Goal: Transaction & Acquisition: Purchase product/service

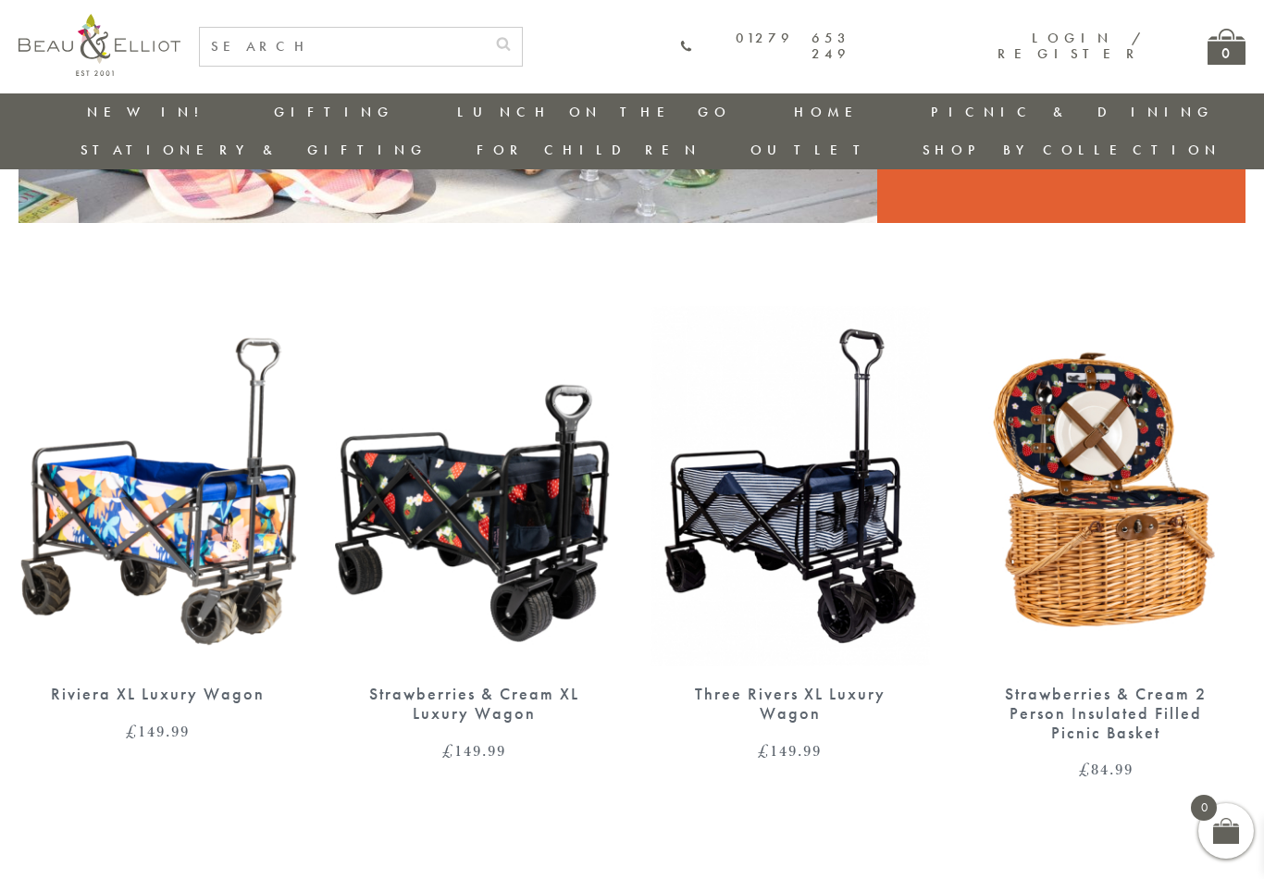
scroll to position [547, 0]
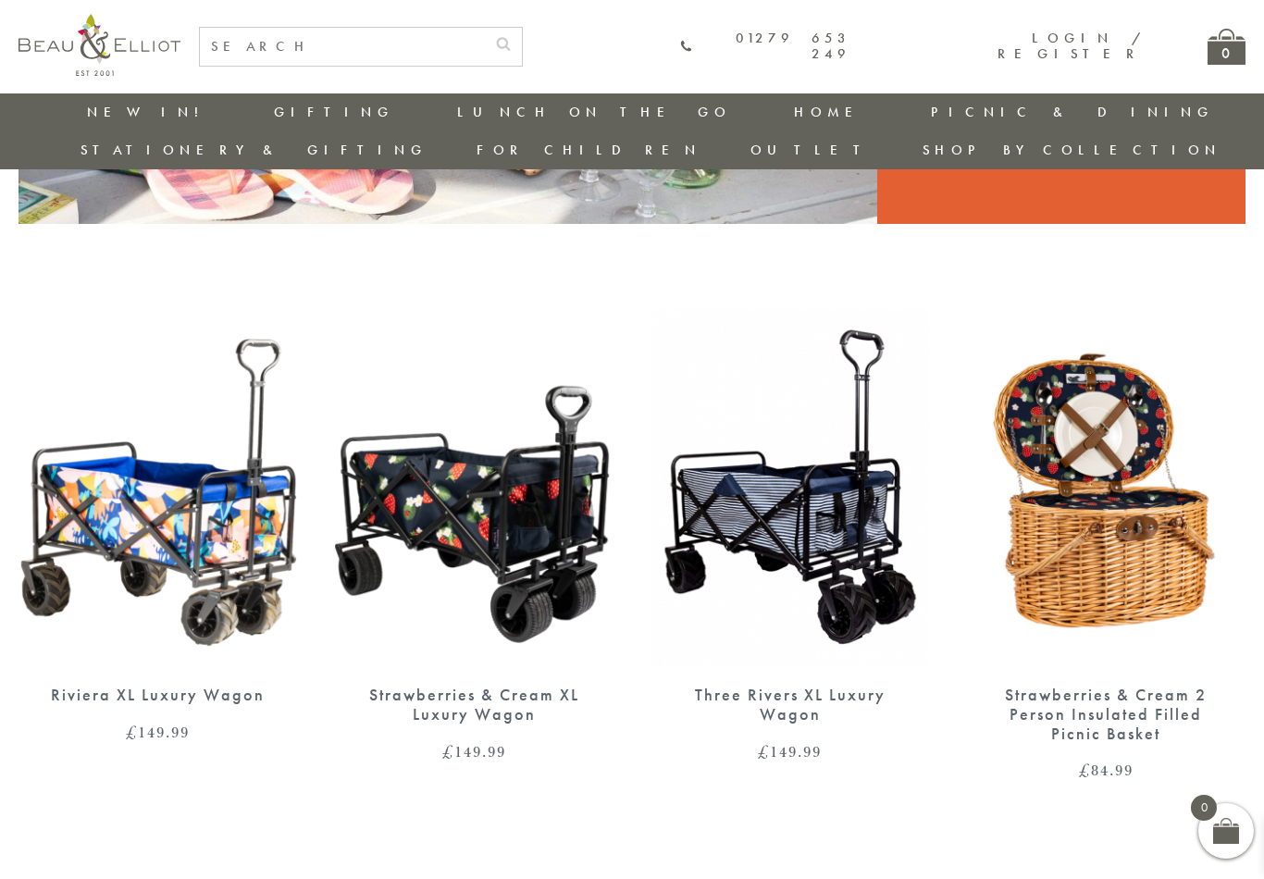
click at [1129, 532] on img at bounding box center [1107, 487] width 280 height 360
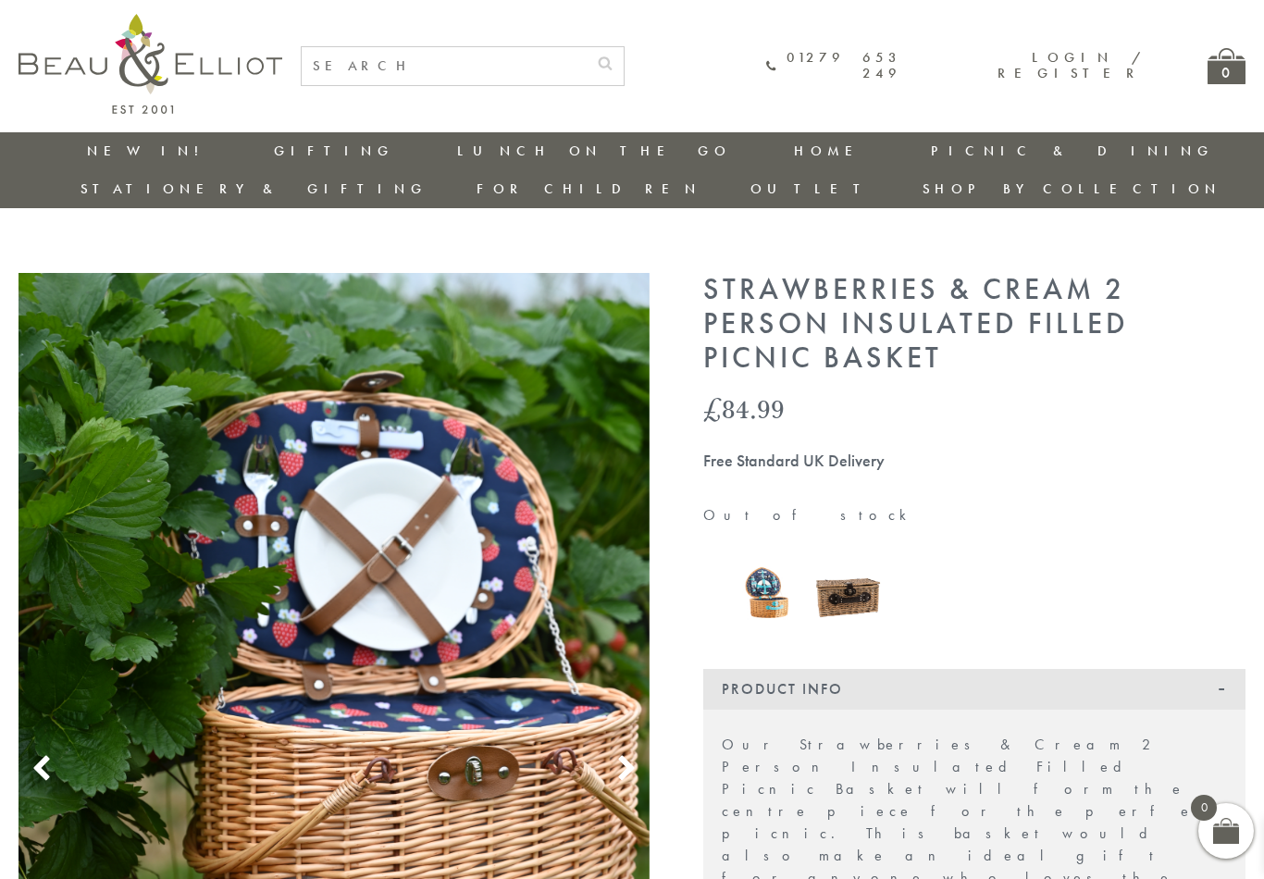
click at [778, 562] on img at bounding box center [764, 595] width 66 height 66
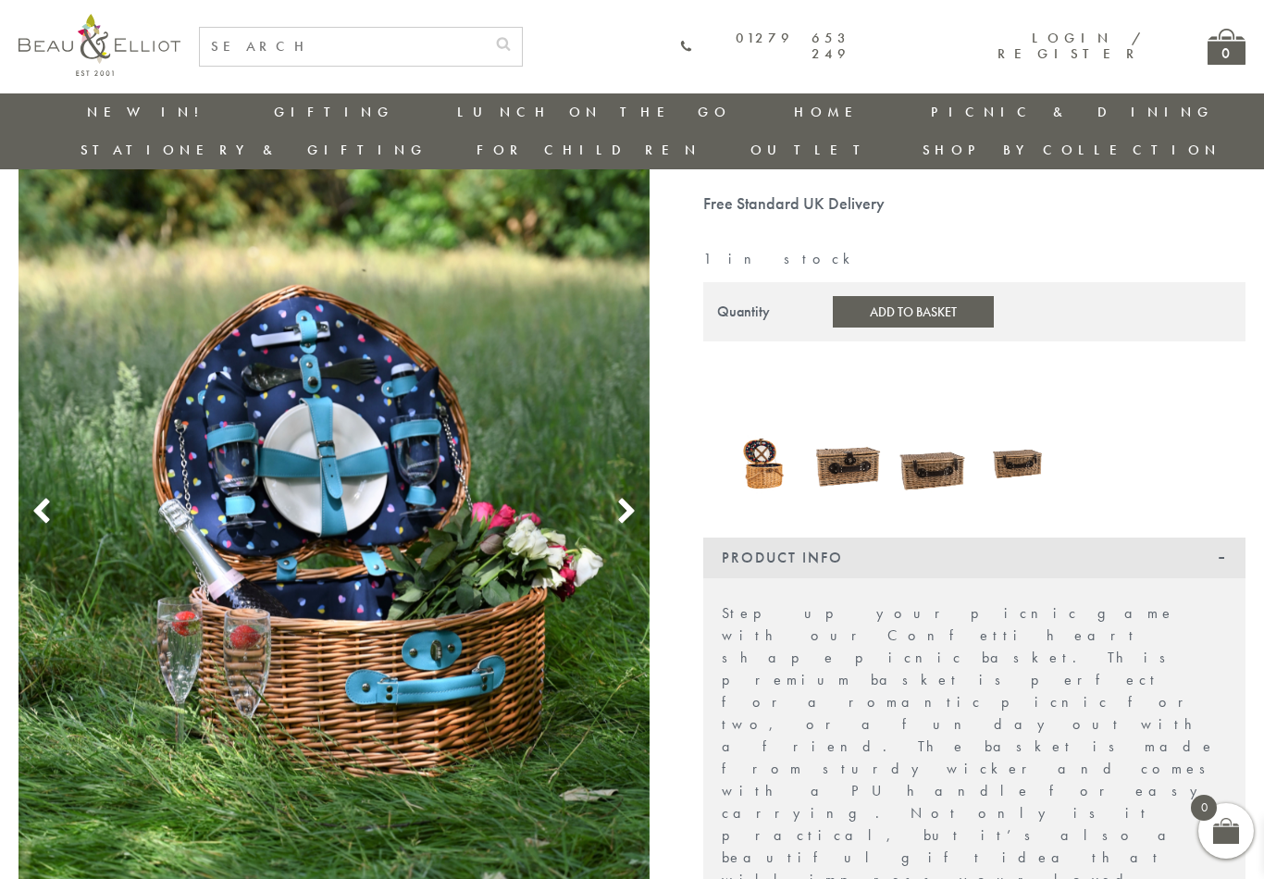
scroll to position [217, 0]
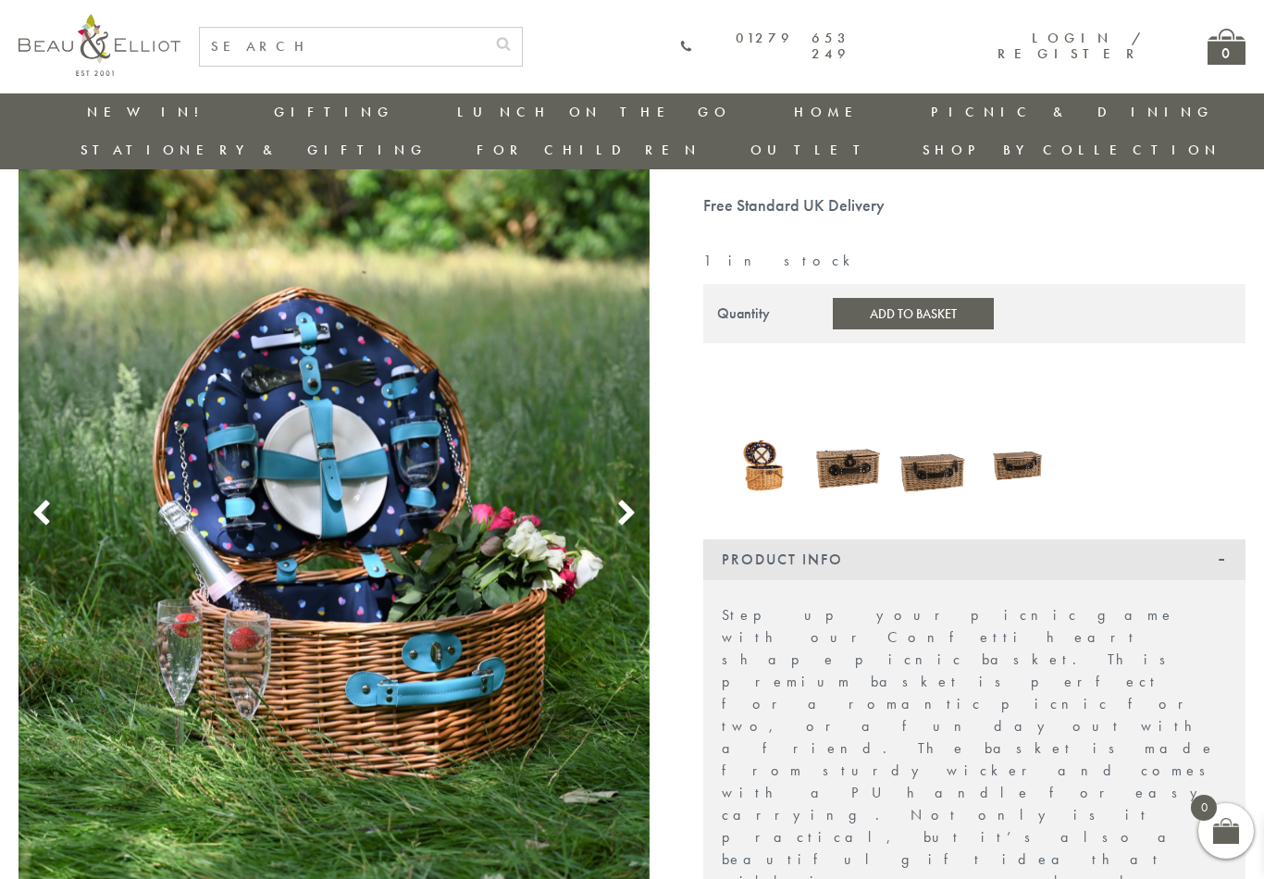
click at [640, 500] on icon at bounding box center [627, 514] width 28 height 28
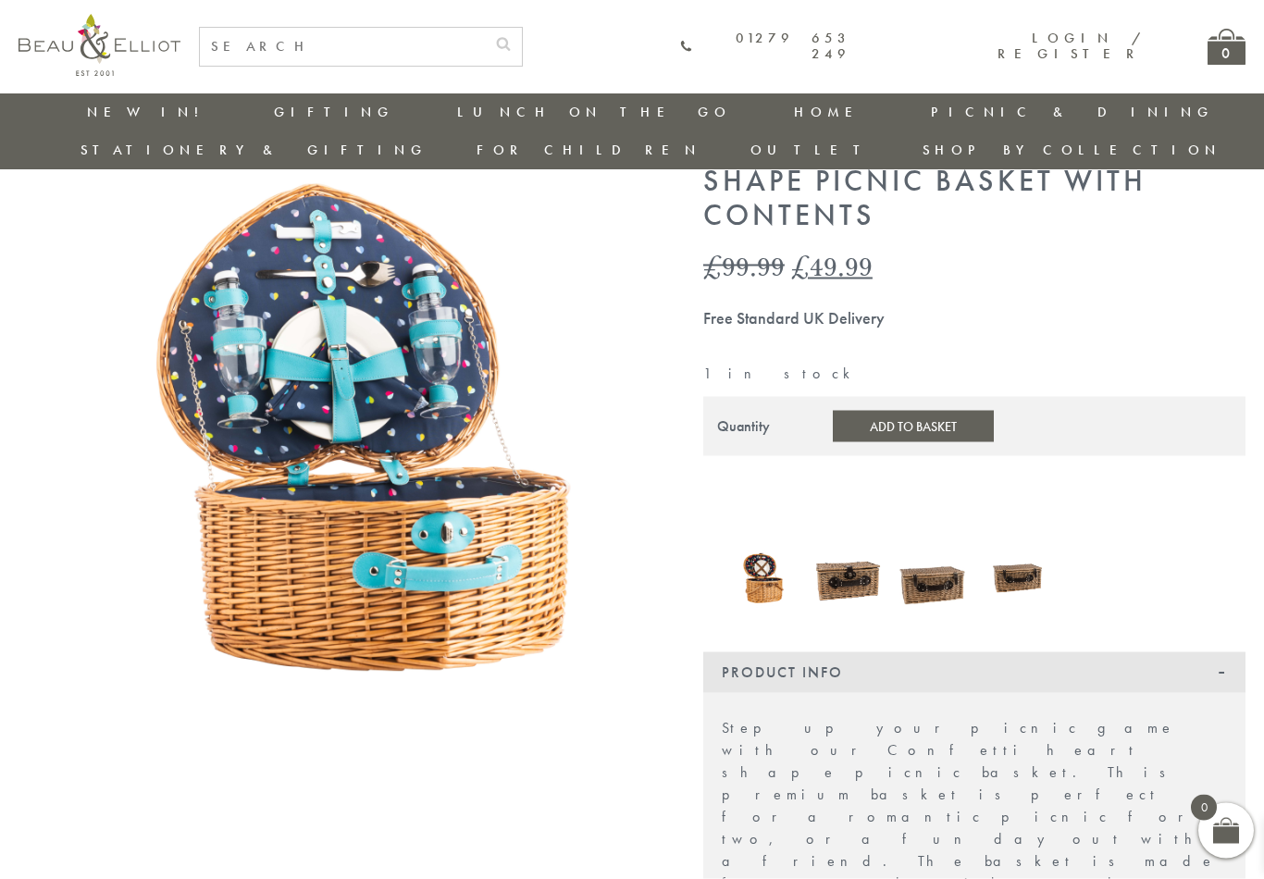
click at [428, 341] on img at bounding box center [334, 446] width 631 height 631
click at [950, 265] on link "Blankets & Cushions" at bounding box center [1033, 281] width 167 height 32
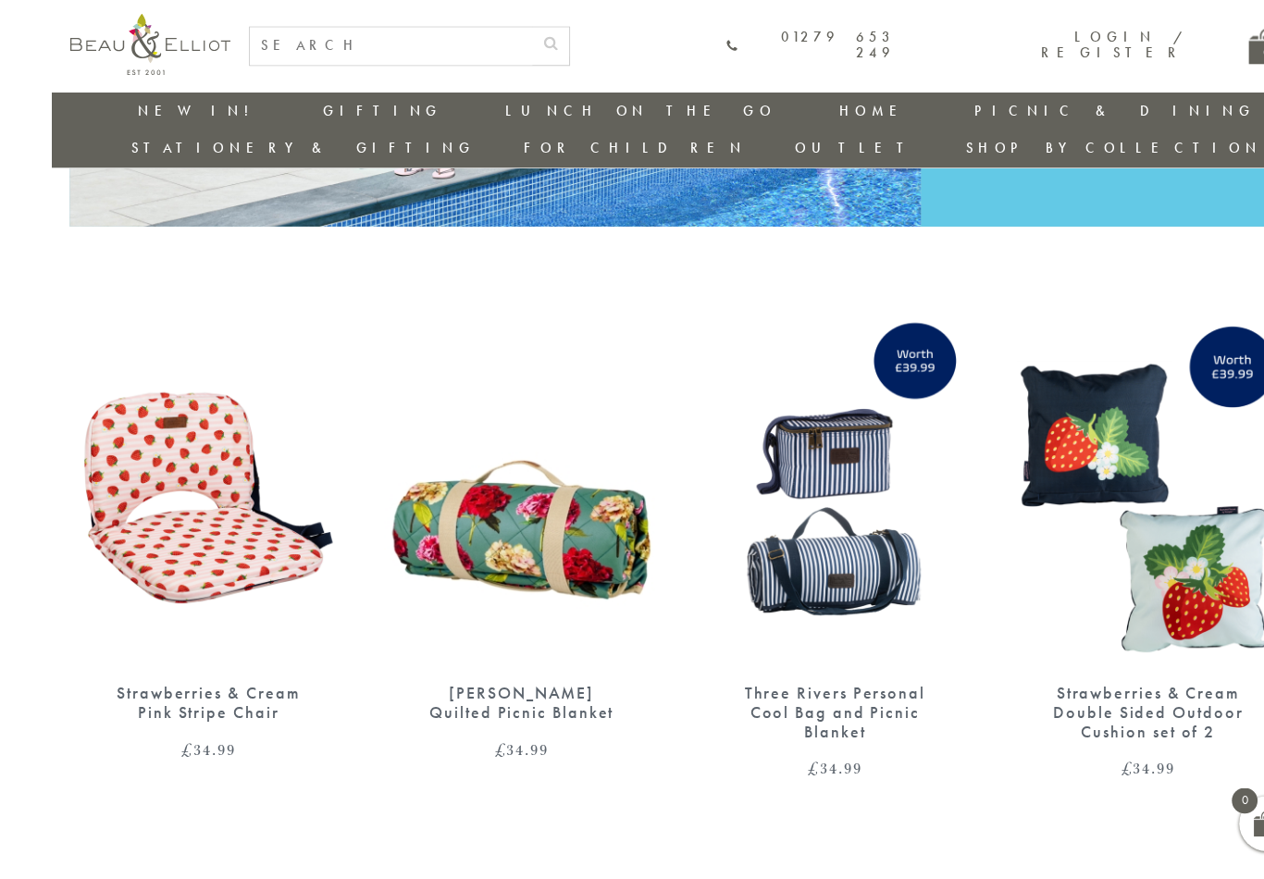
scroll to position [549, 0]
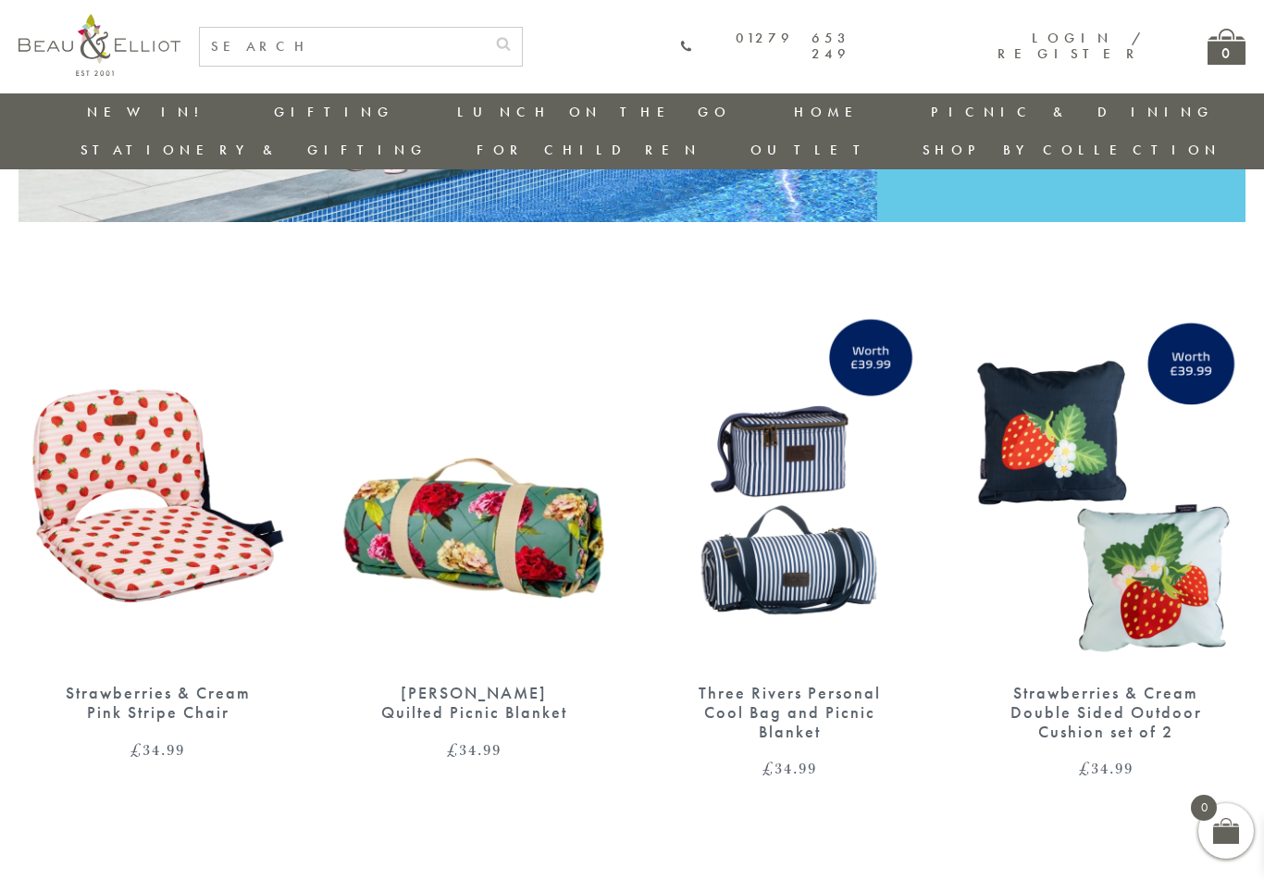
click at [185, 505] on img at bounding box center [159, 485] width 280 height 360
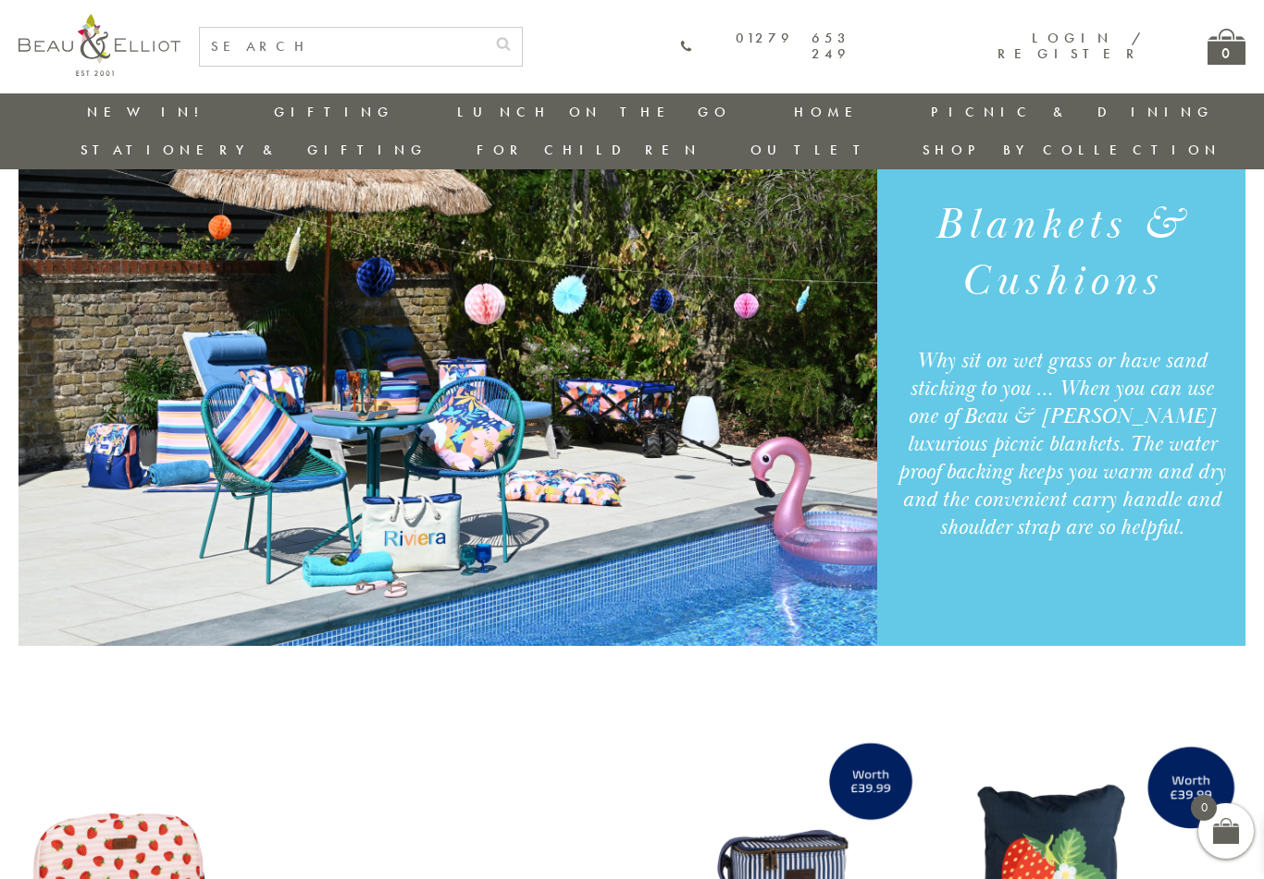
scroll to position [0, 6]
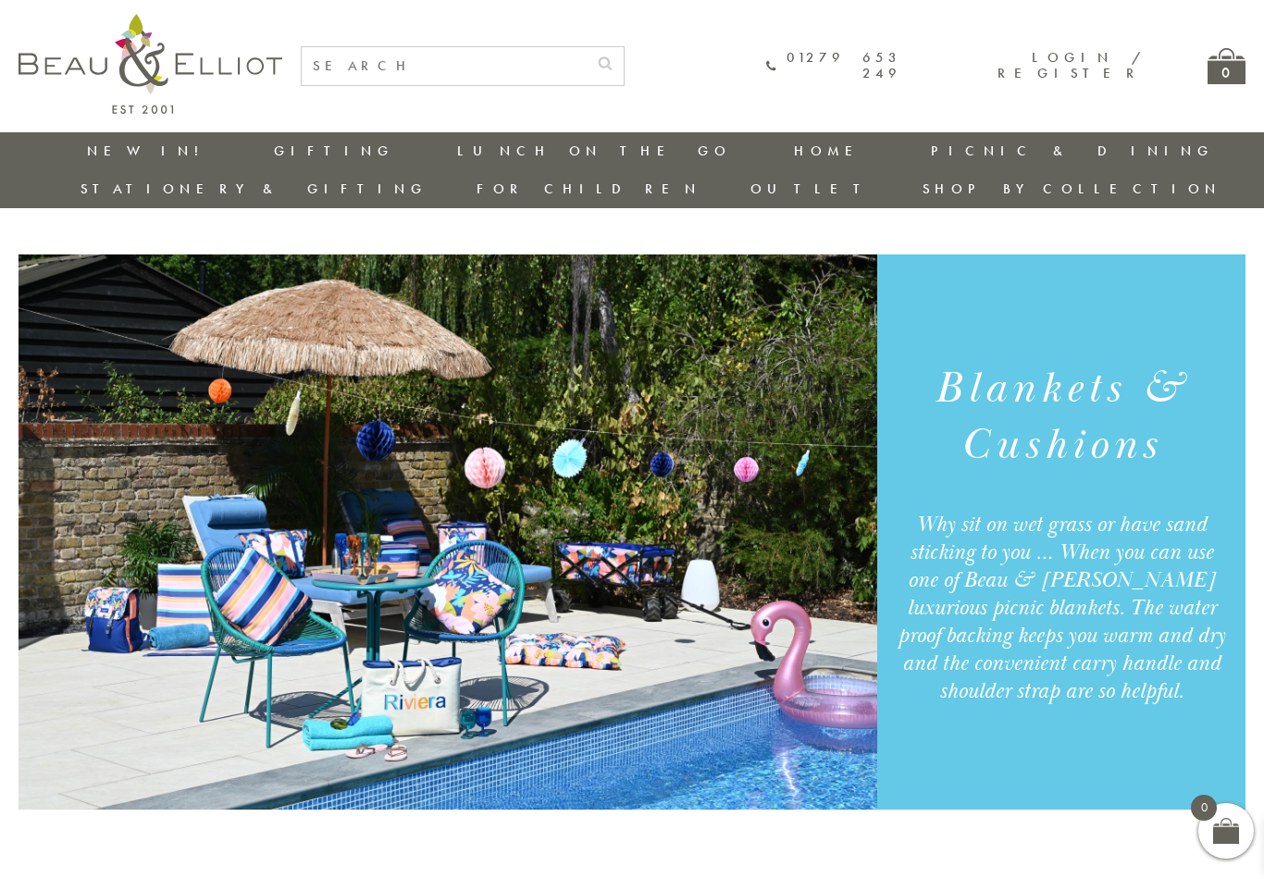
click at [950, 206] on link "Picnic Cool Bags & Family Picnic Sets" at bounding box center [1033, 221] width 167 height 64
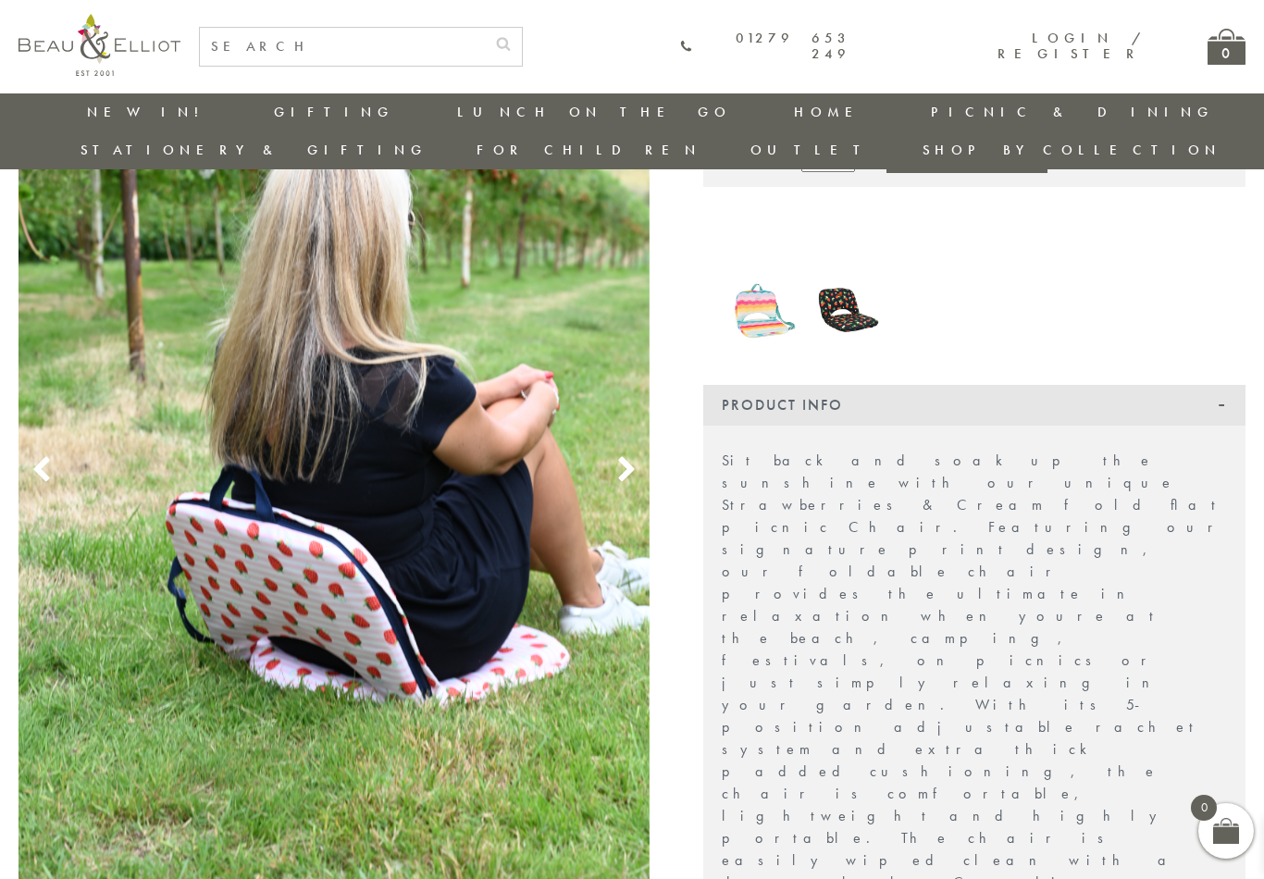
scroll to position [258, 0]
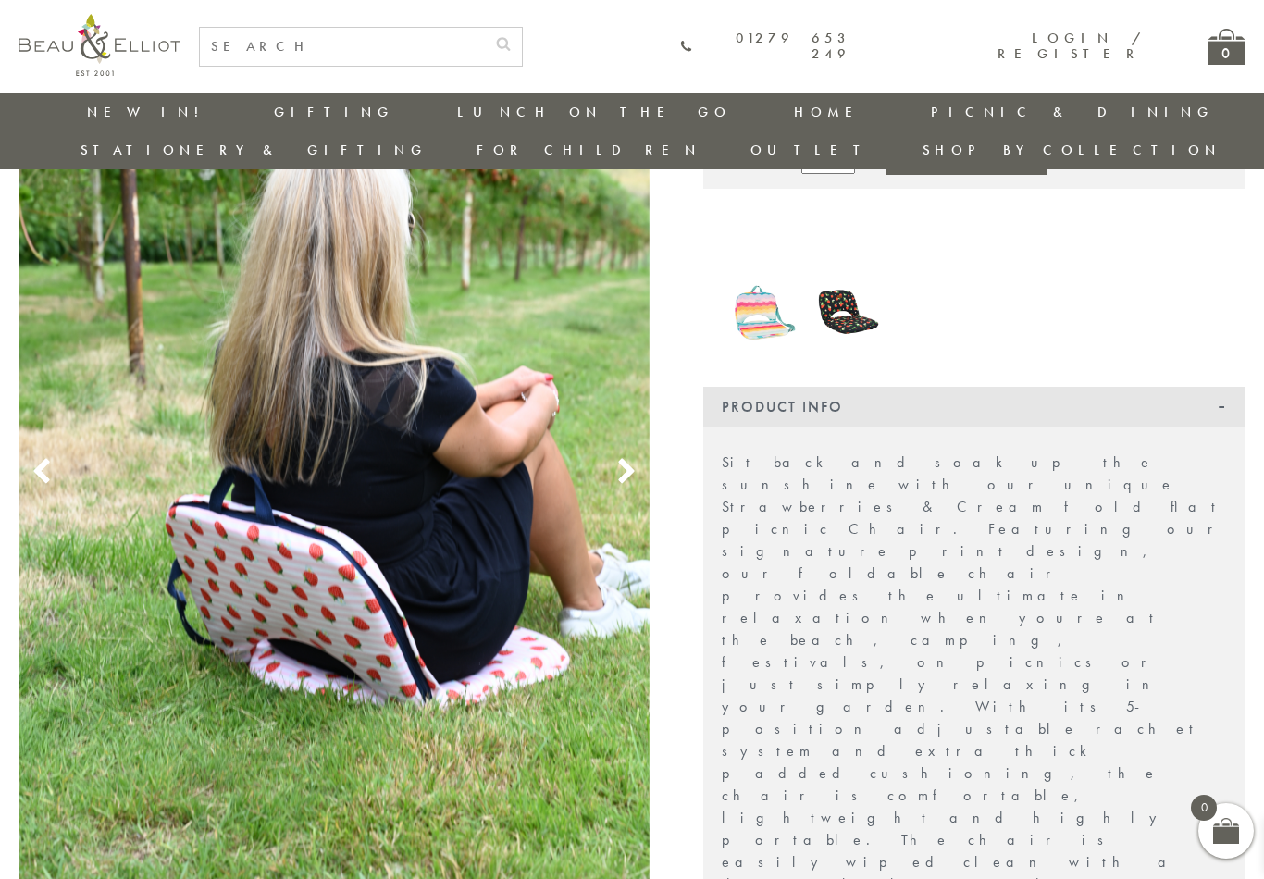
click at [629, 458] on use at bounding box center [626, 470] width 16 height 25
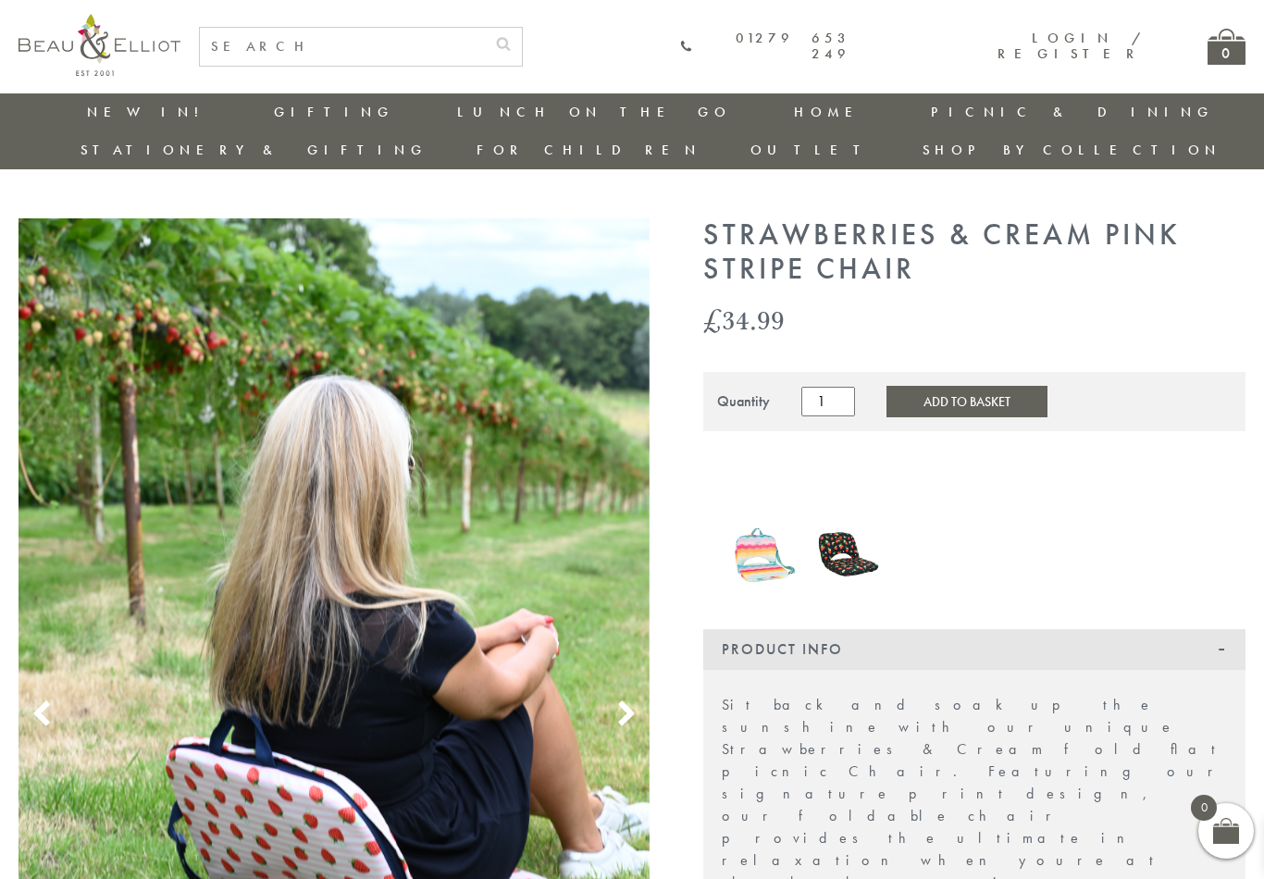
scroll to position [0, 0]
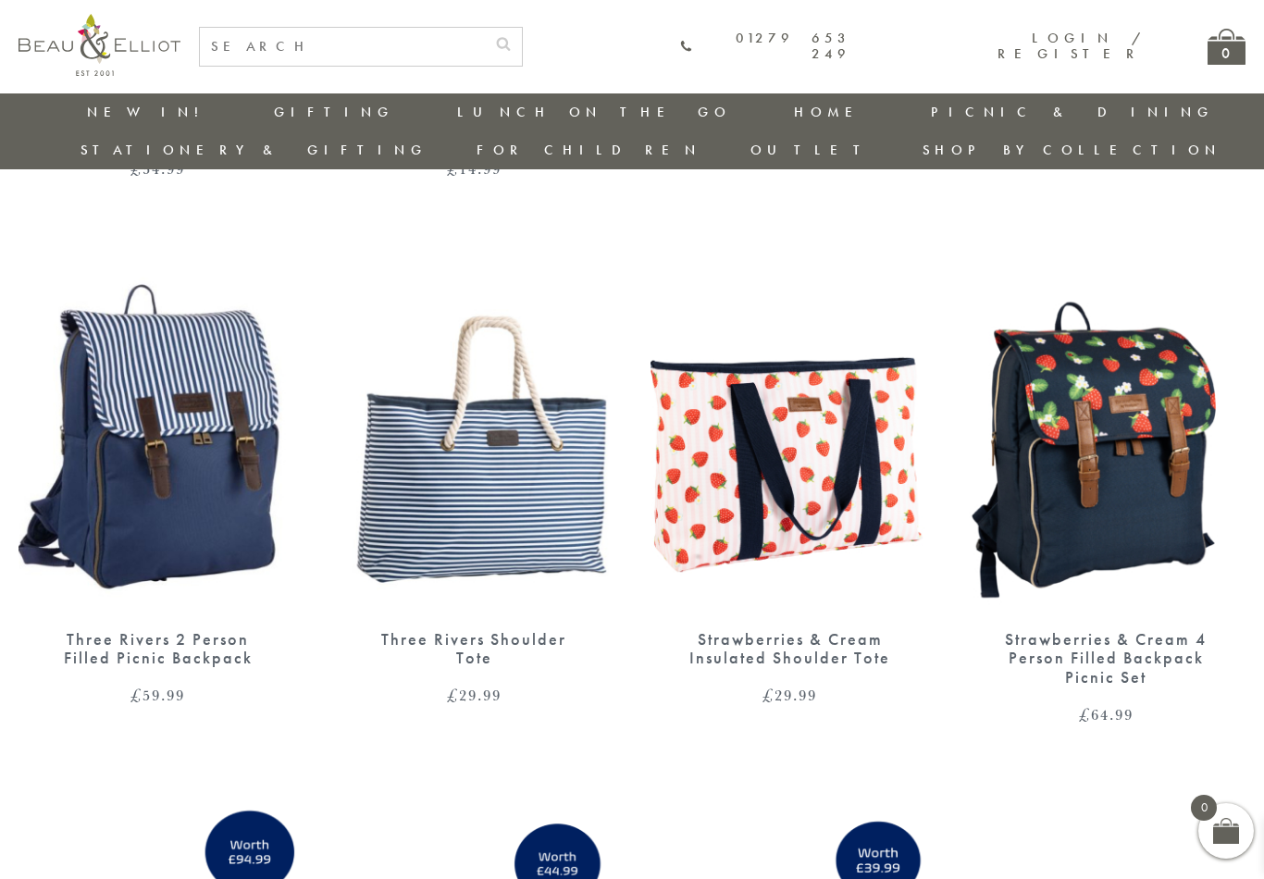
scroll to position [2238, 6]
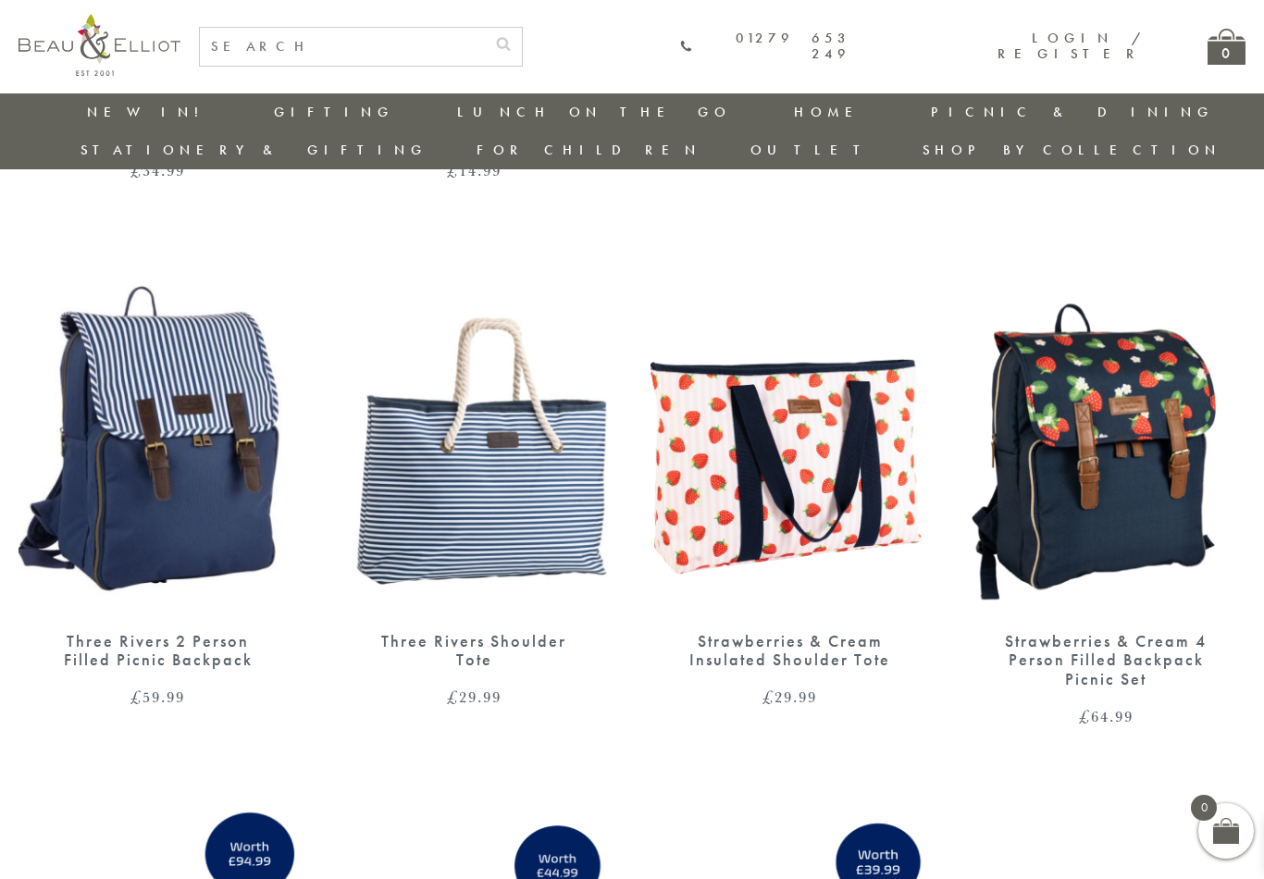
click at [832, 392] on img at bounding box center [791, 434] width 280 height 360
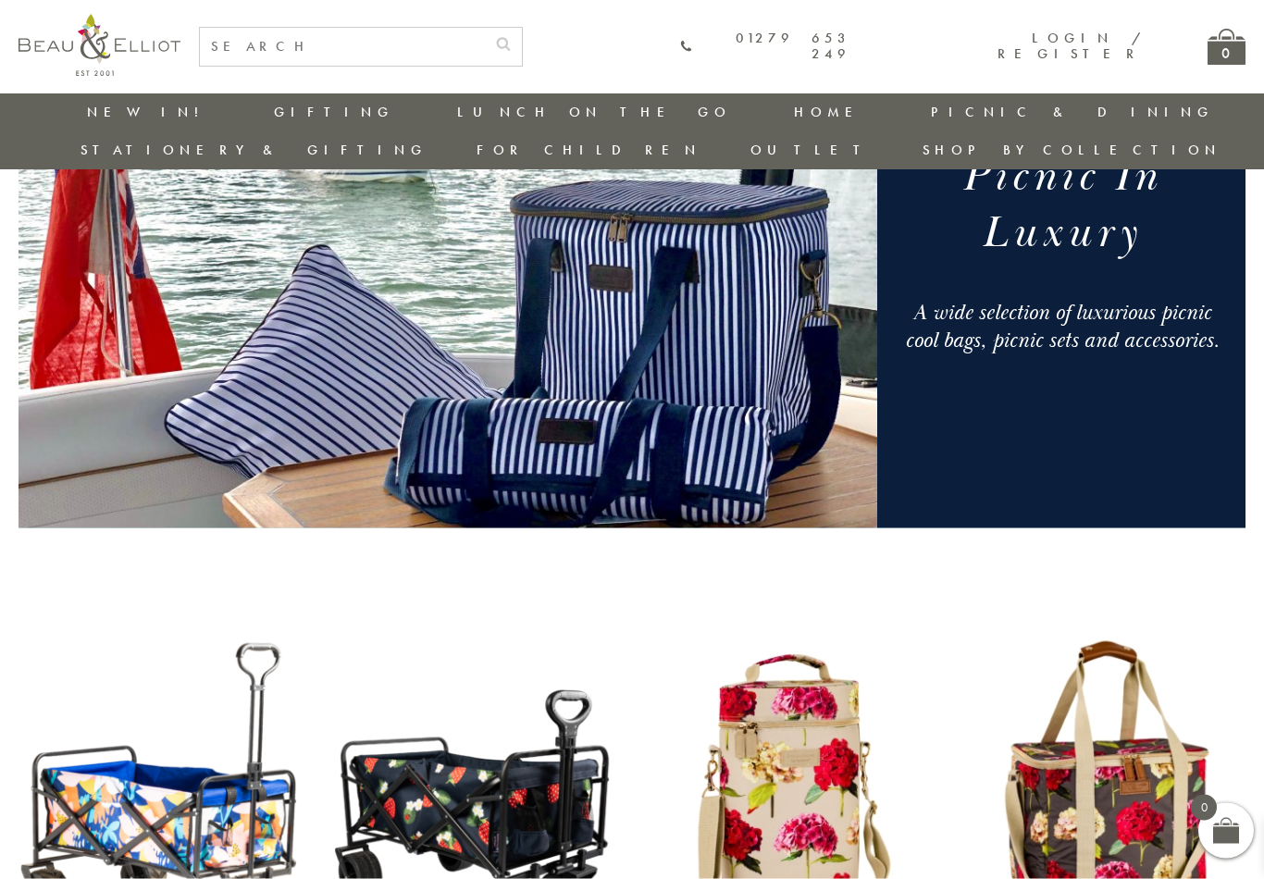
scroll to position [0, 6]
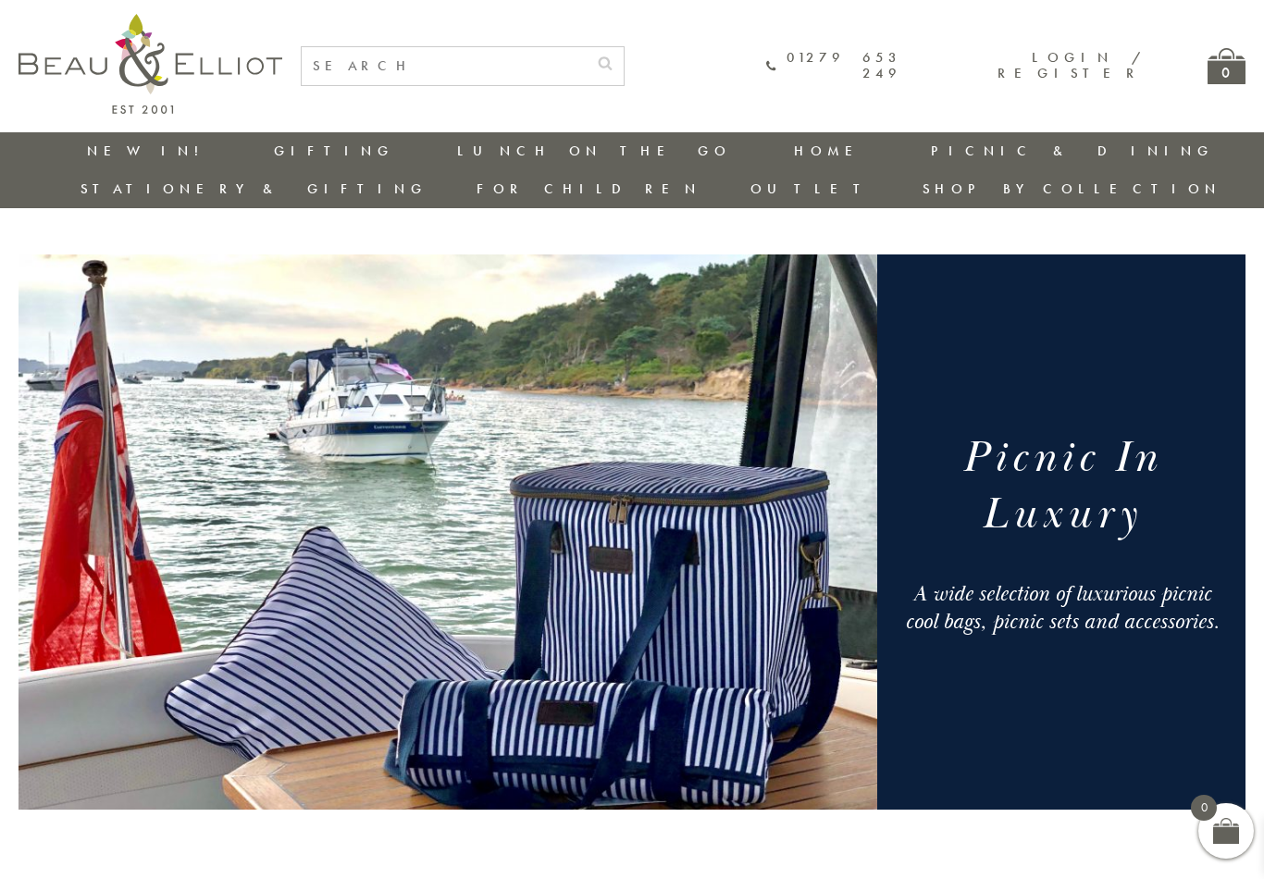
click at [476, 193] on link "Insulated Lunch Bags" at bounding box center [559, 205] width 167 height 32
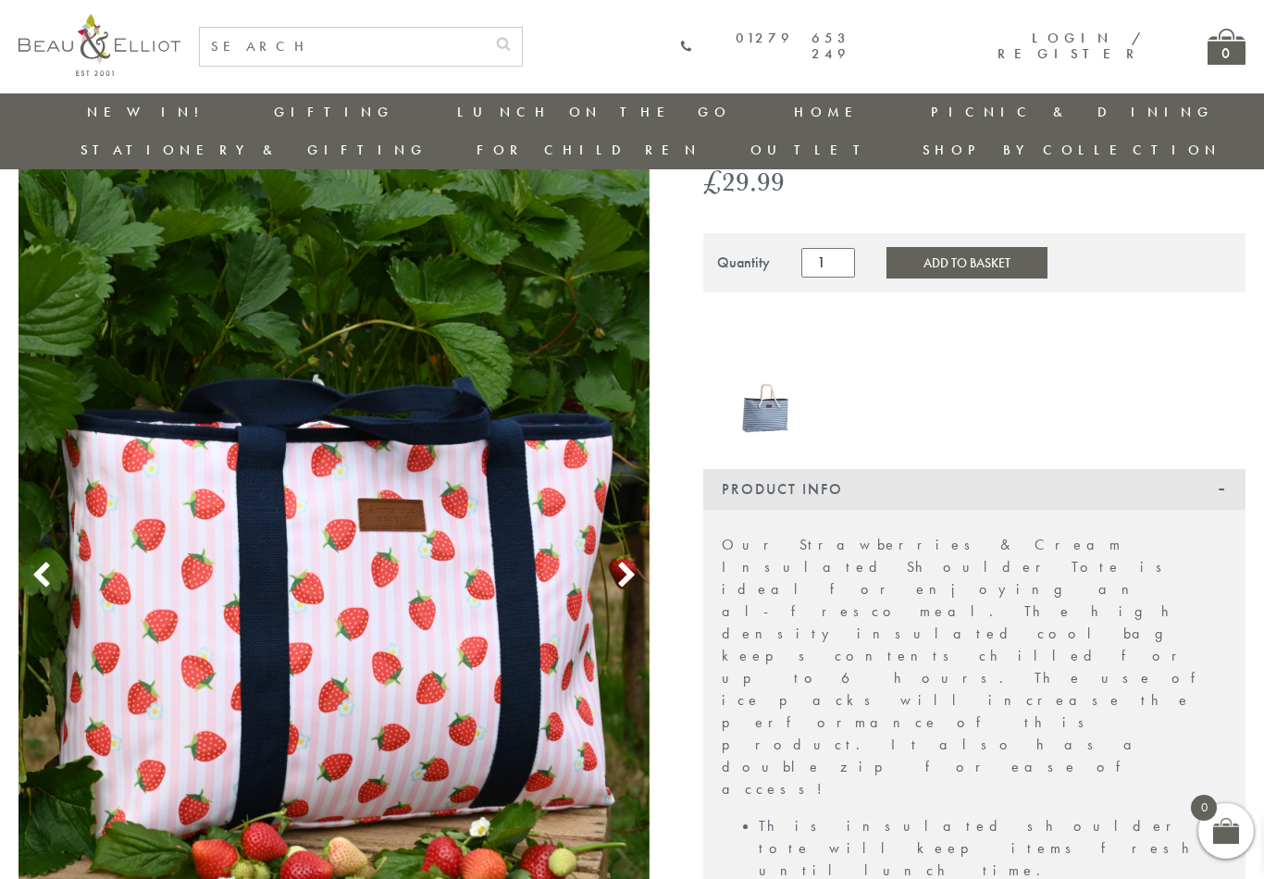
scroll to position [157, 0]
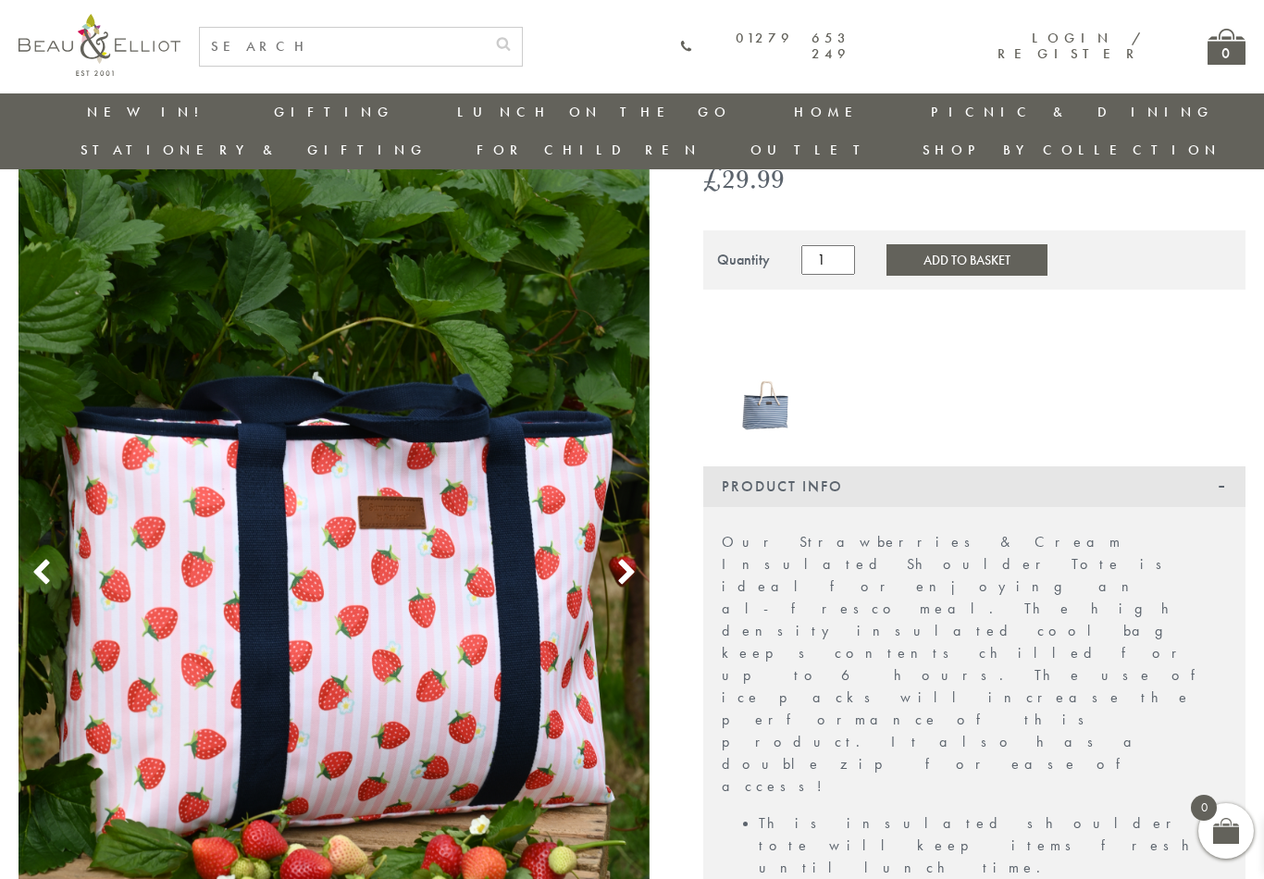
click at [622, 559] on use at bounding box center [626, 571] width 16 height 25
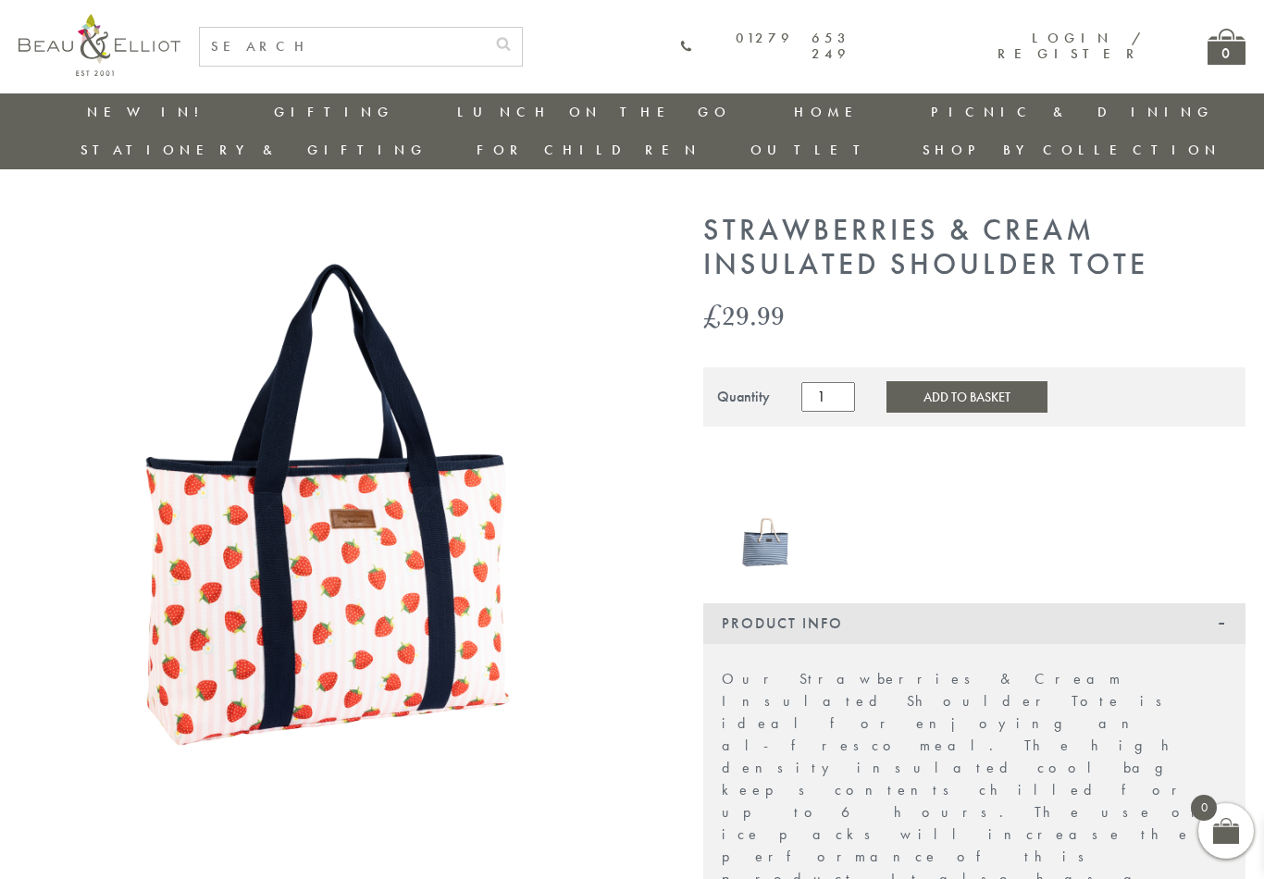
scroll to position [21, 0]
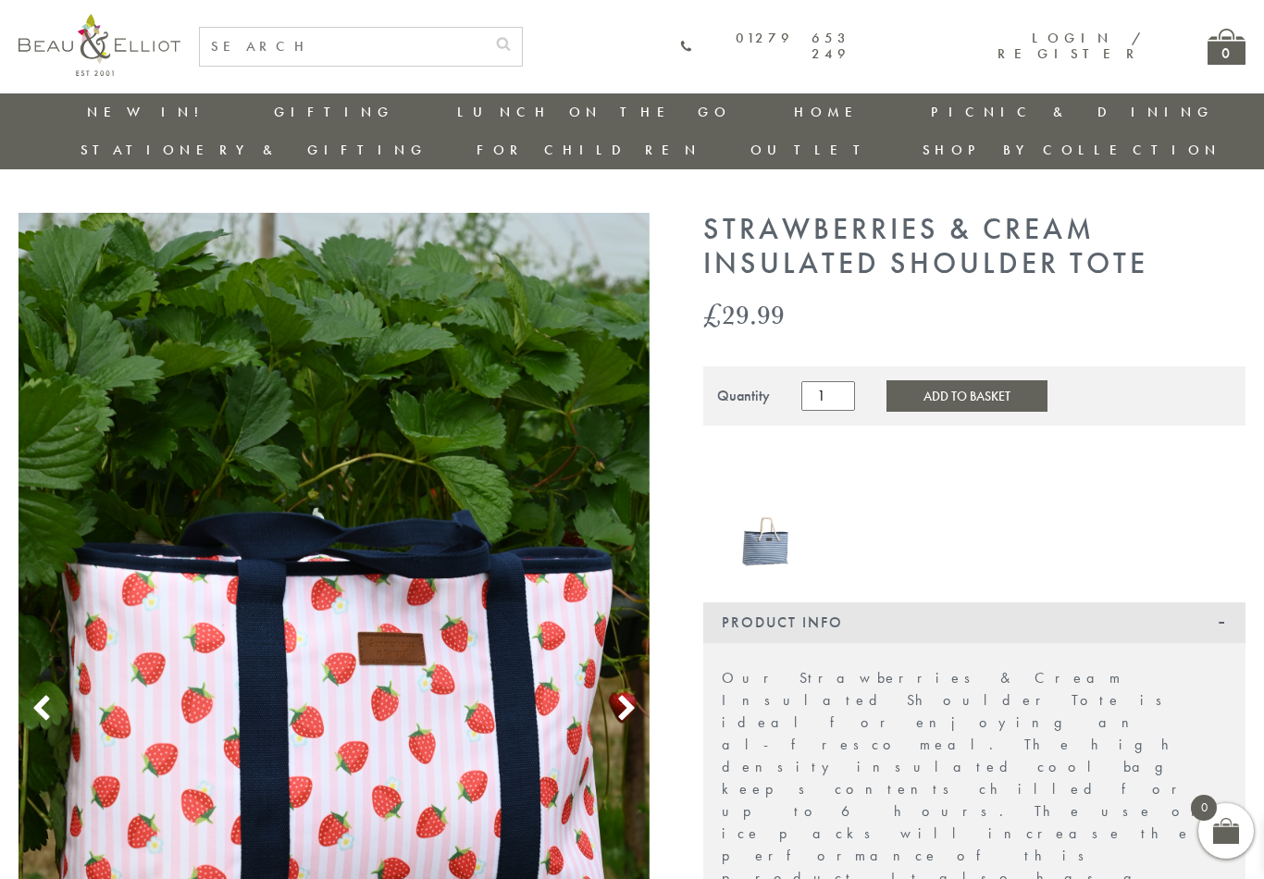
click at [617, 695] on icon at bounding box center [627, 709] width 28 height 28
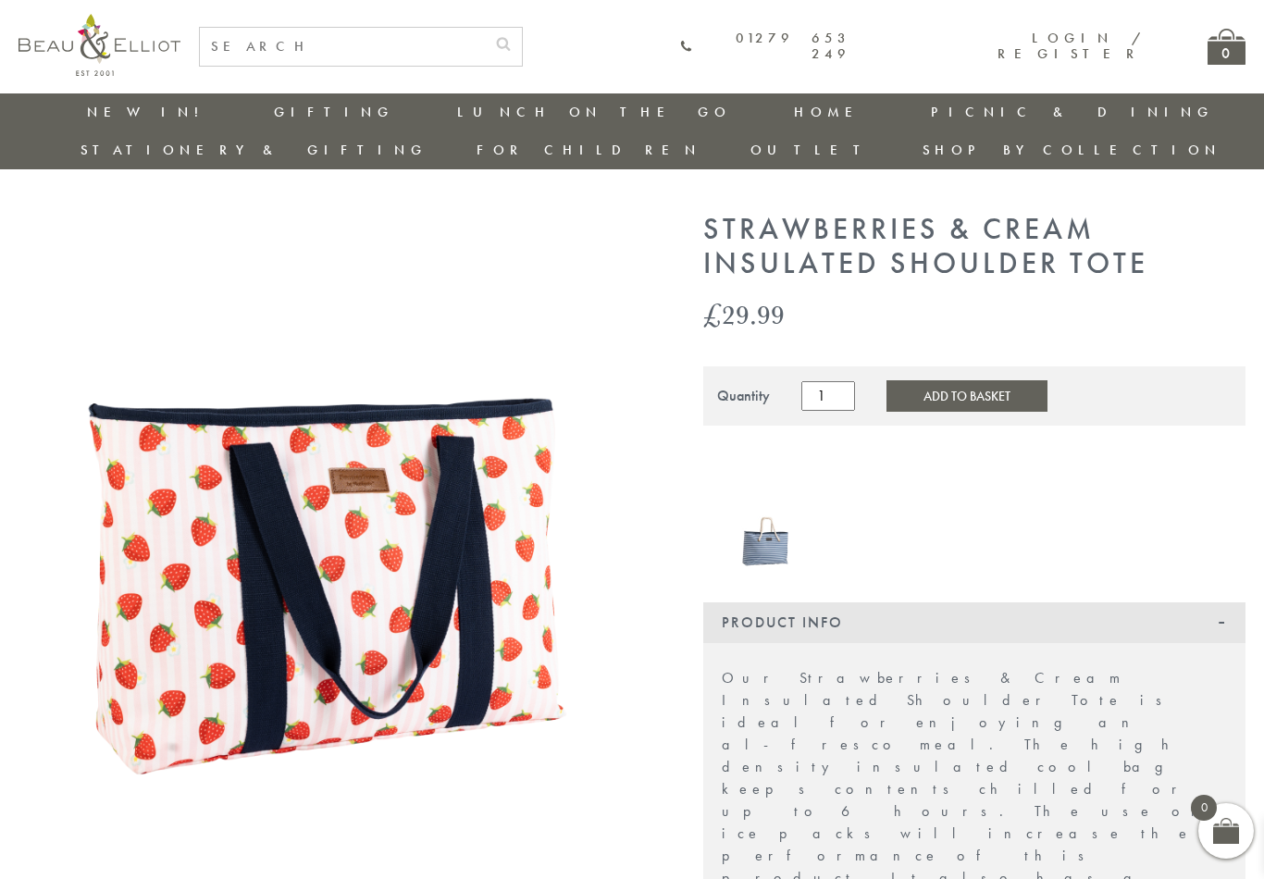
scroll to position [0, 0]
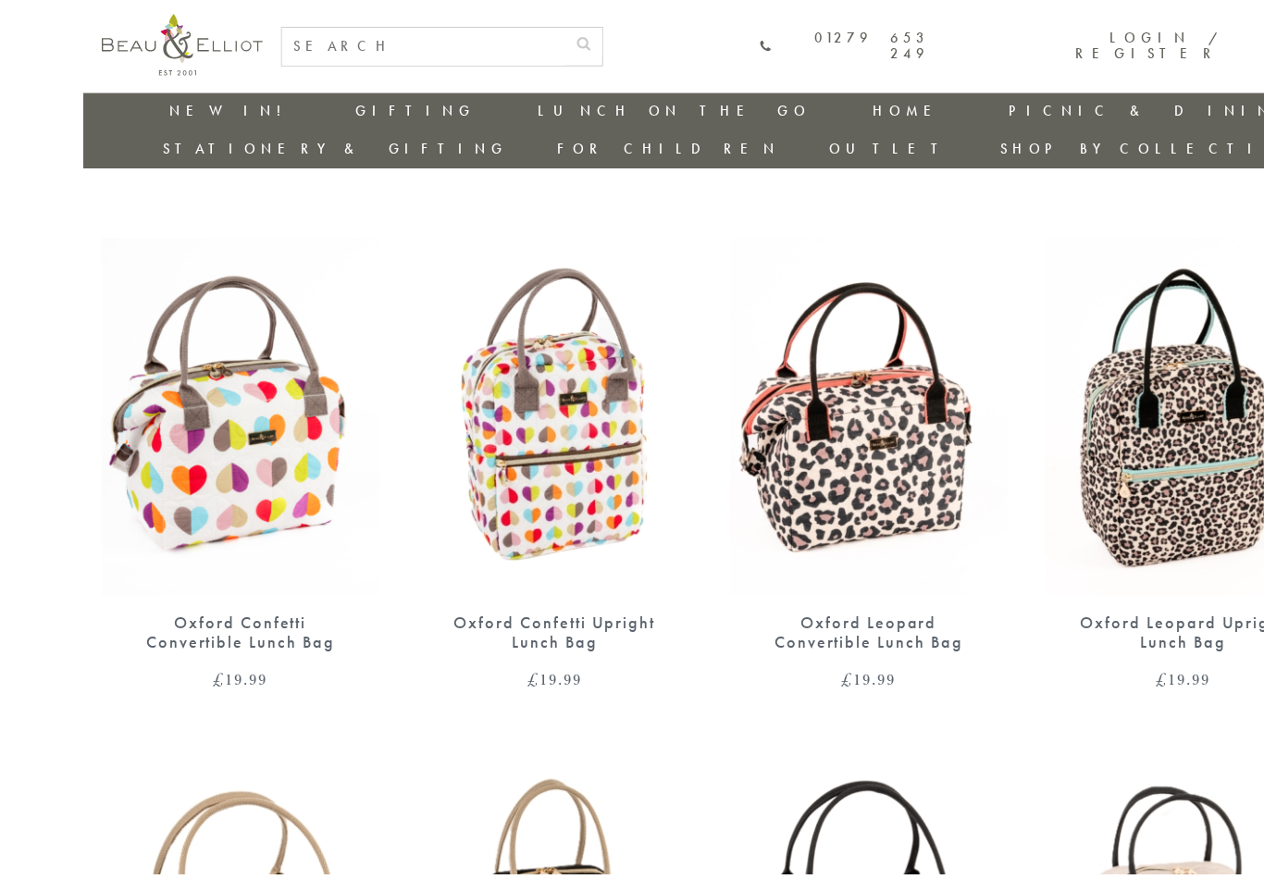
scroll to position [618, 0]
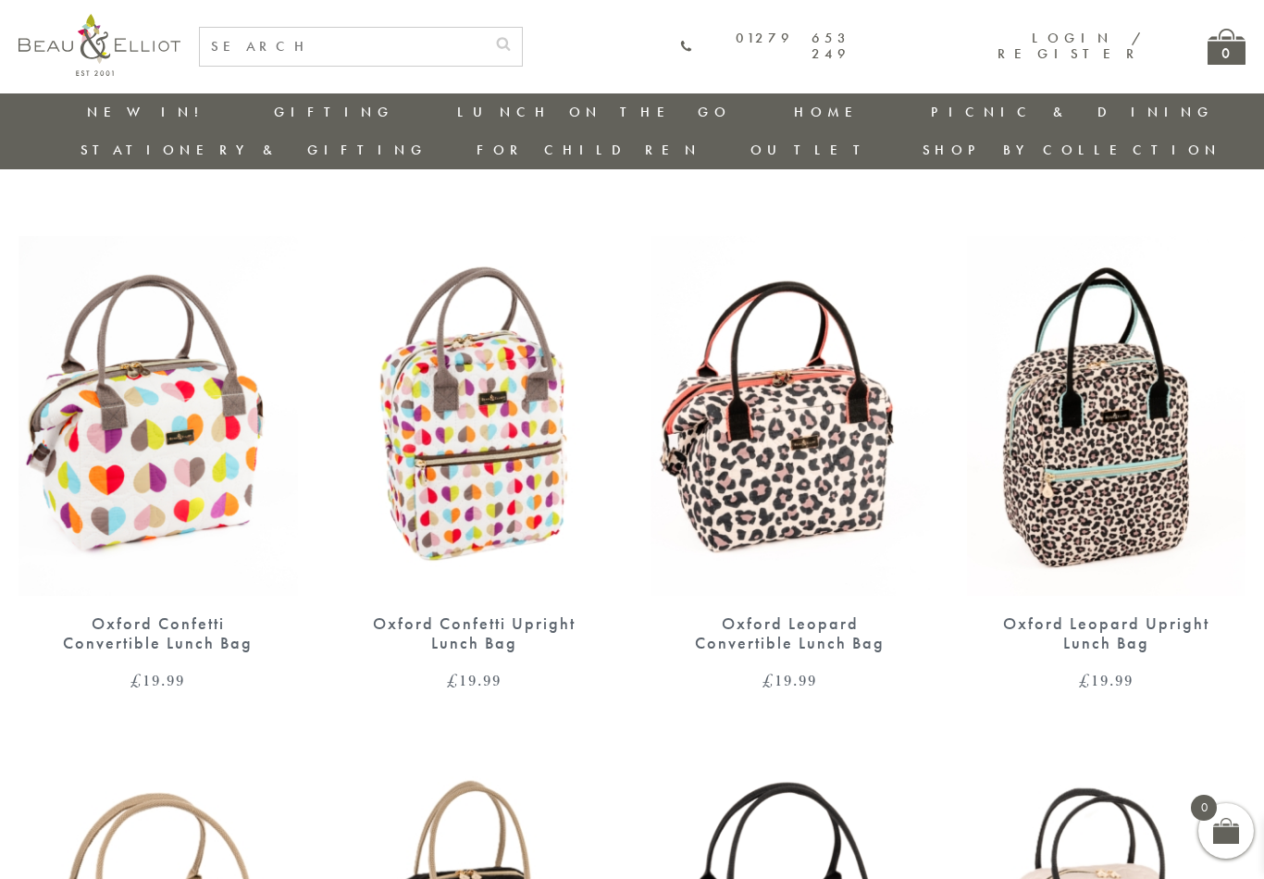
click at [815, 428] on img at bounding box center [791, 416] width 280 height 360
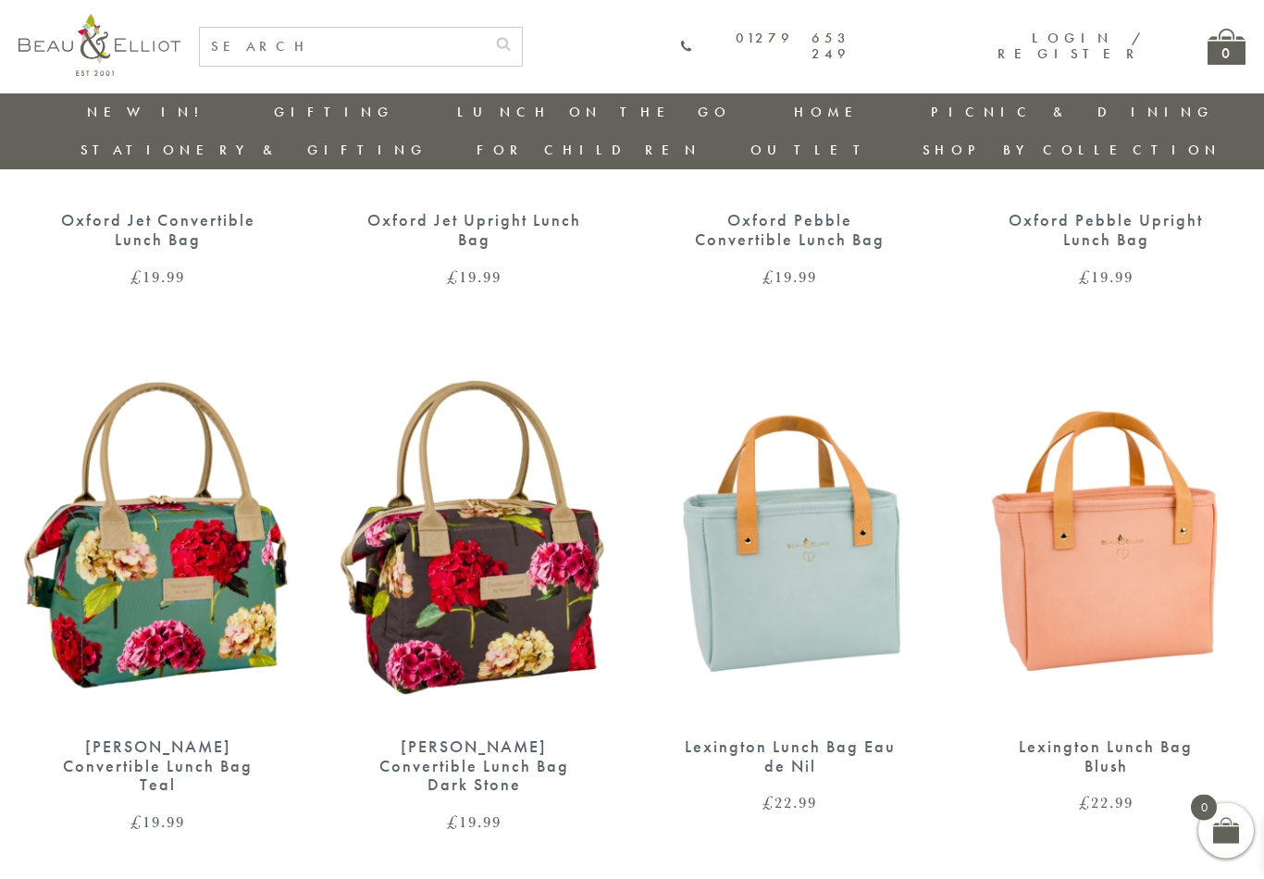
scroll to position [1551, 0]
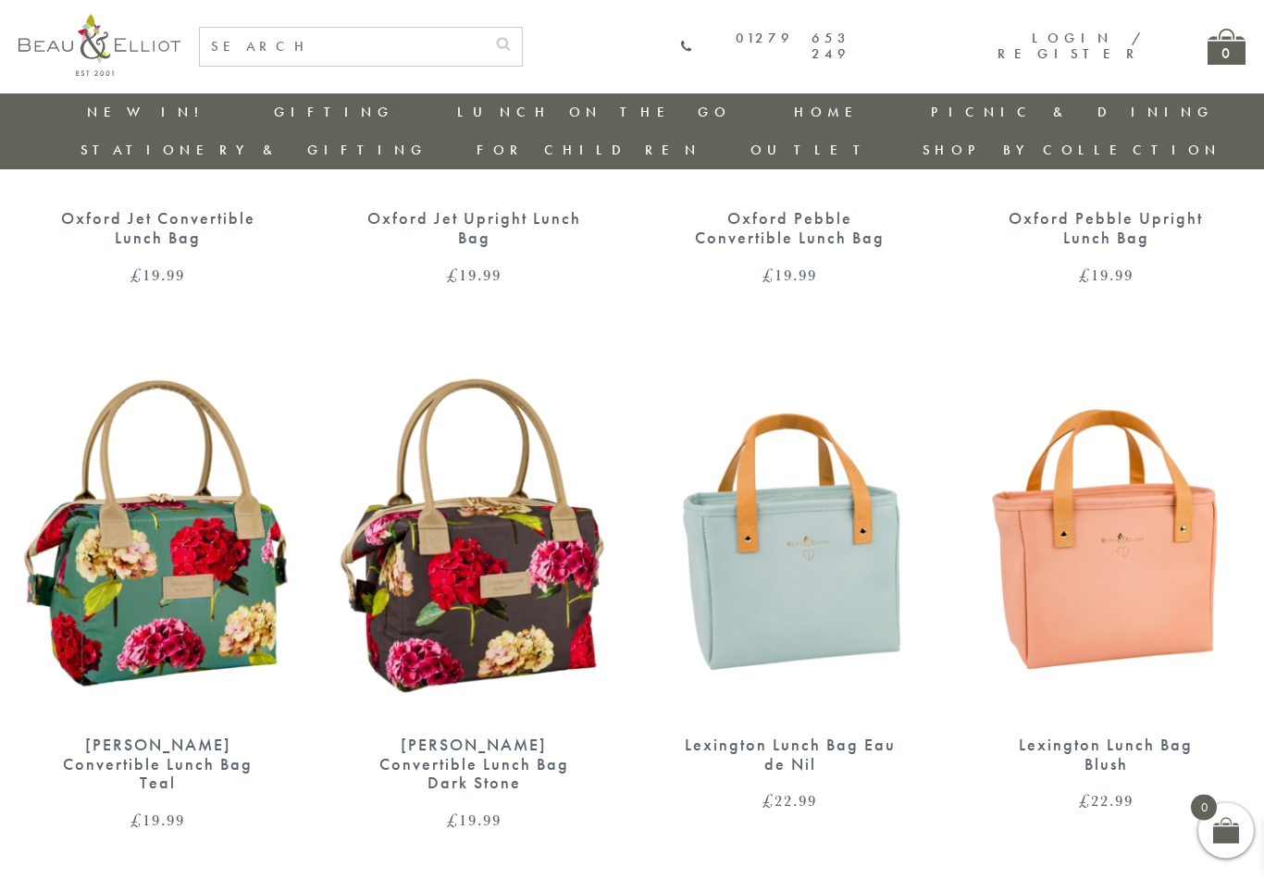
click at [1148, 520] on img at bounding box center [1107, 537] width 280 height 360
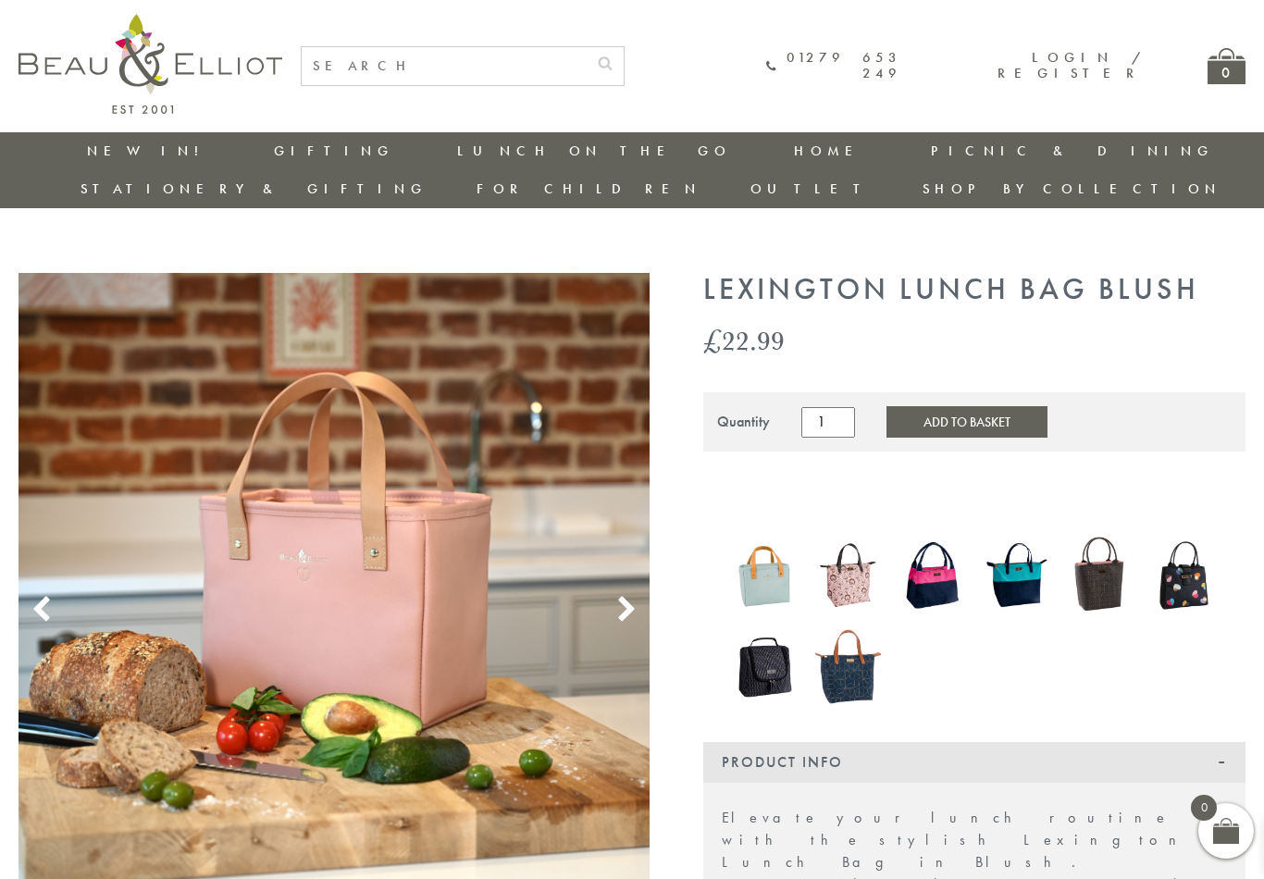
click at [636, 596] on icon at bounding box center [627, 610] width 28 height 28
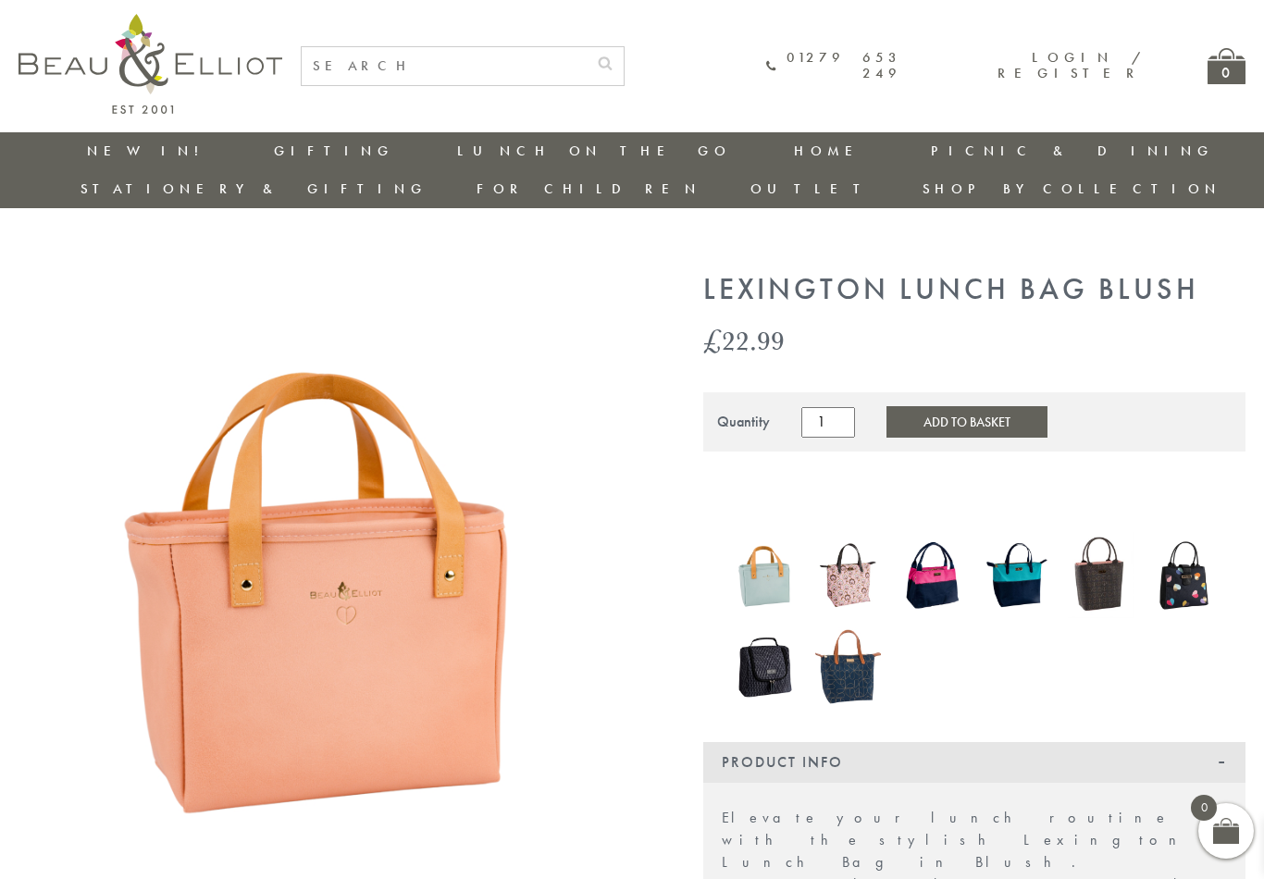
click at [569, 557] on img at bounding box center [334, 588] width 631 height 631
click at [935, 549] on img at bounding box center [933, 574] width 66 height 85
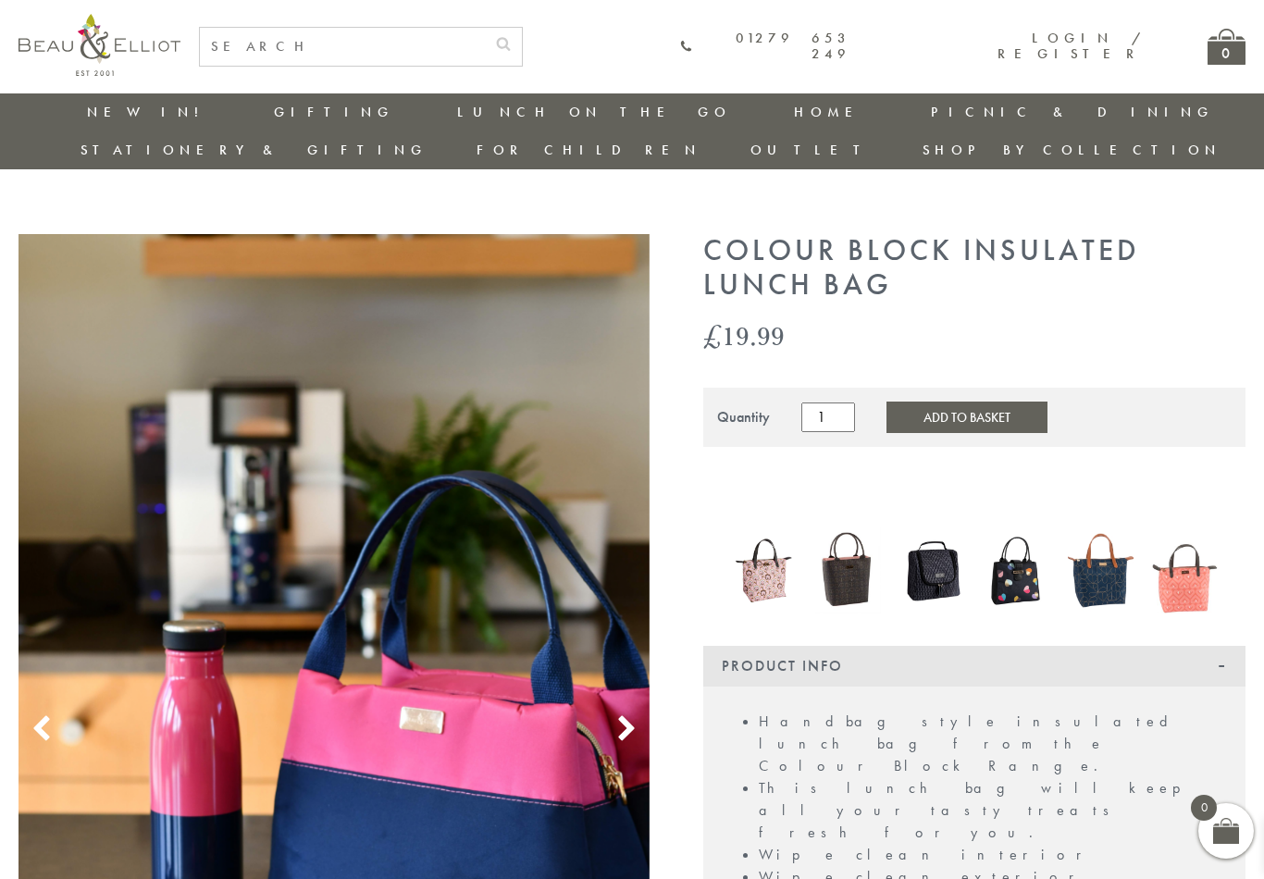
scroll to position [189, 0]
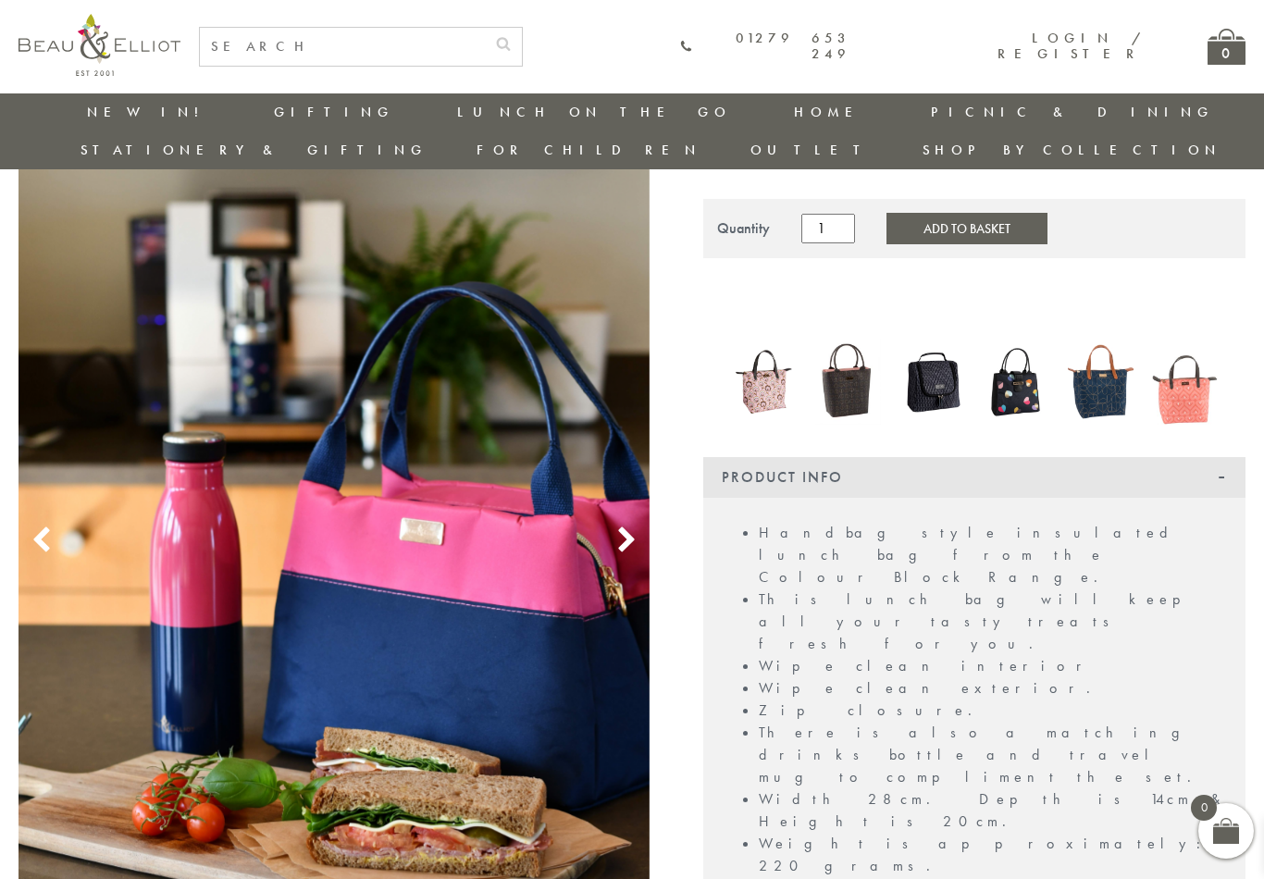
click at [633, 527] on icon at bounding box center [627, 541] width 28 height 28
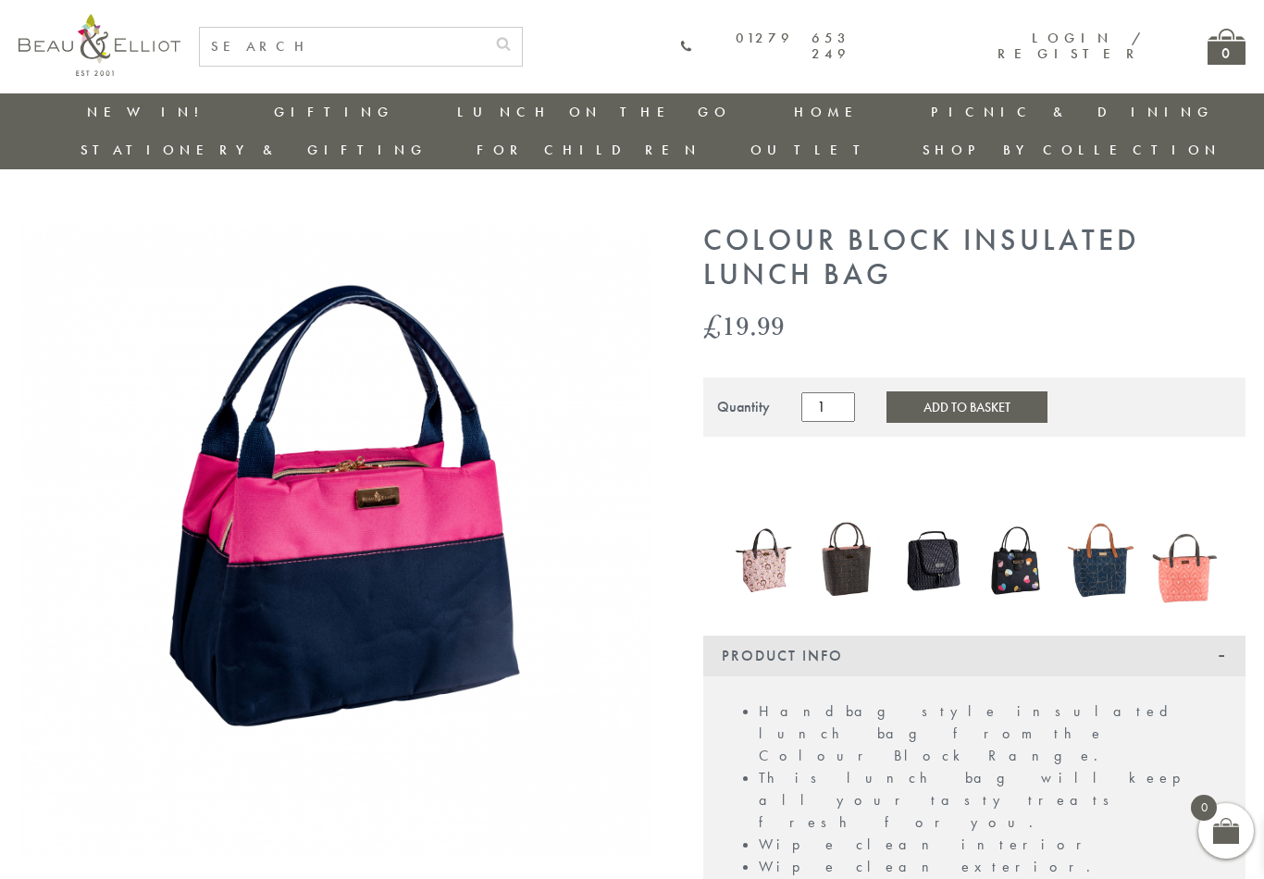
scroll to position [24, 0]
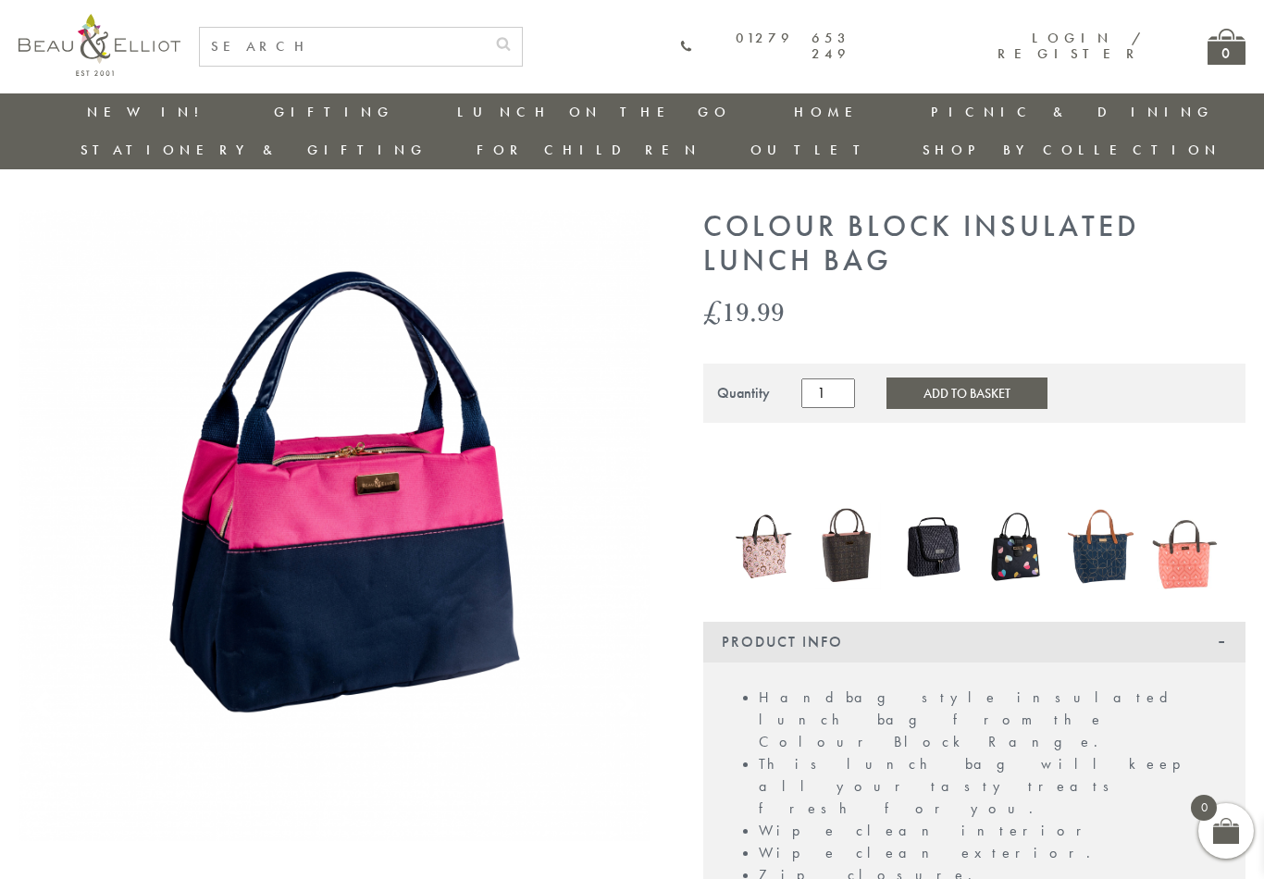
click at [1182, 526] on img at bounding box center [1185, 546] width 66 height 85
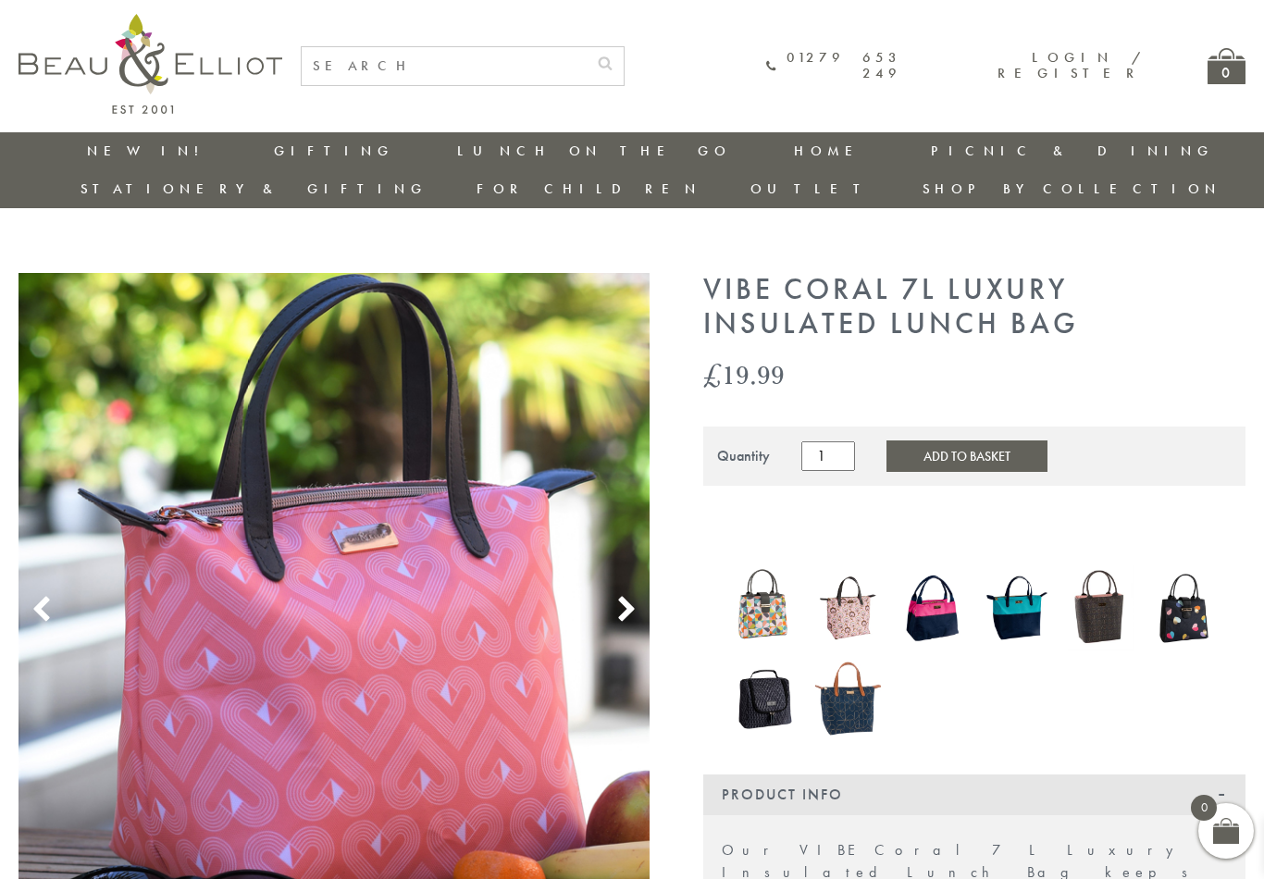
click at [862, 578] on img at bounding box center [849, 608] width 66 height 85
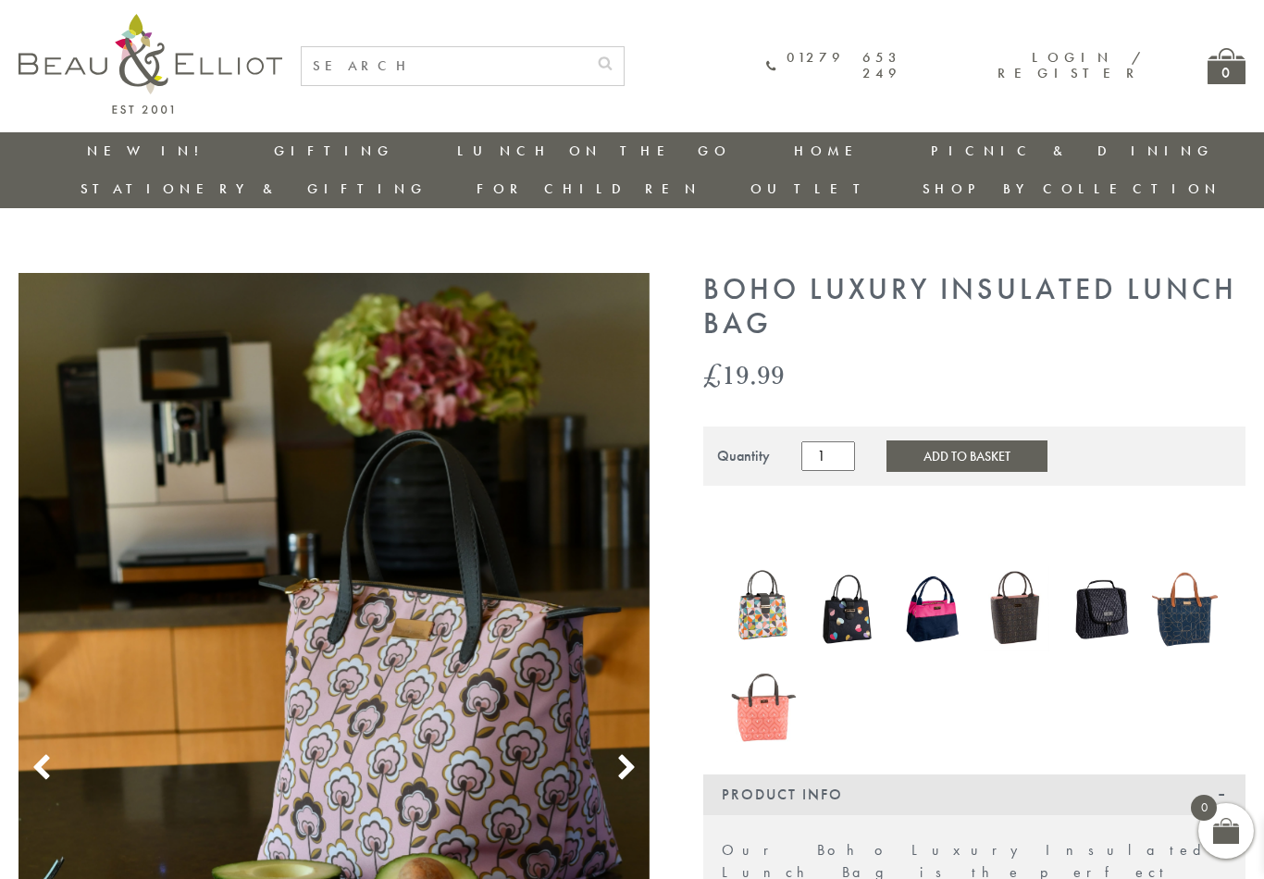
click at [626, 754] on use at bounding box center [626, 766] width 16 height 25
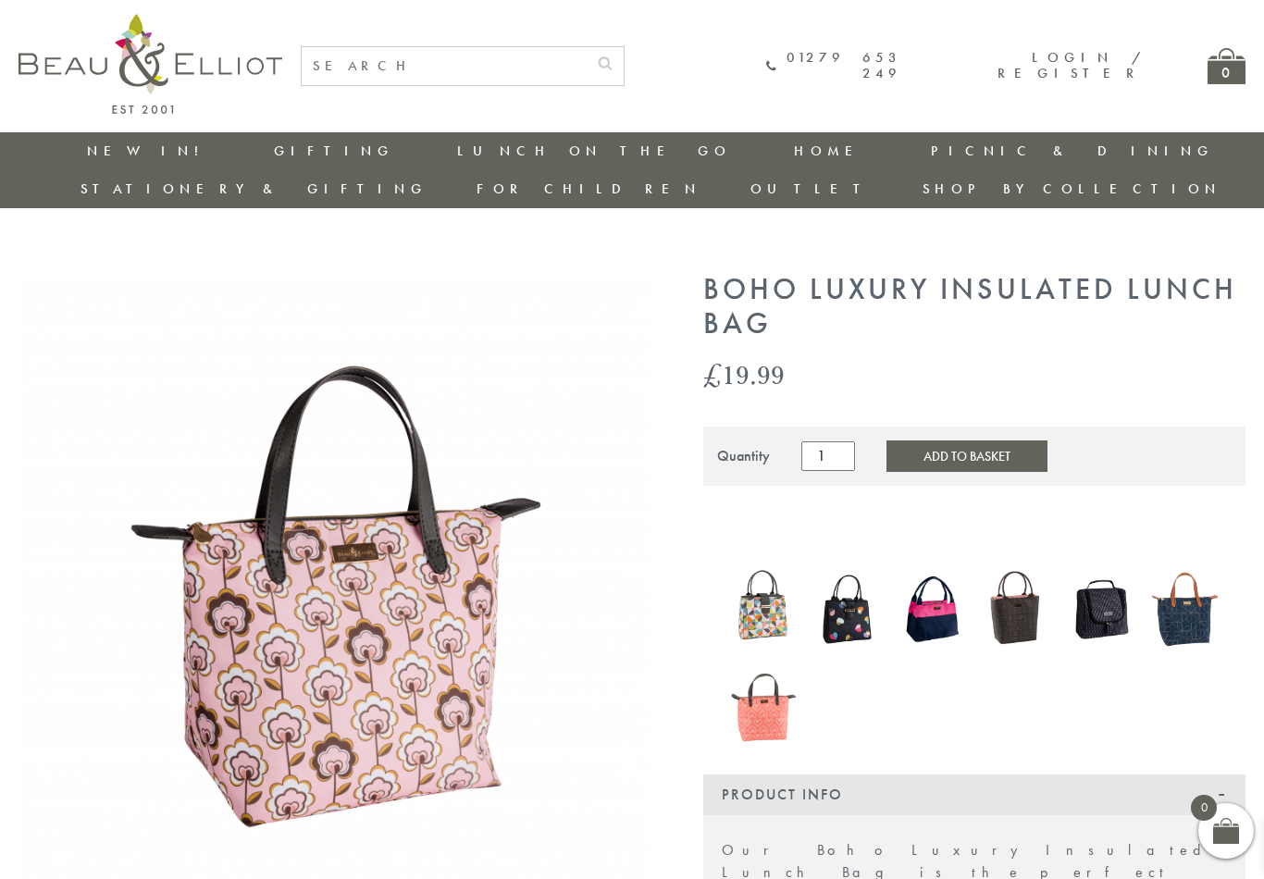
scroll to position [15, 0]
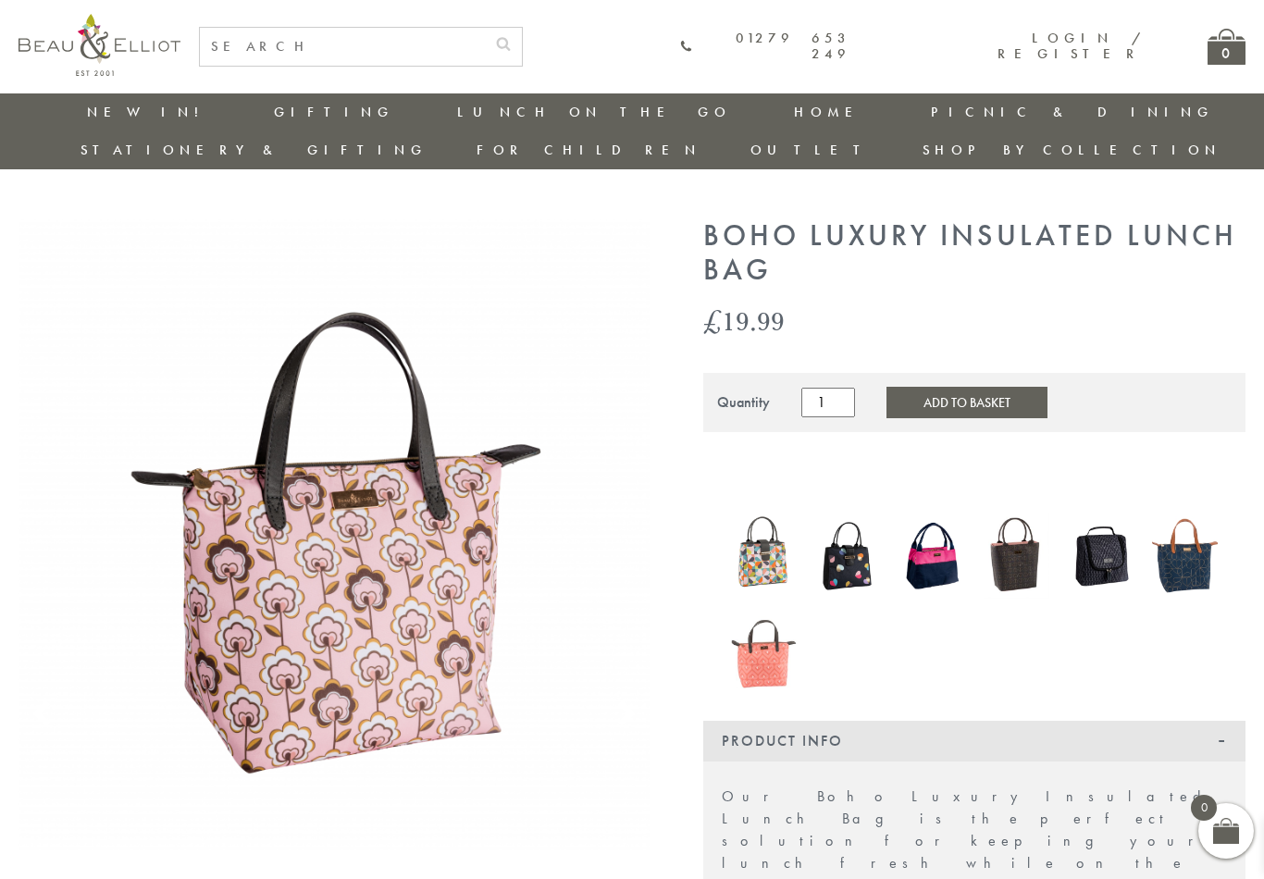
click at [410, 579] on img at bounding box center [334, 534] width 631 height 631
click at [853, 531] on img at bounding box center [849, 556] width 66 height 78
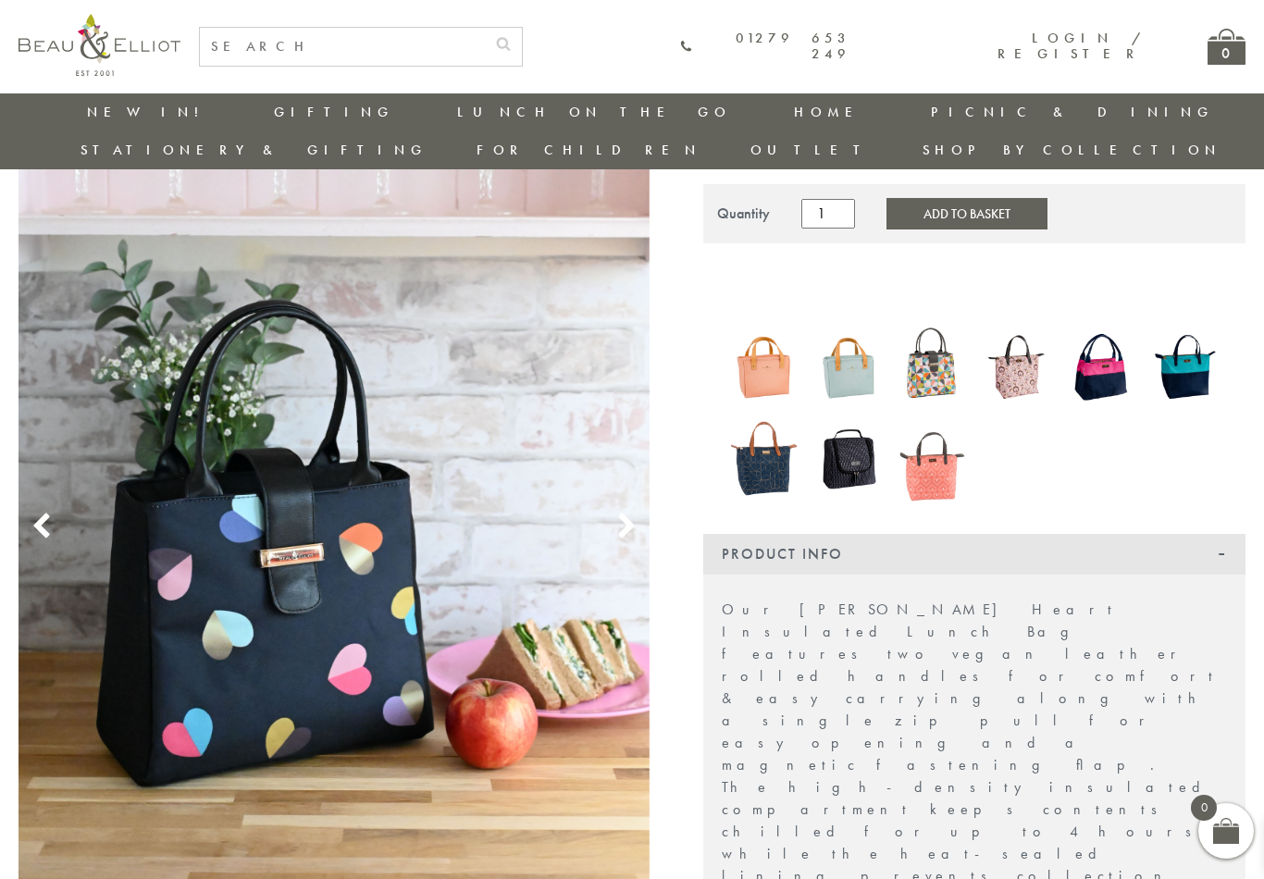
scroll to position [206, 0]
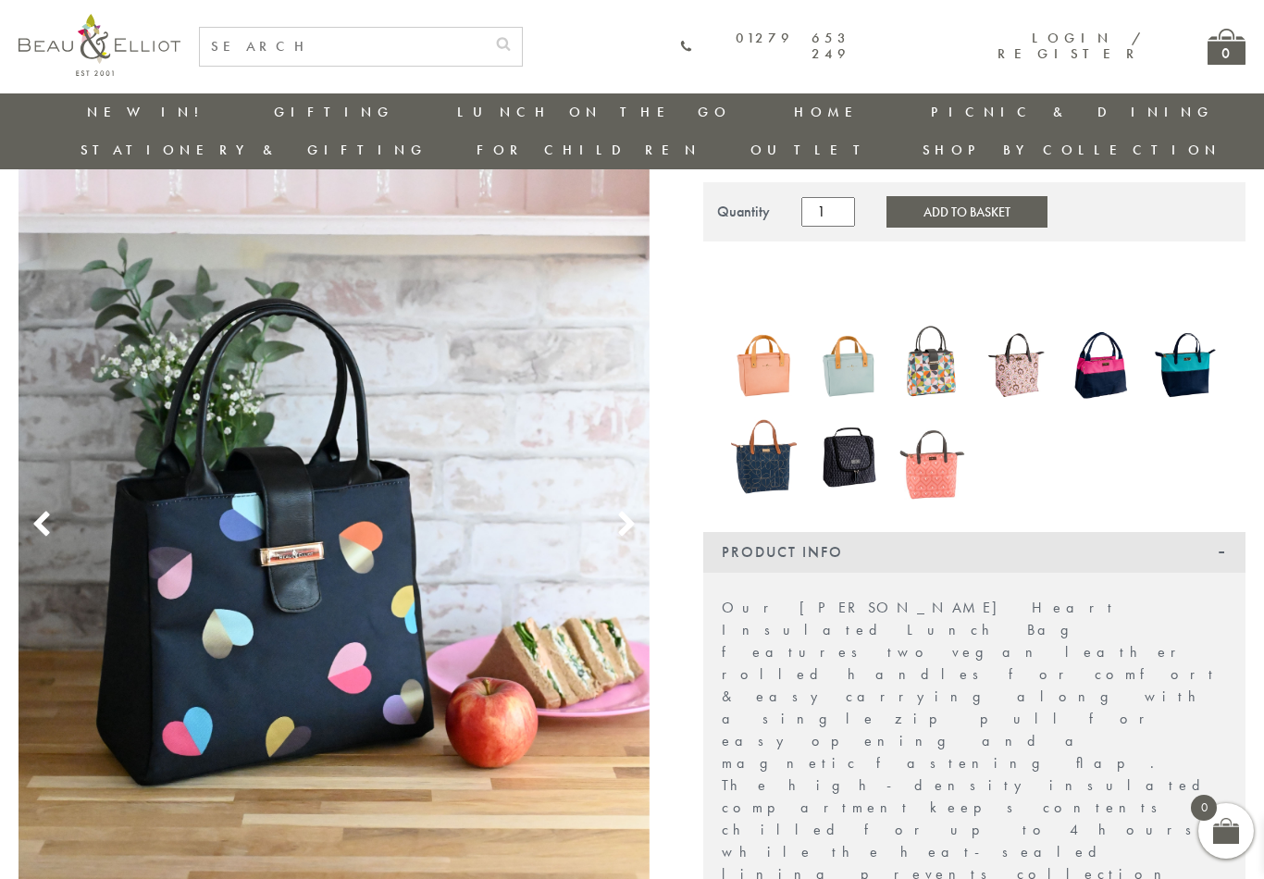
click at [330, 545] on img at bounding box center [334, 503] width 631 height 949
click at [757, 333] on img at bounding box center [764, 365] width 66 height 88
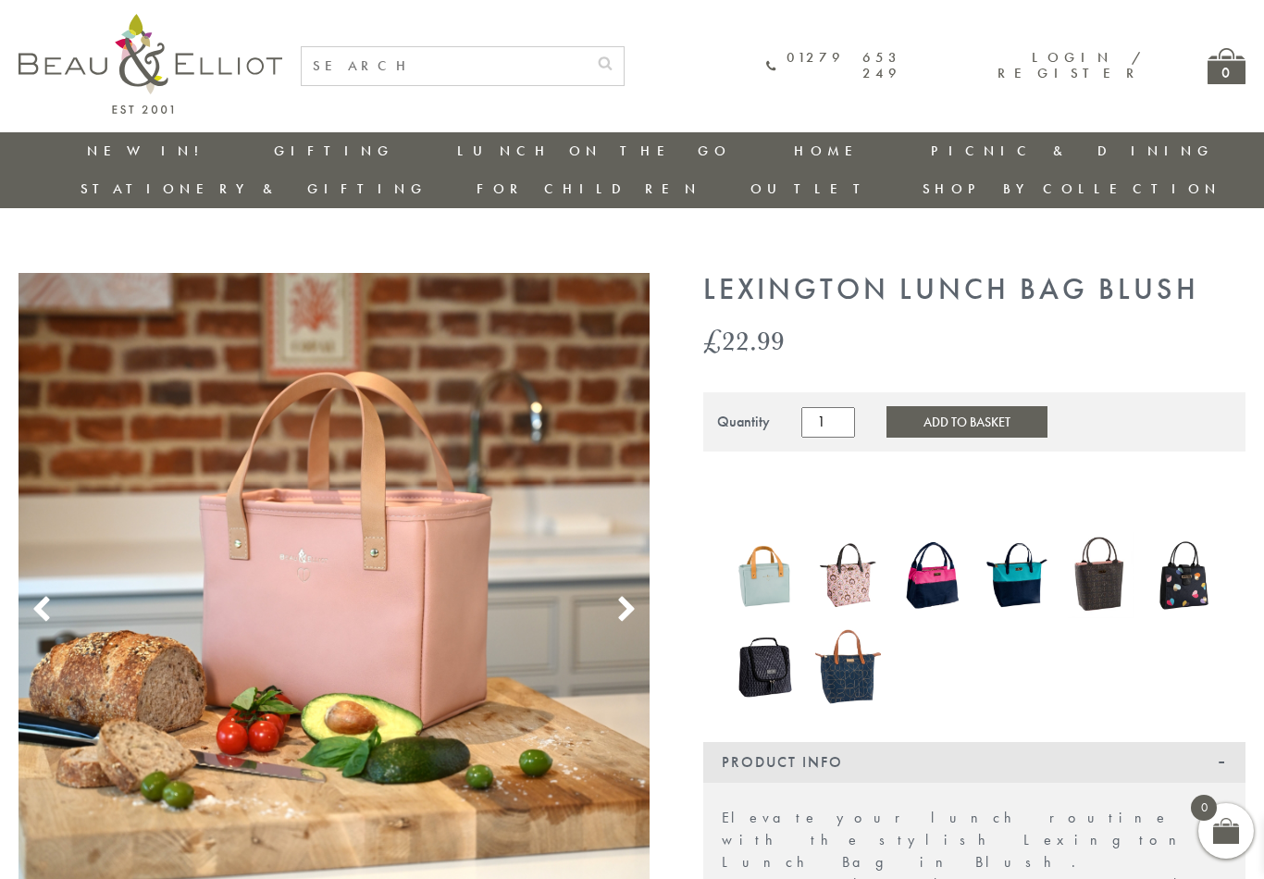
click at [629, 597] on use at bounding box center [626, 609] width 16 height 25
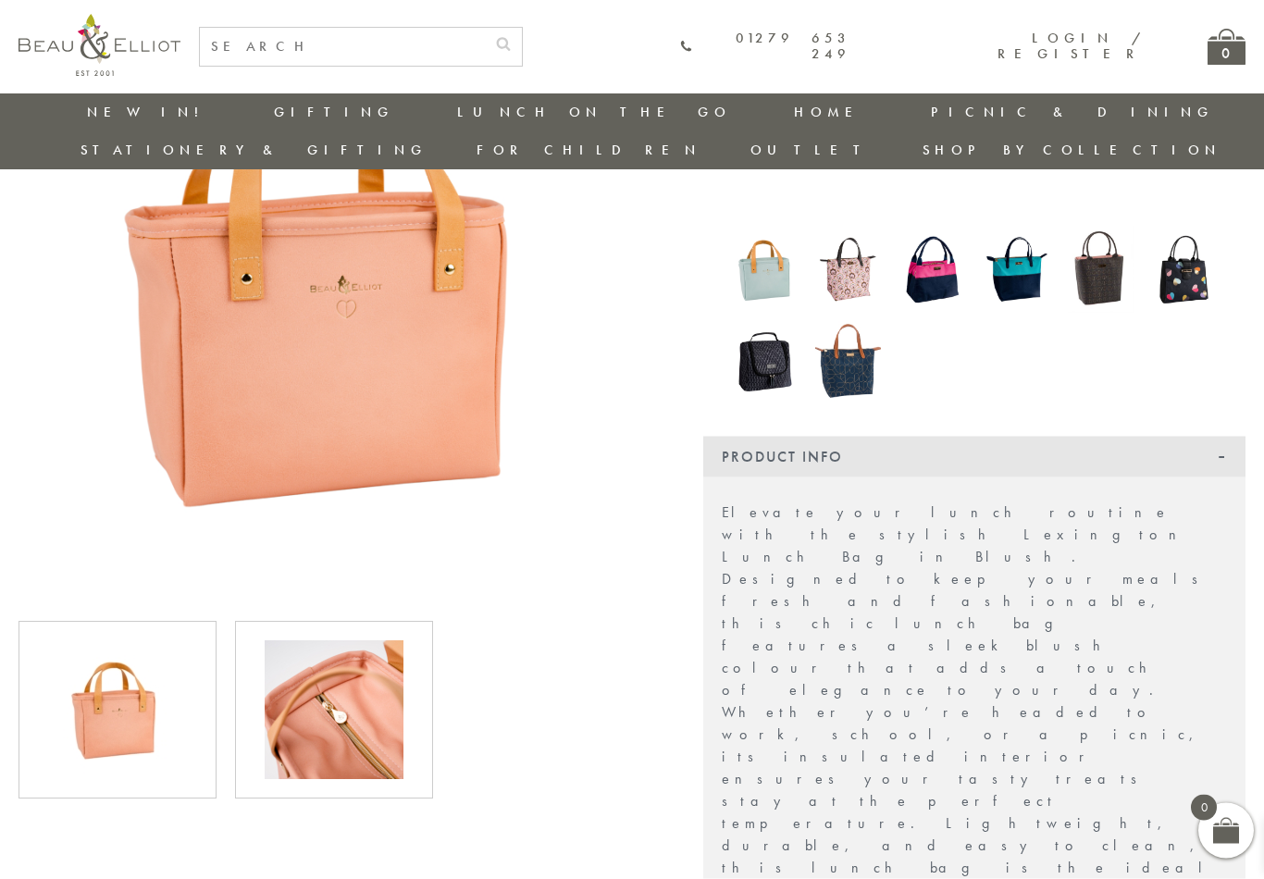
scroll to position [268, 0]
click at [369, 695] on img at bounding box center [334, 710] width 139 height 139
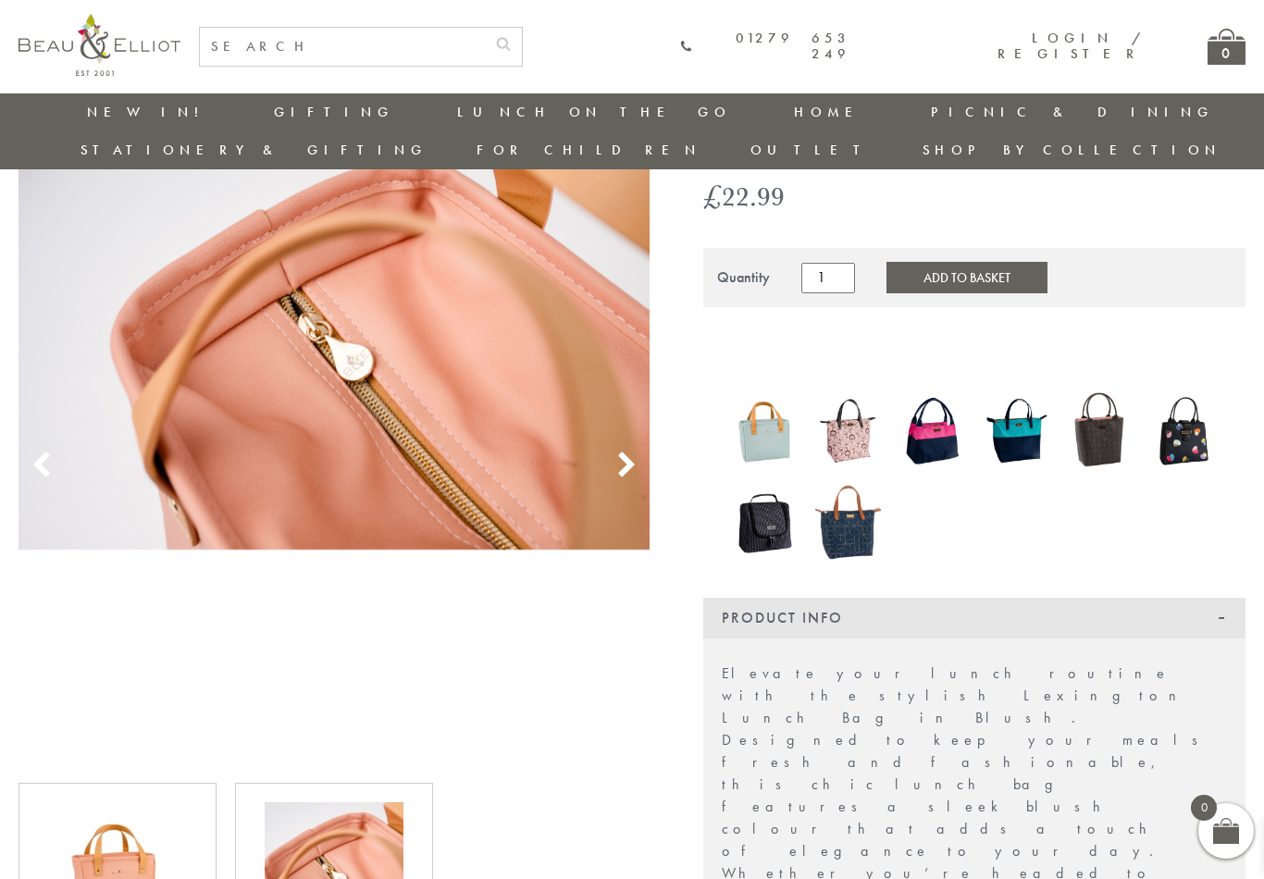
scroll to position [98, 0]
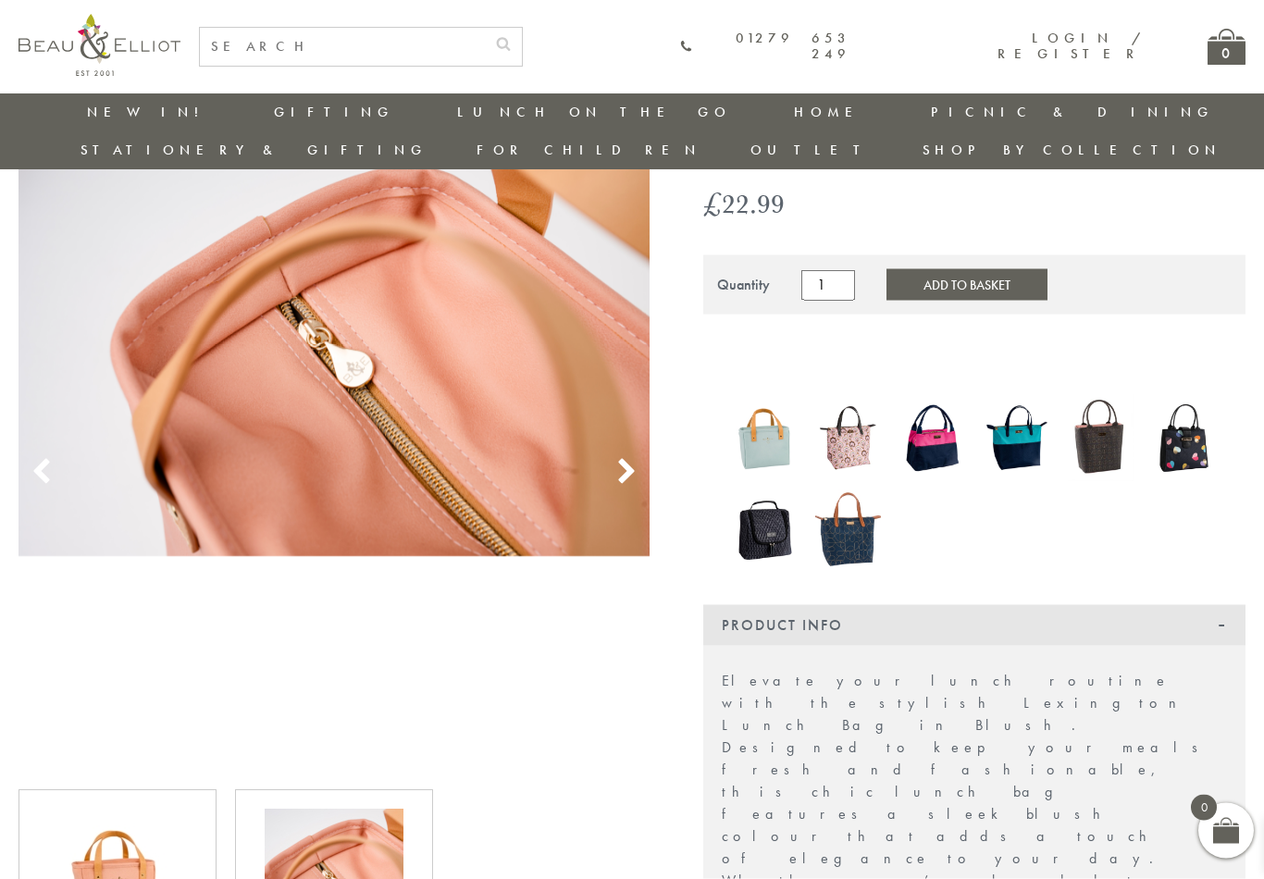
click at [628, 460] on use at bounding box center [626, 472] width 16 height 25
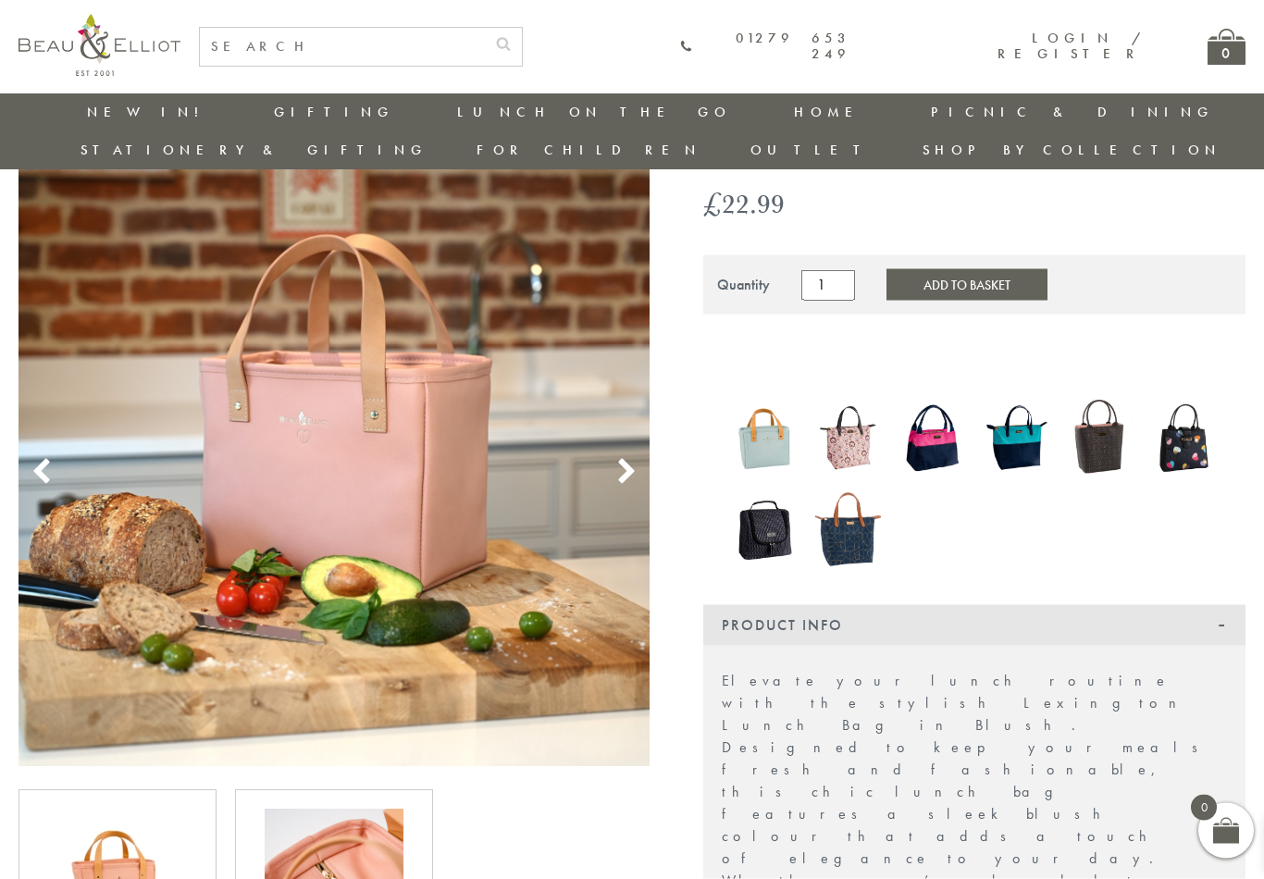
scroll to position [99, 0]
click at [636, 458] on icon at bounding box center [627, 472] width 28 height 28
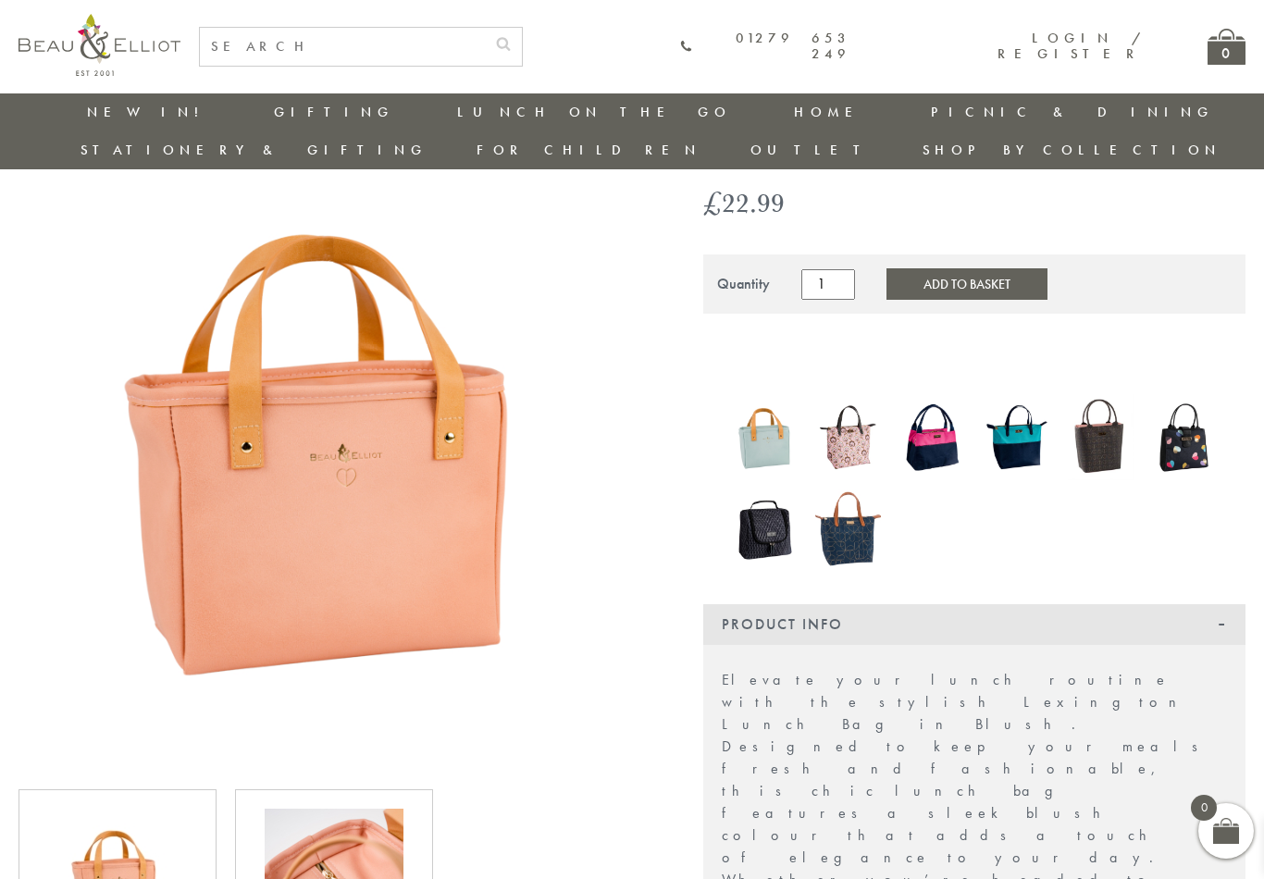
click at [761, 404] on img at bounding box center [764, 437] width 66 height 88
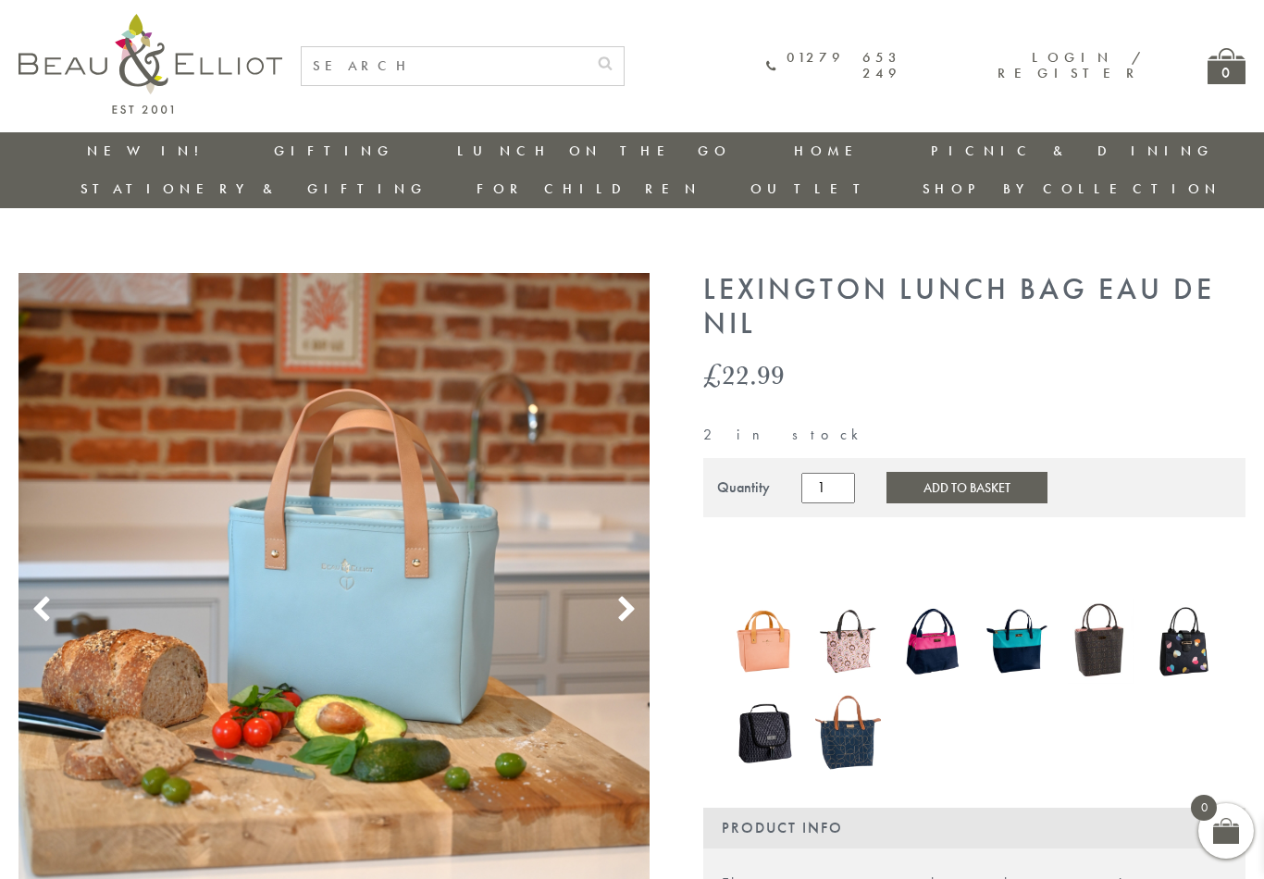
click at [623, 596] on icon at bounding box center [627, 610] width 28 height 28
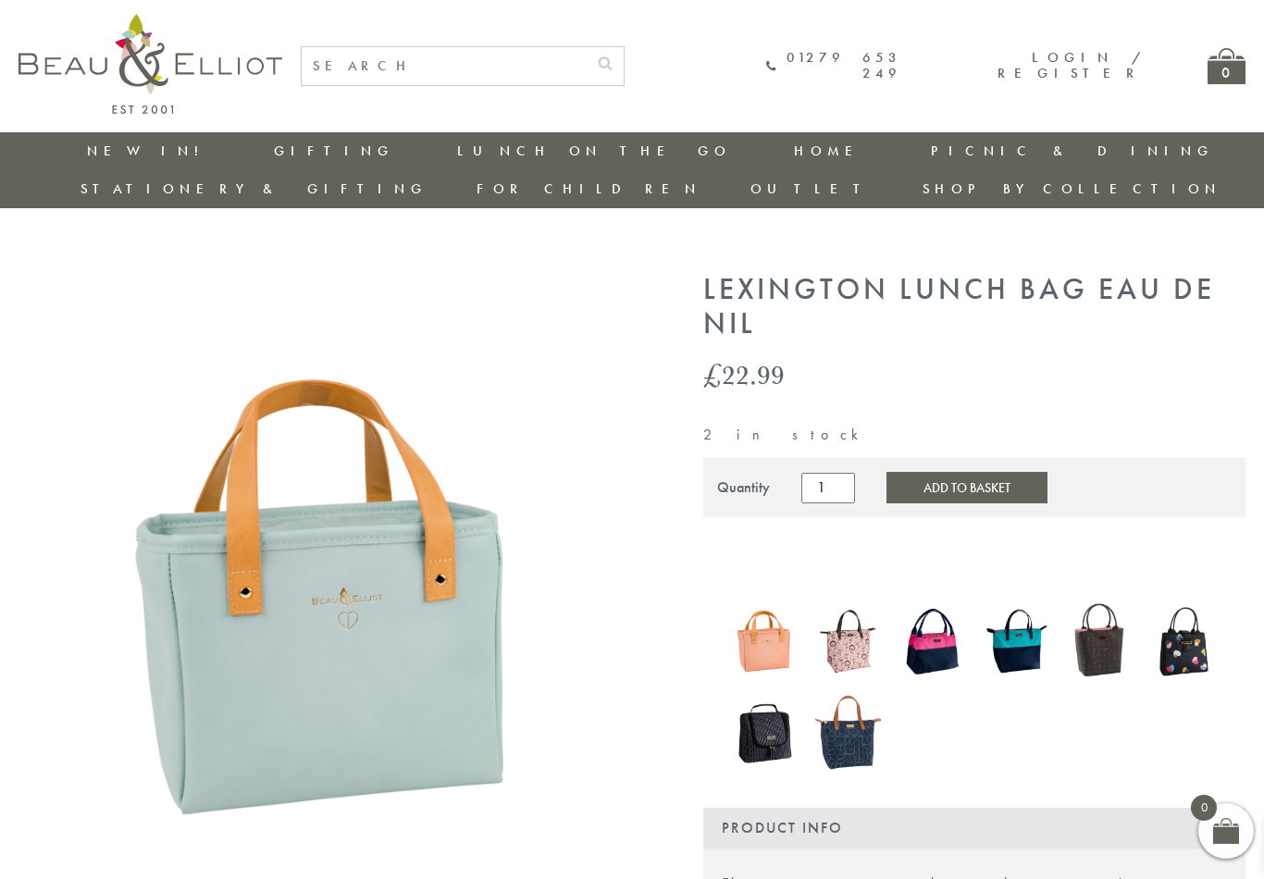
click at [624, 596] on icon at bounding box center [627, 610] width 28 height 28
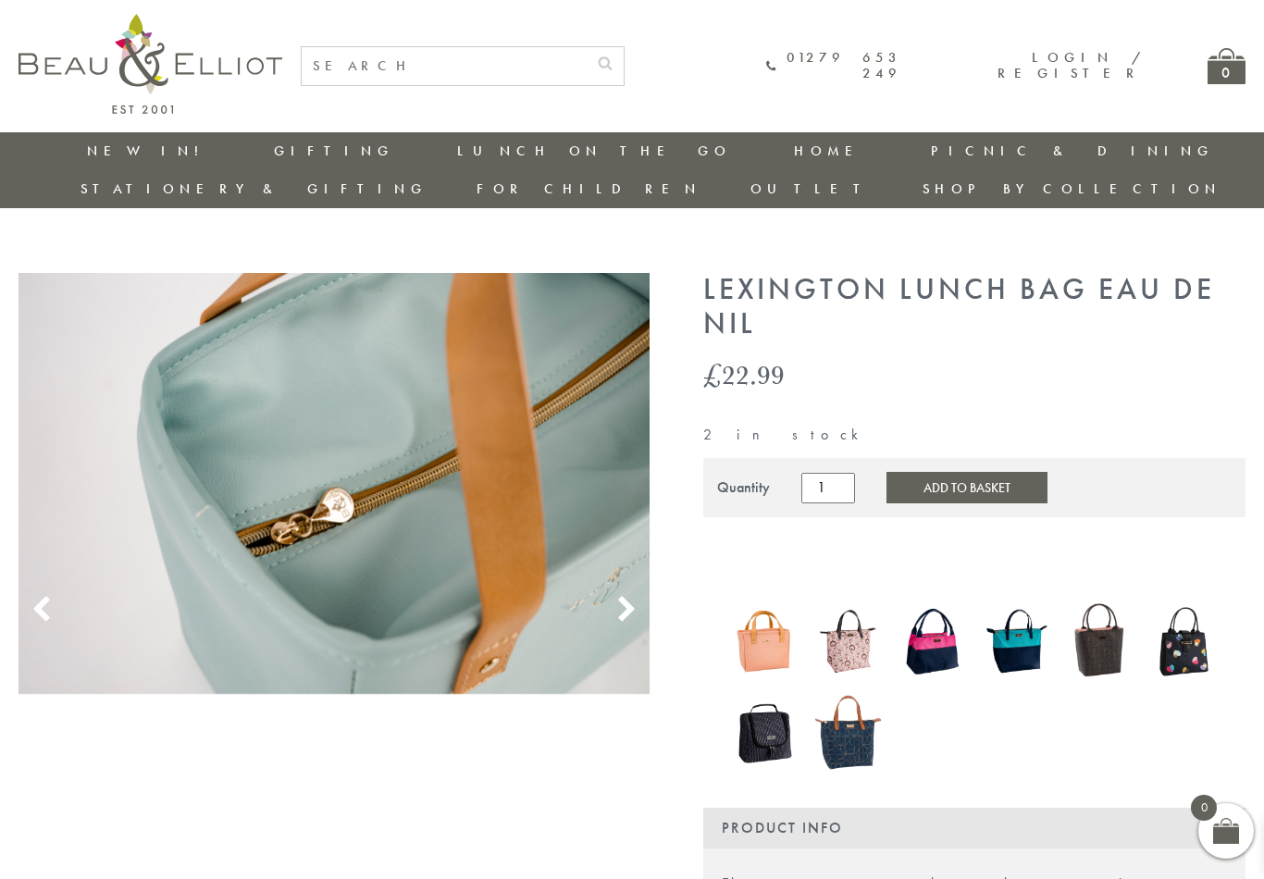
click at [760, 601] on img at bounding box center [764, 641] width 66 height 88
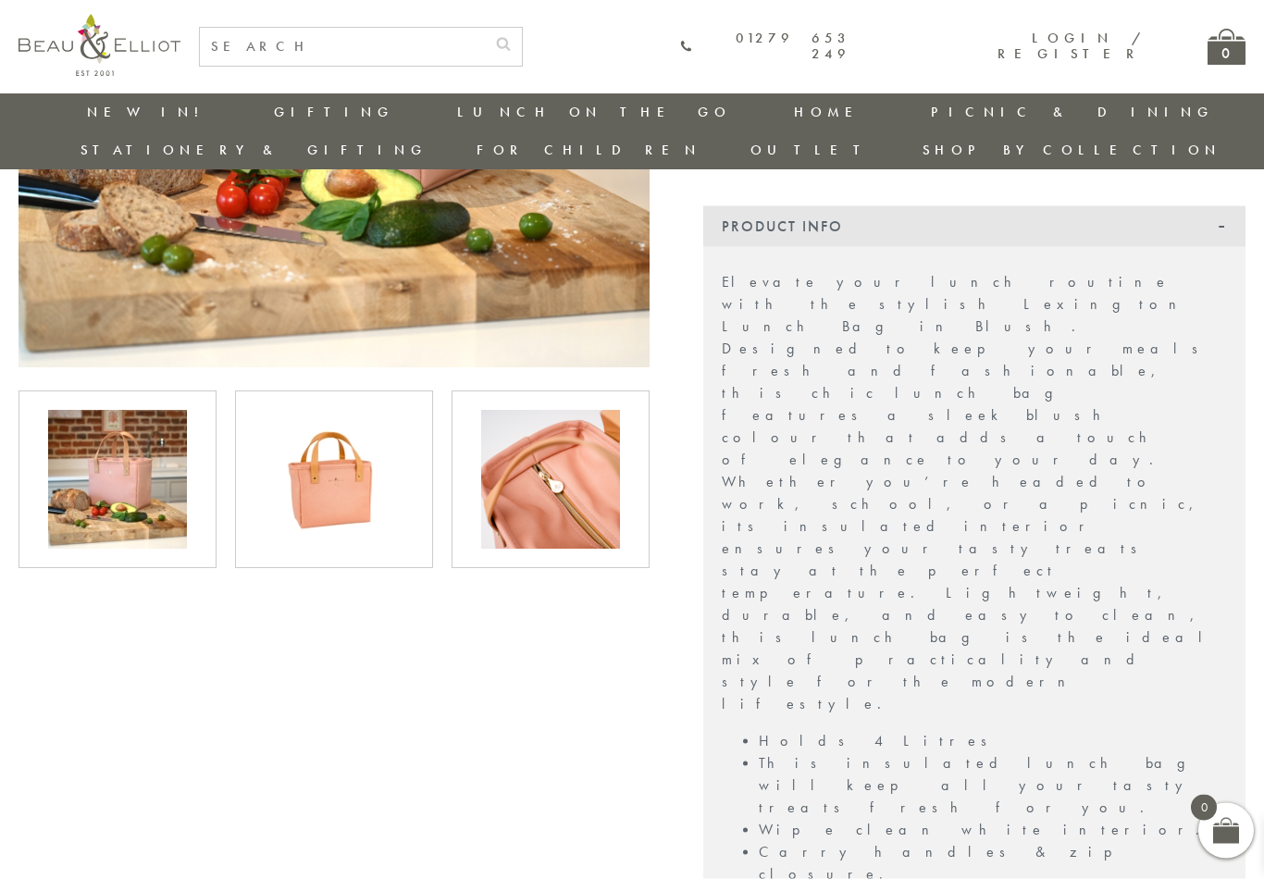
scroll to position [498, 0]
click at [355, 445] on img at bounding box center [334, 479] width 139 height 139
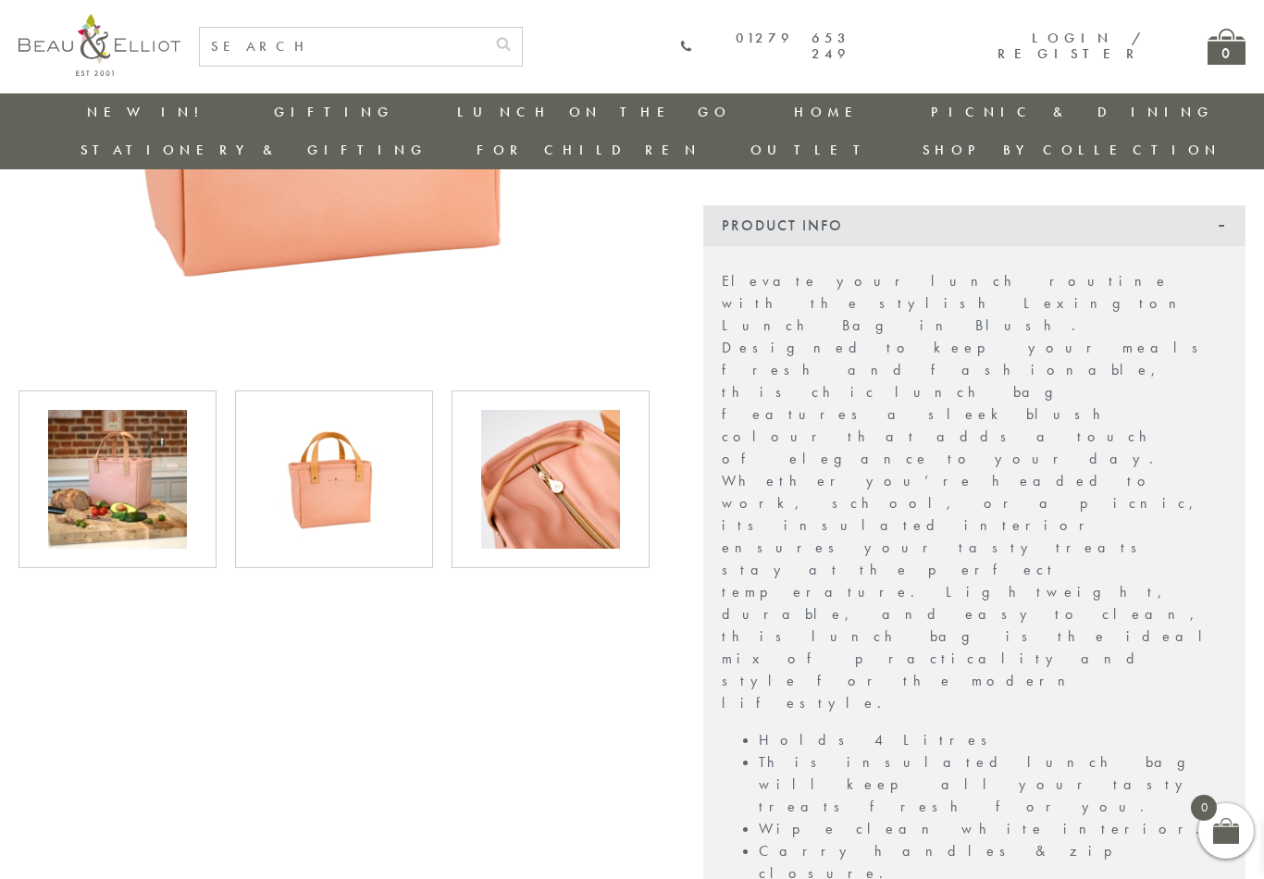
click at [566, 463] on img at bounding box center [550, 479] width 139 height 139
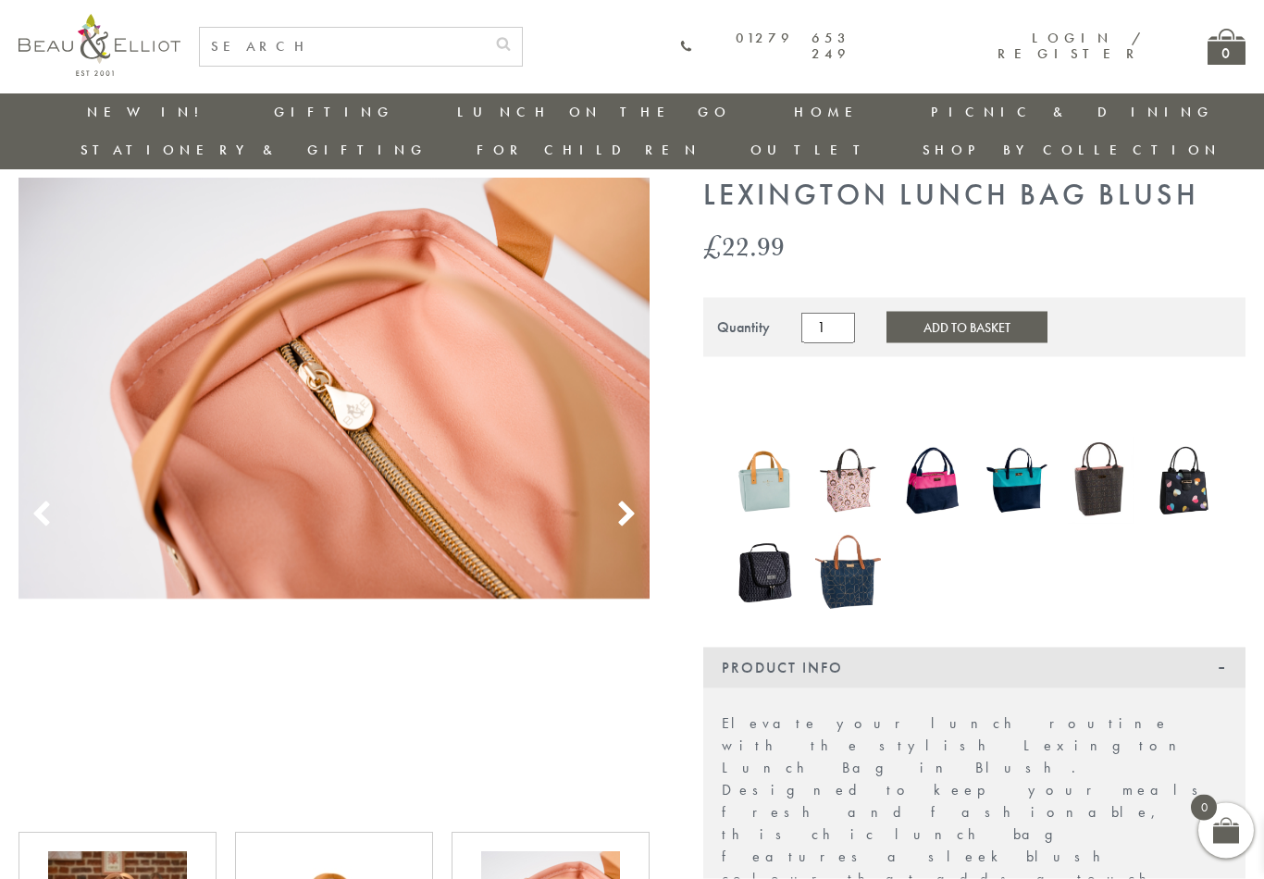
scroll to position [0, 0]
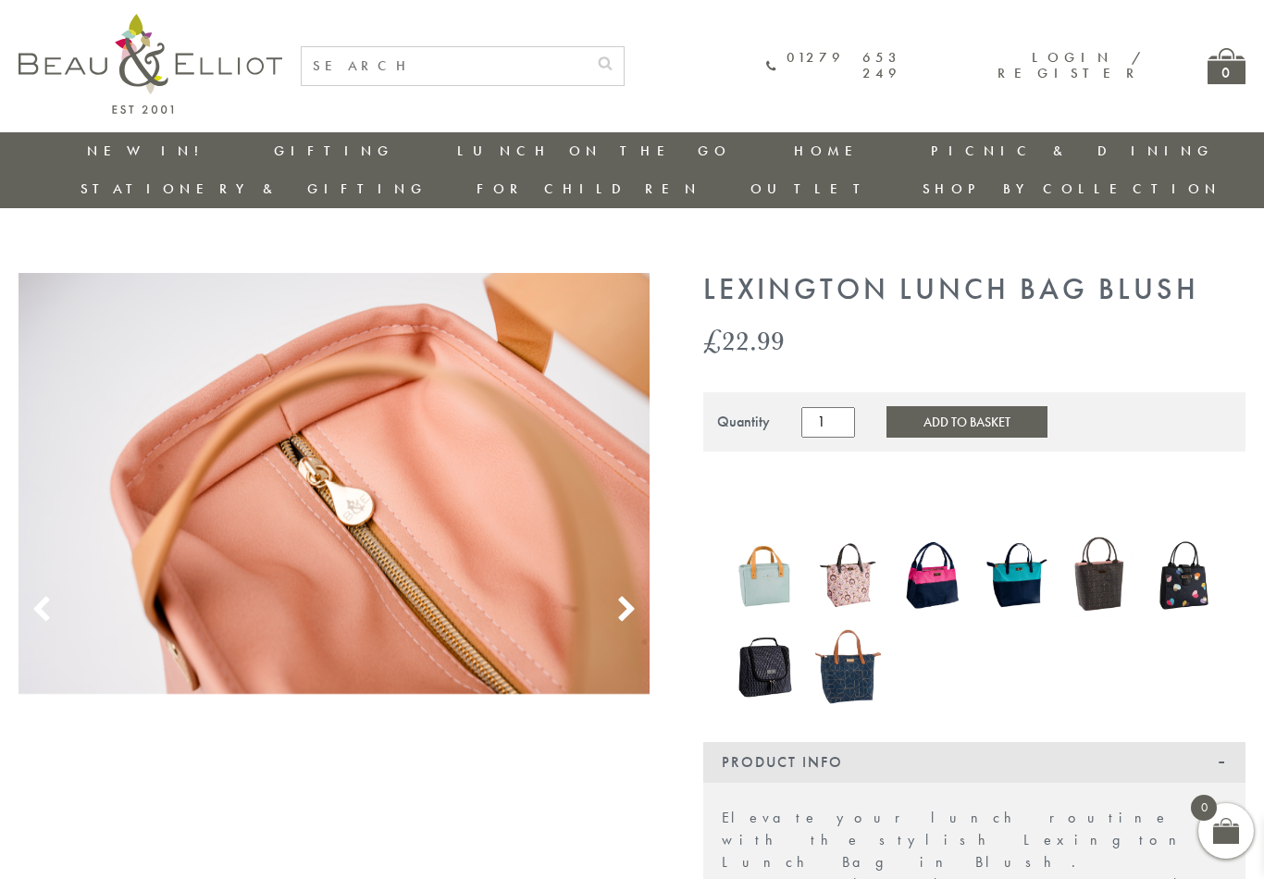
click at [849, 544] on img at bounding box center [849, 574] width 66 height 85
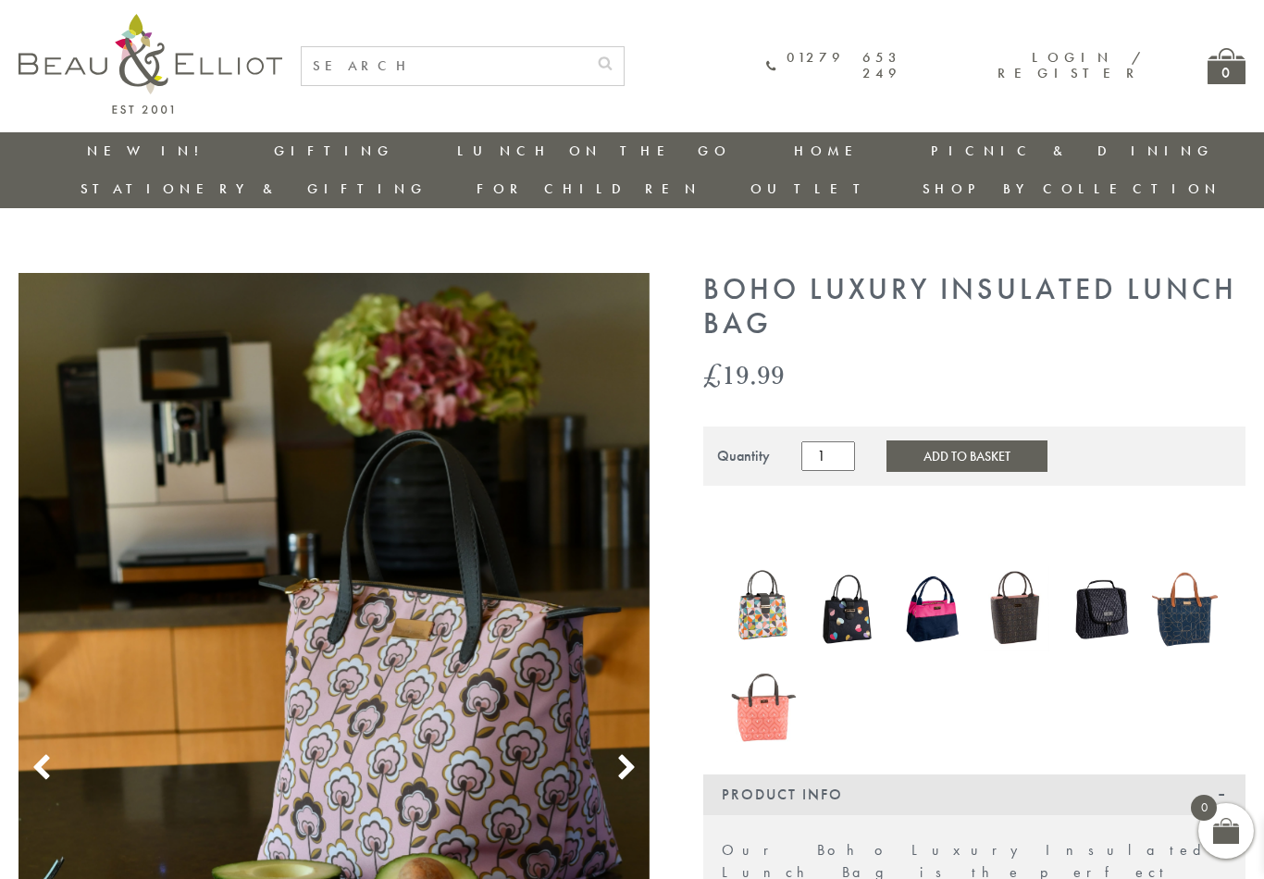
click at [635, 754] on icon at bounding box center [627, 768] width 28 height 28
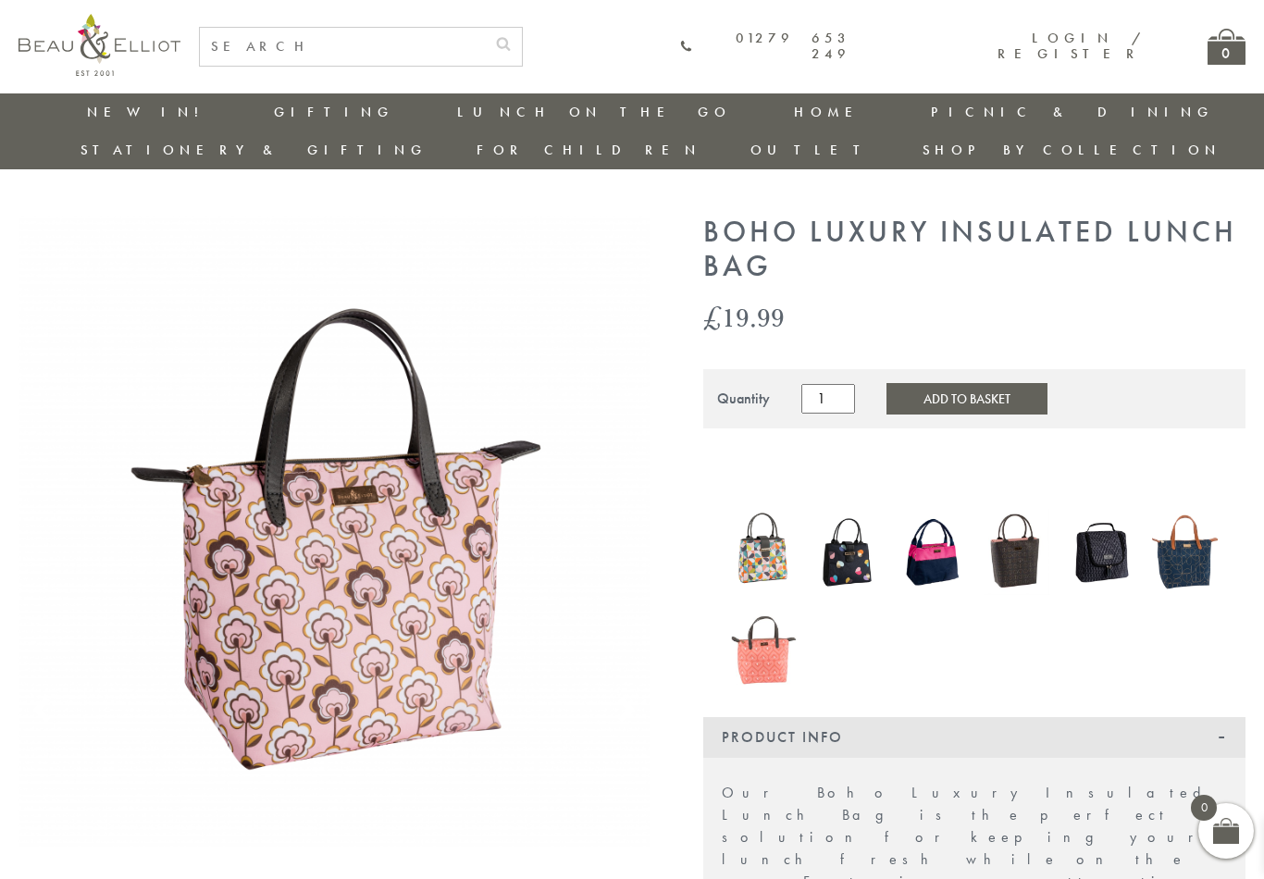
scroll to position [18, 0]
click at [772, 633] on img at bounding box center [764, 643] width 66 height 85
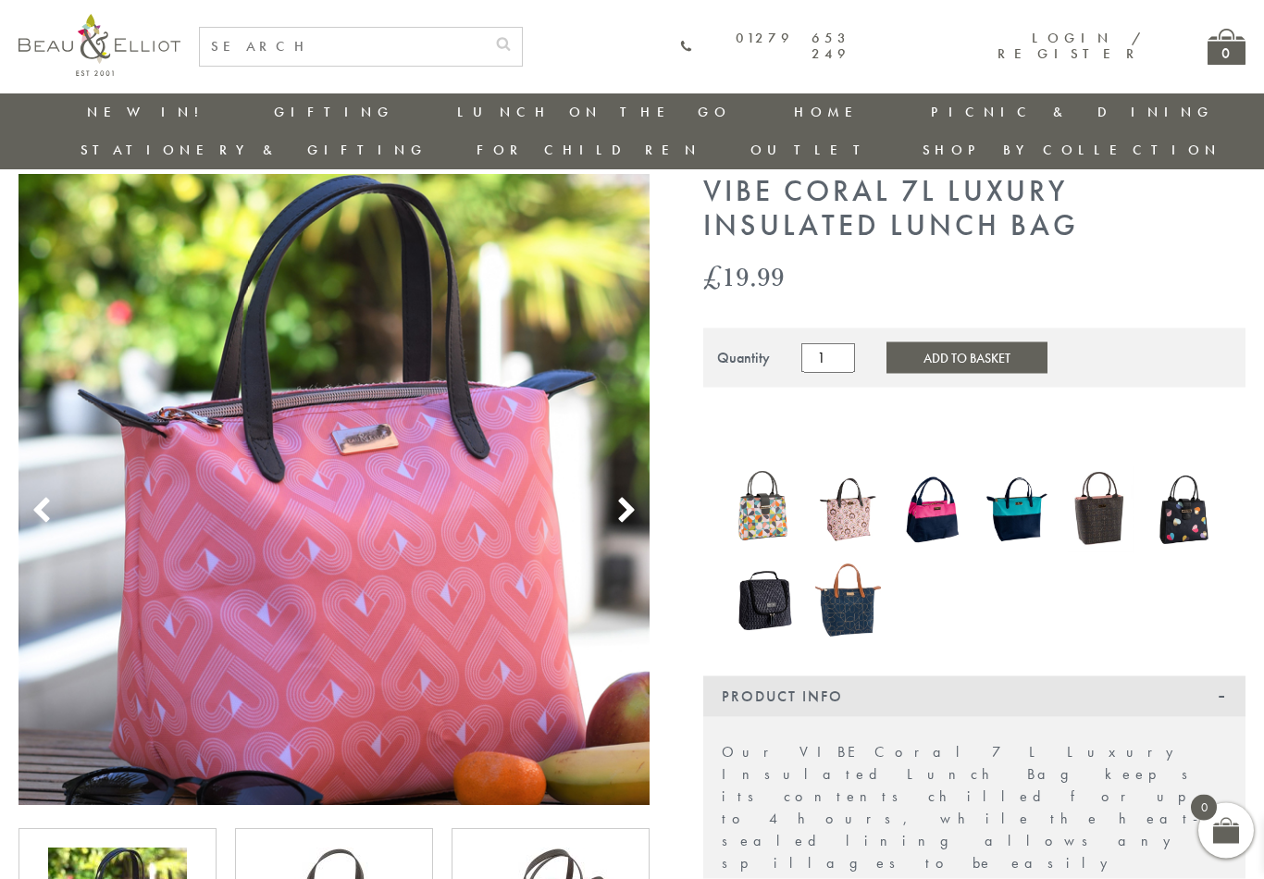
scroll to position [58, 0]
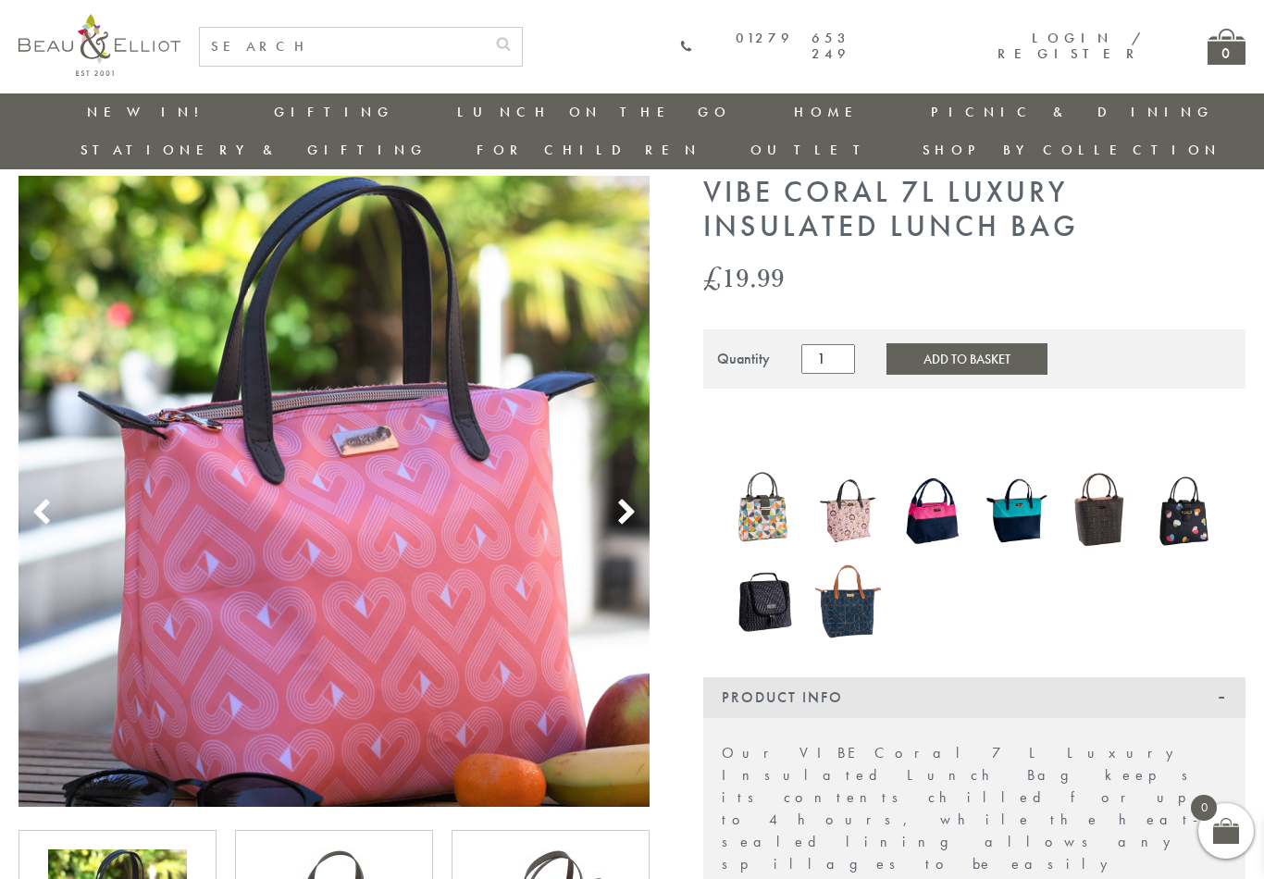
click at [629, 500] on use at bounding box center [626, 512] width 16 height 25
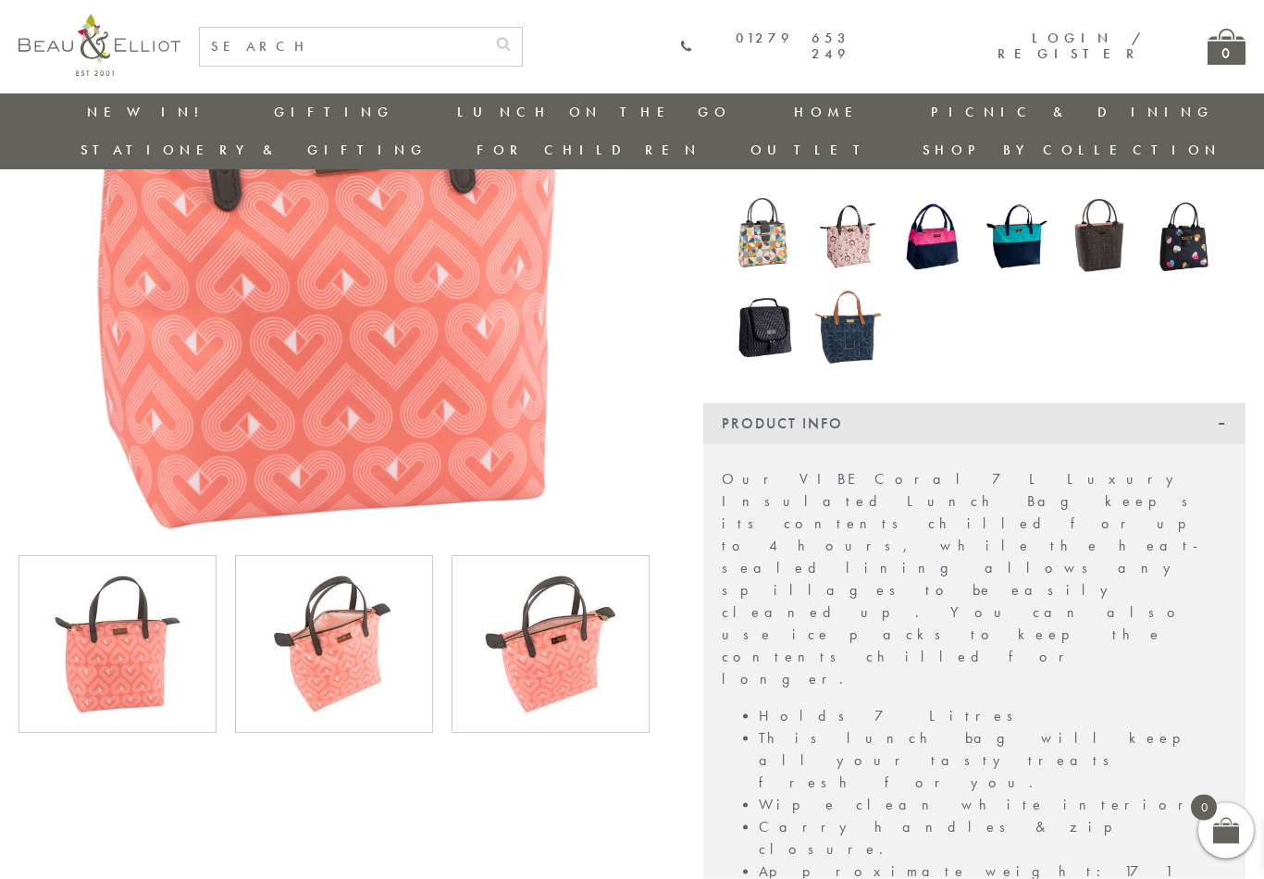
scroll to position [333, 0]
click at [353, 618] on img at bounding box center [334, 644] width 139 height 139
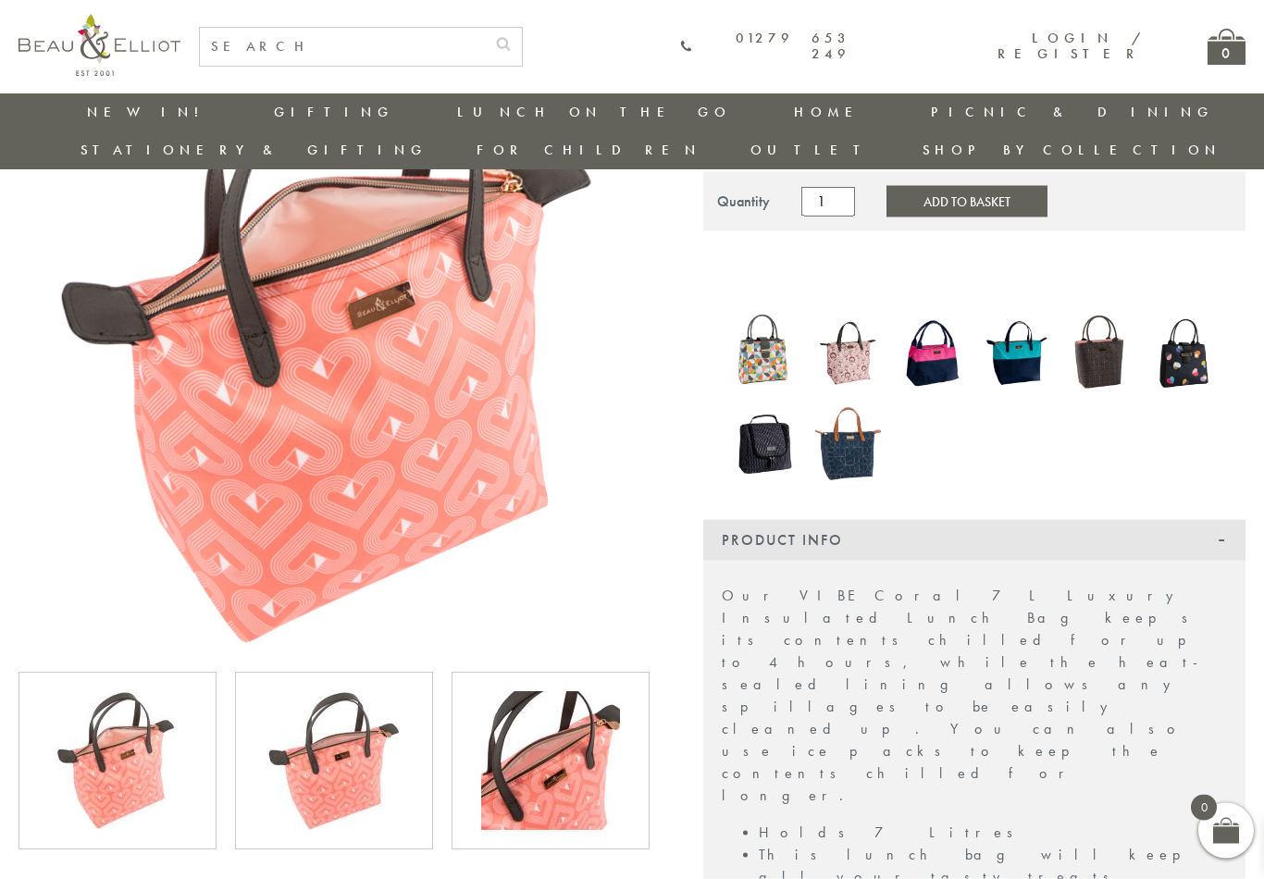
scroll to position [220, 0]
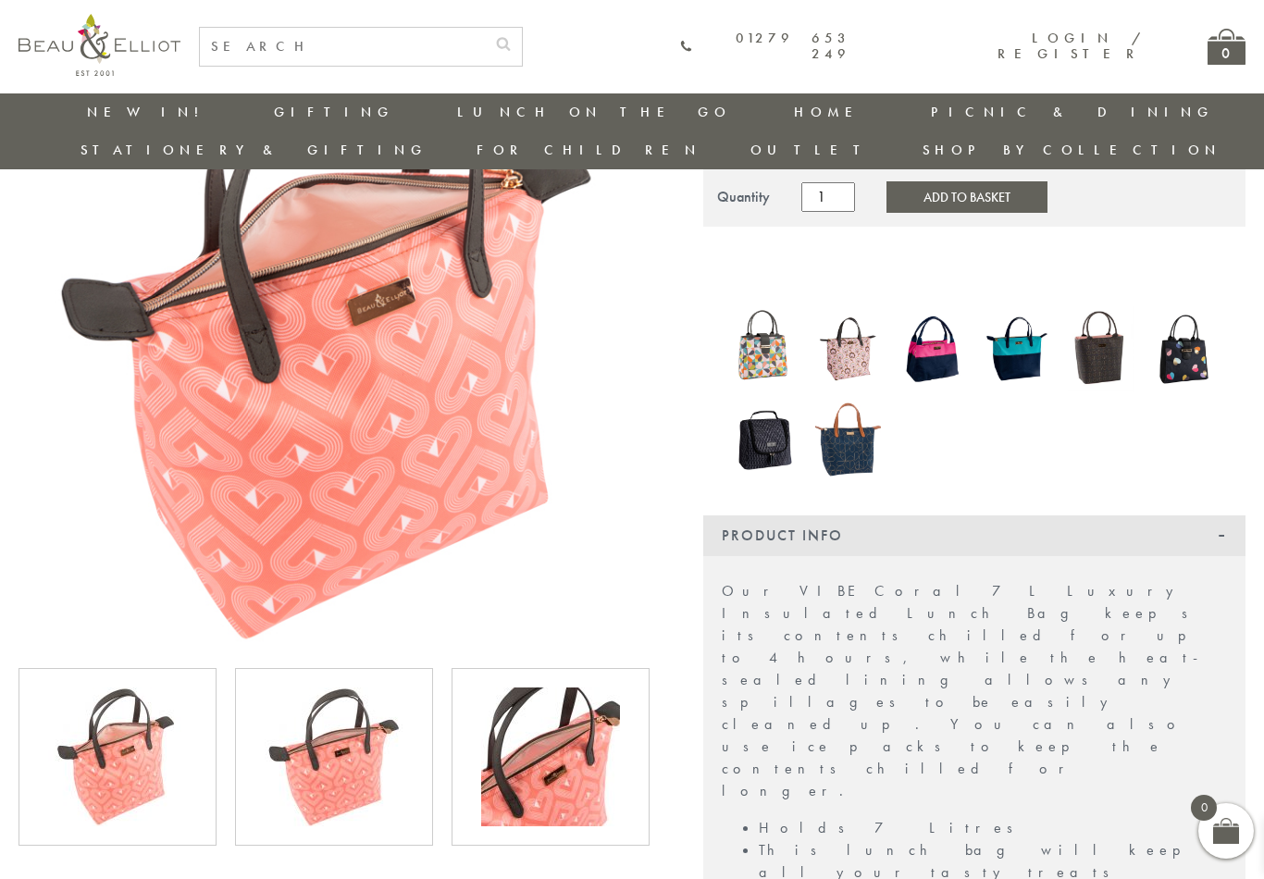
click at [551, 702] on img at bounding box center [550, 757] width 139 height 139
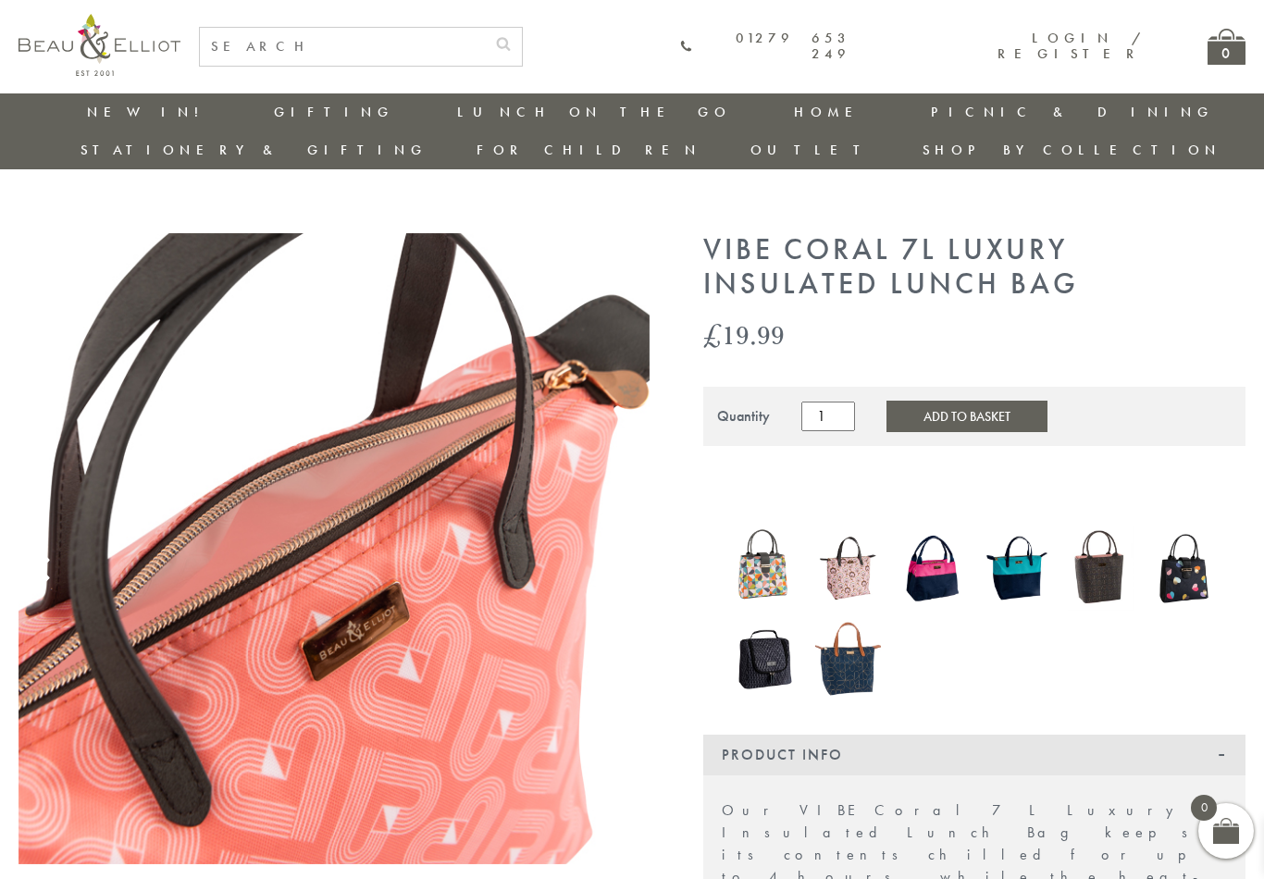
scroll to position [0, 0]
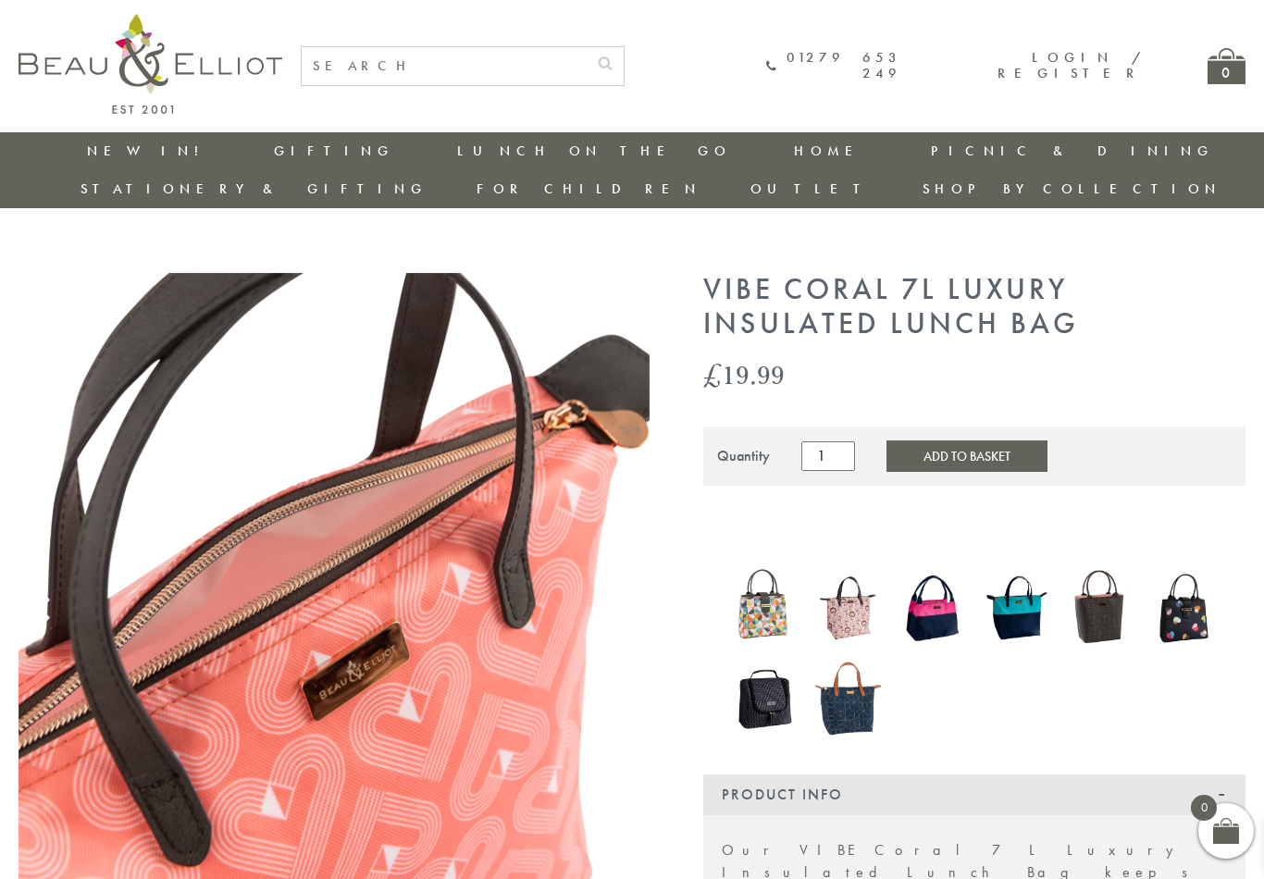
click at [932, 579] on img at bounding box center [933, 608] width 66 height 85
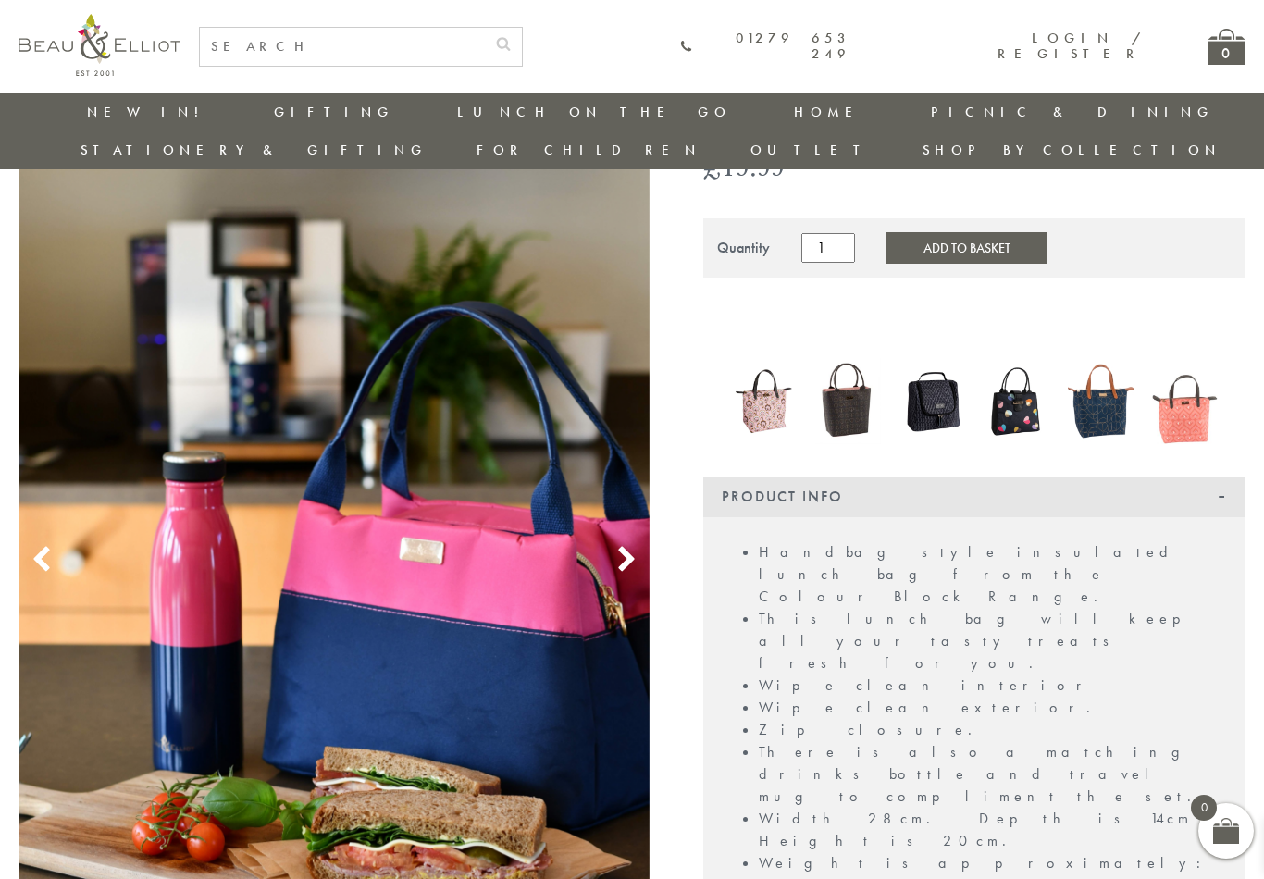
scroll to position [176, 0]
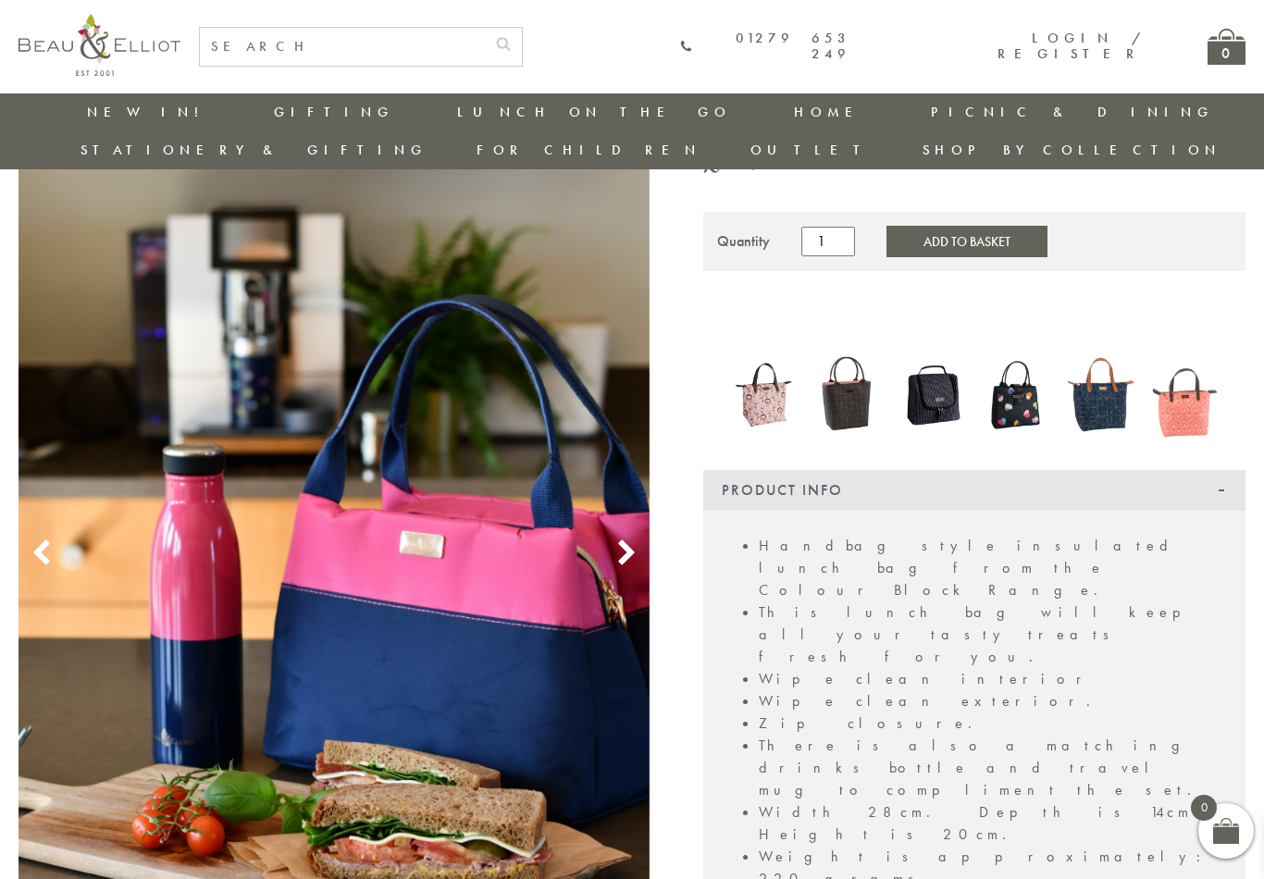
click at [630, 540] on use at bounding box center [626, 552] width 16 height 25
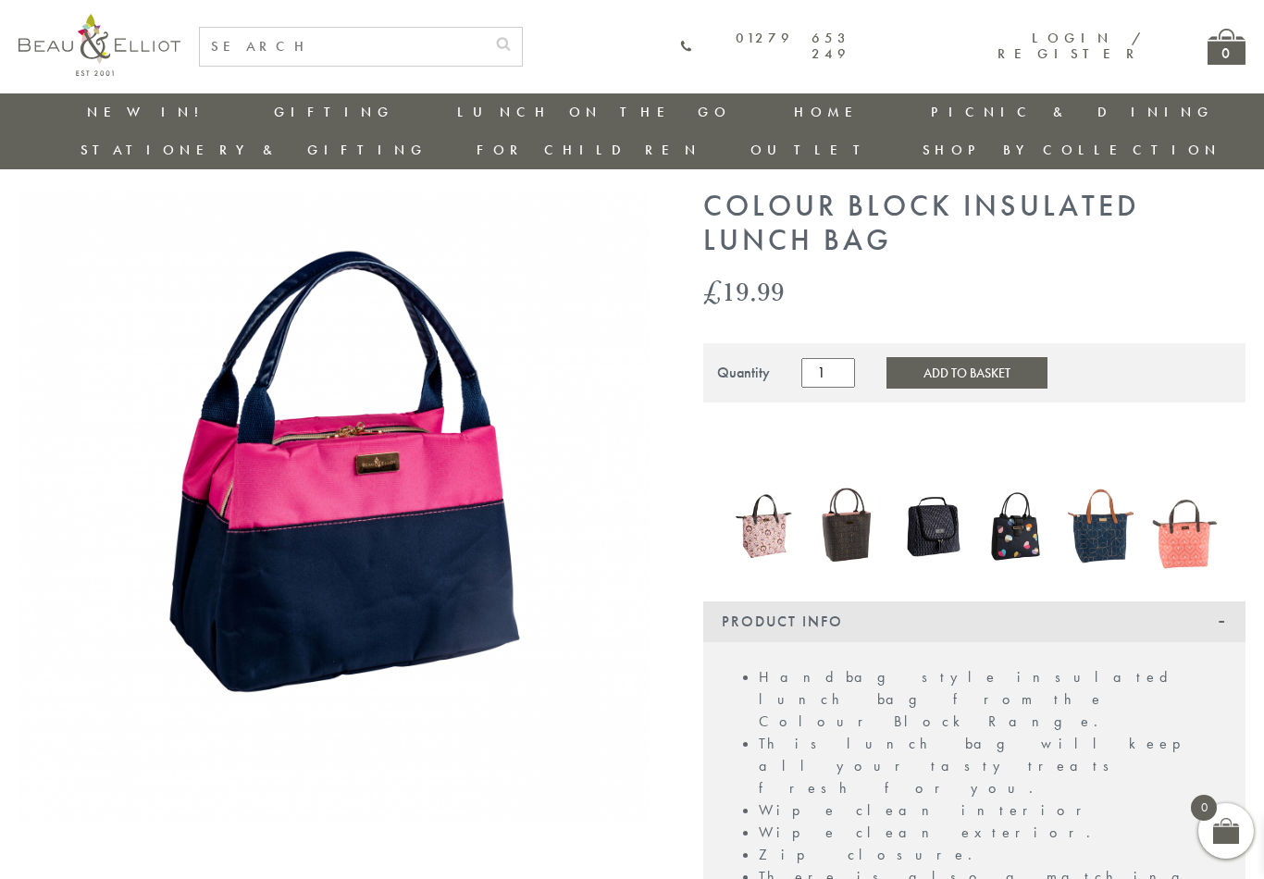
scroll to position [44, 0]
click at [957, 358] on button "Add to Basket" at bounding box center [967, 373] width 161 height 31
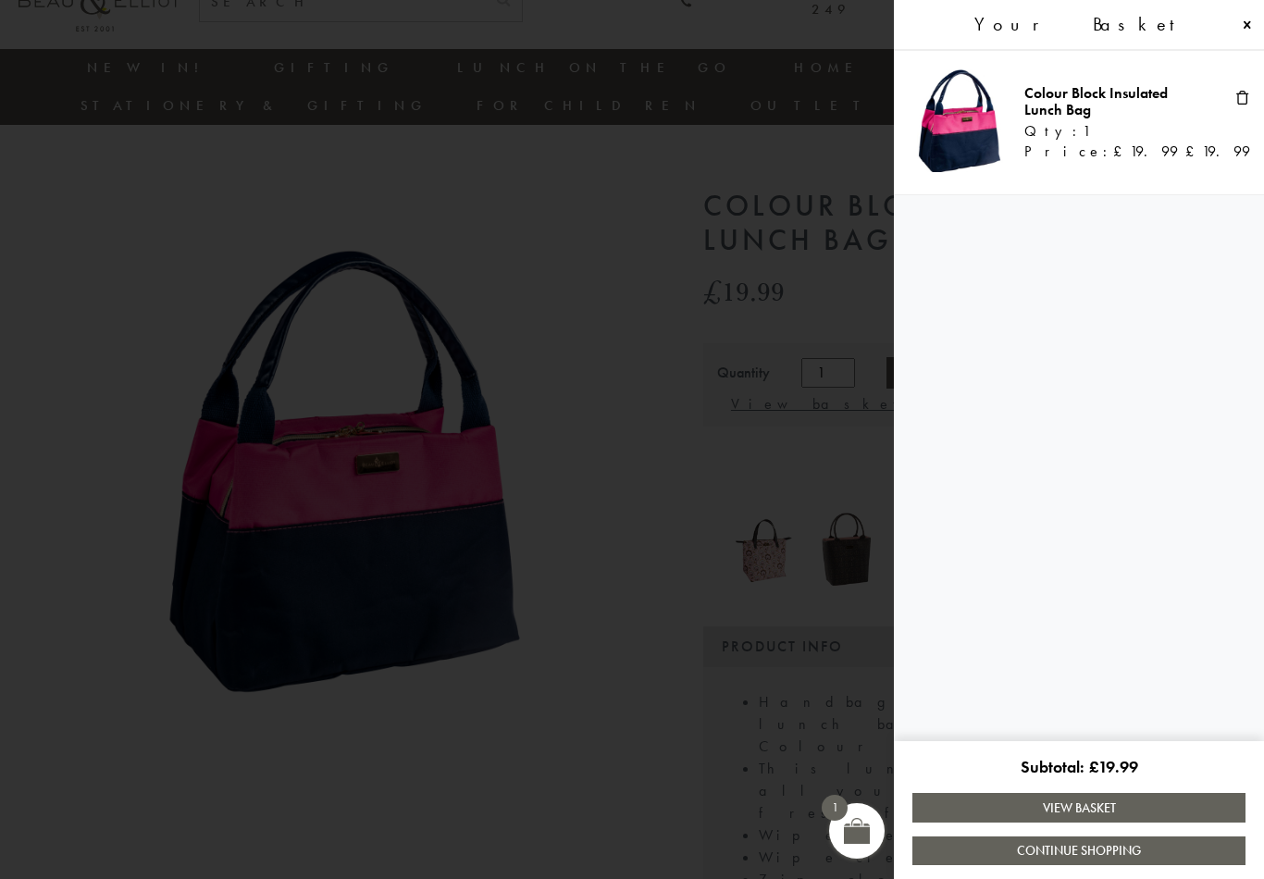
click at [94, 723] on span at bounding box center [632, 439] width 1264 height 879
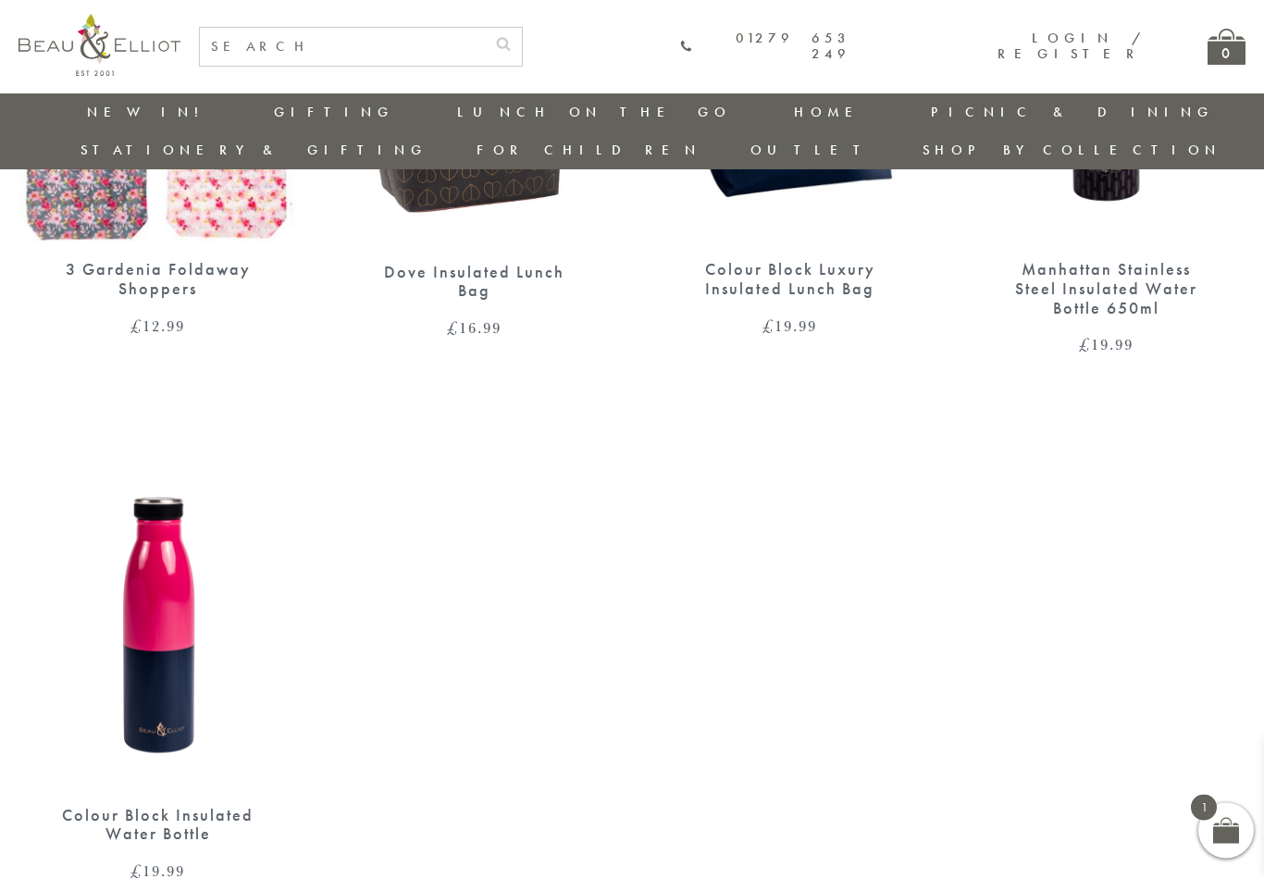
scroll to position [1665, 0]
click at [153, 641] on img at bounding box center [159, 607] width 280 height 360
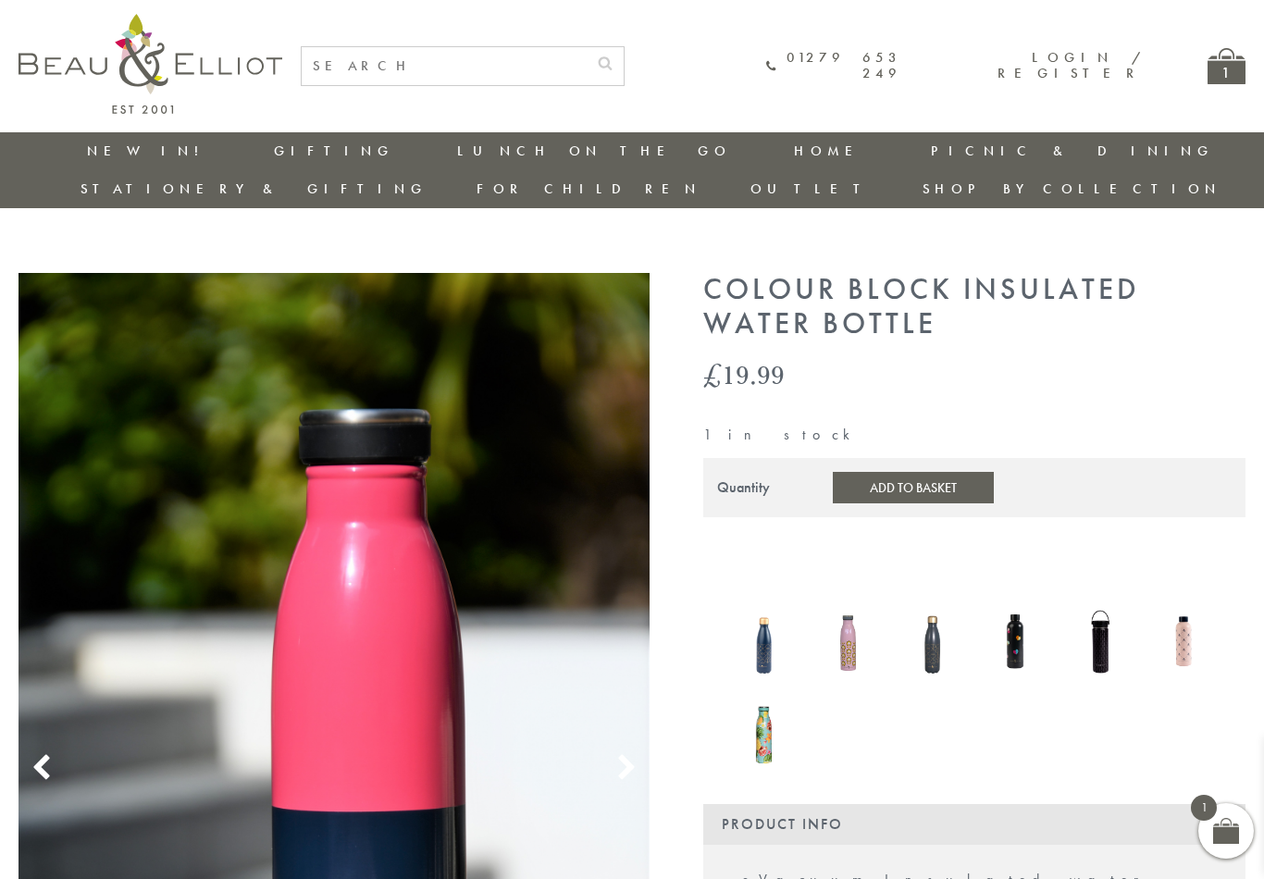
click at [928, 472] on button "Add to Basket" at bounding box center [913, 487] width 161 height 31
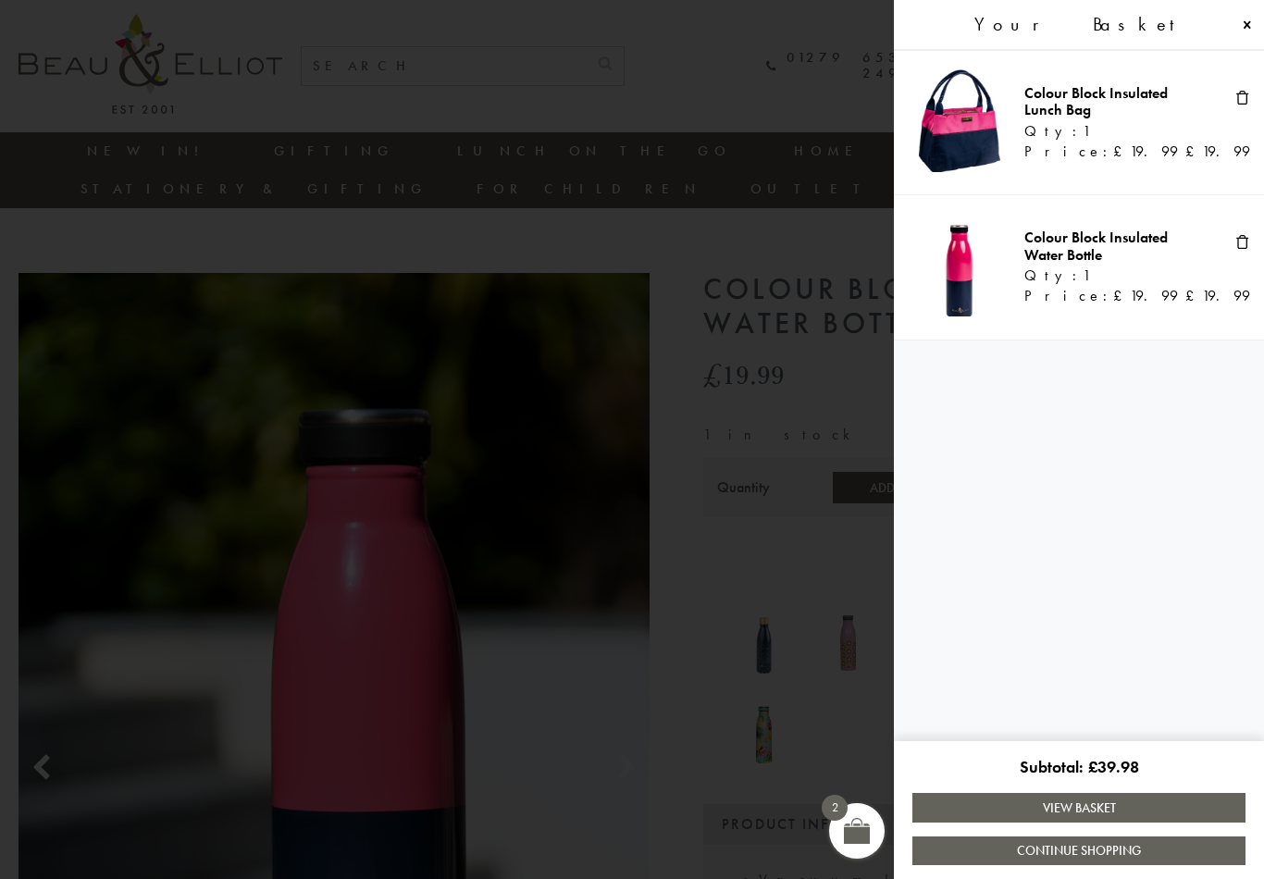
click at [12, 304] on span at bounding box center [632, 439] width 1264 height 879
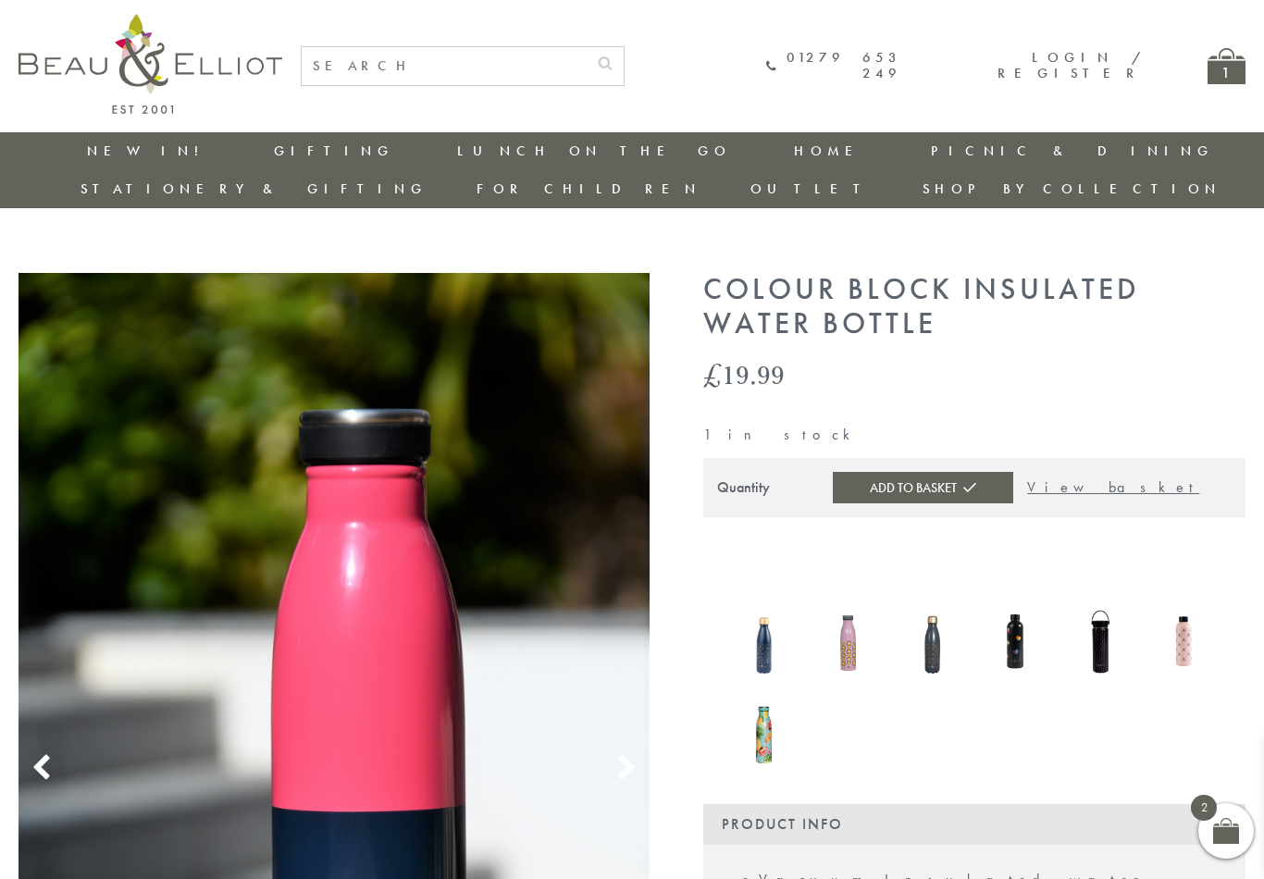
click at [476, 287] on link "Insulated Travel Mugs" at bounding box center [559, 311] width 167 height 48
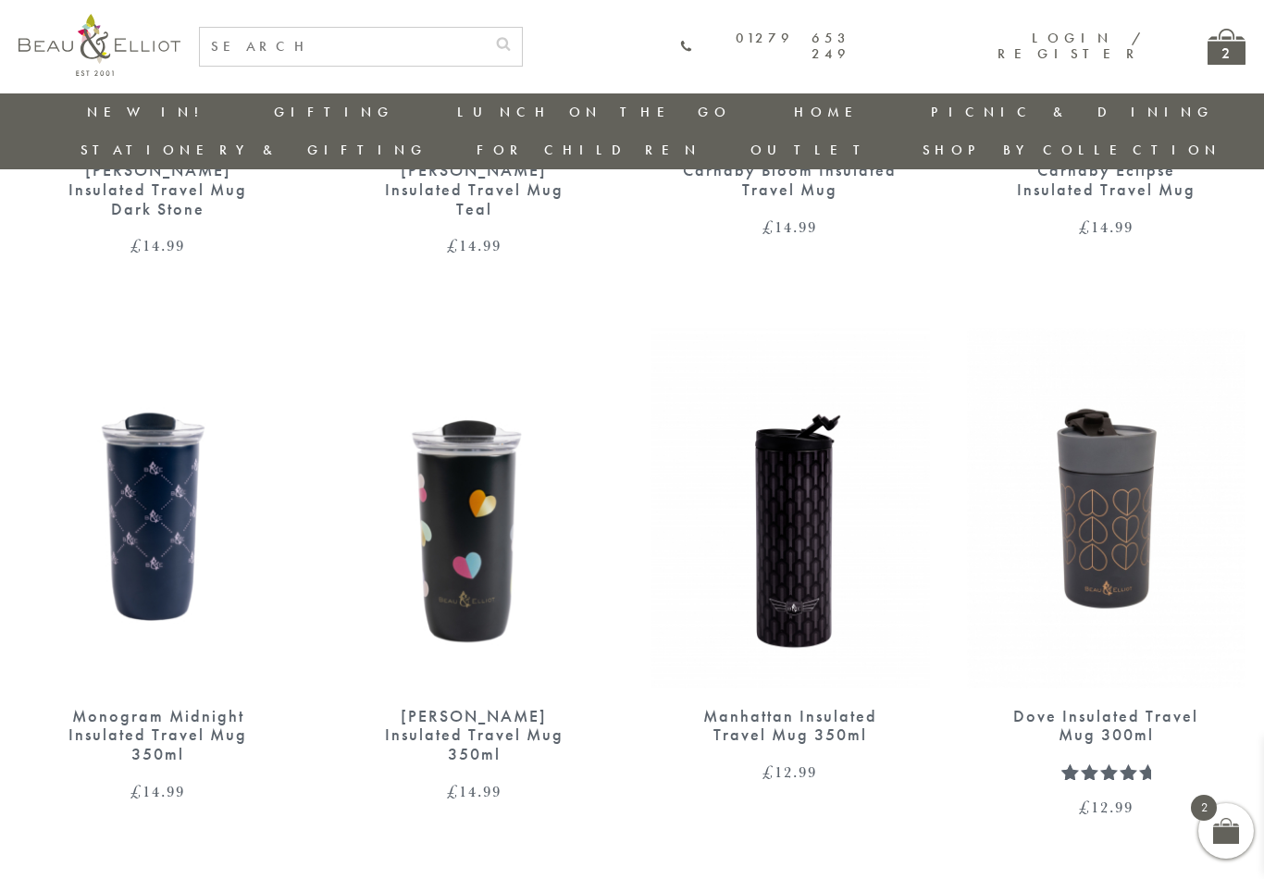
scroll to position [1598, 6]
click at [1138, 432] on img at bounding box center [1107, 510] width 280 height 360
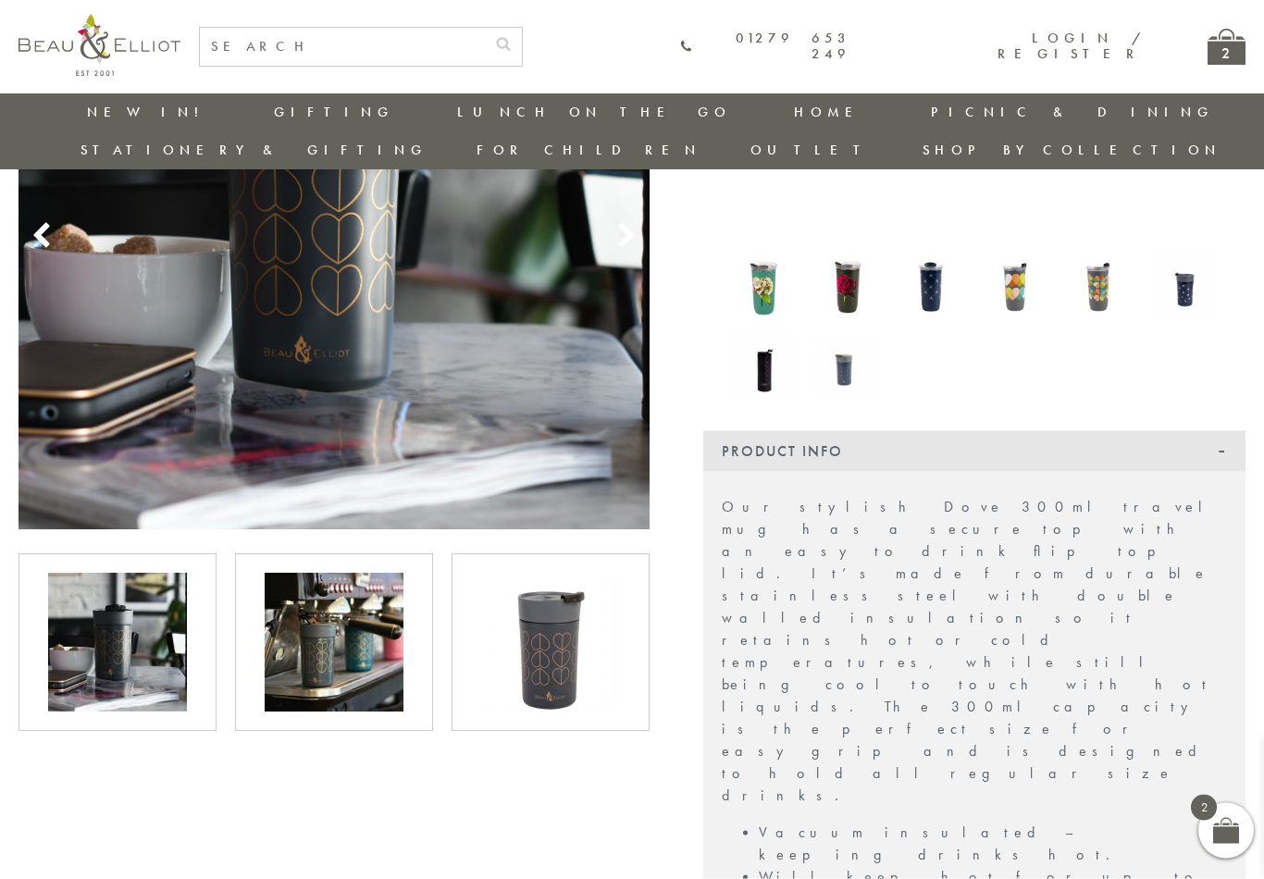
scroll to position [332, 0]
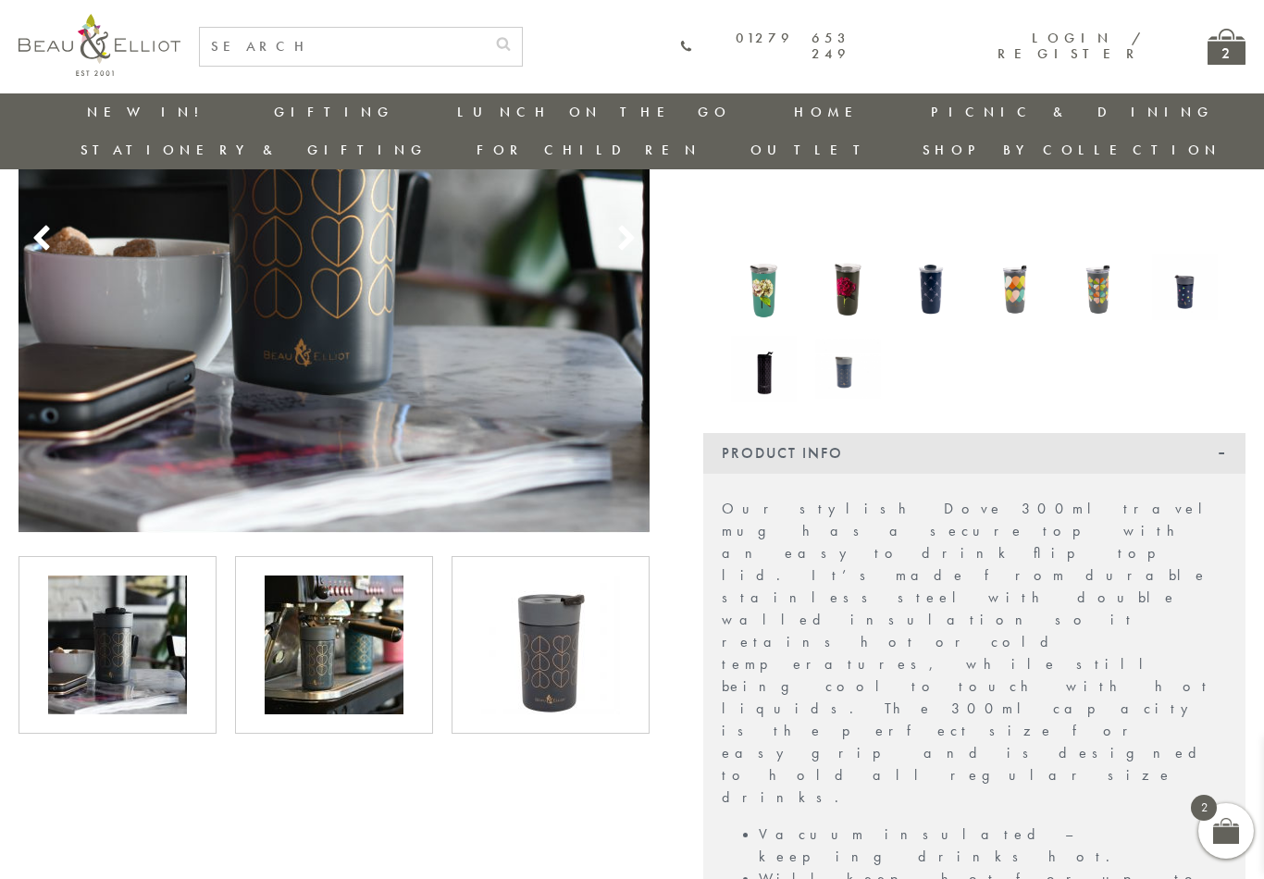
click at [377, 632] on img at bounding box center [334, 645] width 139 height 139
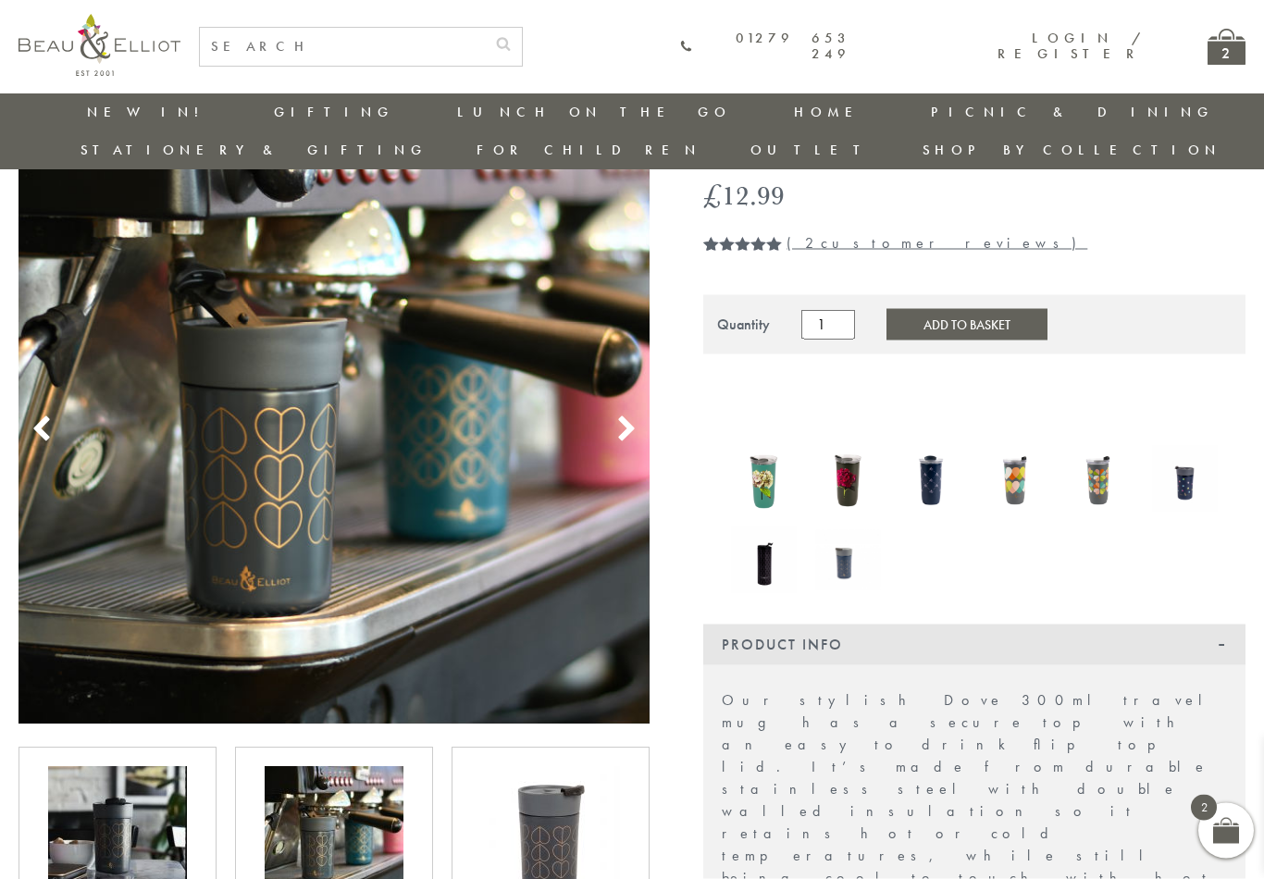
scroll to position [141, 0]
click at [633, 417] on icon at bounding box center [627, 431] width 28 height 28
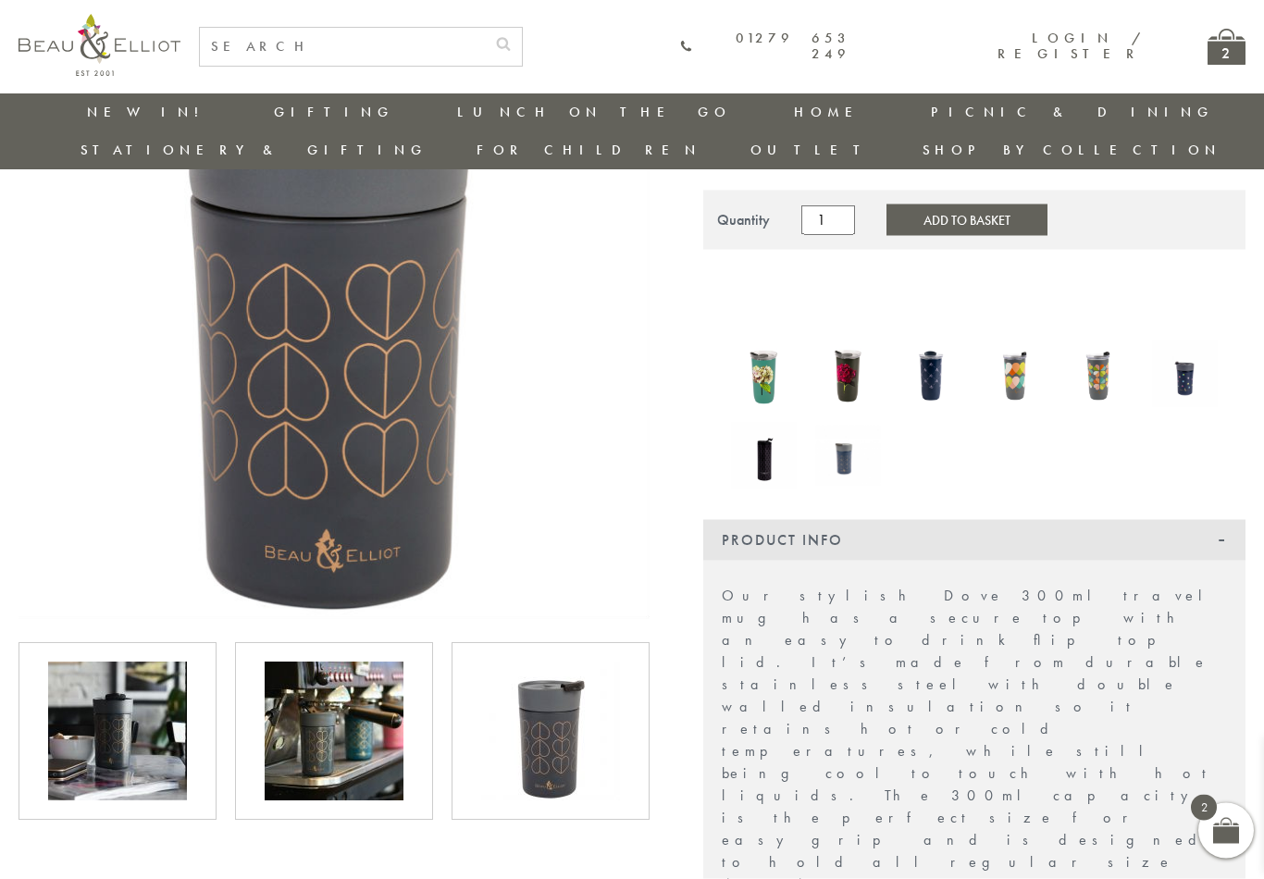
scroll to position [105, 0]
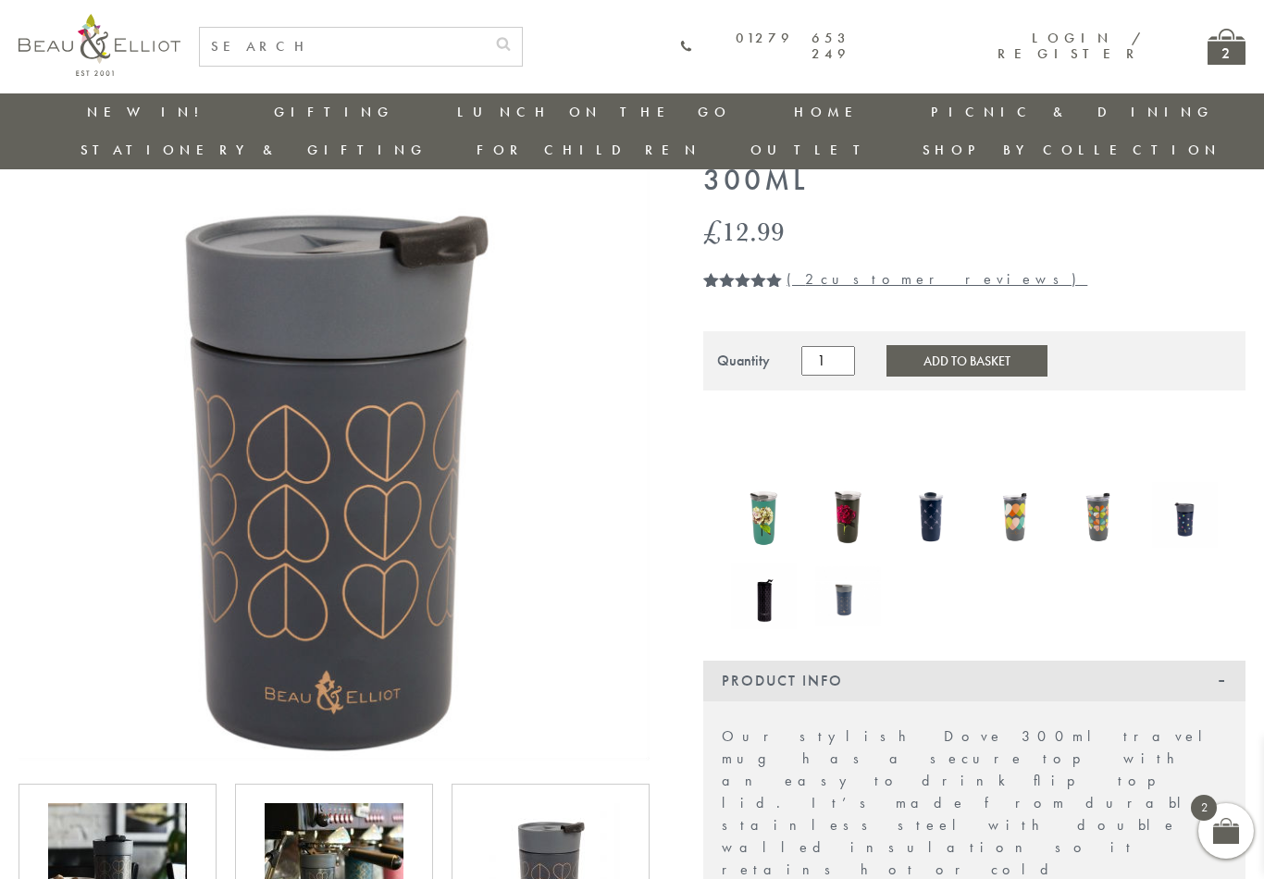
click at [779, 483] on img at bounding box center [764, 515] width 66 height 88
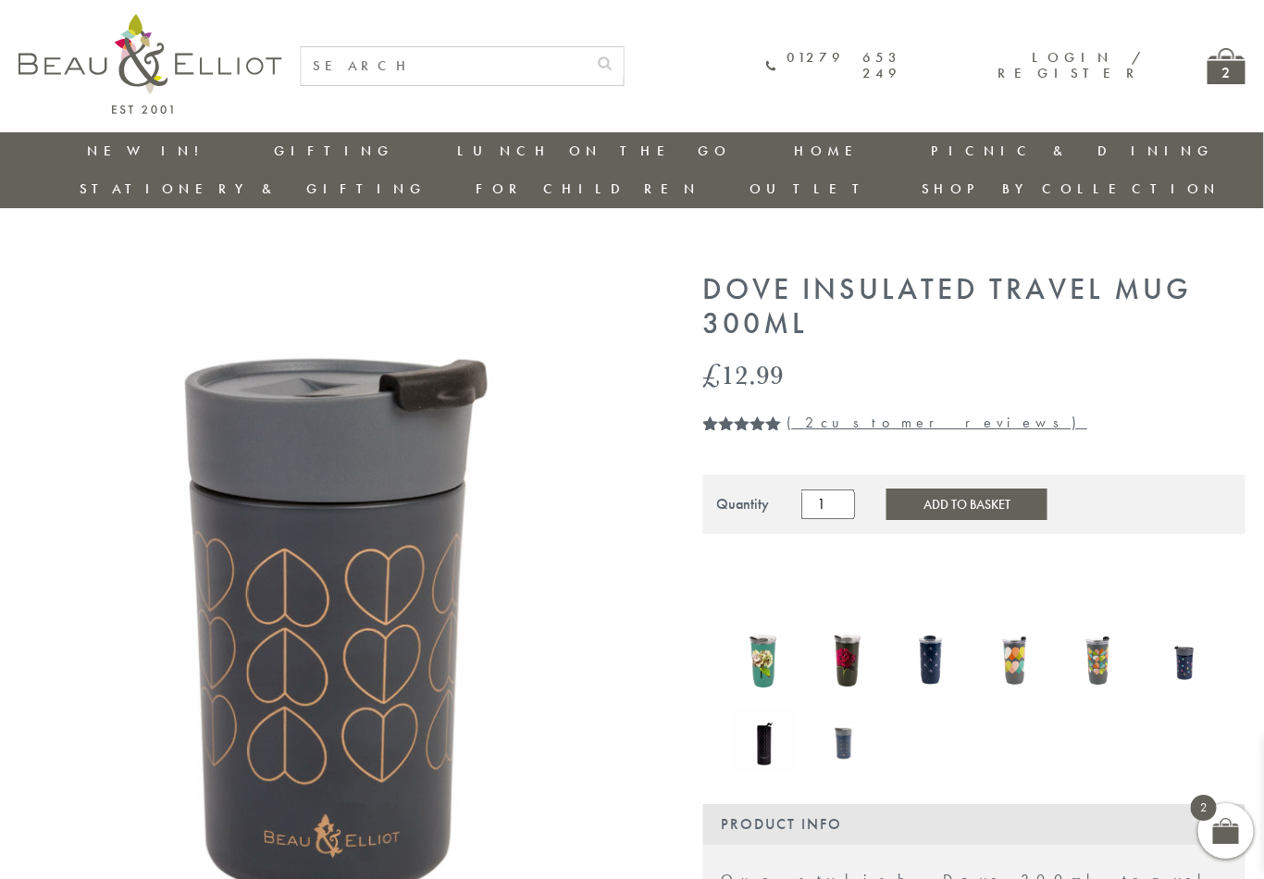
scroll to position [0, 1]
click at [476, 287] on link "Insulated Travel Mugs" at bounding box center [559, 311] width 167 height 48
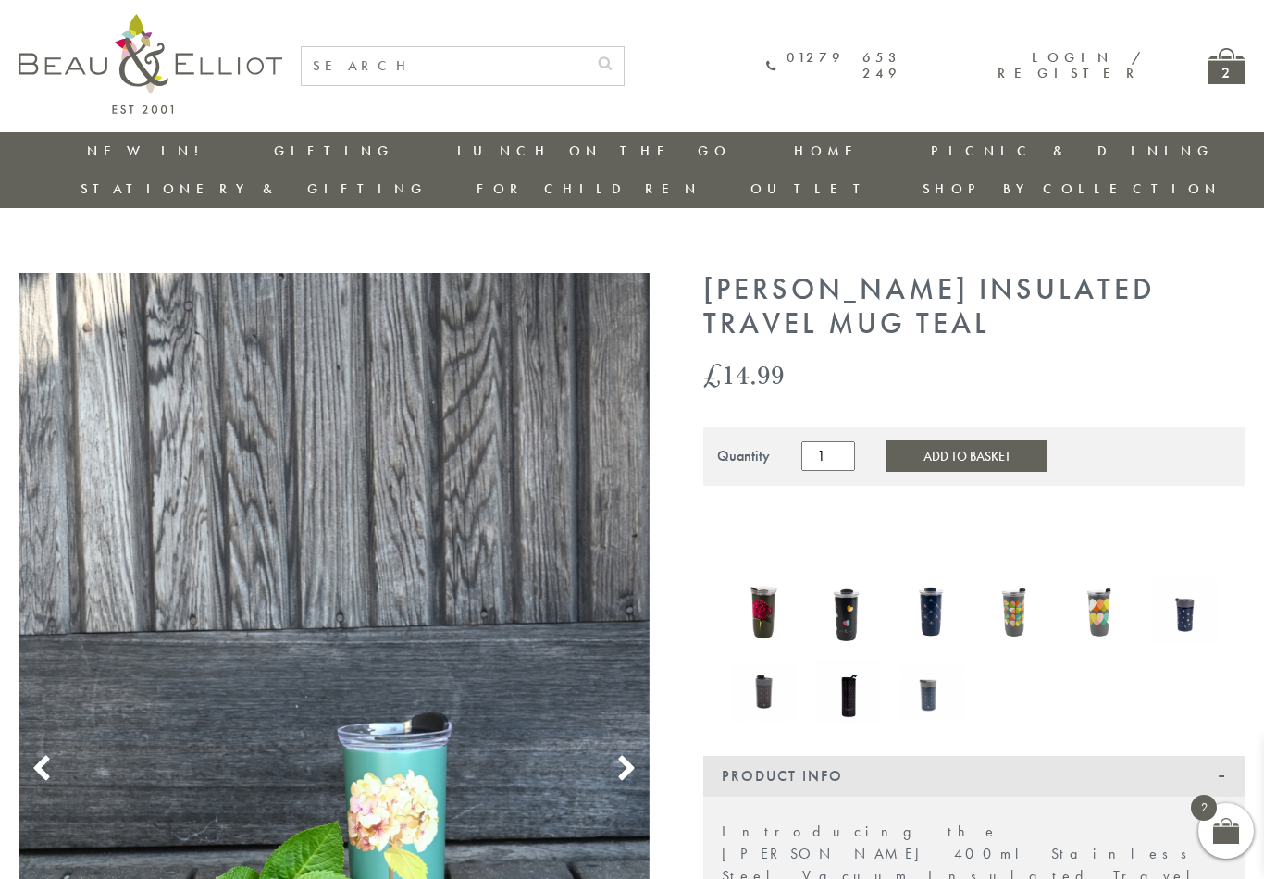
click at [620, 747] on img at bounding box center [334, 747] width 631 height 949
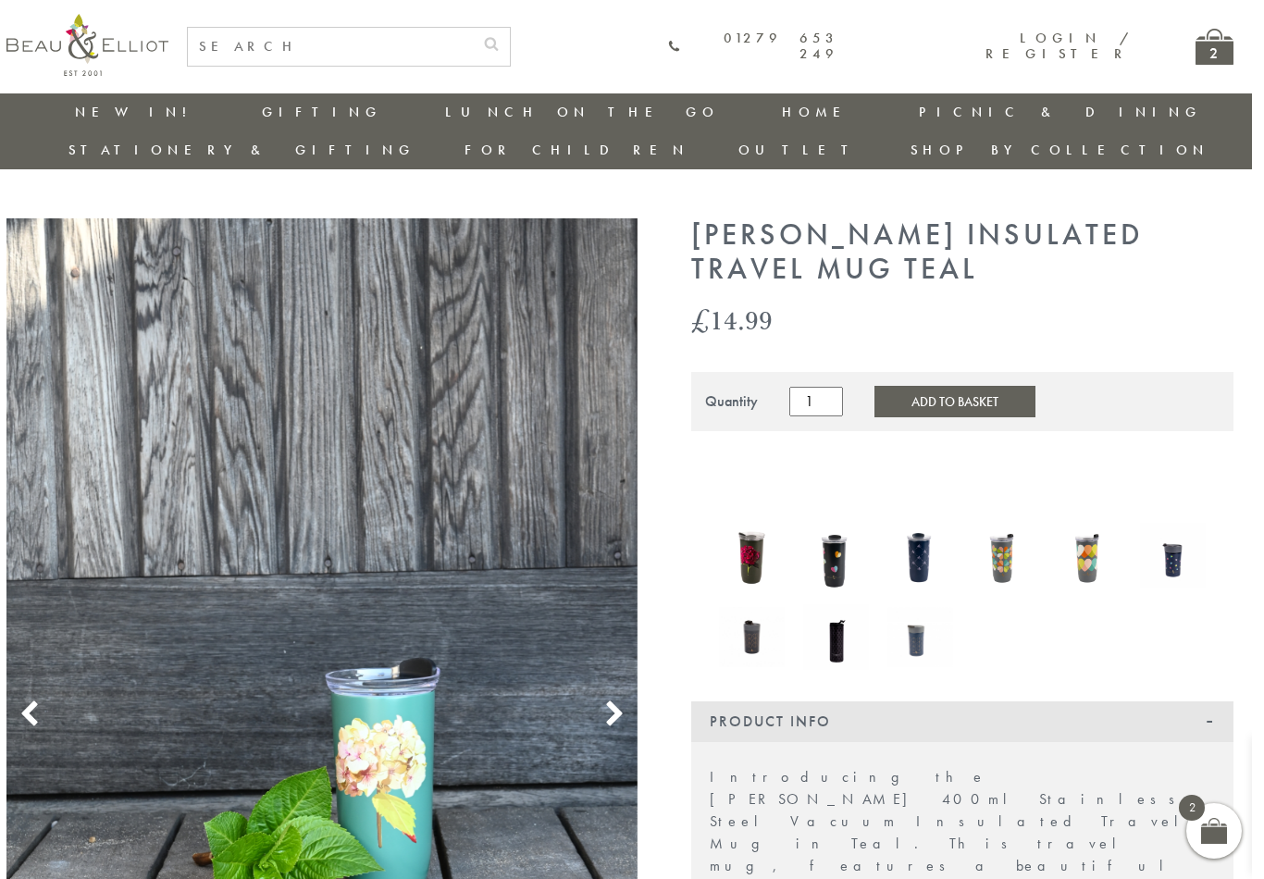
scroll to position [0, 6]
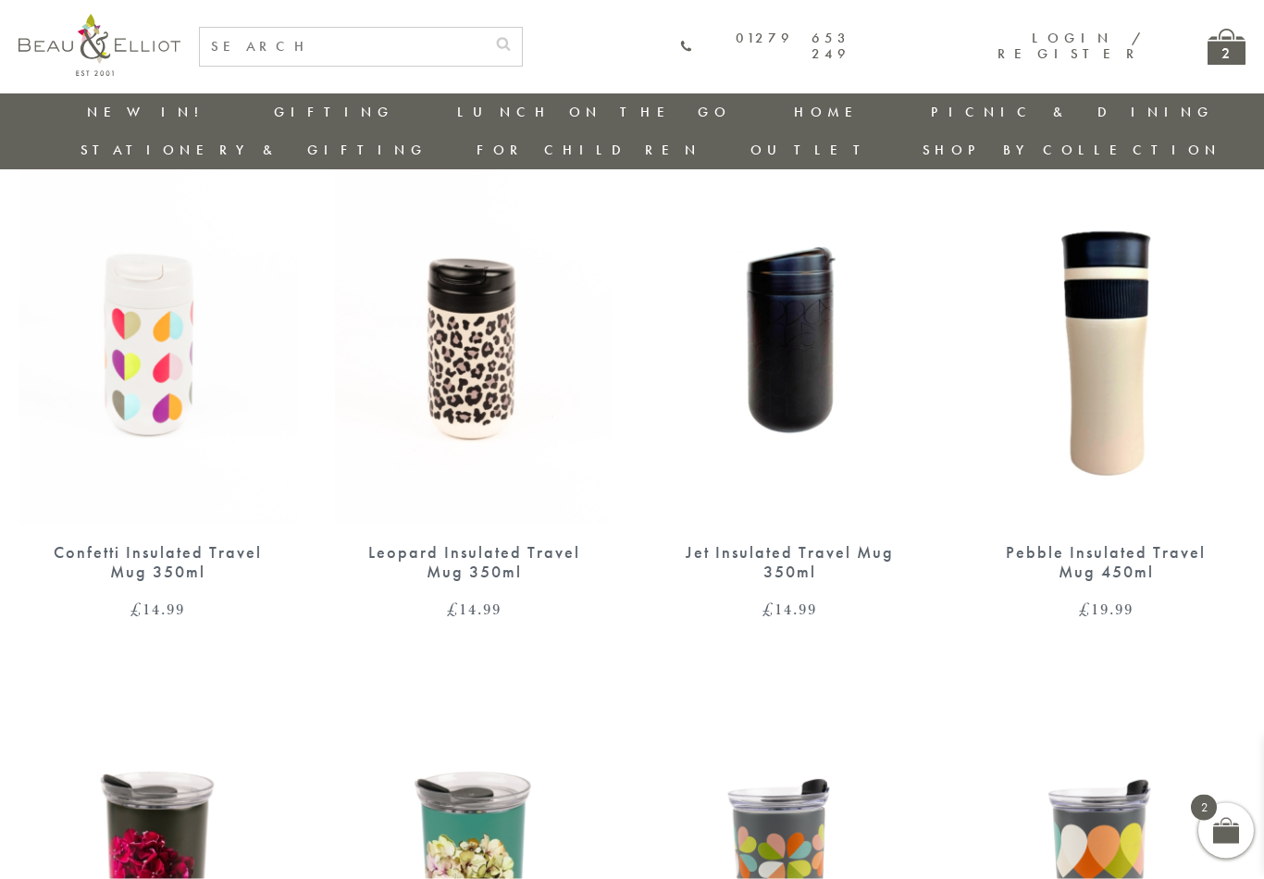
scroll to position [662, 0]
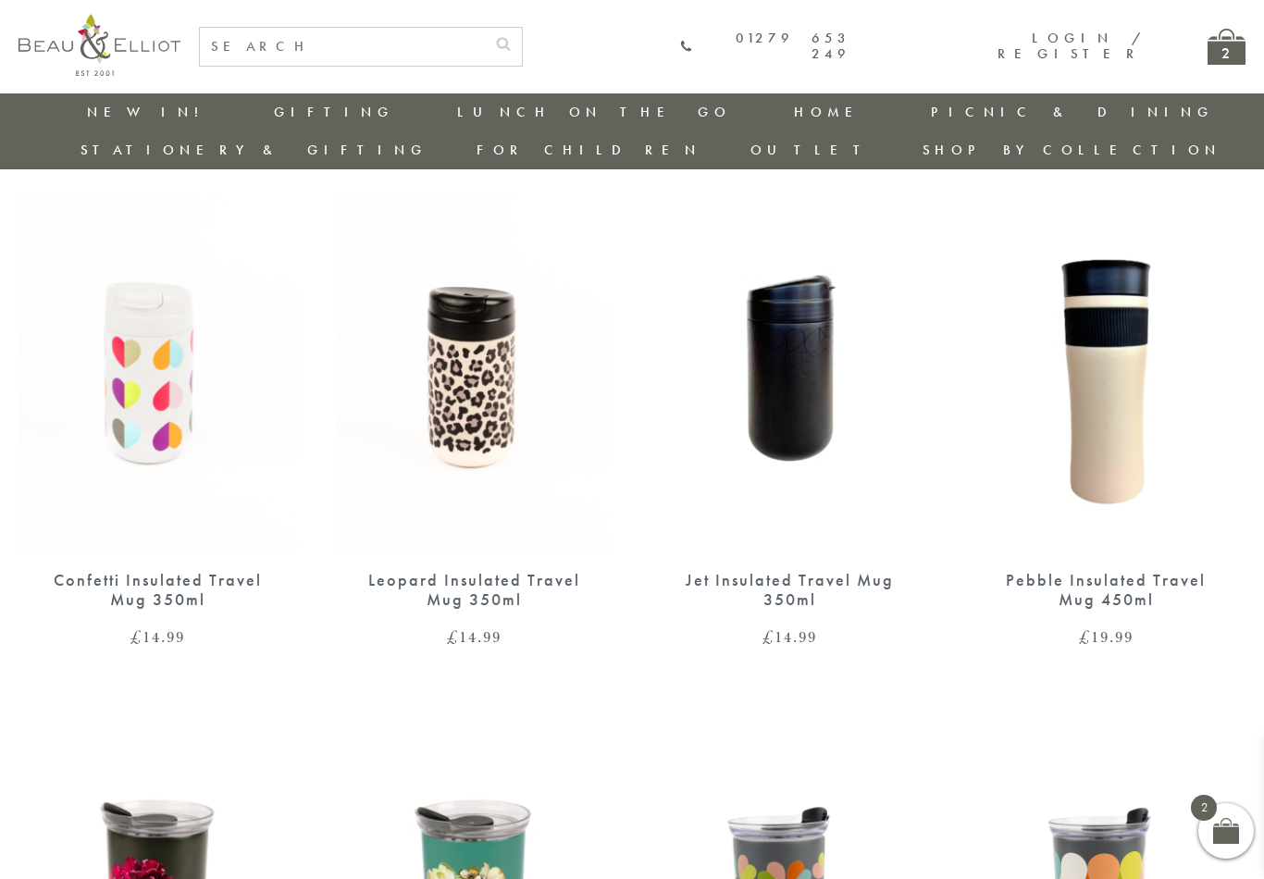
click at [795, 355] on img at bounding box center [791, 373] width 280 height 360
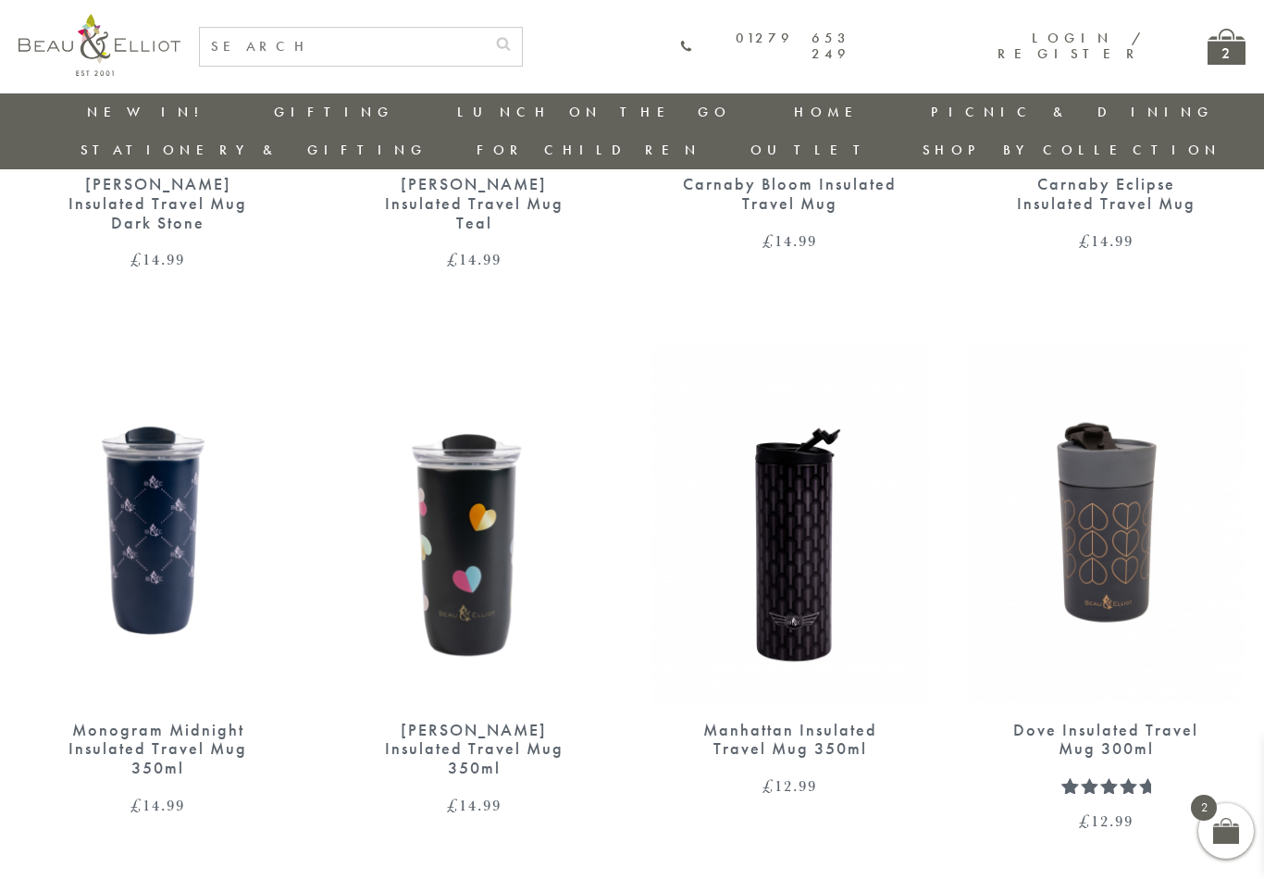
scroll to position [1666, 0]
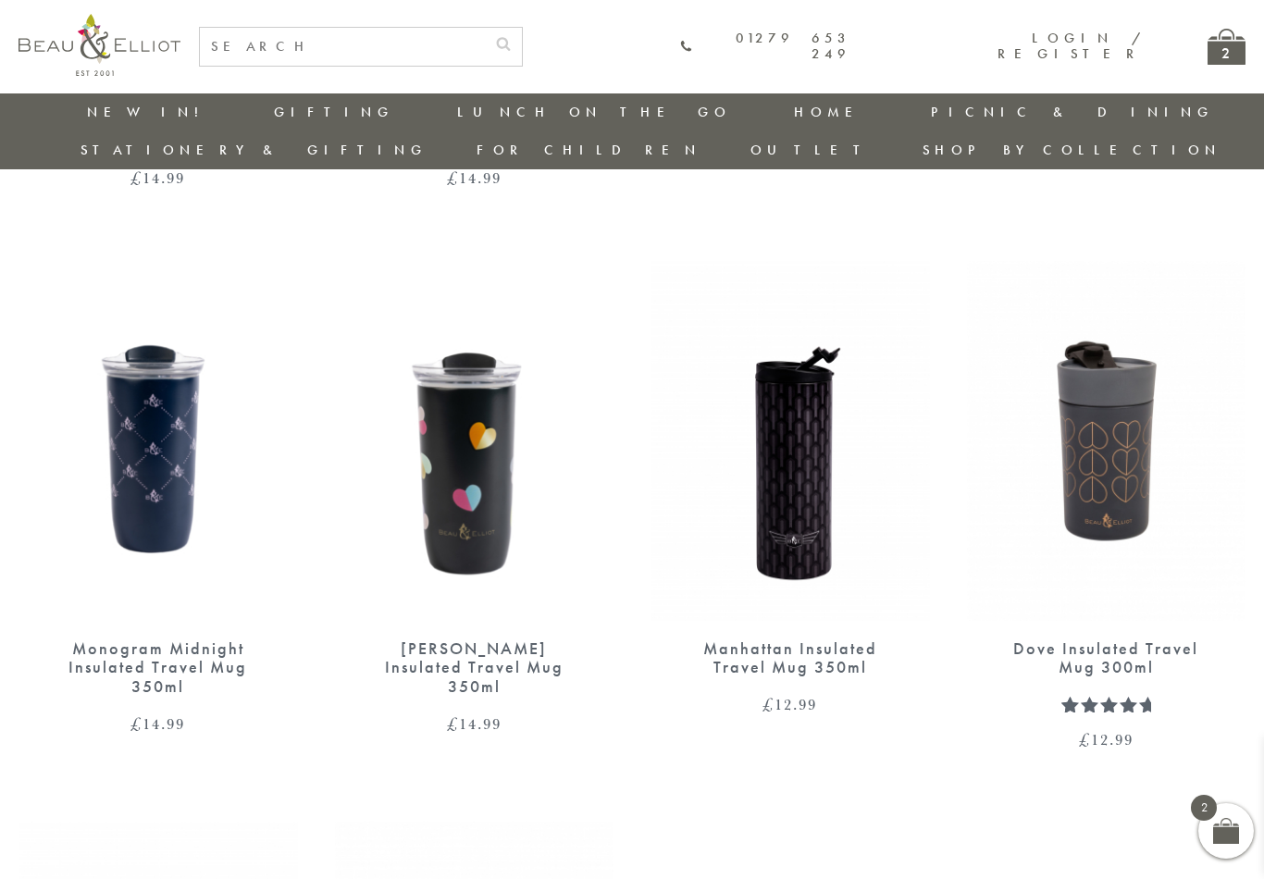
click at [1122, 399] on img at bounding box center [1107, 441] width 280 height 360
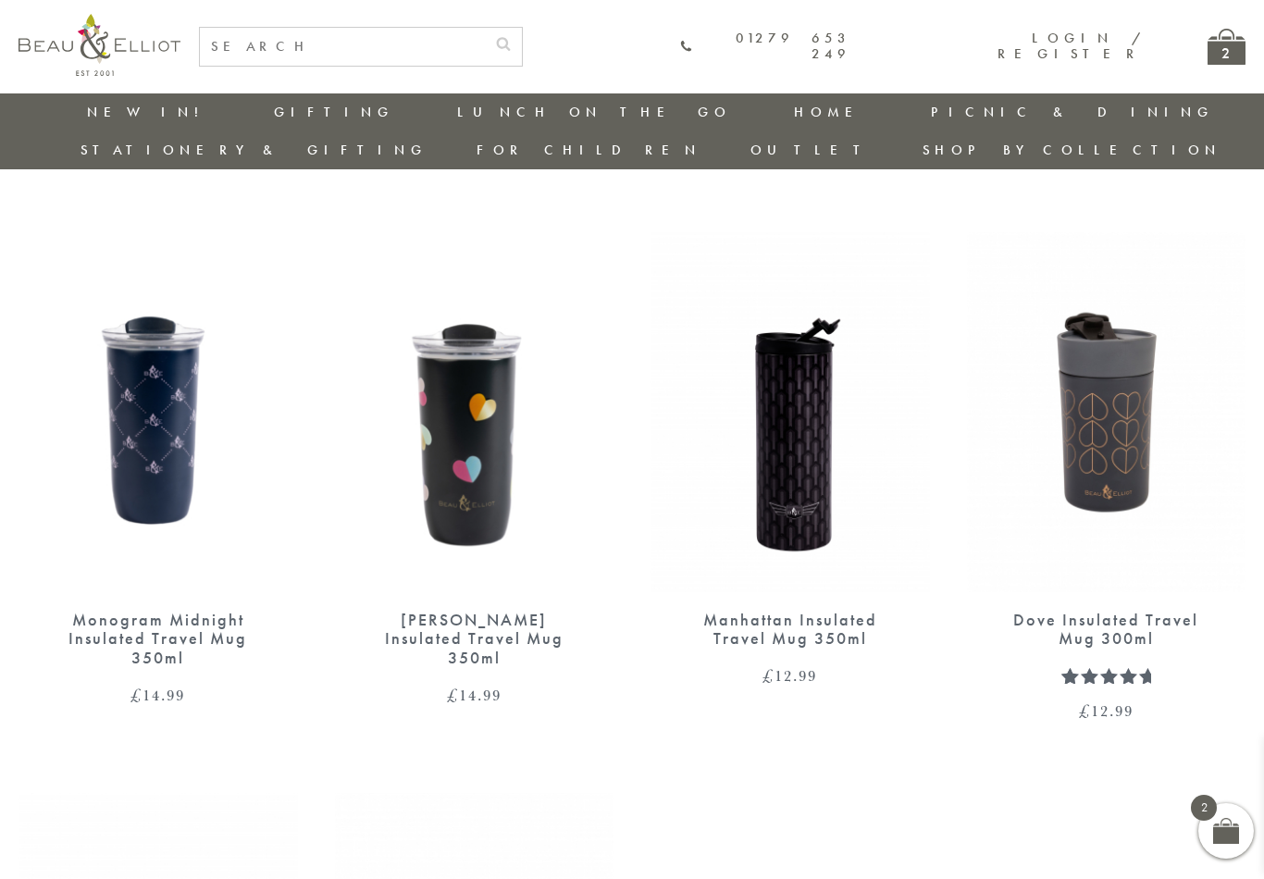
click at [293, 192] on link "Lunch On The Go" at bounding box center [376, 208] width 167 height 32
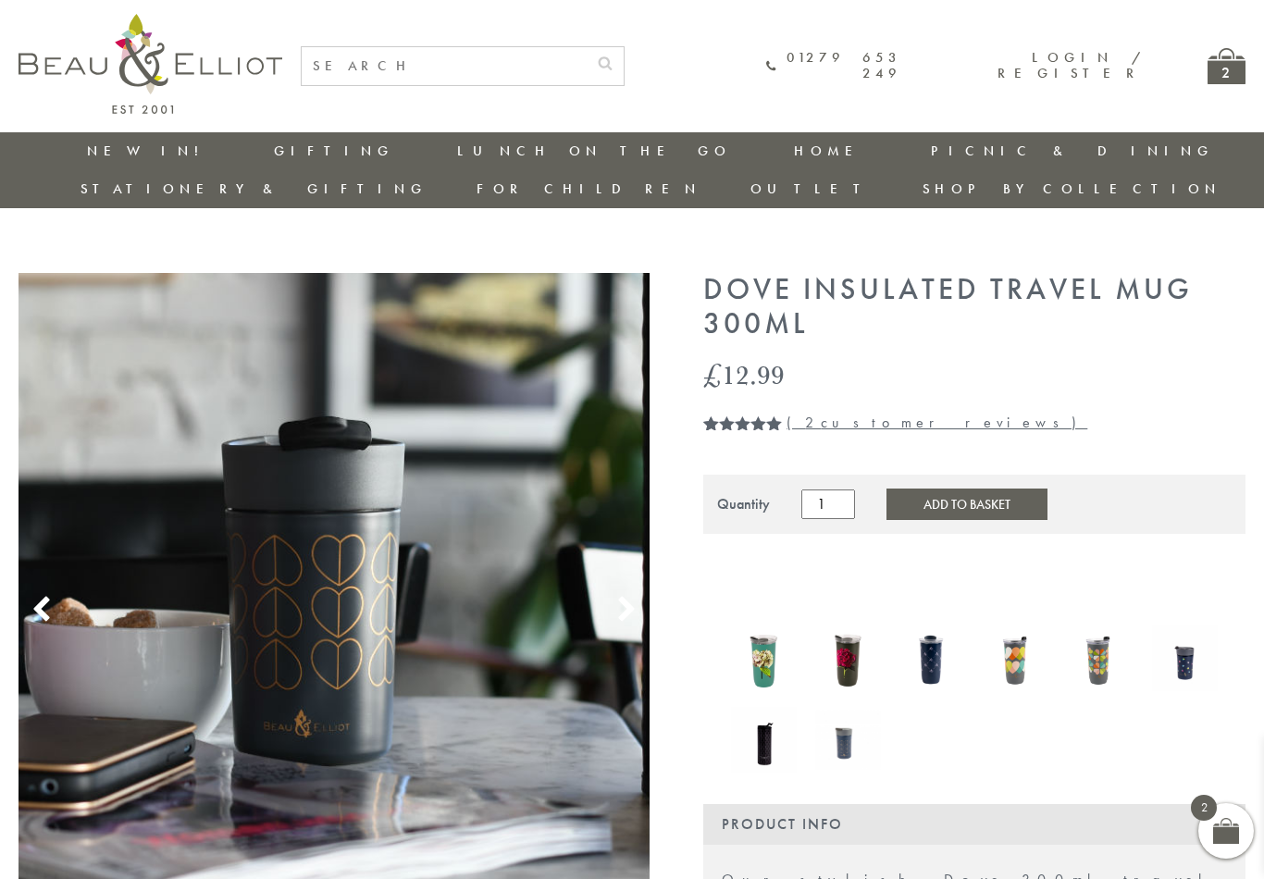
click at [959, 489] on button "Add to Basket" at bounding box center [967, 504] width 161 height 31
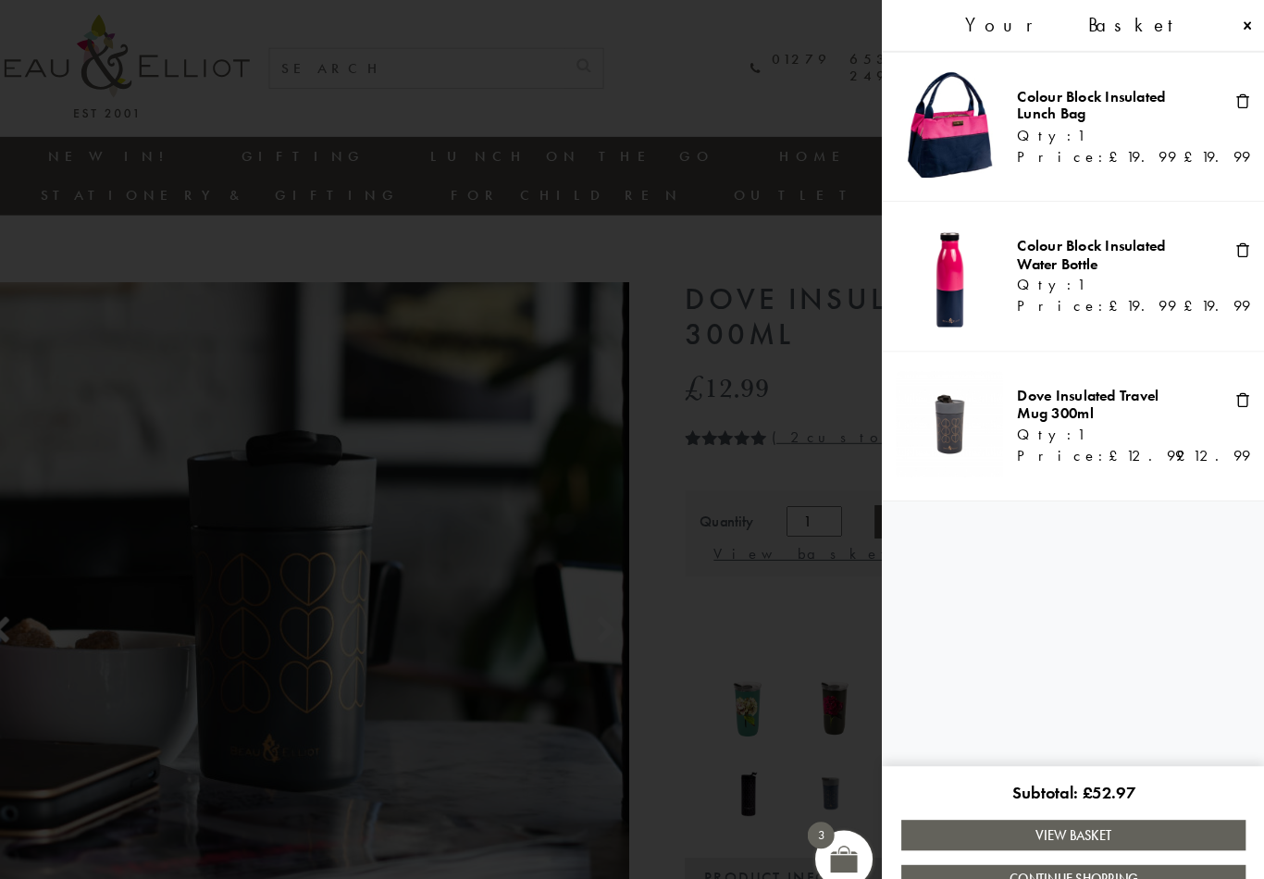
click at [1236, 392] on span at bounding box center [1243, 387] width 15 height 15
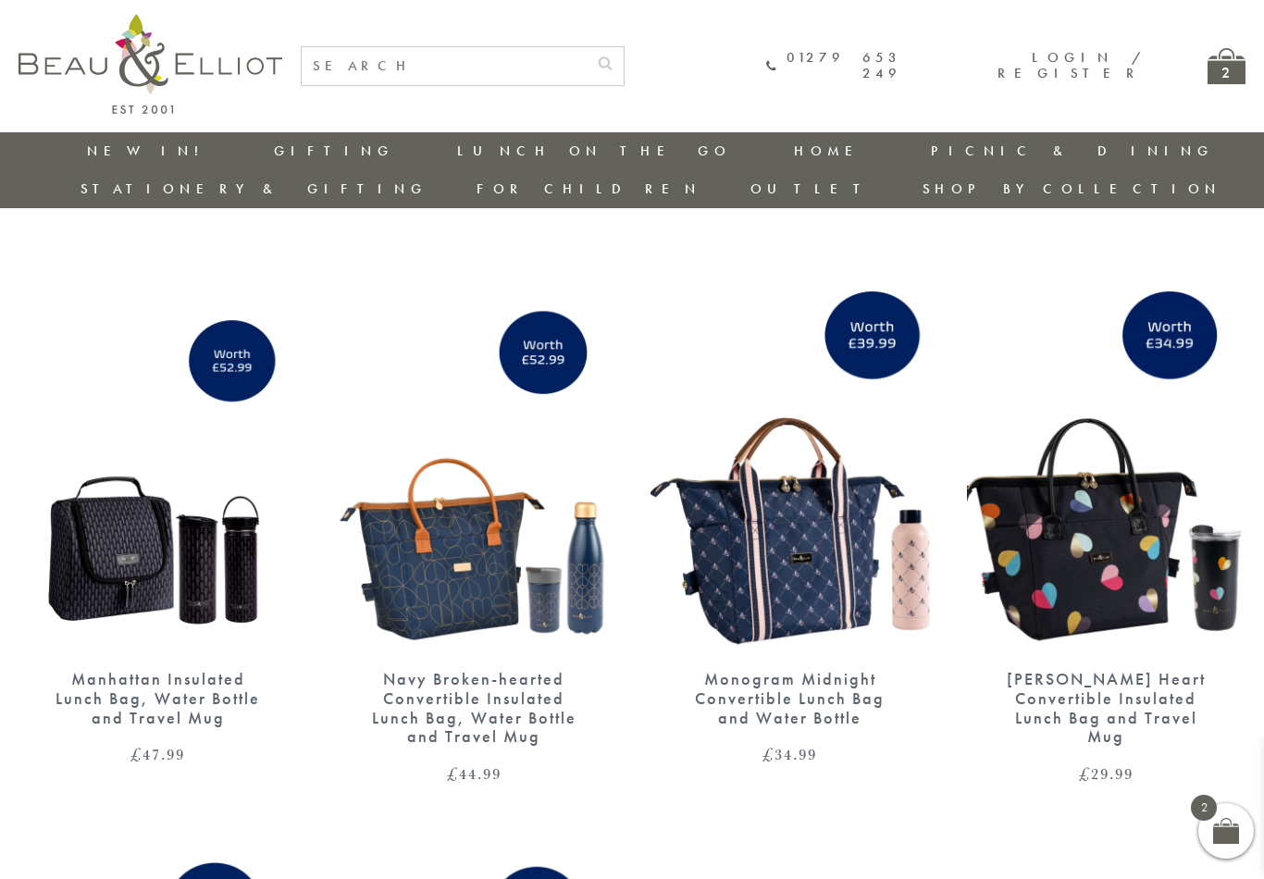
click at [1230, 56] on div "2" at bounding box center [1227, 66] width 38 height 36
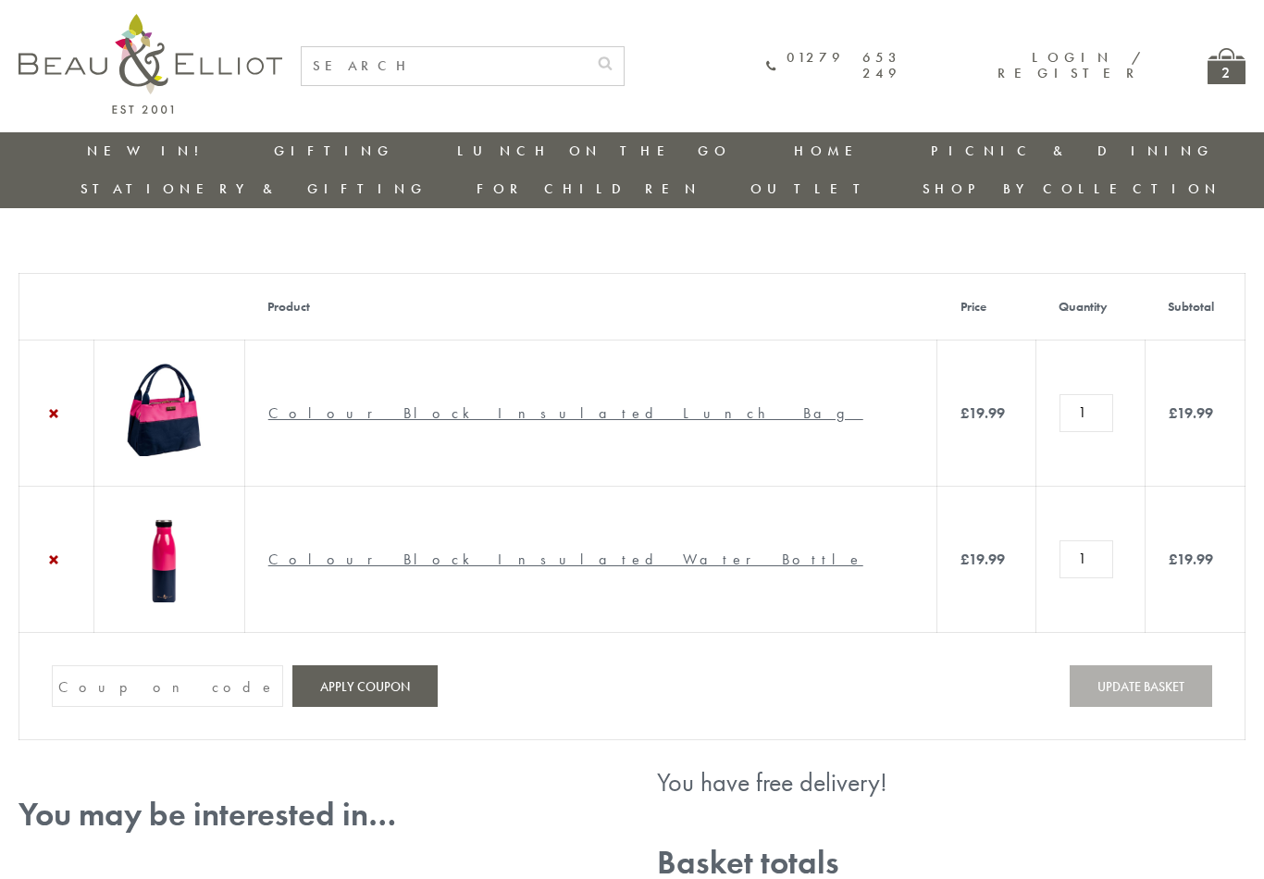
click at [106, 146] on link "New in!" at bounding box center [149, 151] width 124 height 19
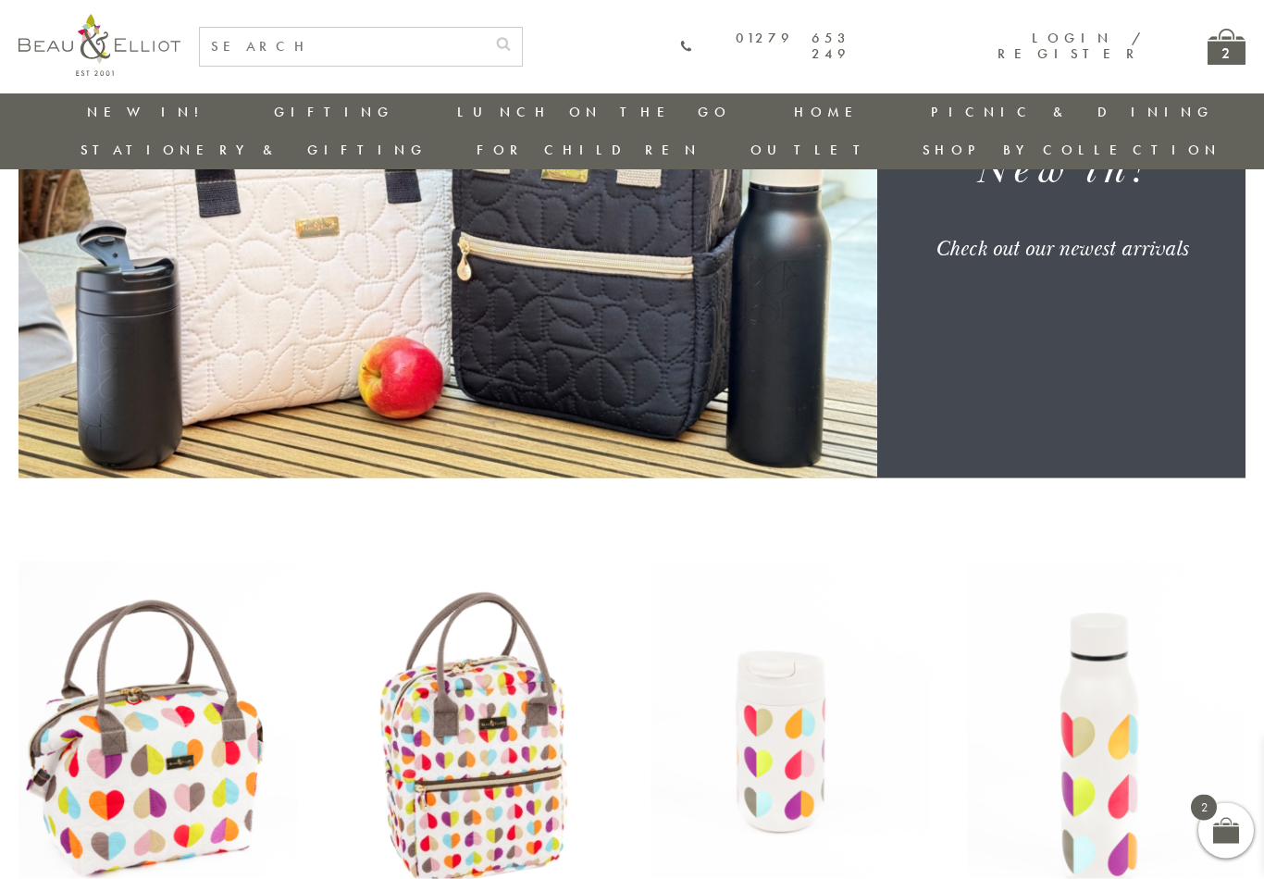
scroll to position [293, 6]
click at [476, 161] on link "Insulated Lunch Bags" at bounding box center [559, 166] width 167 height 32
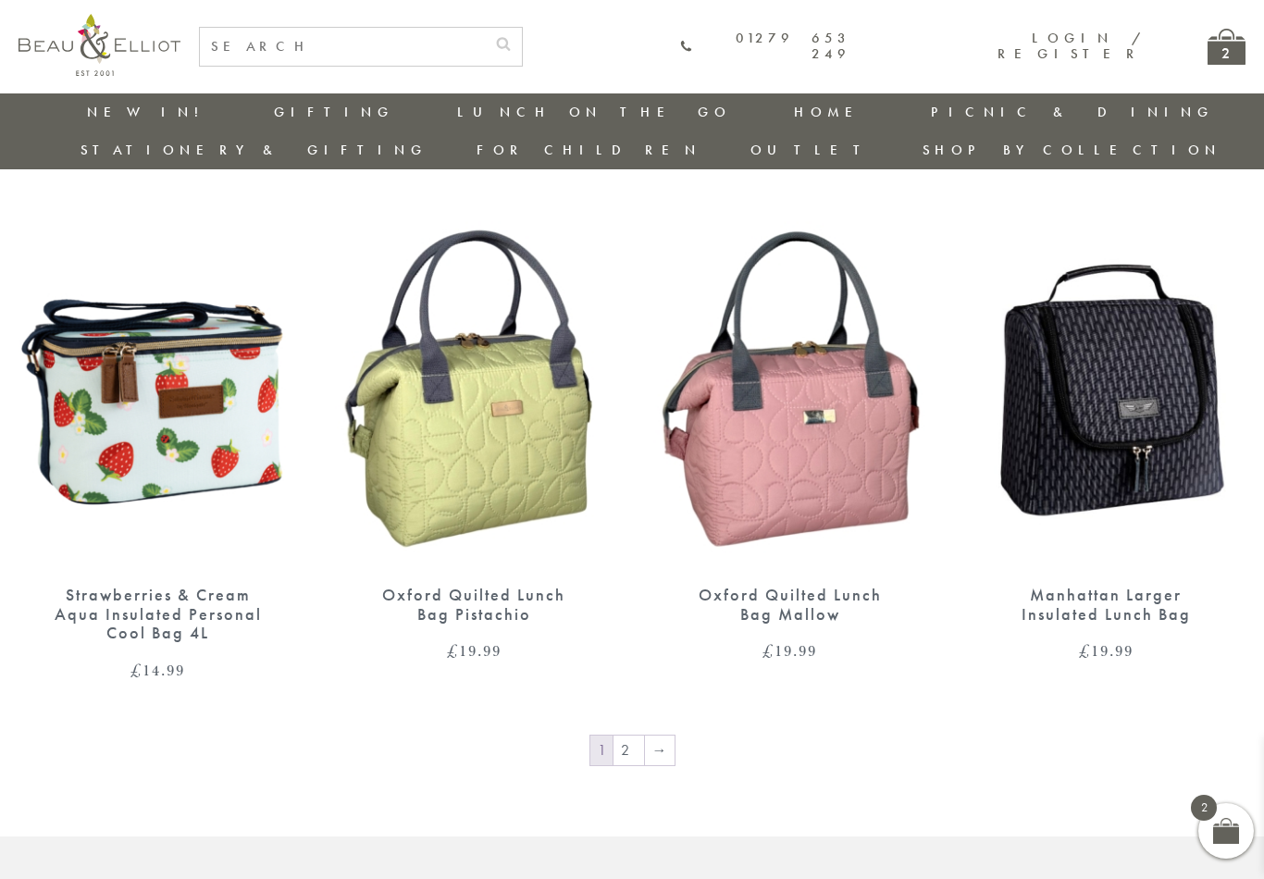
scroll to position [2813, 0]
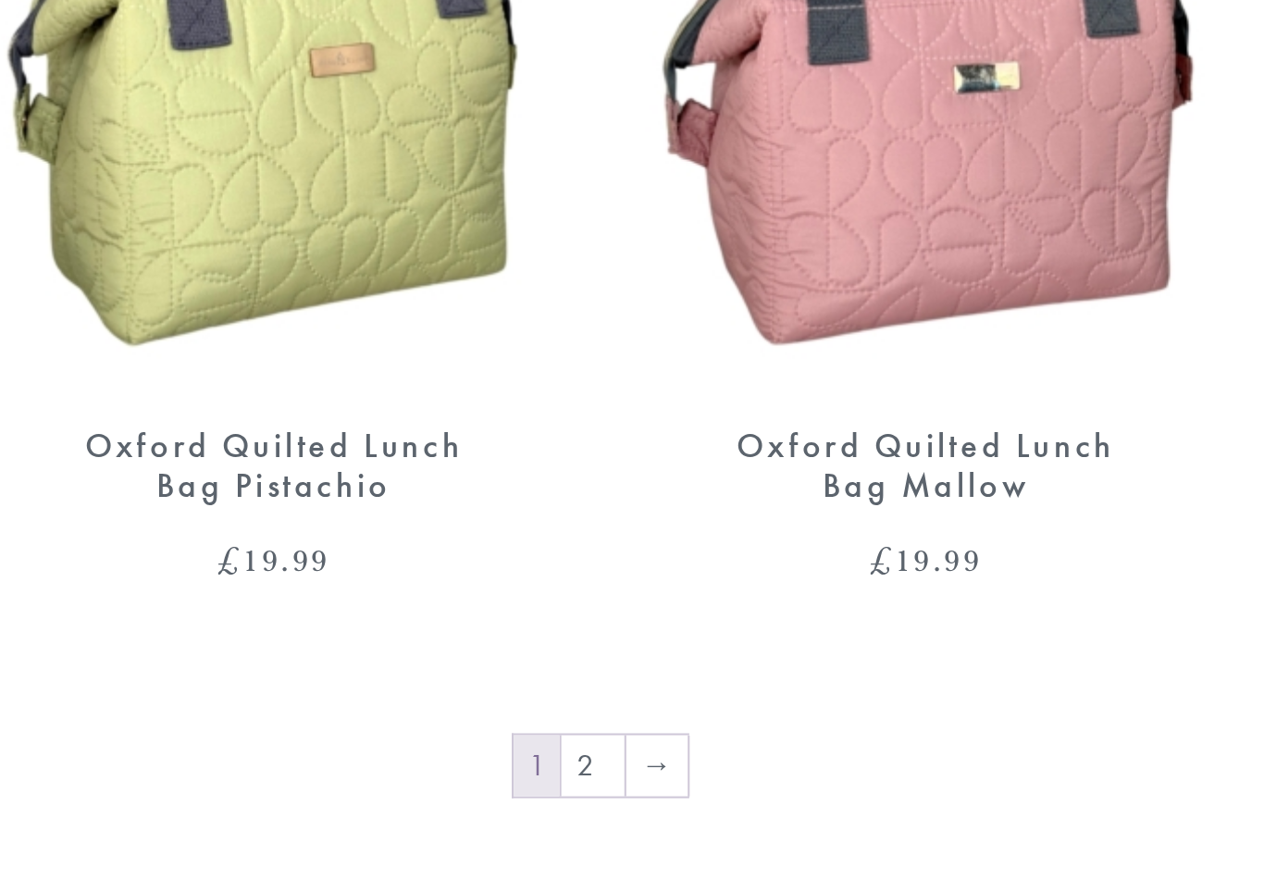
click at [614, 715] on link "2" at bounding box center [629, 730] width 31 height 30
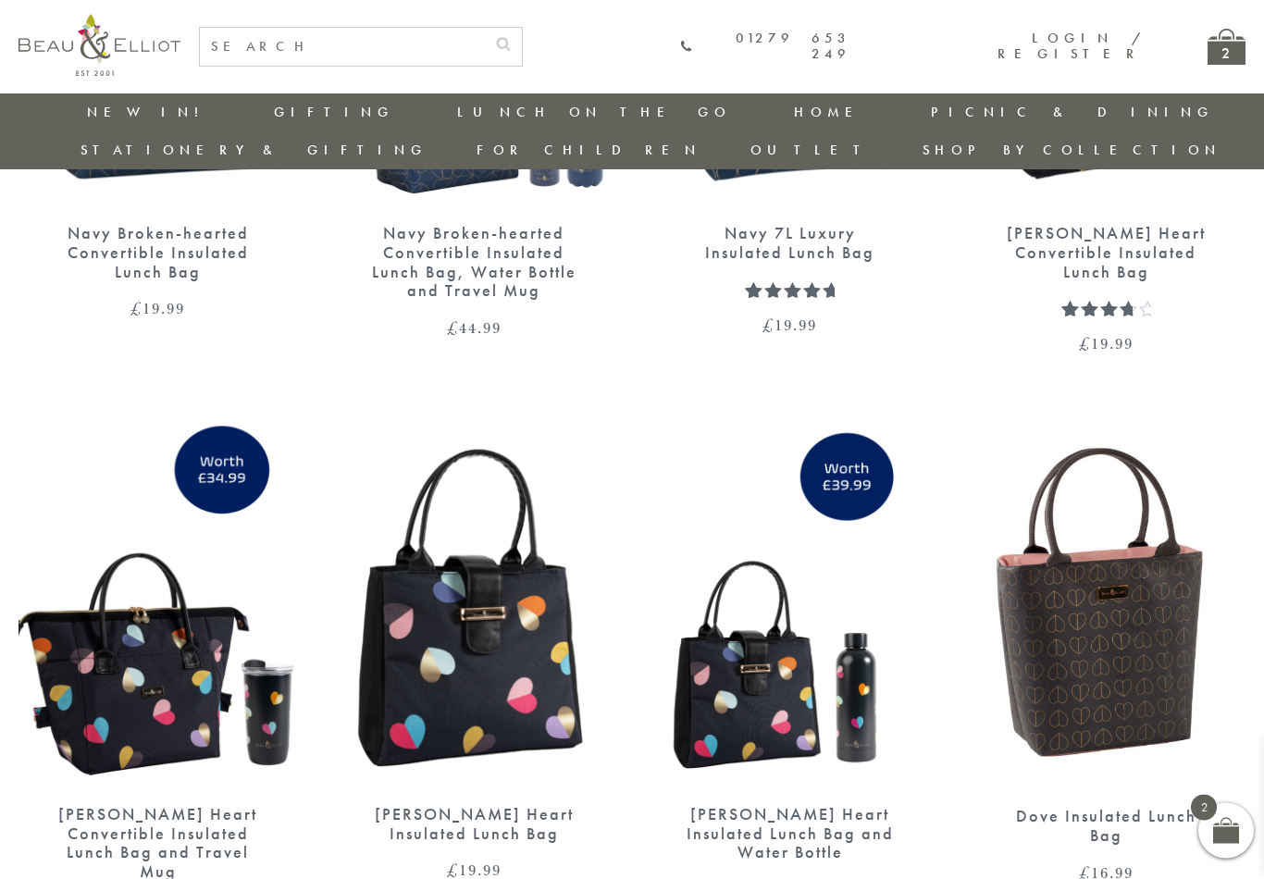
scroll to position [1013, 0]
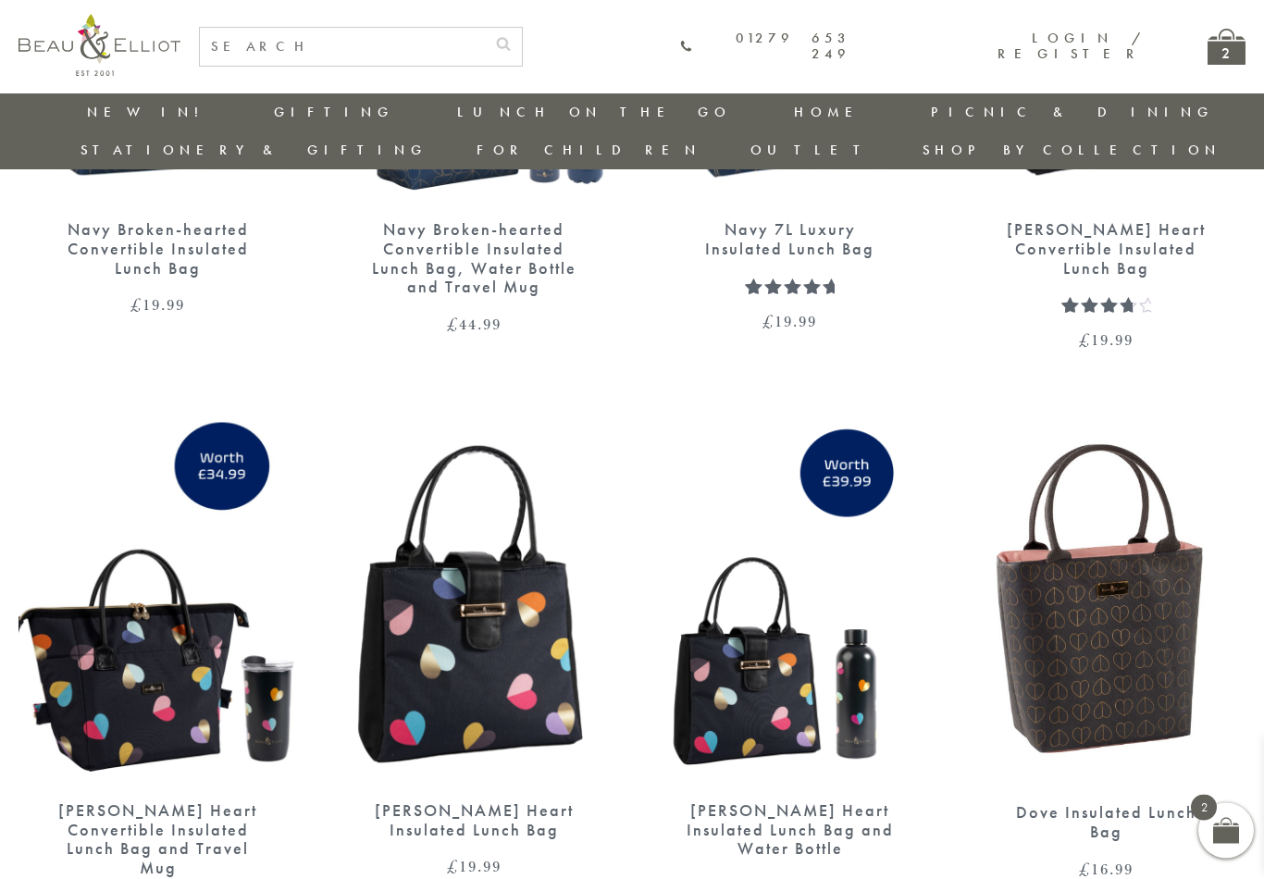
click at [462, 589] on img at bounding box center [475, 603] width 280 height 360
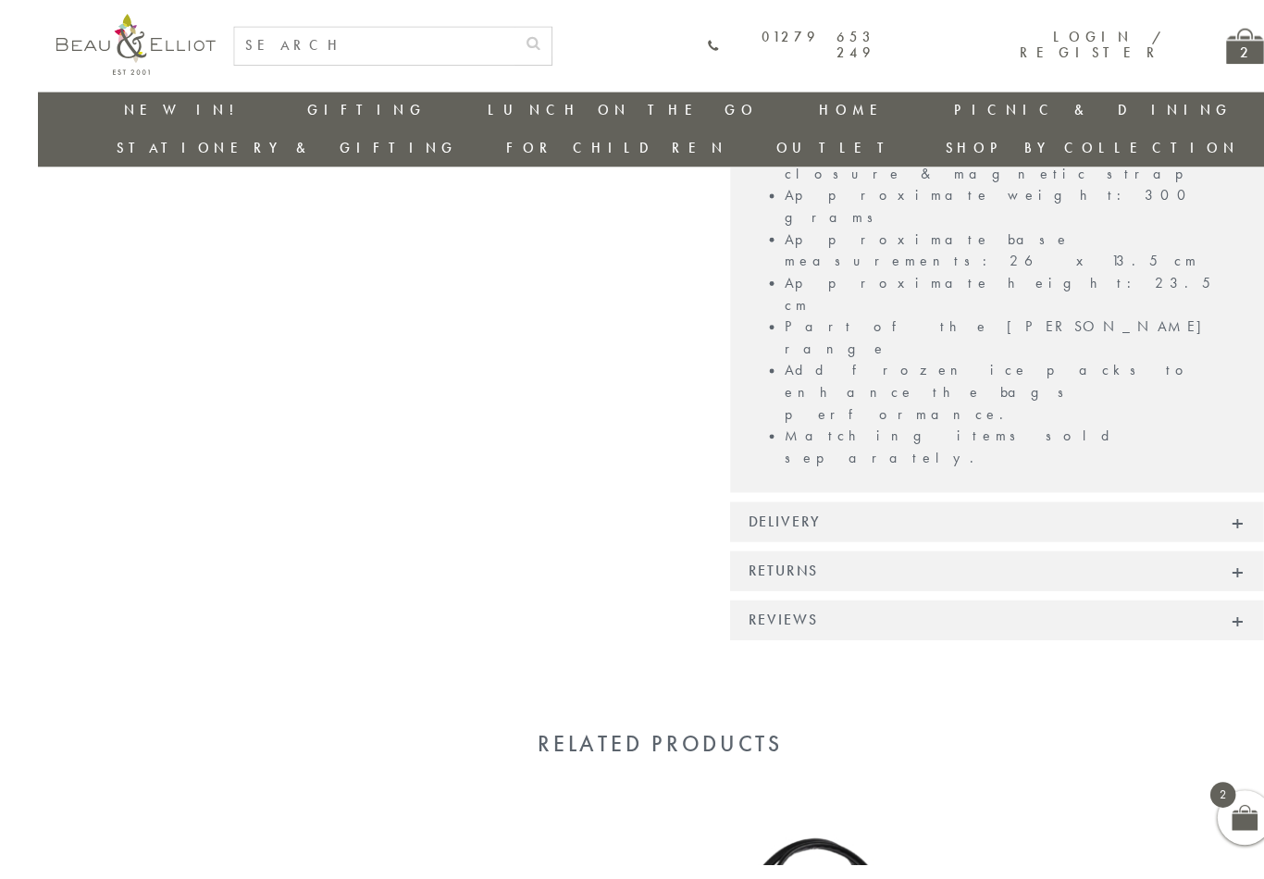
scroll to position [1283, 0]
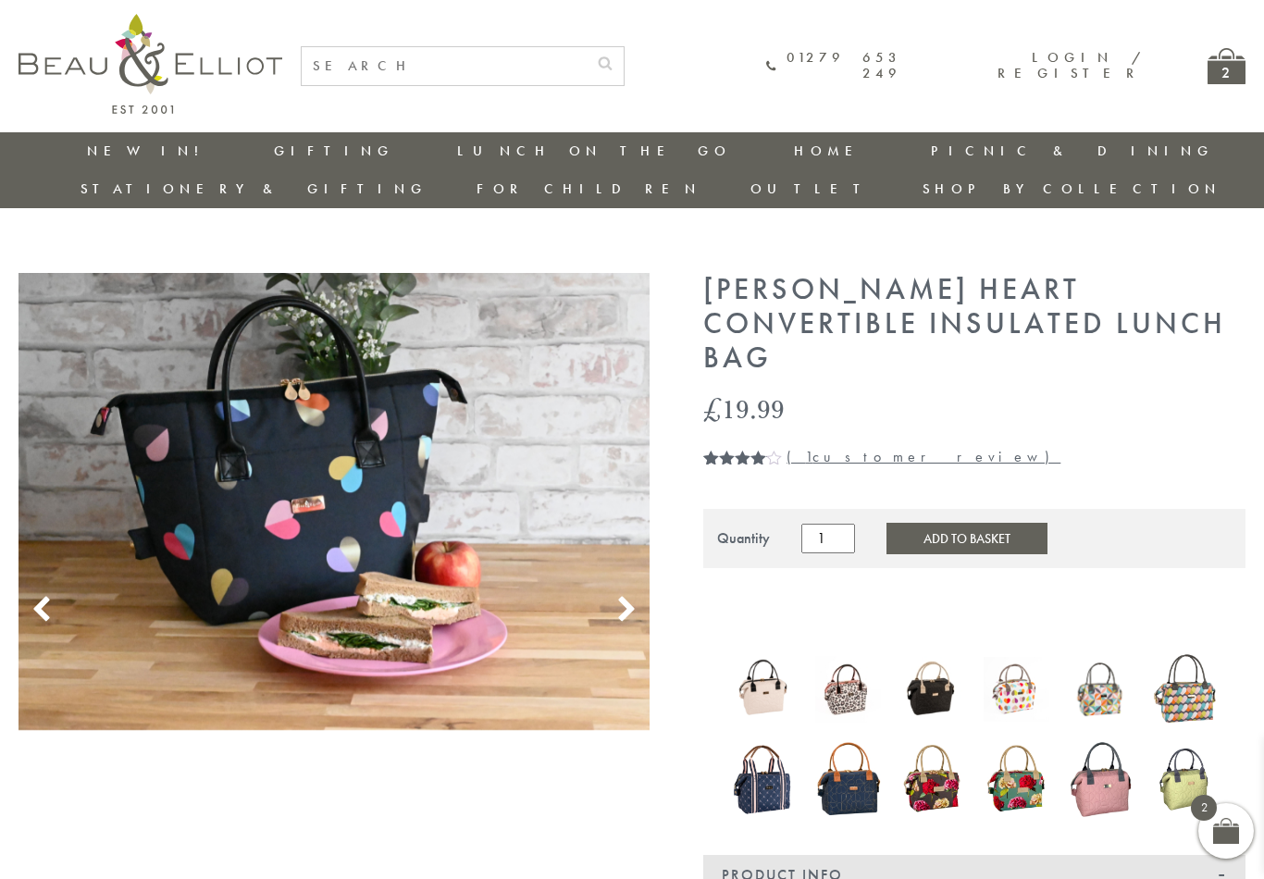
click at [632, 596] on icon at bounding box center [627, 610] width 28 height 28
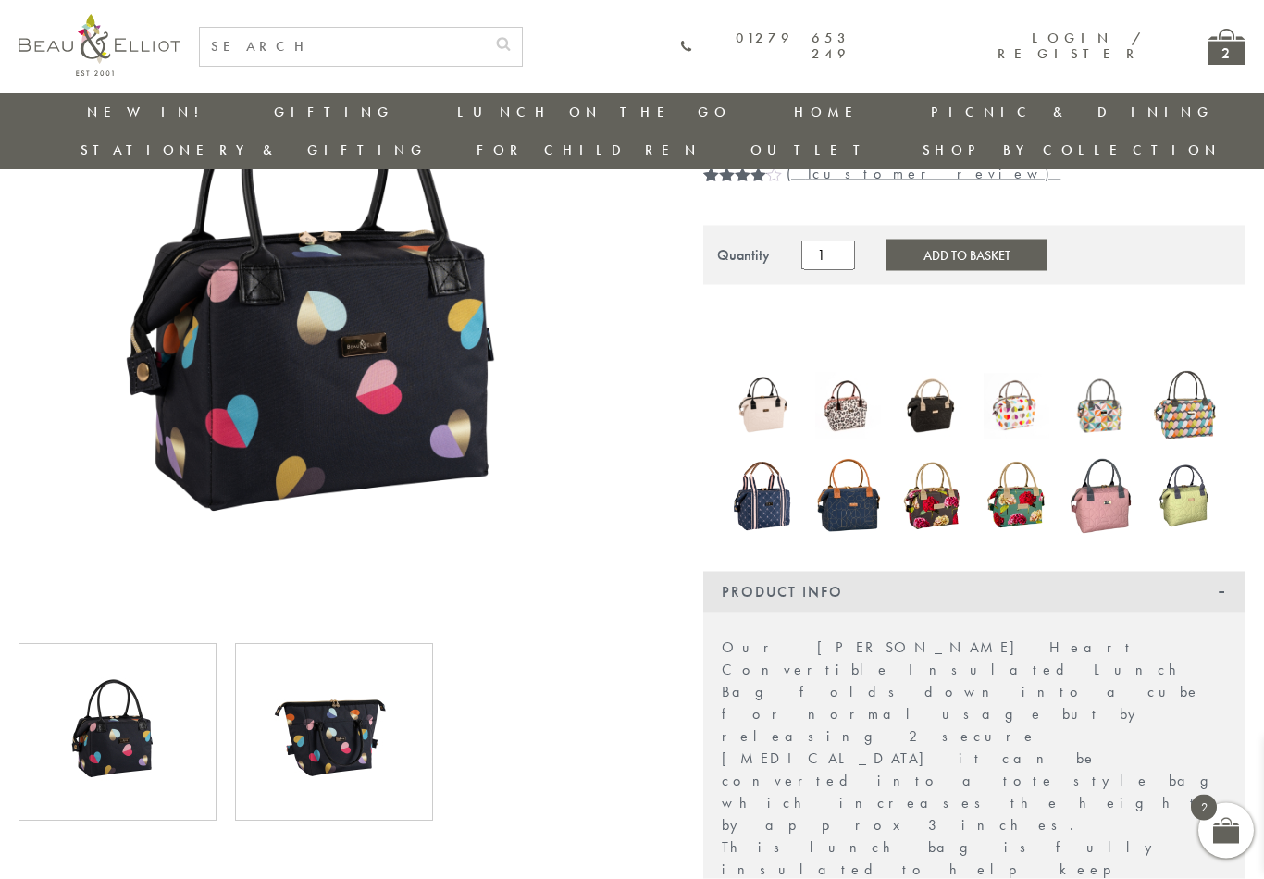
scroll to position [243, 0]
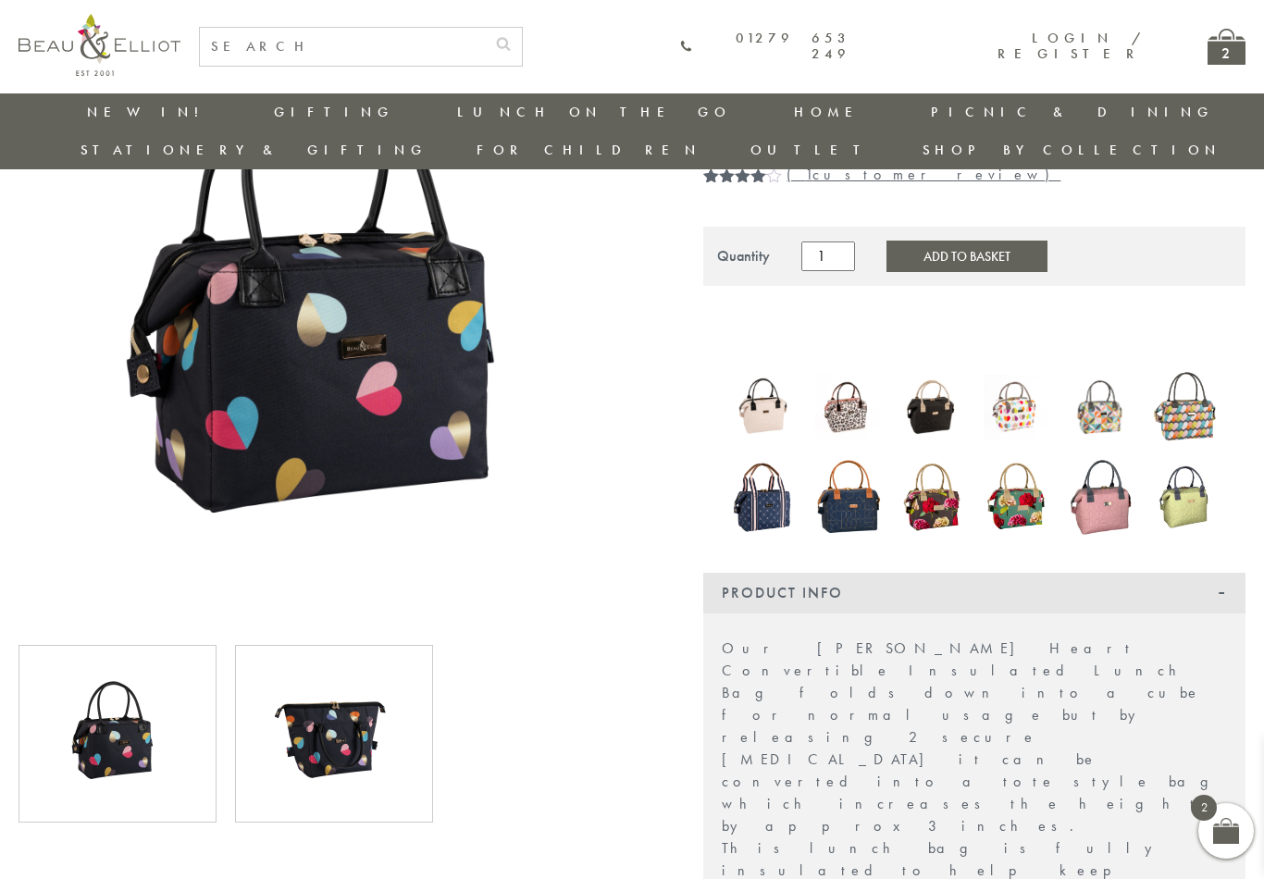
click at [361, 694] on img at bounding box center [334, 734] width 139 height 139
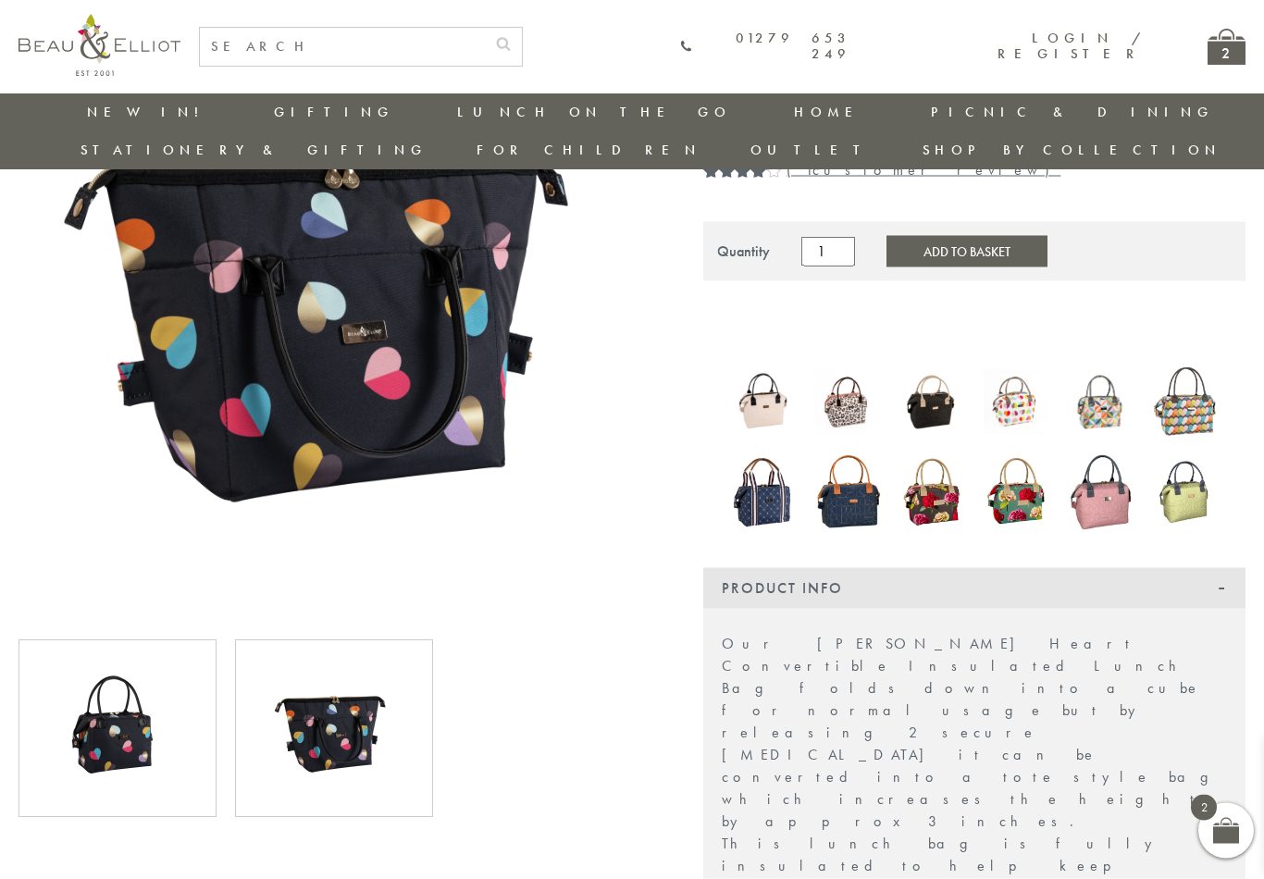
scroll to position [249, 0]
click at [108, 699] on img at bounding box center [117, 728] width 139 height 139
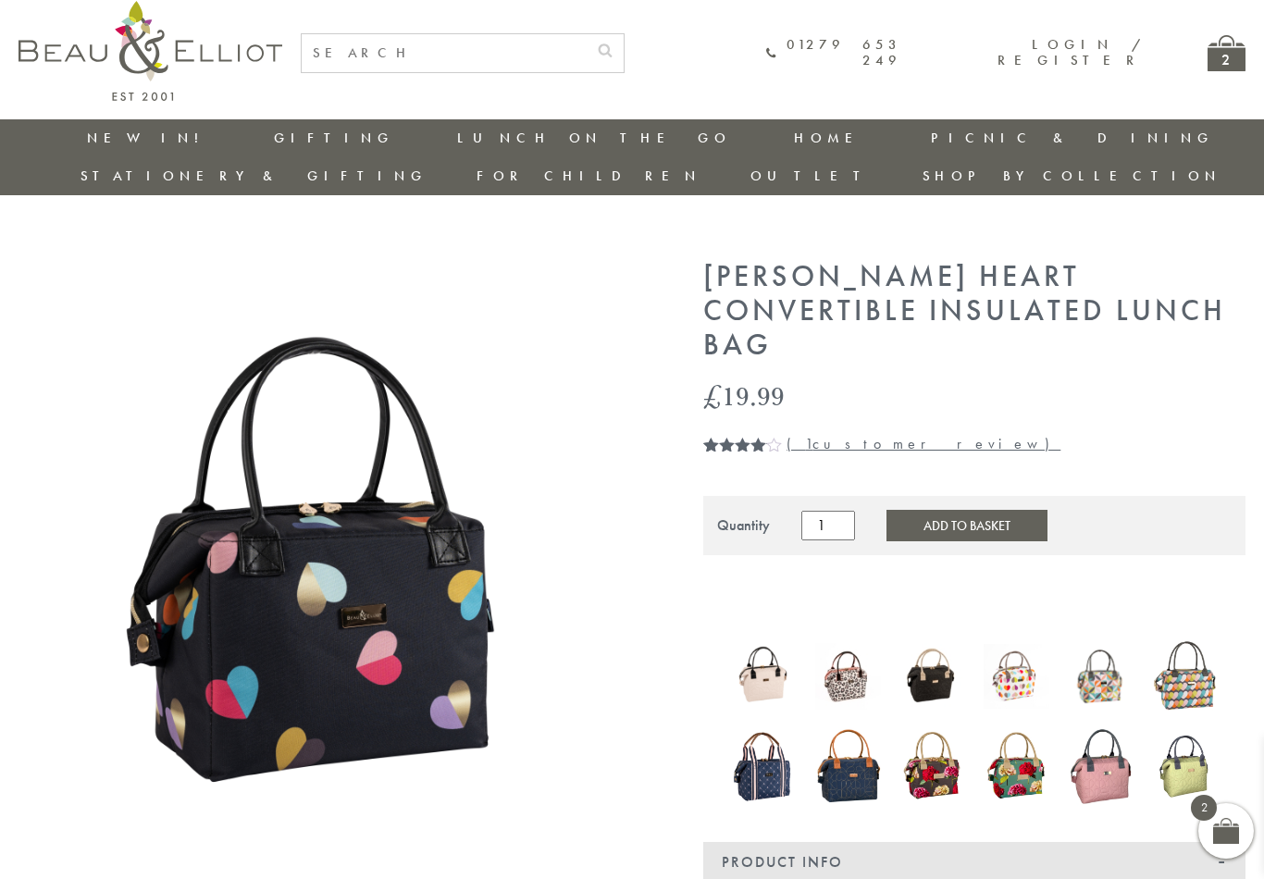
scroll to position [0, 0]
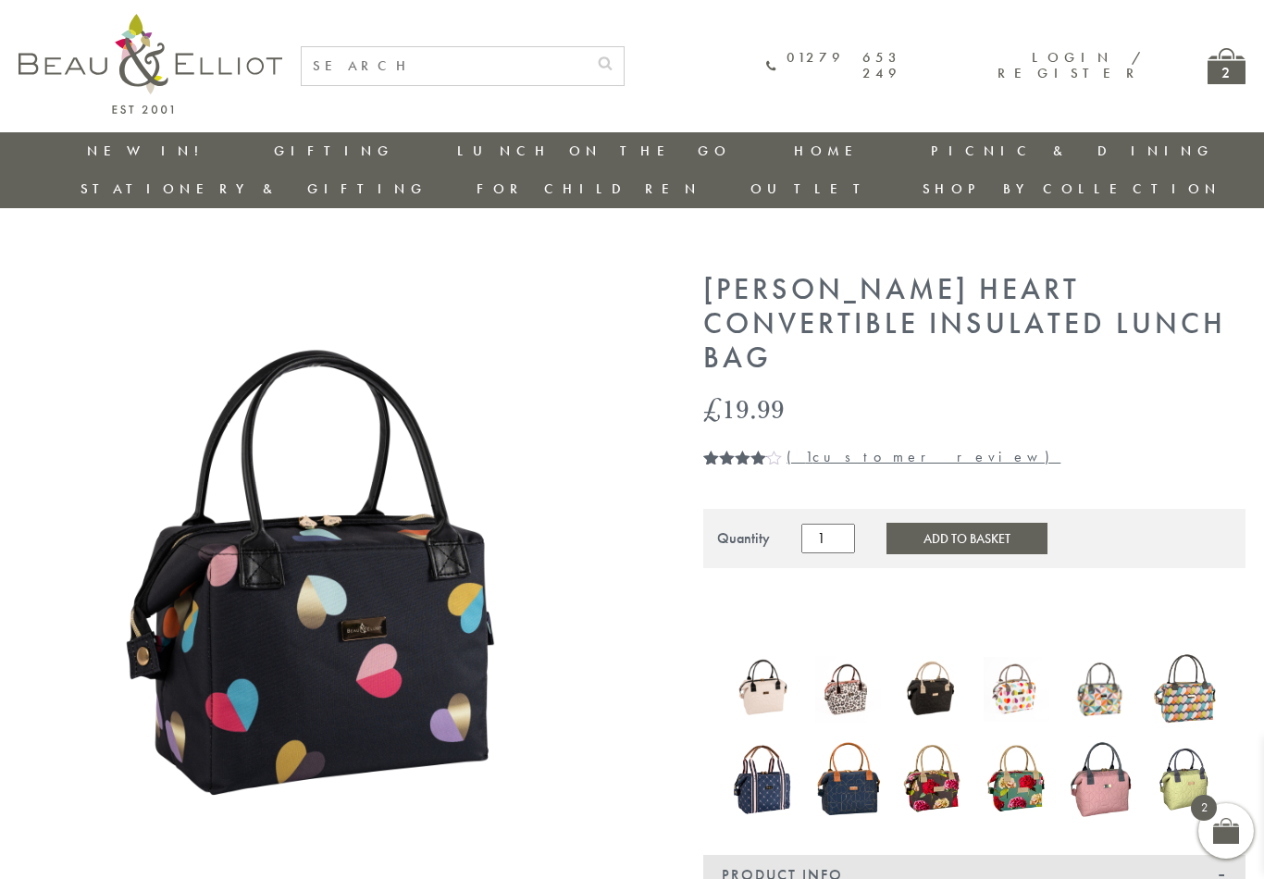
click at [958, 523] on button "Add to Basket" at bounding box center [967, 538] width 161 height 31
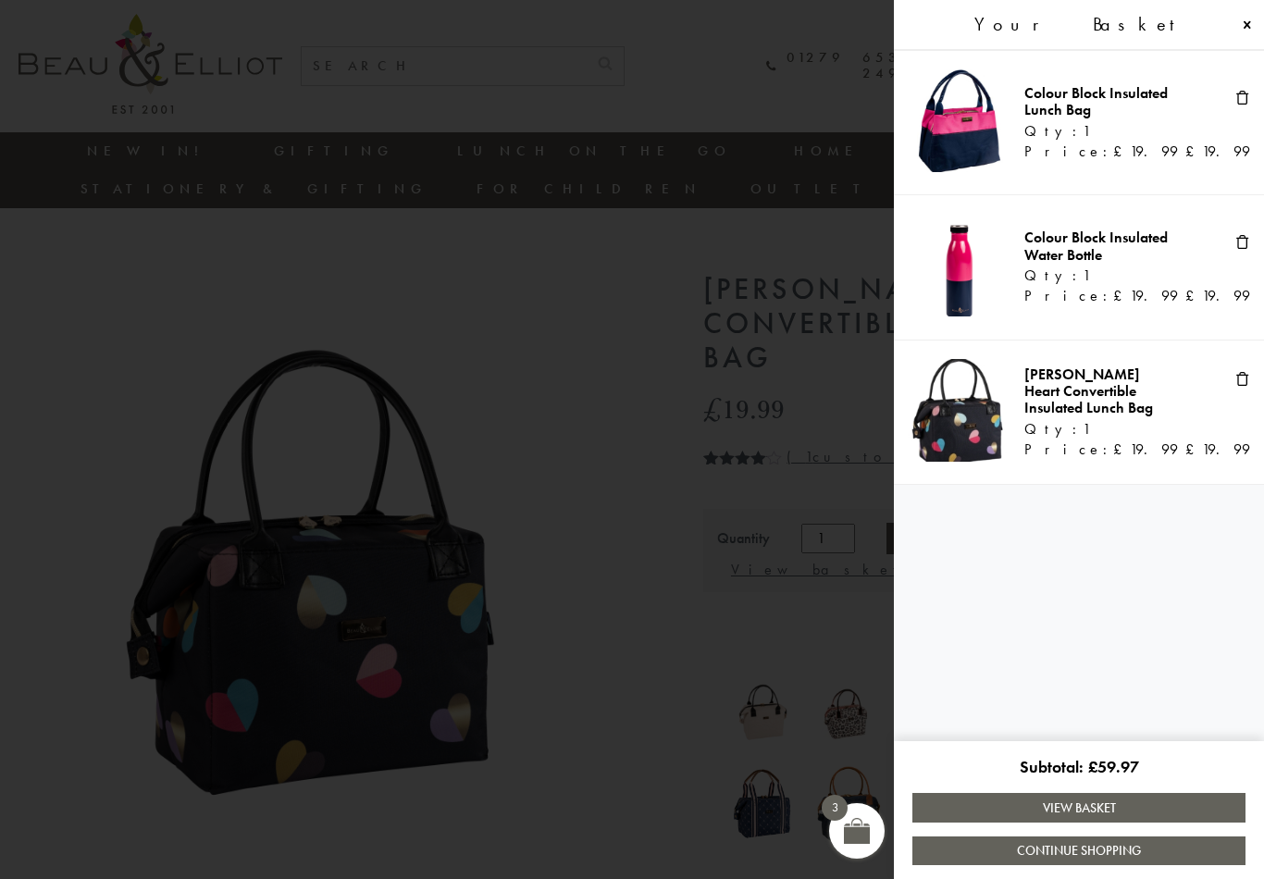
click at [1250, 386] on span at bounding box center [1243, 378] width 15 height 15
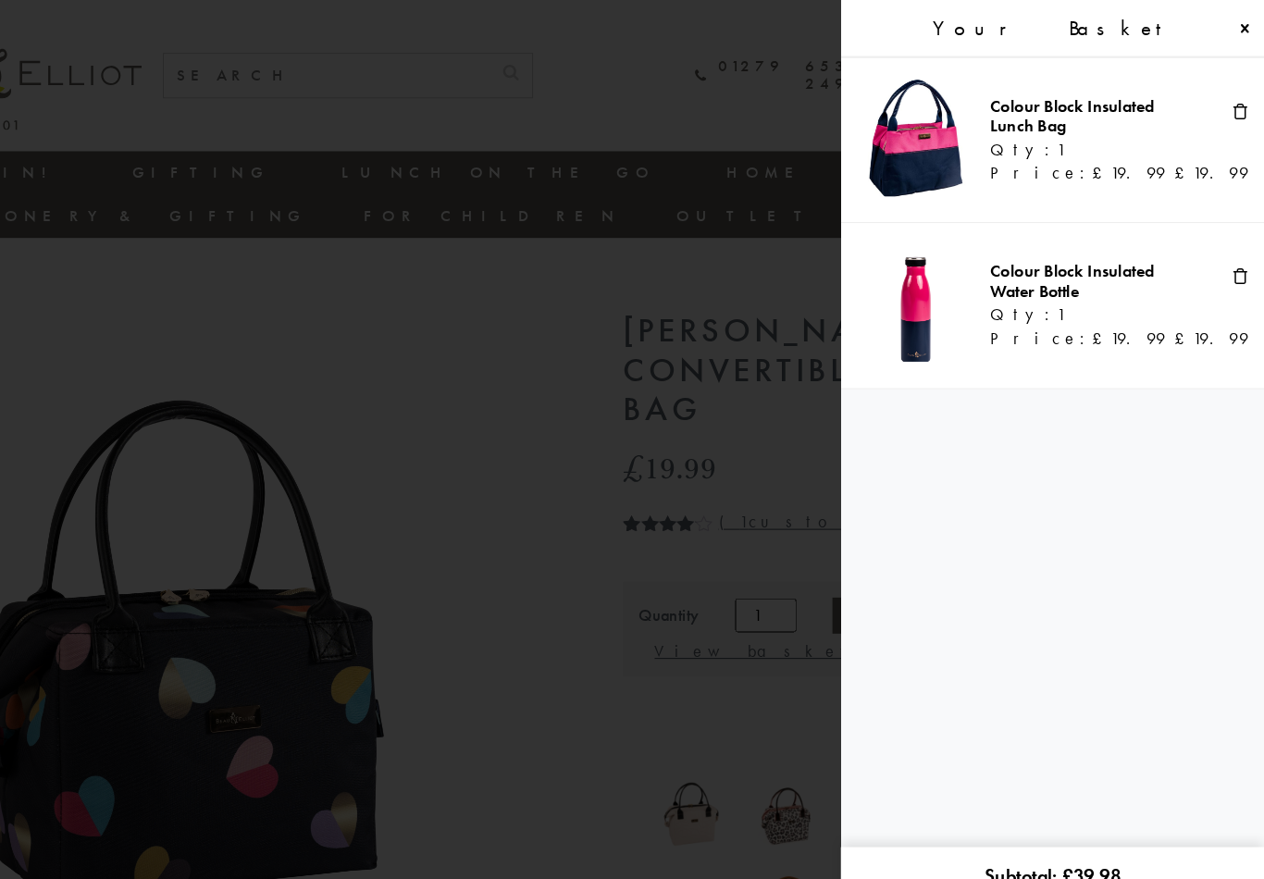
click at [432, 440] on span at bounding box center [632, 439] width 1264 height 879
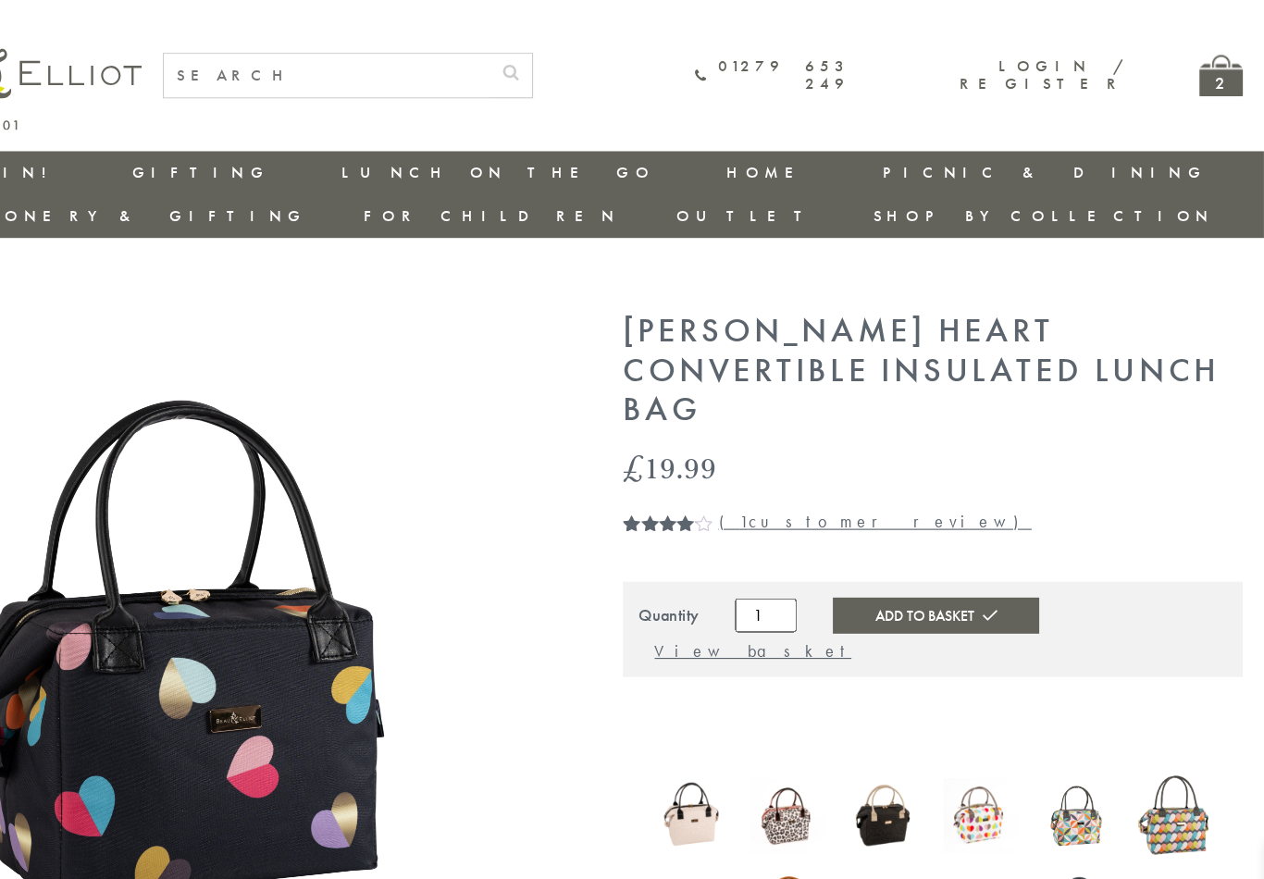
click at [950, 417] on link "Gifts" at bounding box center [1033, 425] width 167 height 16
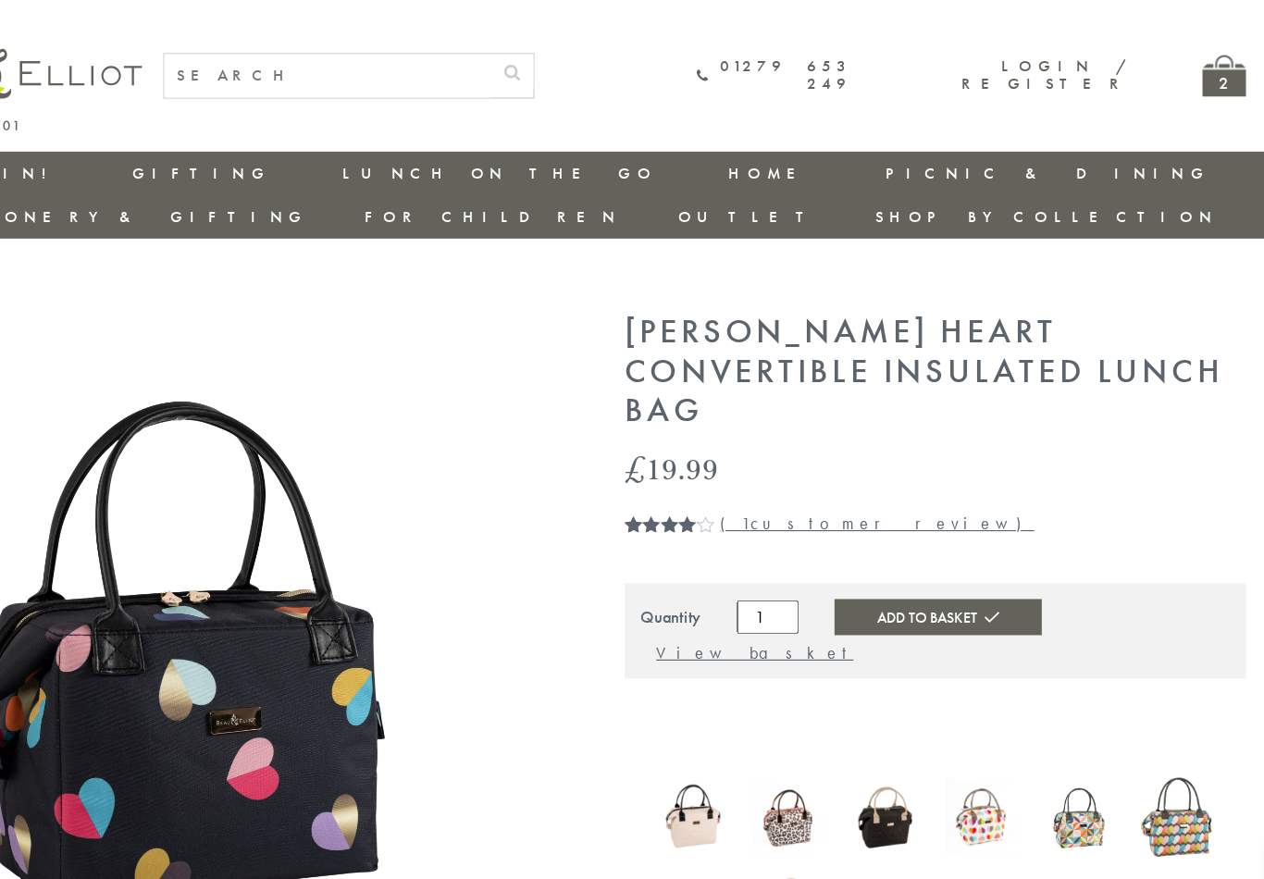
click at [476, 411] on link "Men on the Go" at bounding box center [559, 427] width 167 height 32
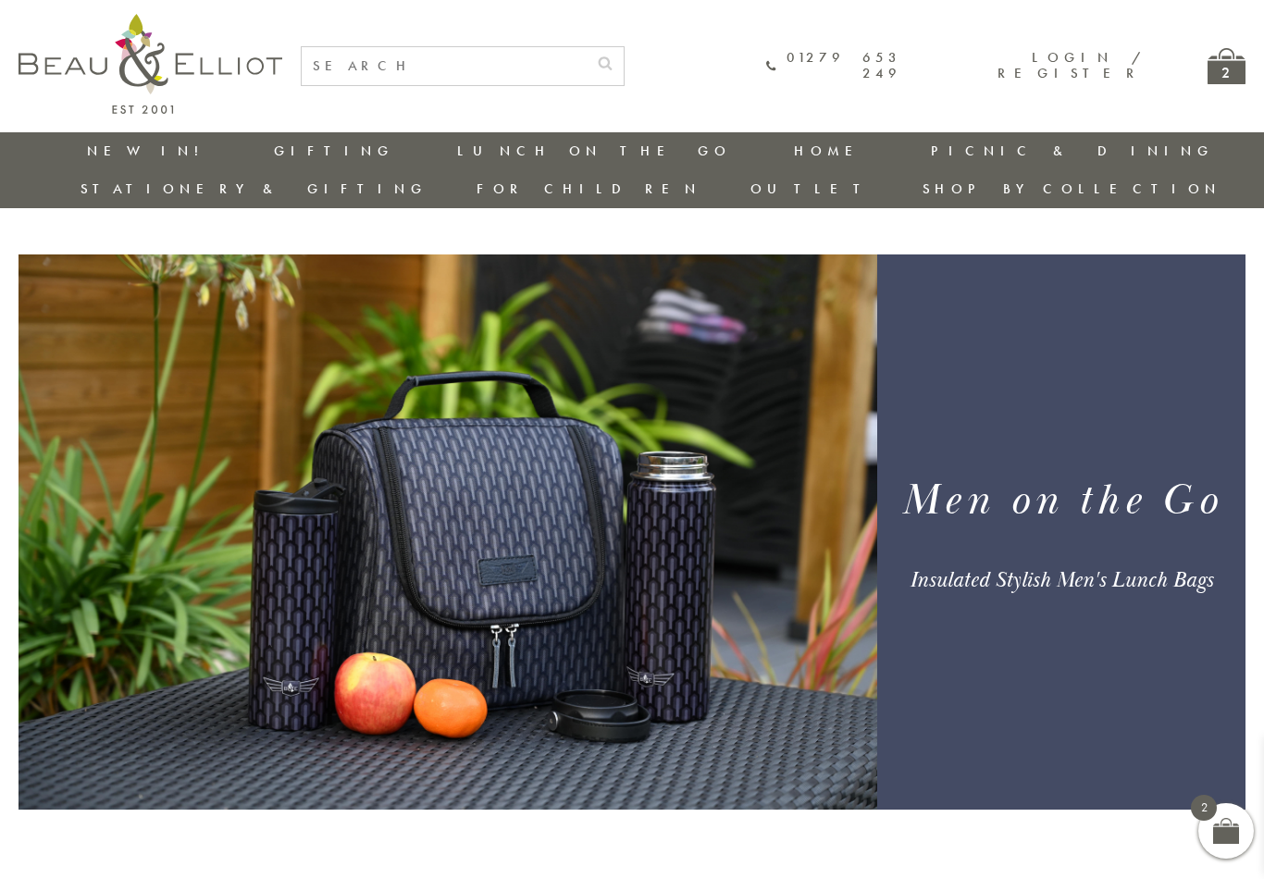
click at [293, 199] on link "Picnic & Dining" at bounding box center [376, 205] width 167 height 32
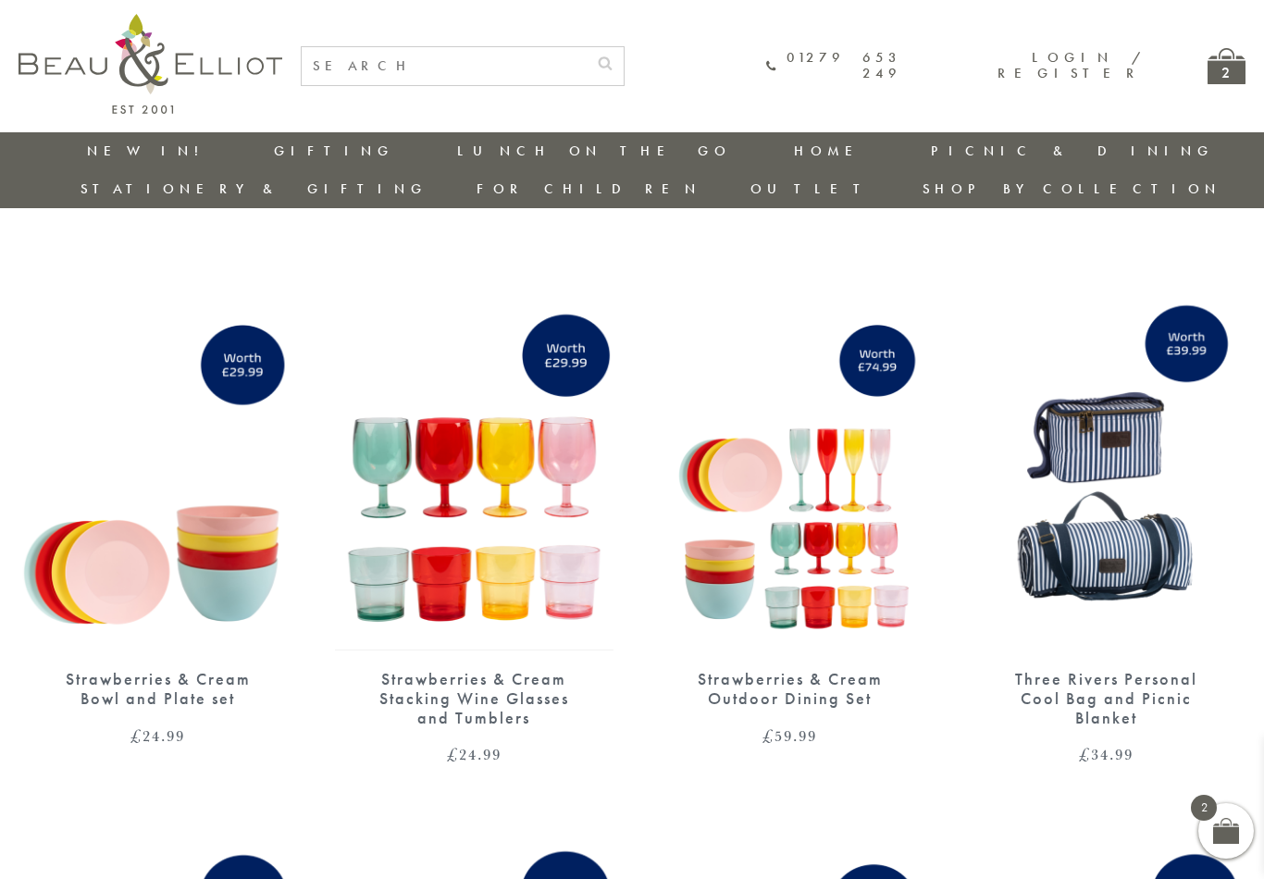
click at [96, 155] on link "New in!" at bounding box center [149, 151] width 124 height 19
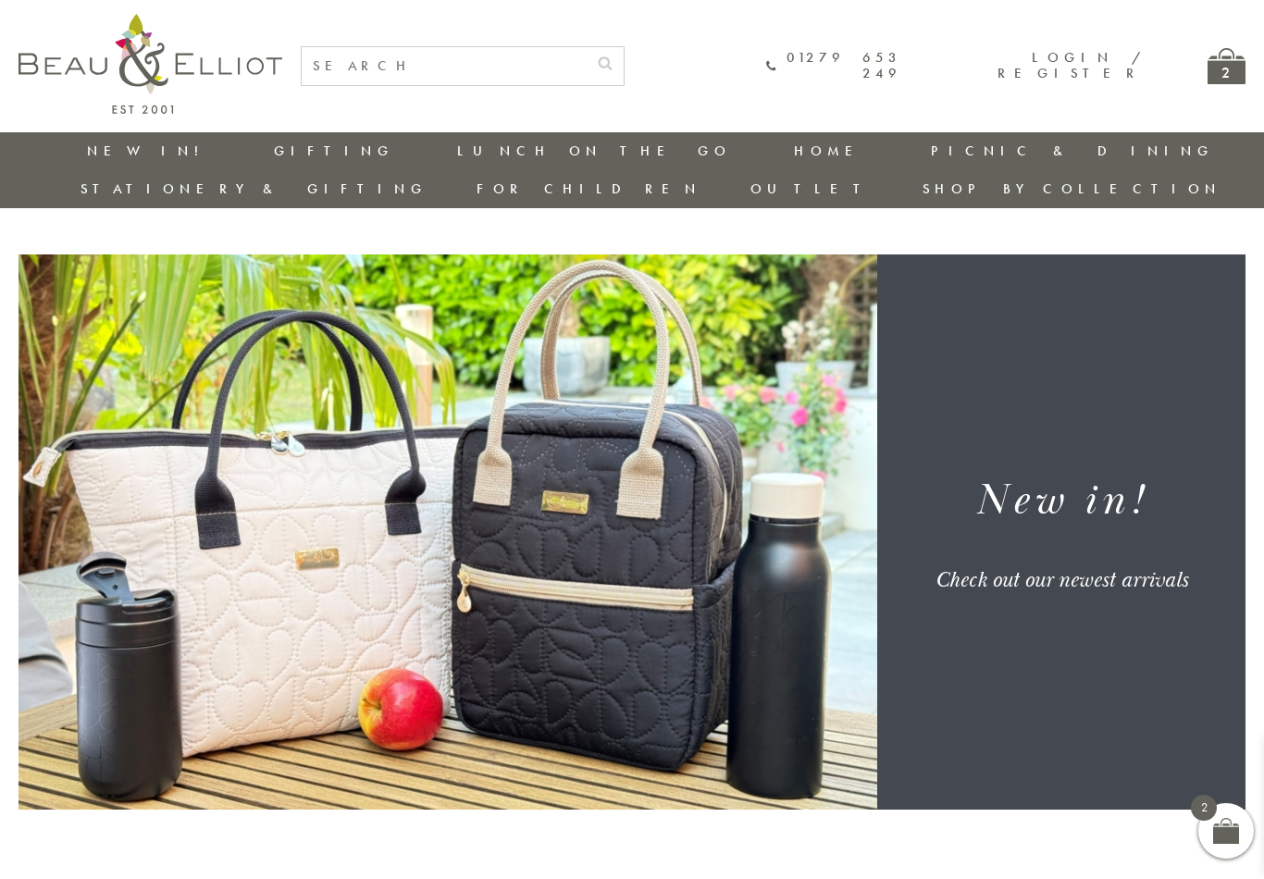
click at [813, 193] on link "Storage" at bounding box center [896, 197] width 167 height 16
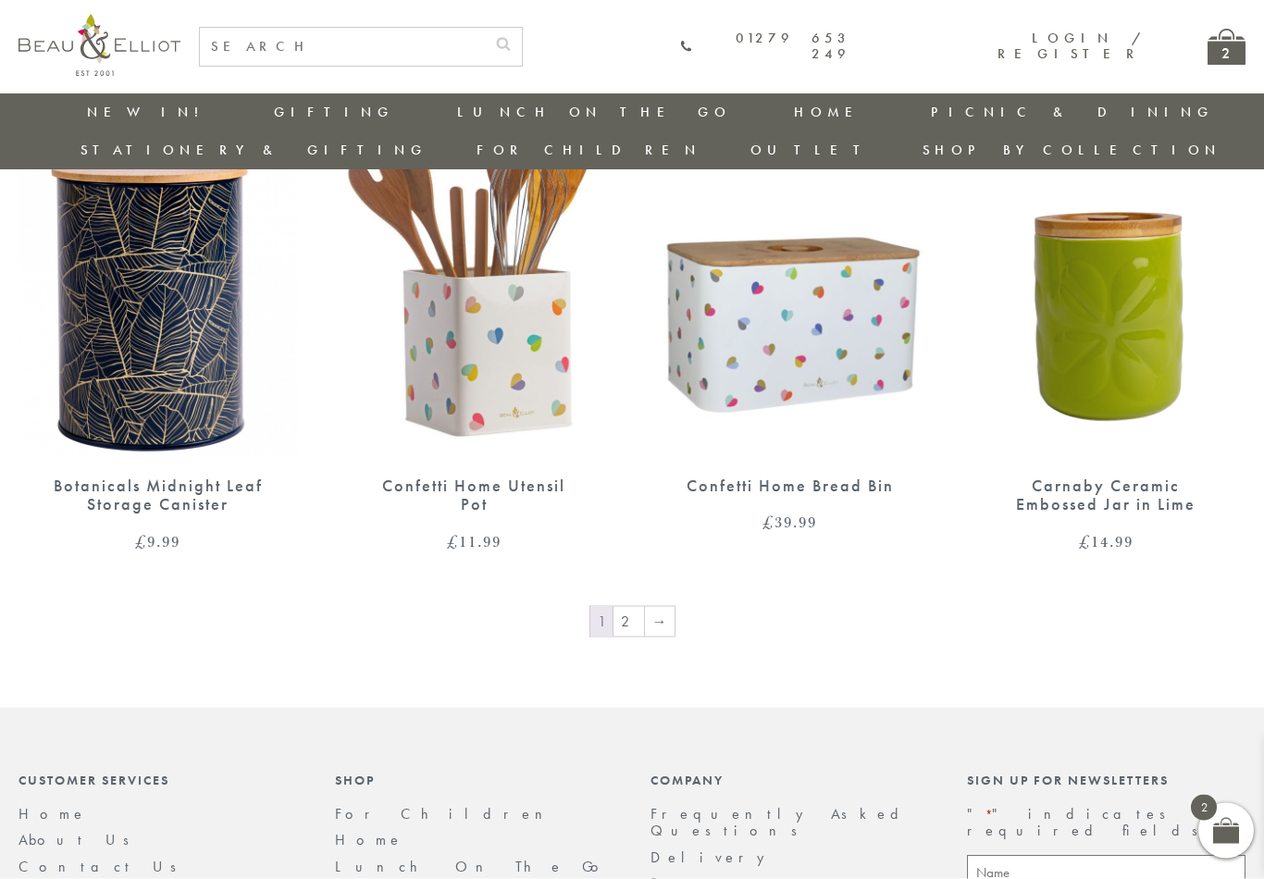
scroll to position [2884, 0]
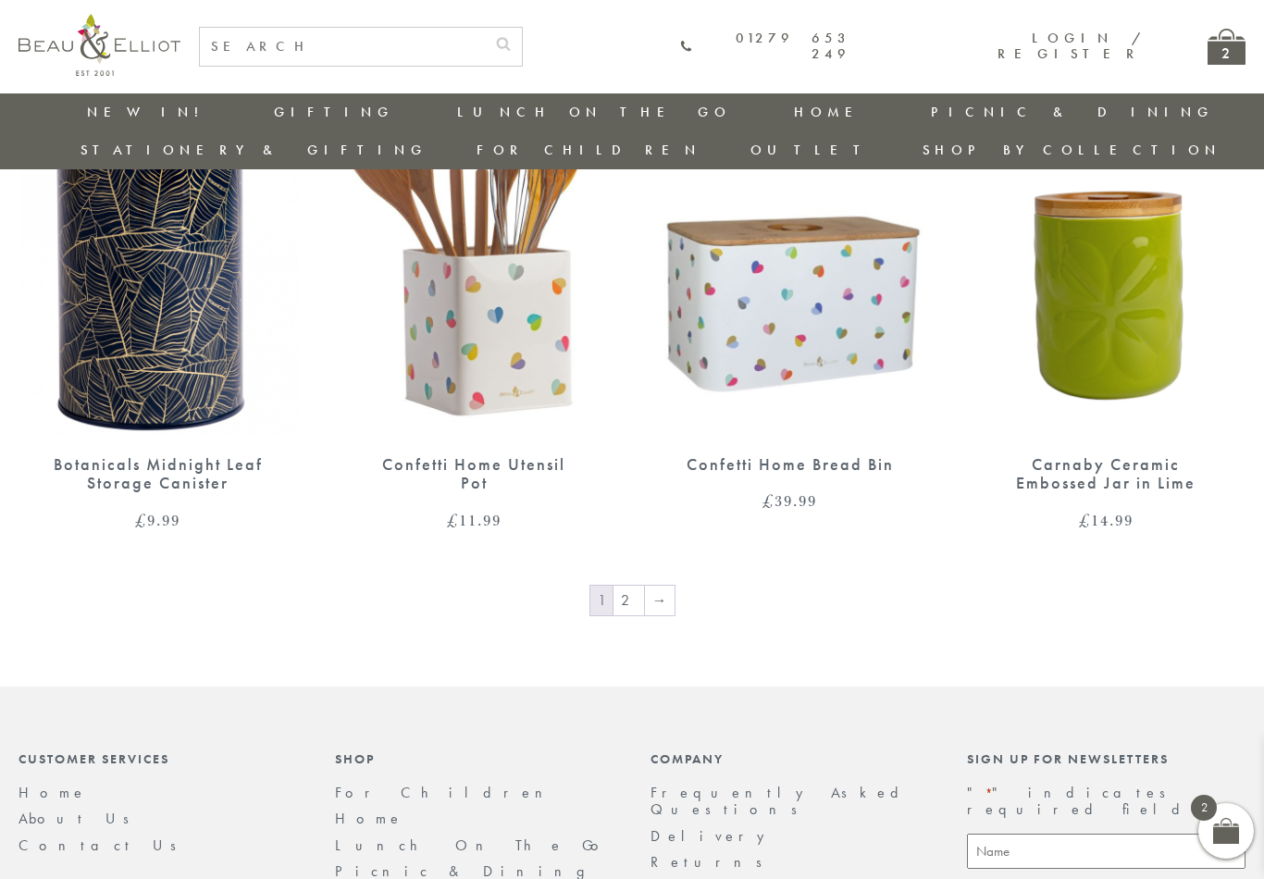
click at [638, 586] on link "2" at bounding box center [629, 601] width 31 height 30
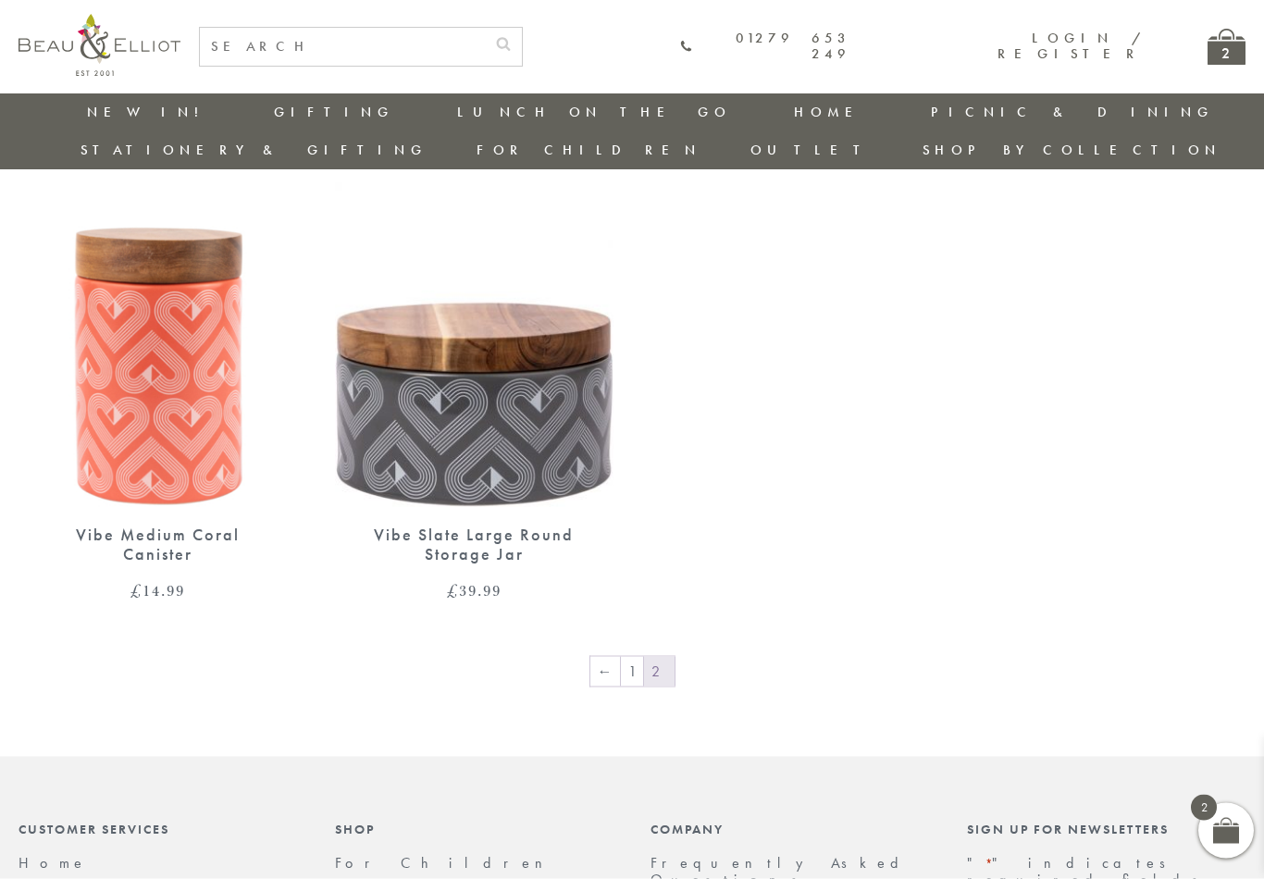
scroll to position [1254, 0]
click at [629, 656] on link "1" at bounding box center [632, 671] width 22 height 30
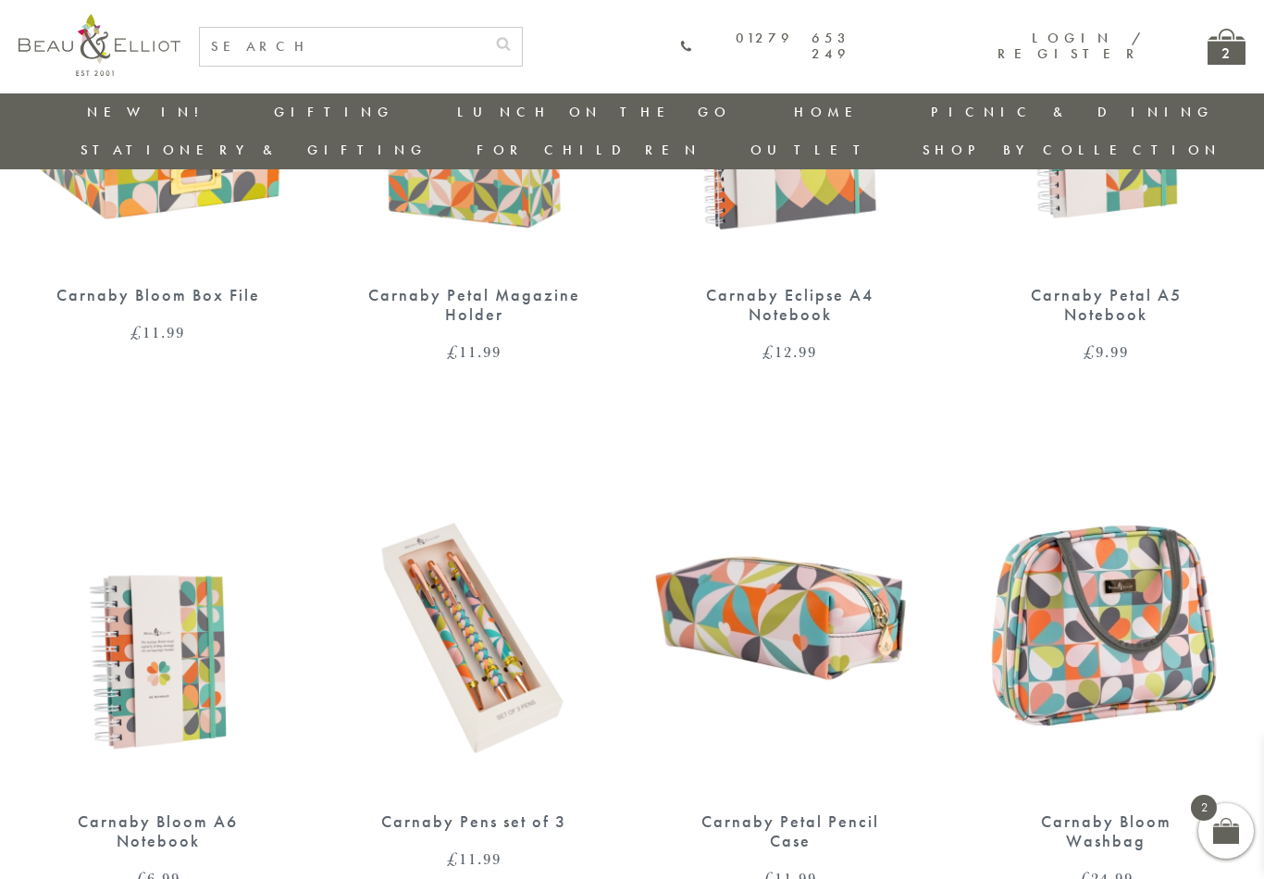
scroll to position [945, 0]
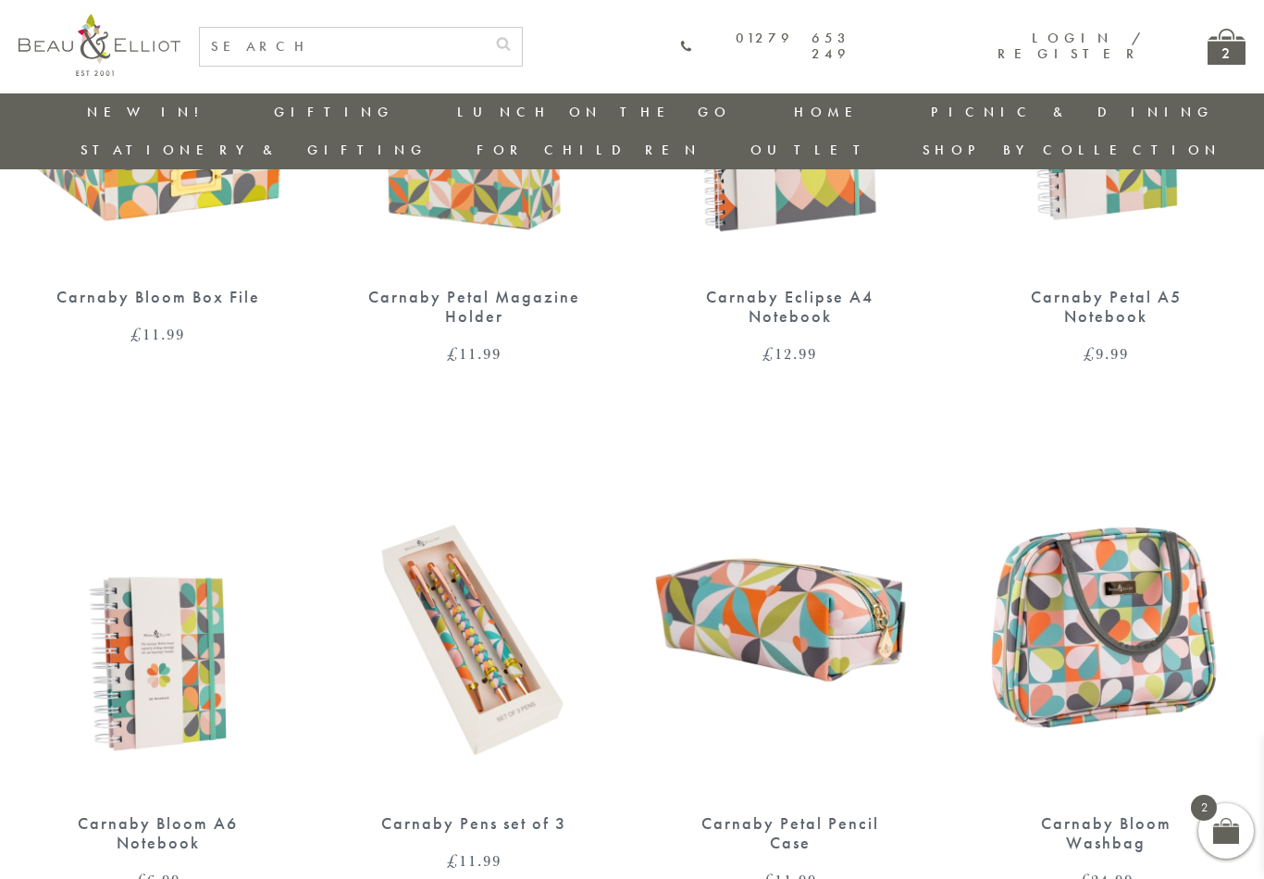
click at [813, 188] on link "Kitchen Textiles" at bounding box center [896, 191] width 167 height 32
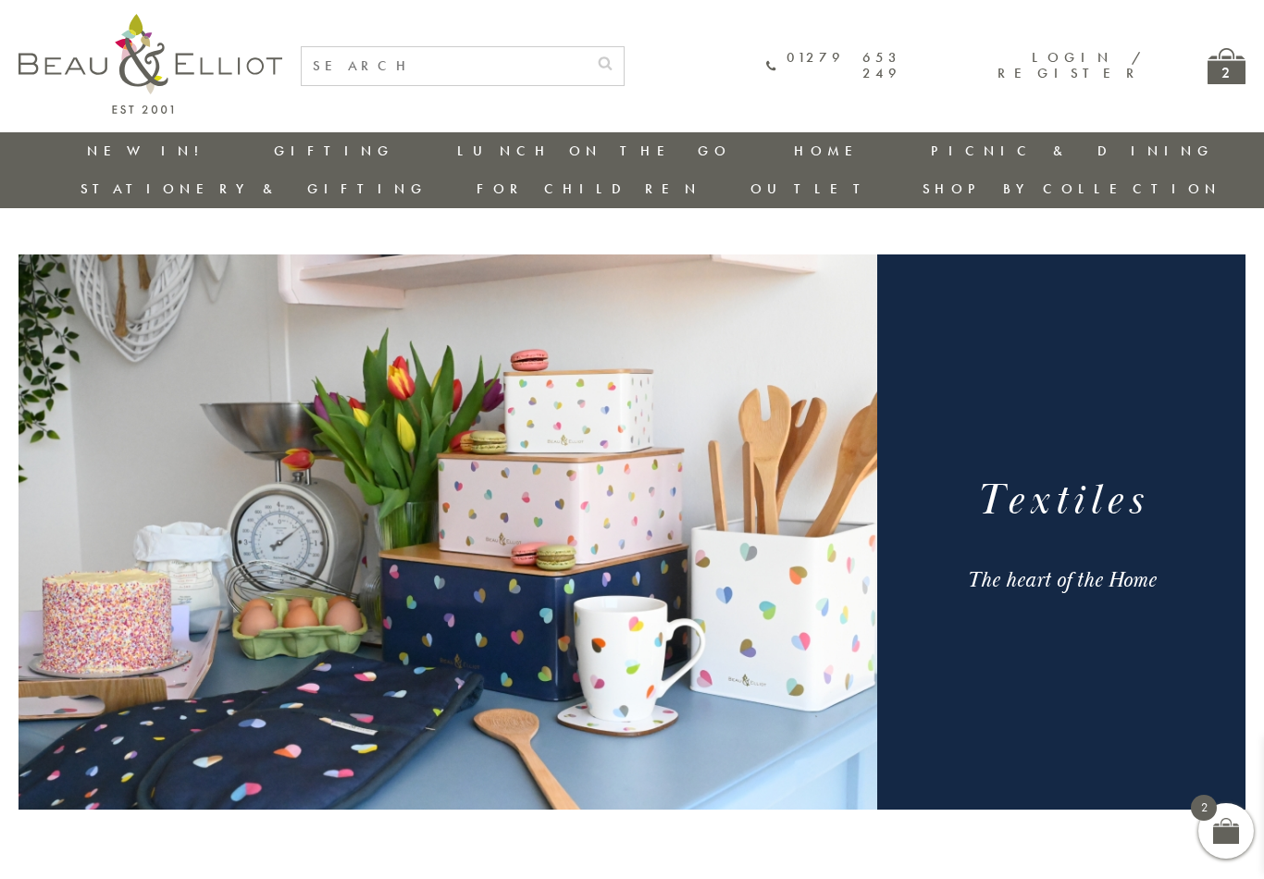
click at [813, 255] on link "Gifts" at bounding box center [896, 263] width 167 height 16
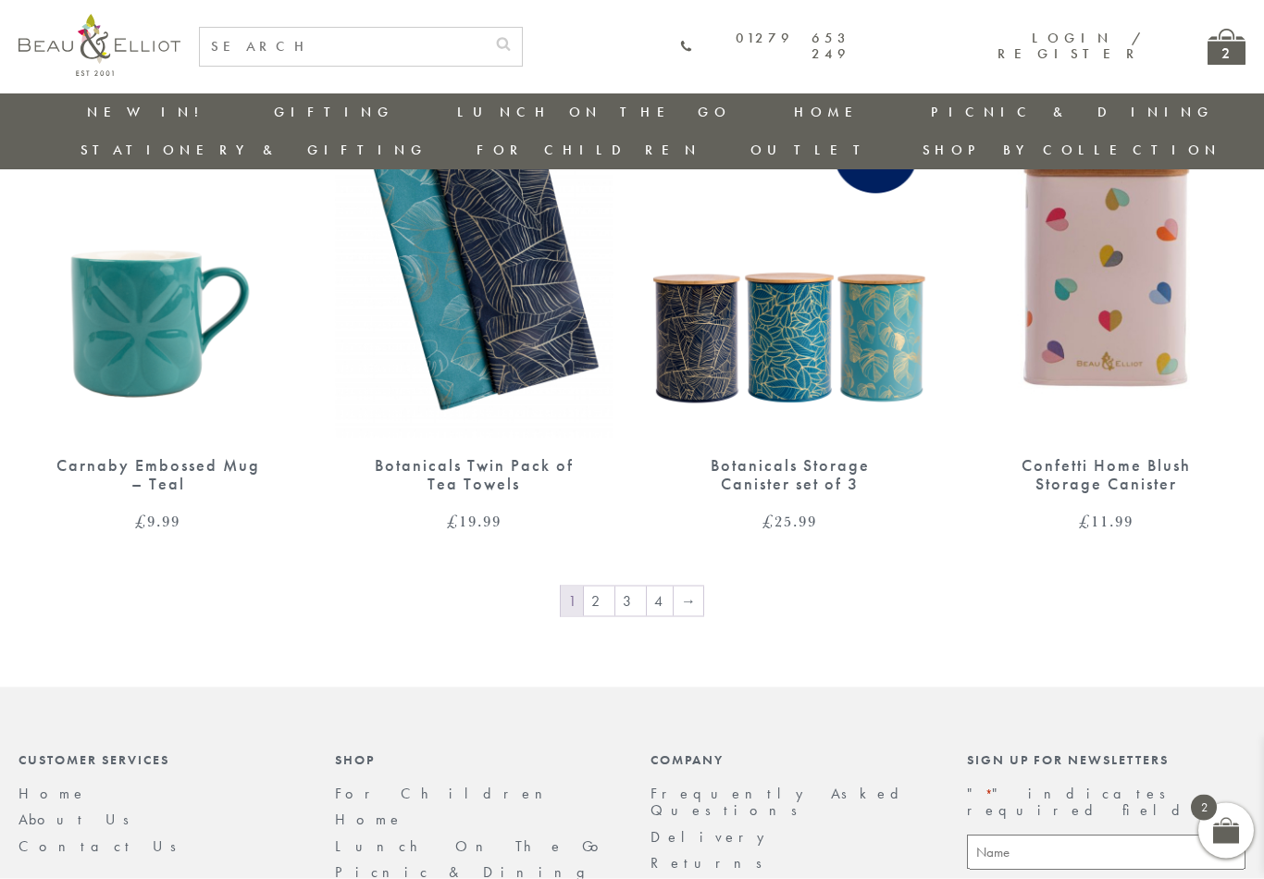
scroll to position [2884, 0]
click at [614, 586] on link "2" at bounding box center [599, 601] width 31 height 30
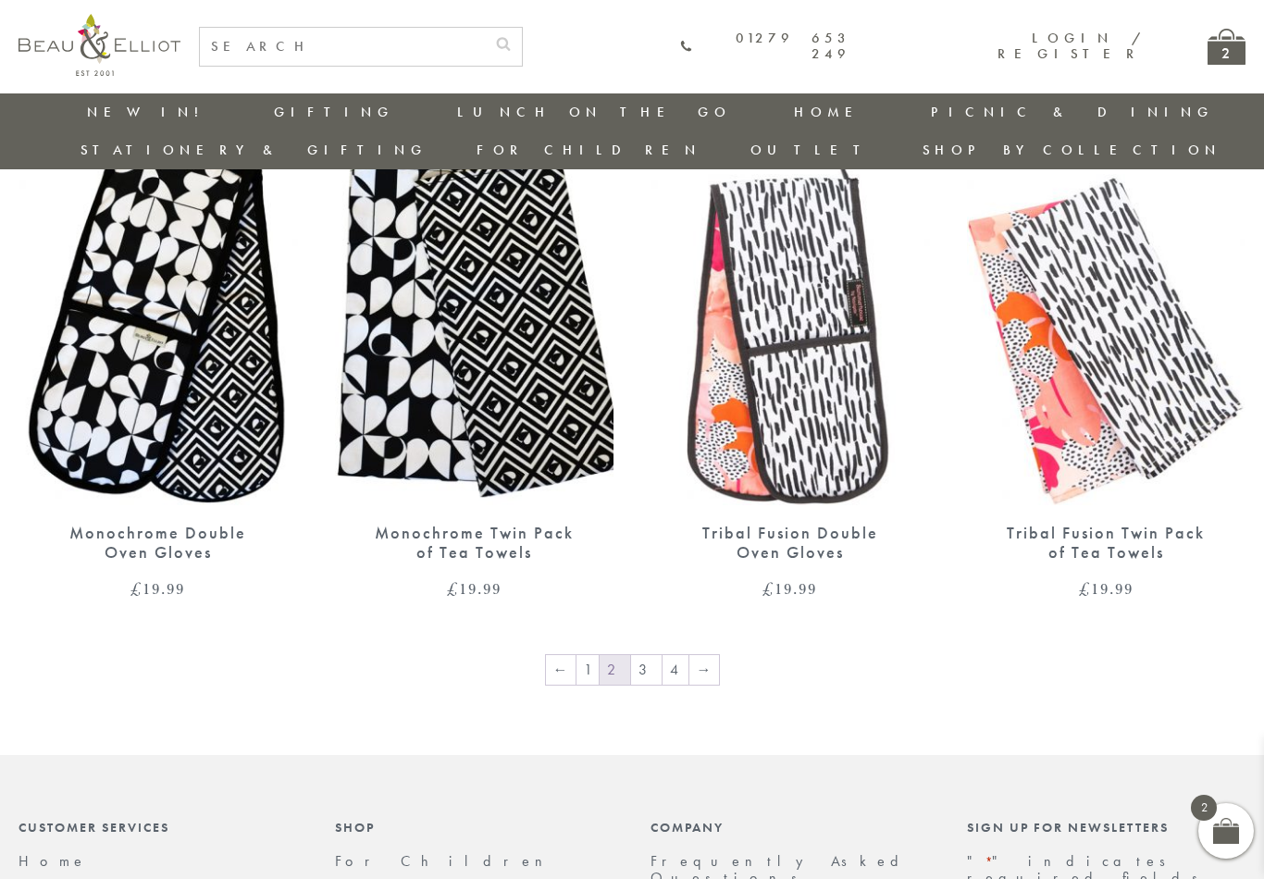
scroll to position [2814, 0]
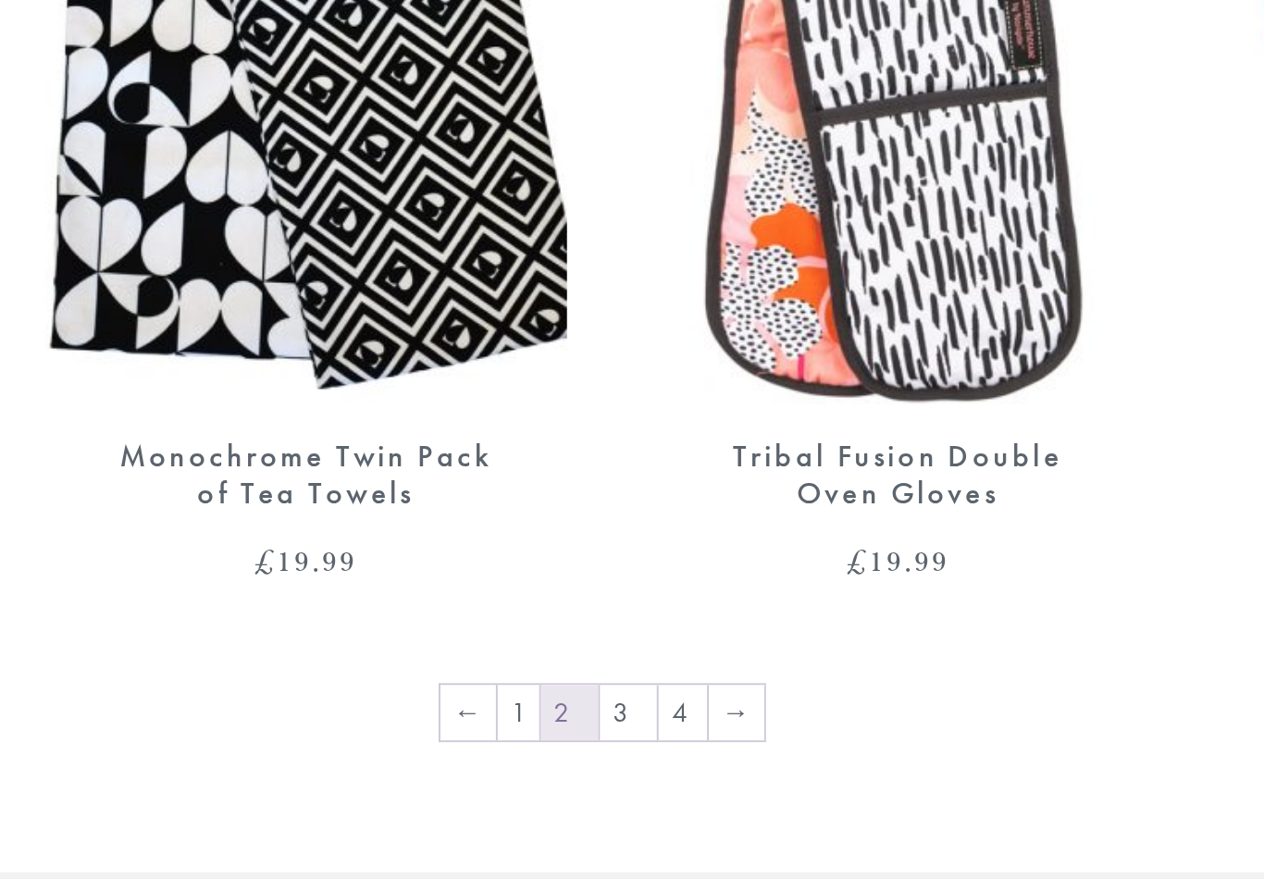
click at [631, 638] on link "3" at bounding box center [646, 653] width 31 height 30
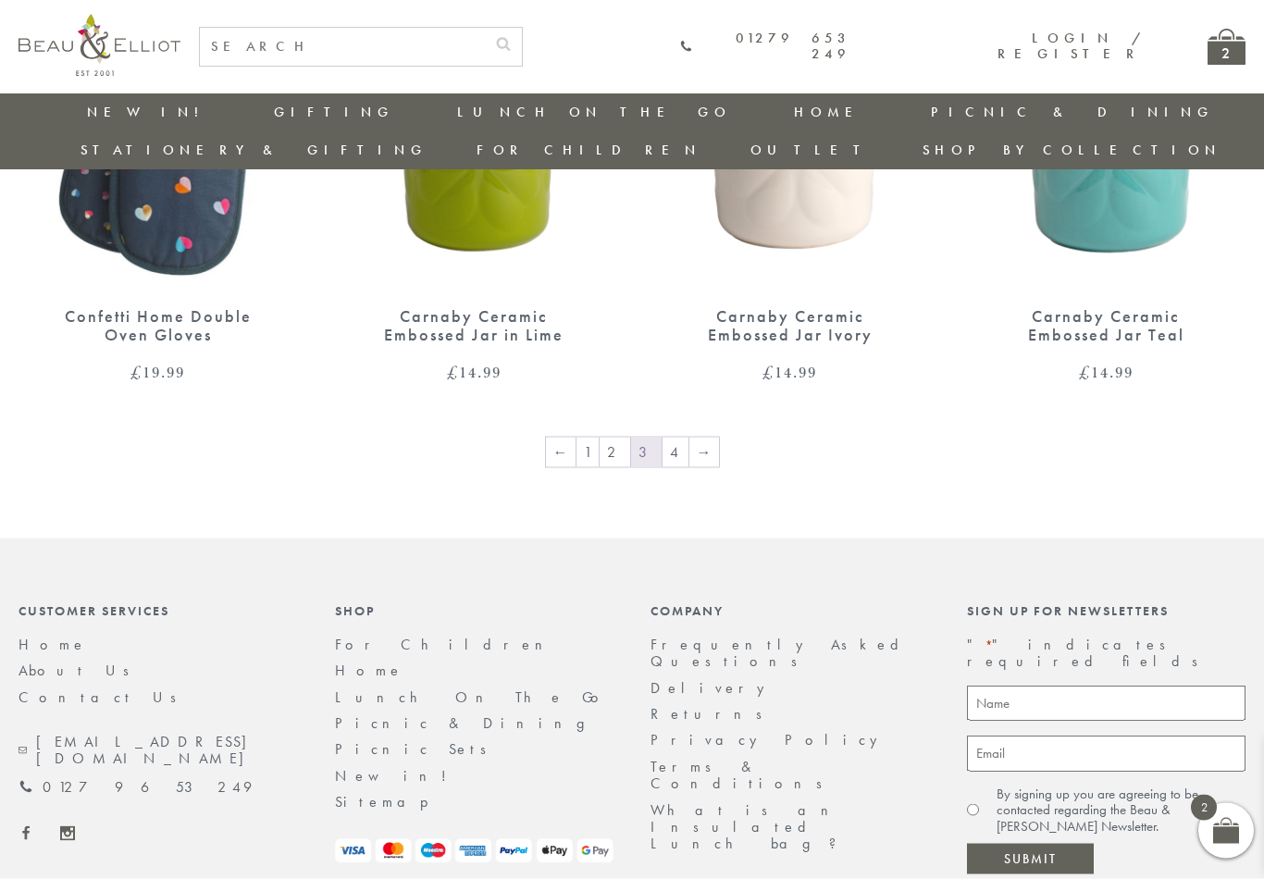
scroll to position [3083, 0]
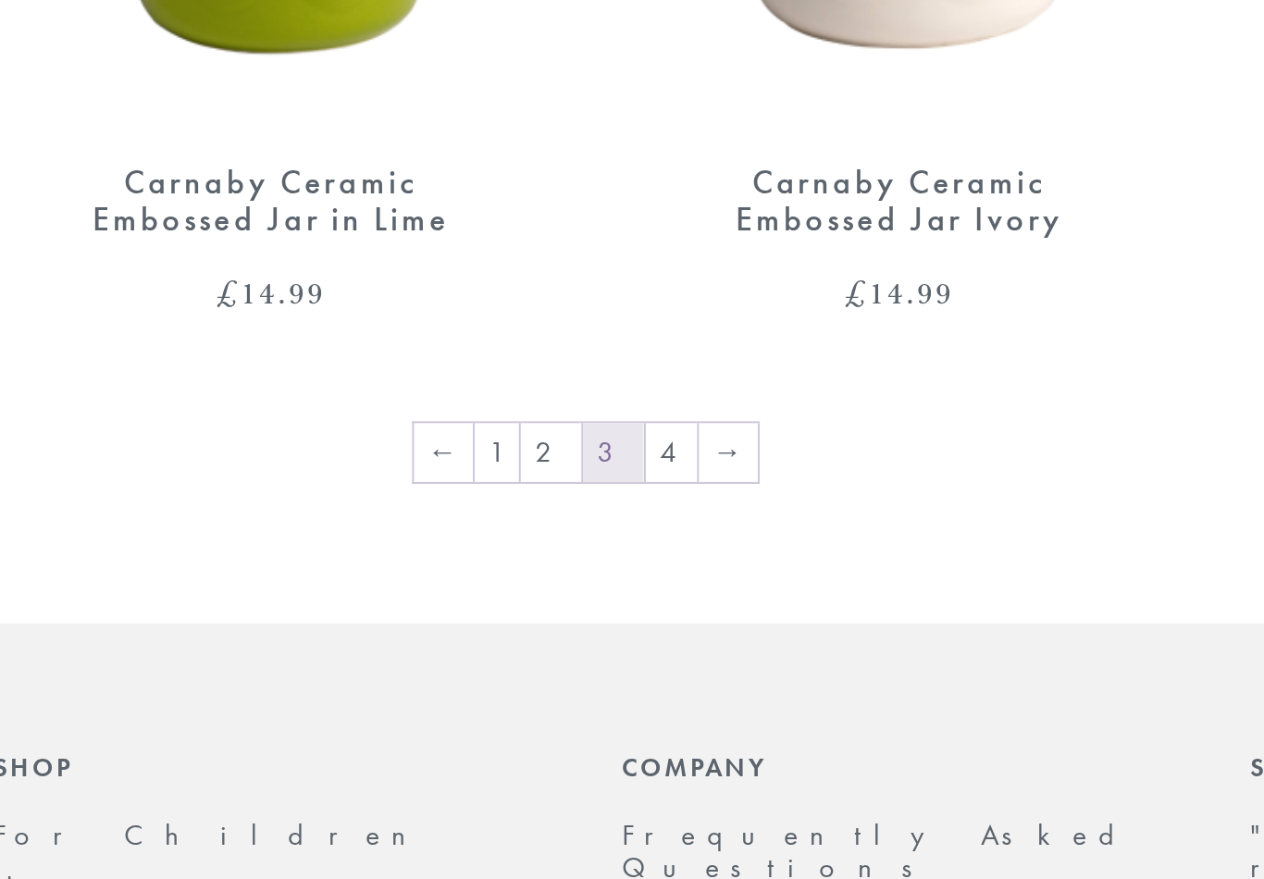
click at [663, 392] on link "4" at bounding box center [676, 407] width 26 height 30
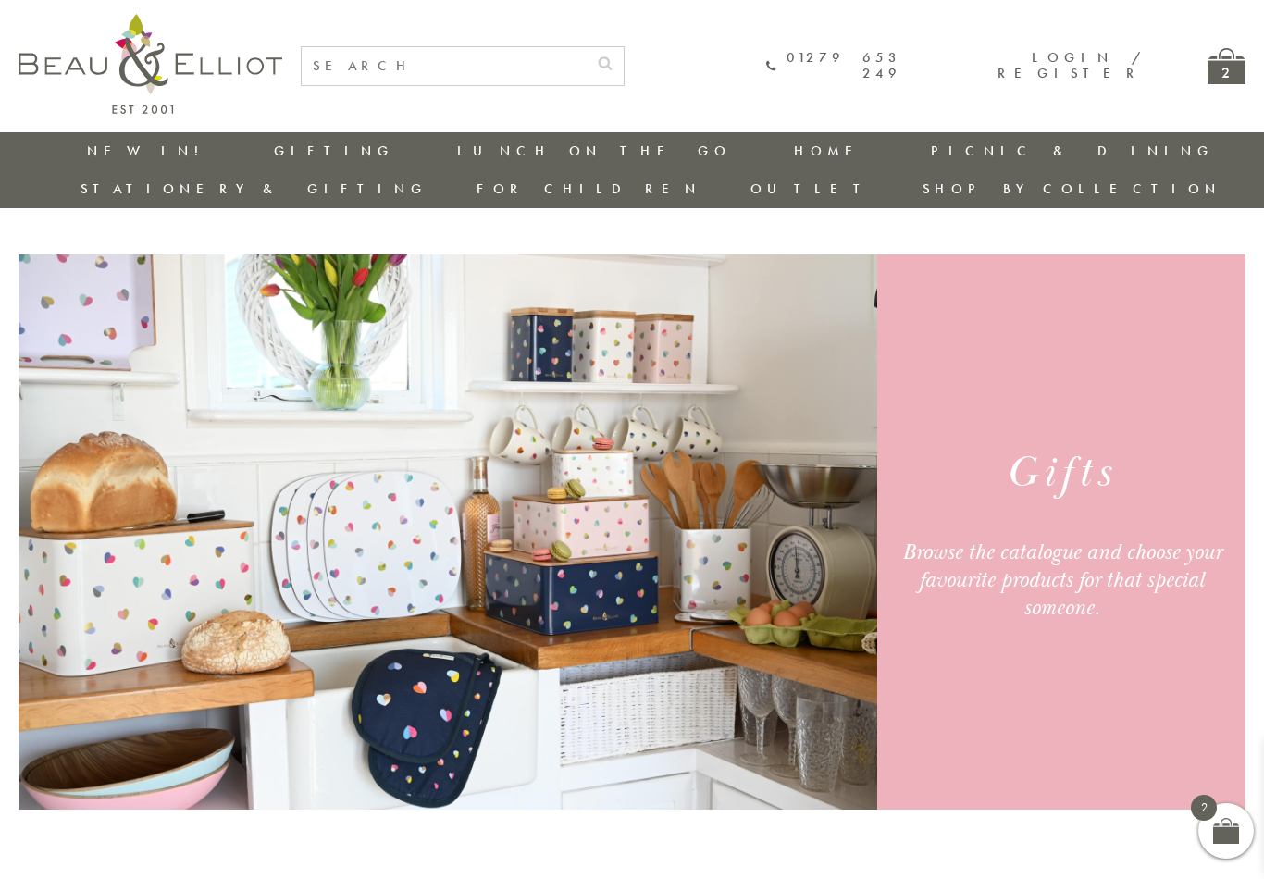
click at [813, 280] on link "Table Top" at bounding box center [896, 288] width 167 height 16
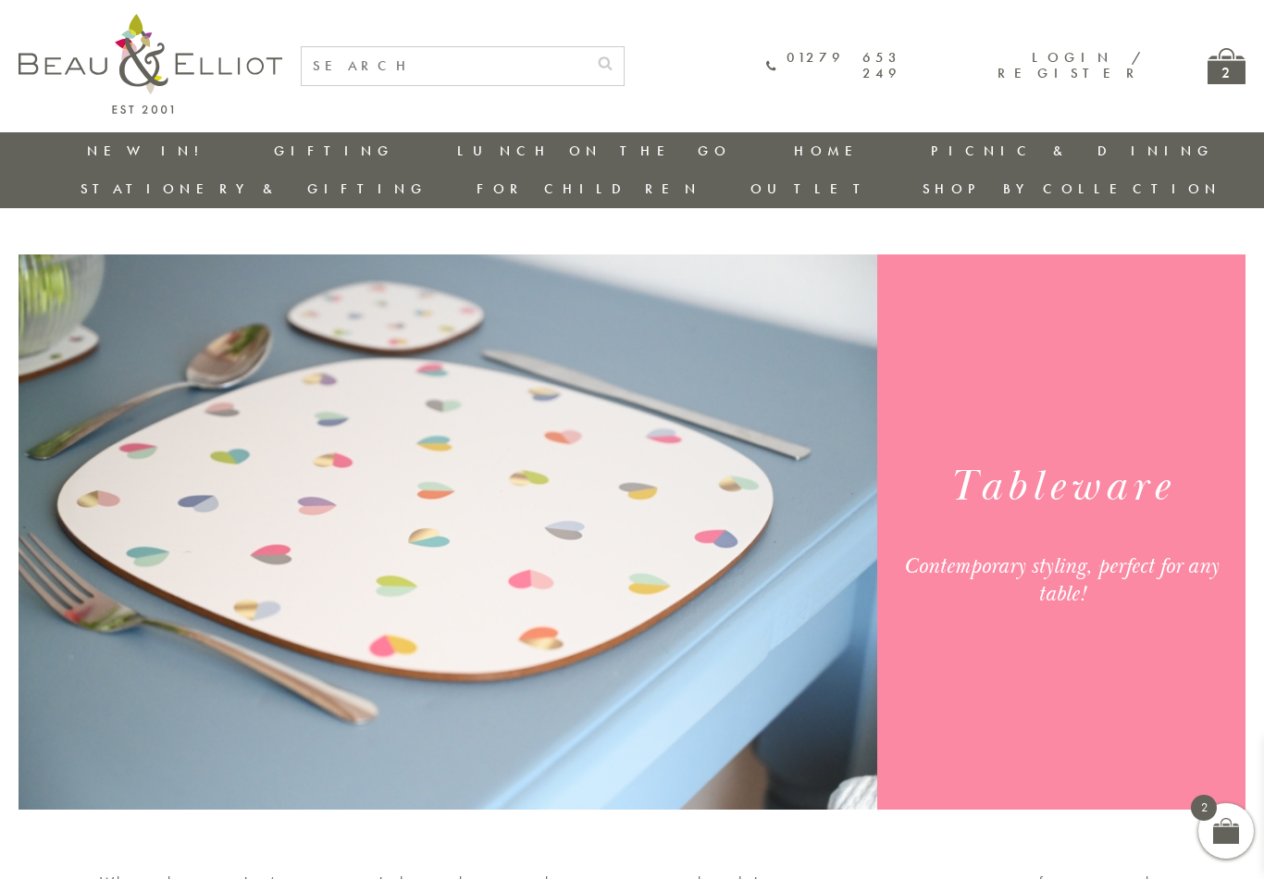
click at [813, 305] on link "Kitchen Accessories" at bounding box center [896, 321] width 167 height 32
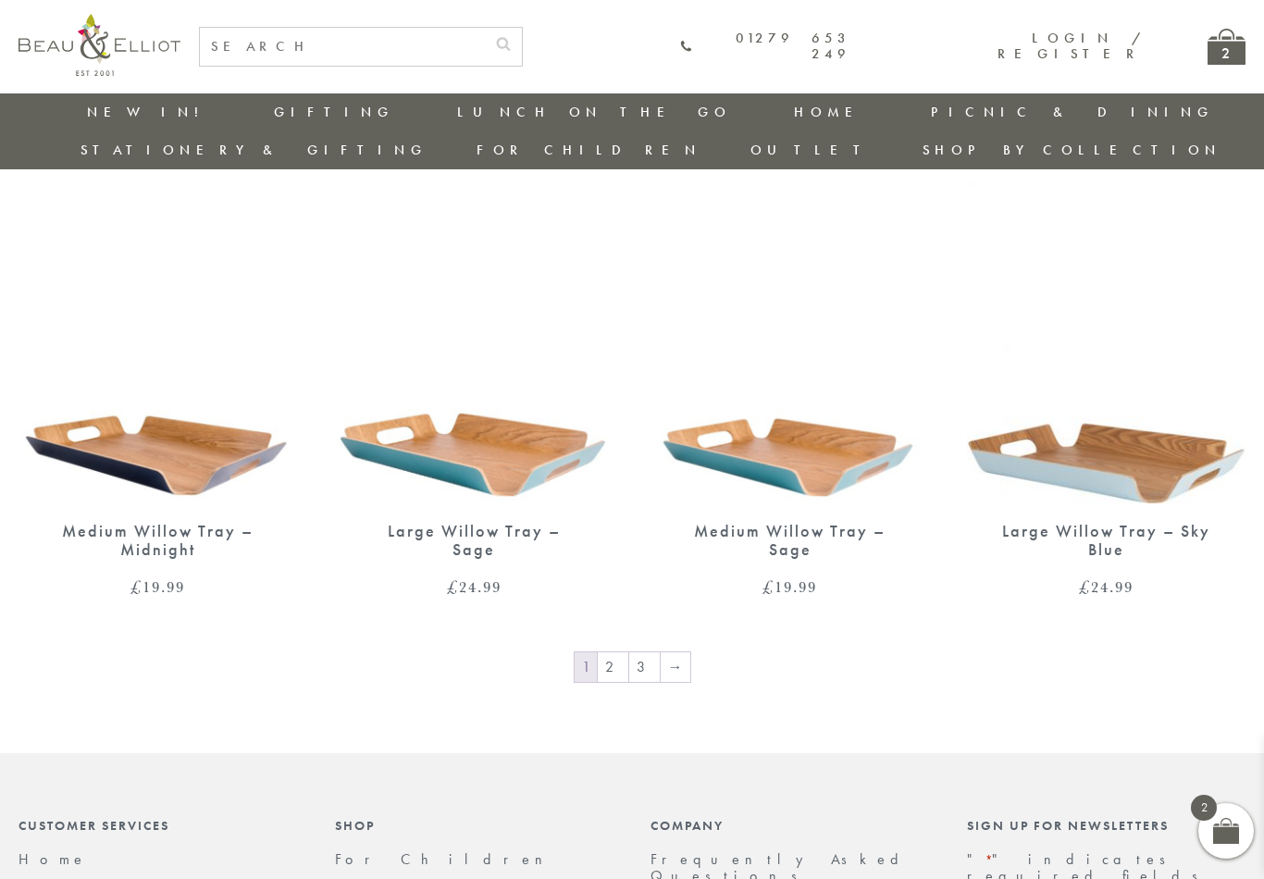
scroll to position [2817, 1]
click at [626, 654] on link "2" at bounding box center [613, 669] width 31 height 30
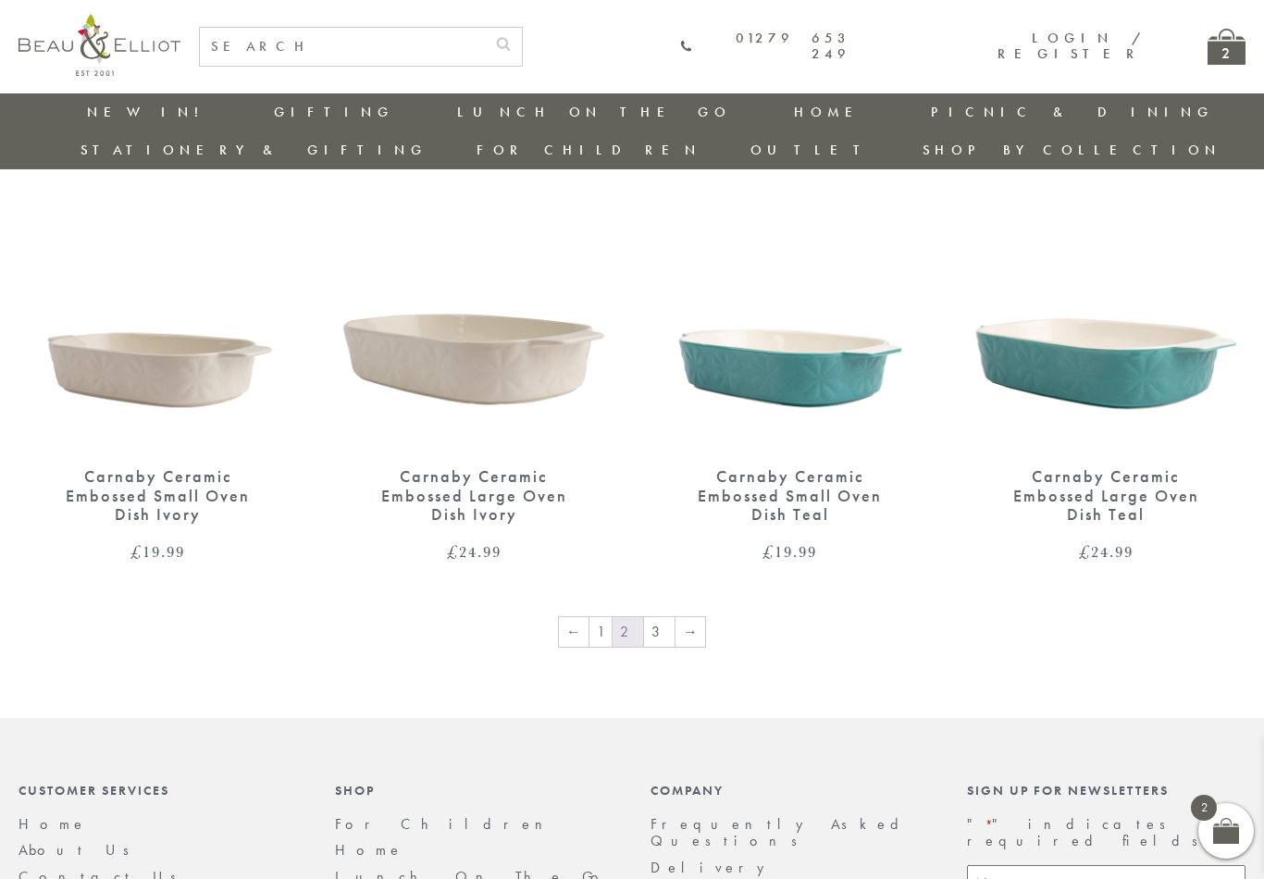
scroll to position [2905, 0]
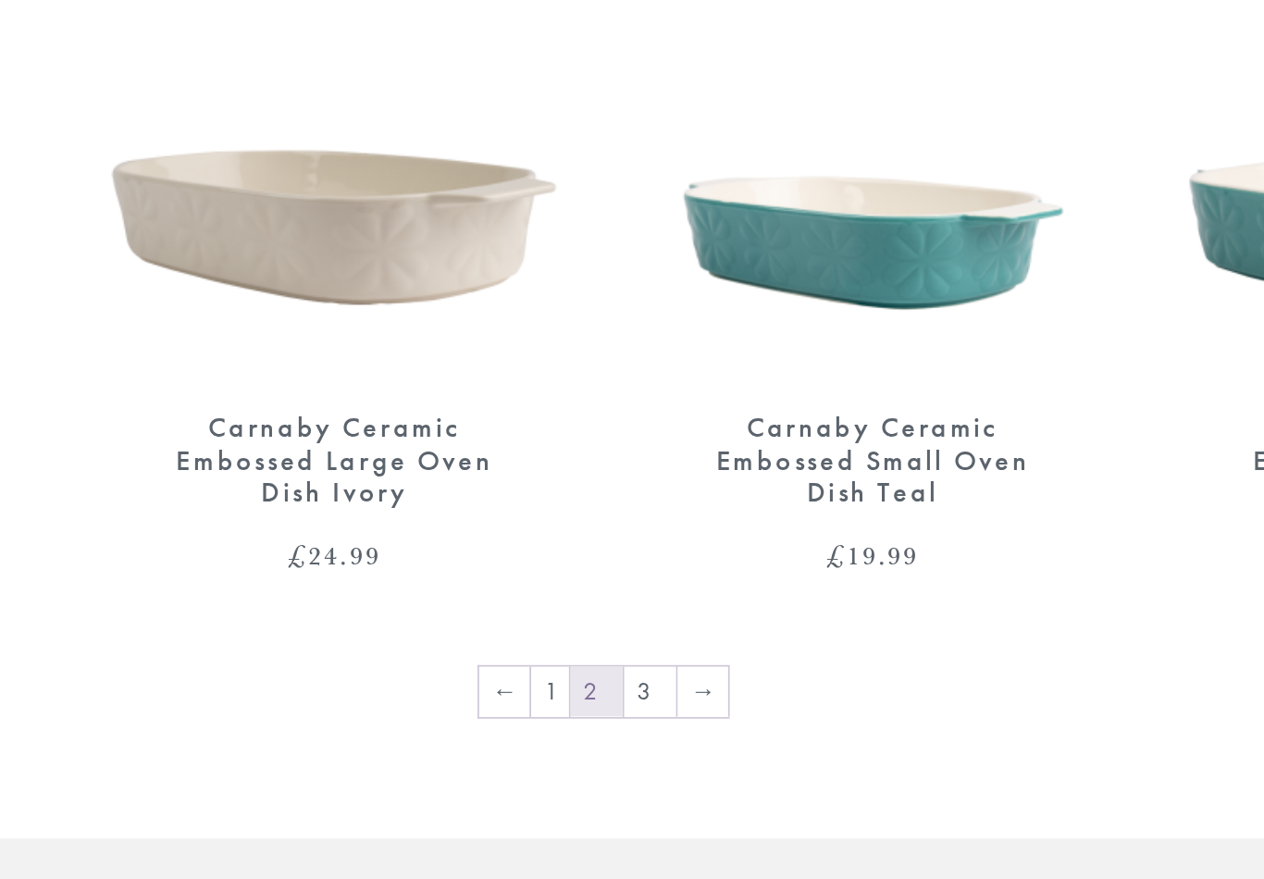
click at [644, 623] on link "3" at bounding box center [659, 638] width 31 height 30
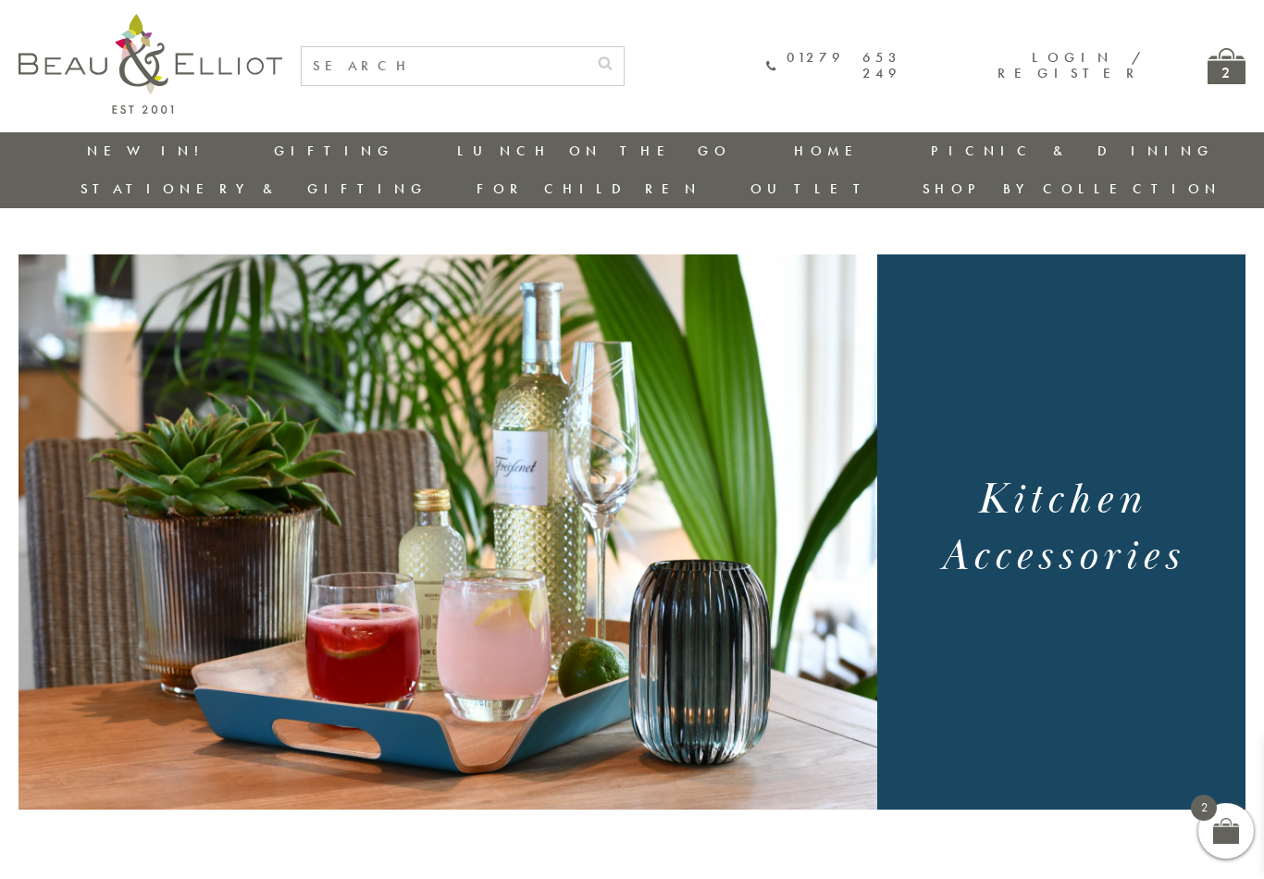
click at [428, 180] on link "Stationery & Gifting" at bounding box center [254, 189] width 347 height 19
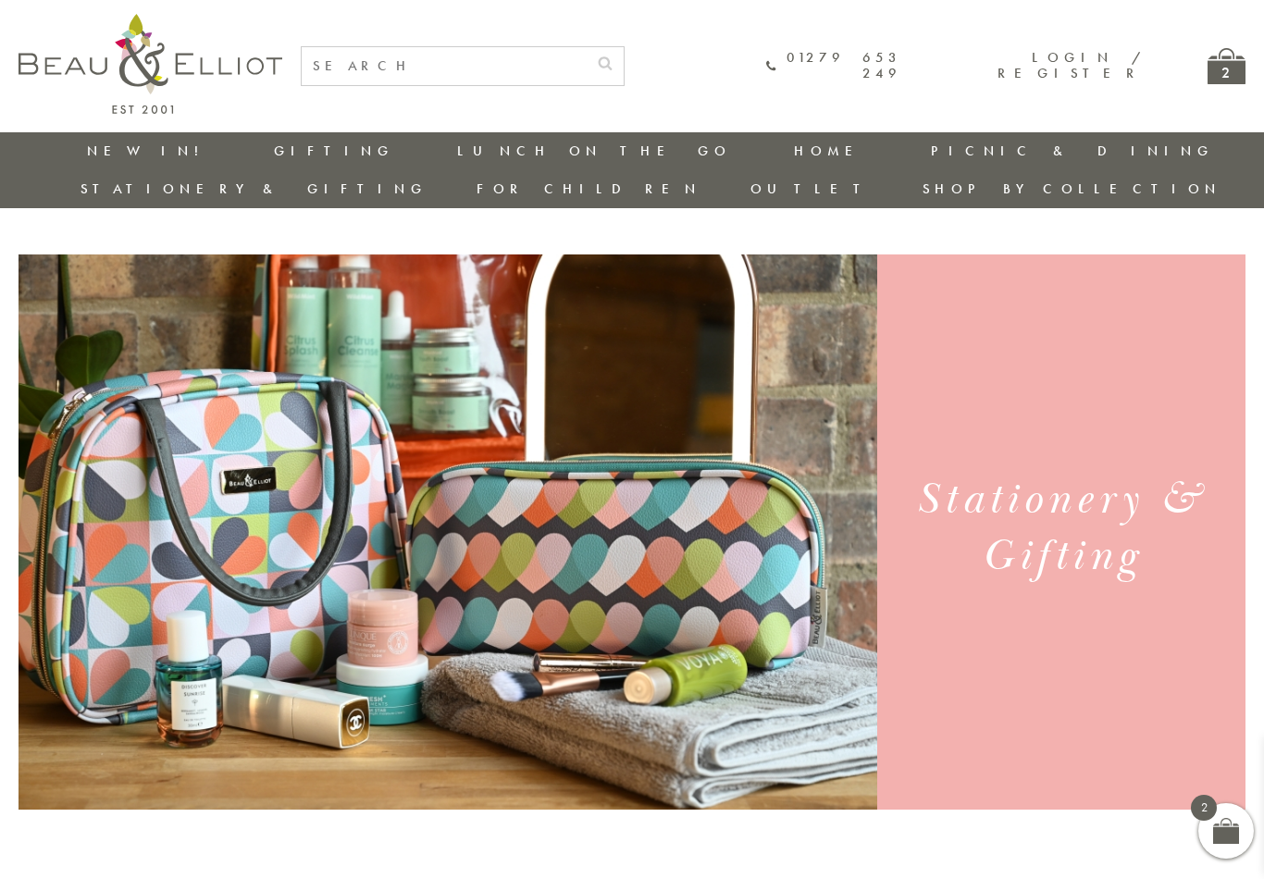
click at [428, 180] on link "Stationery & Gifting" at bounding box center [254, 189] width 347 height 19
click at [662, 284] on link "Lunch Bags" at bounding box center [578, 292] width 167 height 16
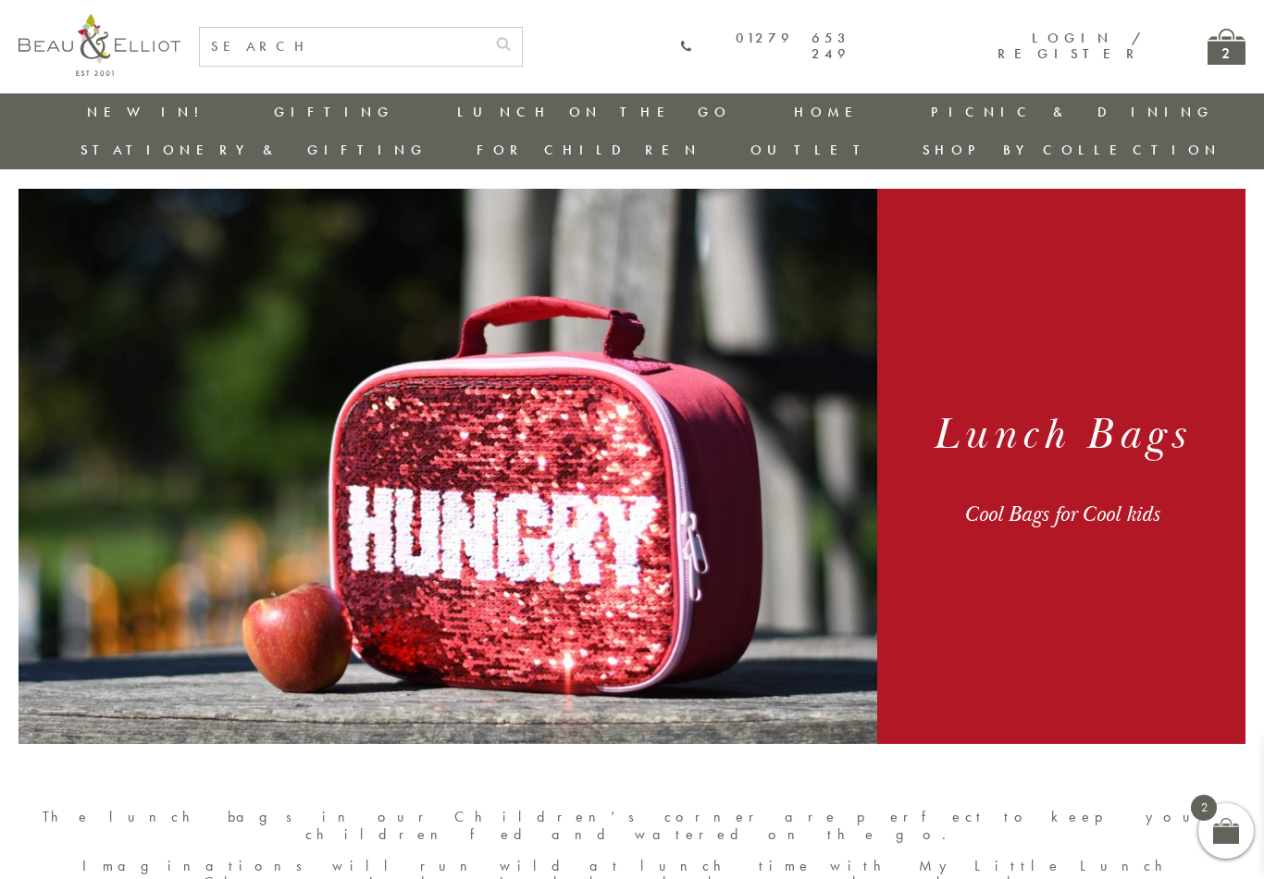
scroll to position [0, 2]
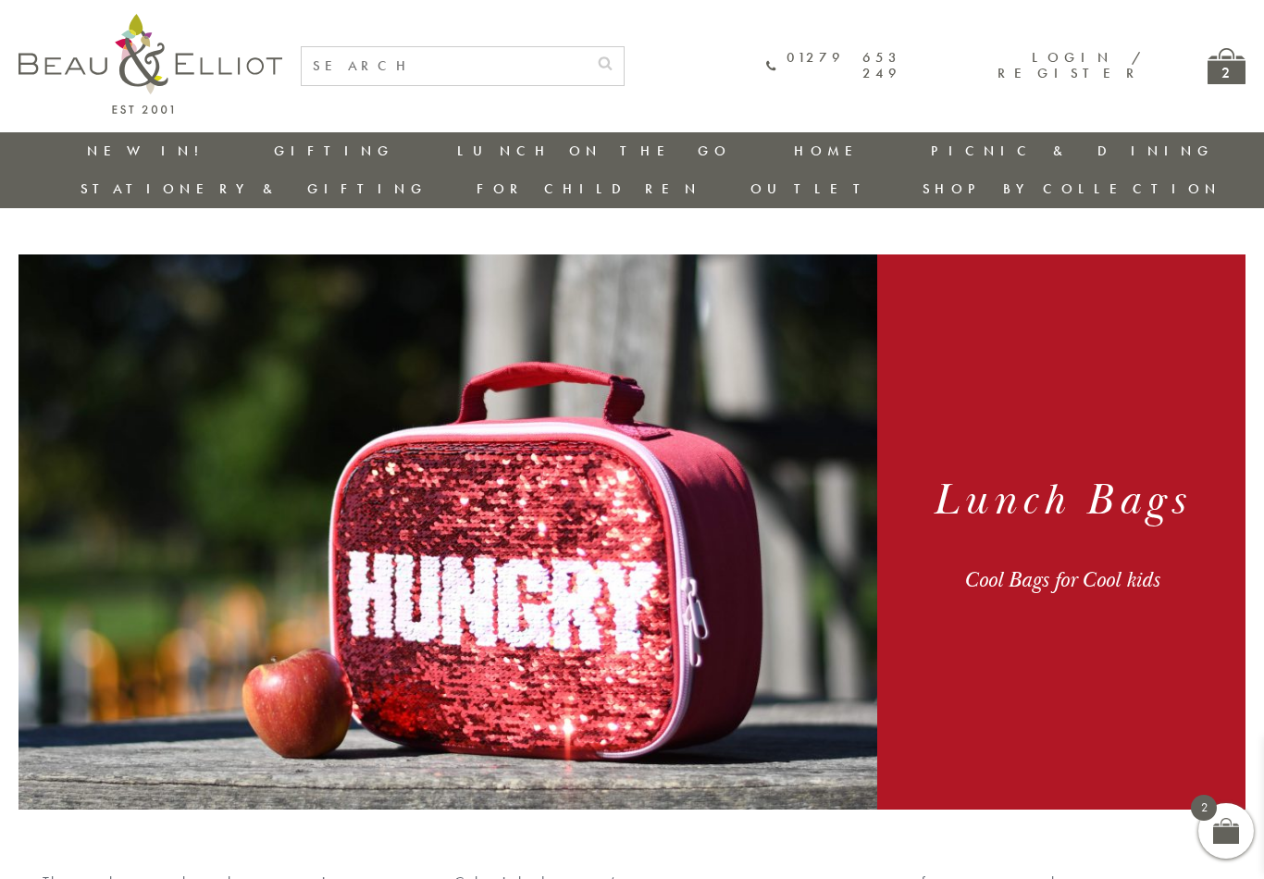
click at [874, 180] on link "Outlet" at bounding box center [812, 189] width 123 height 19
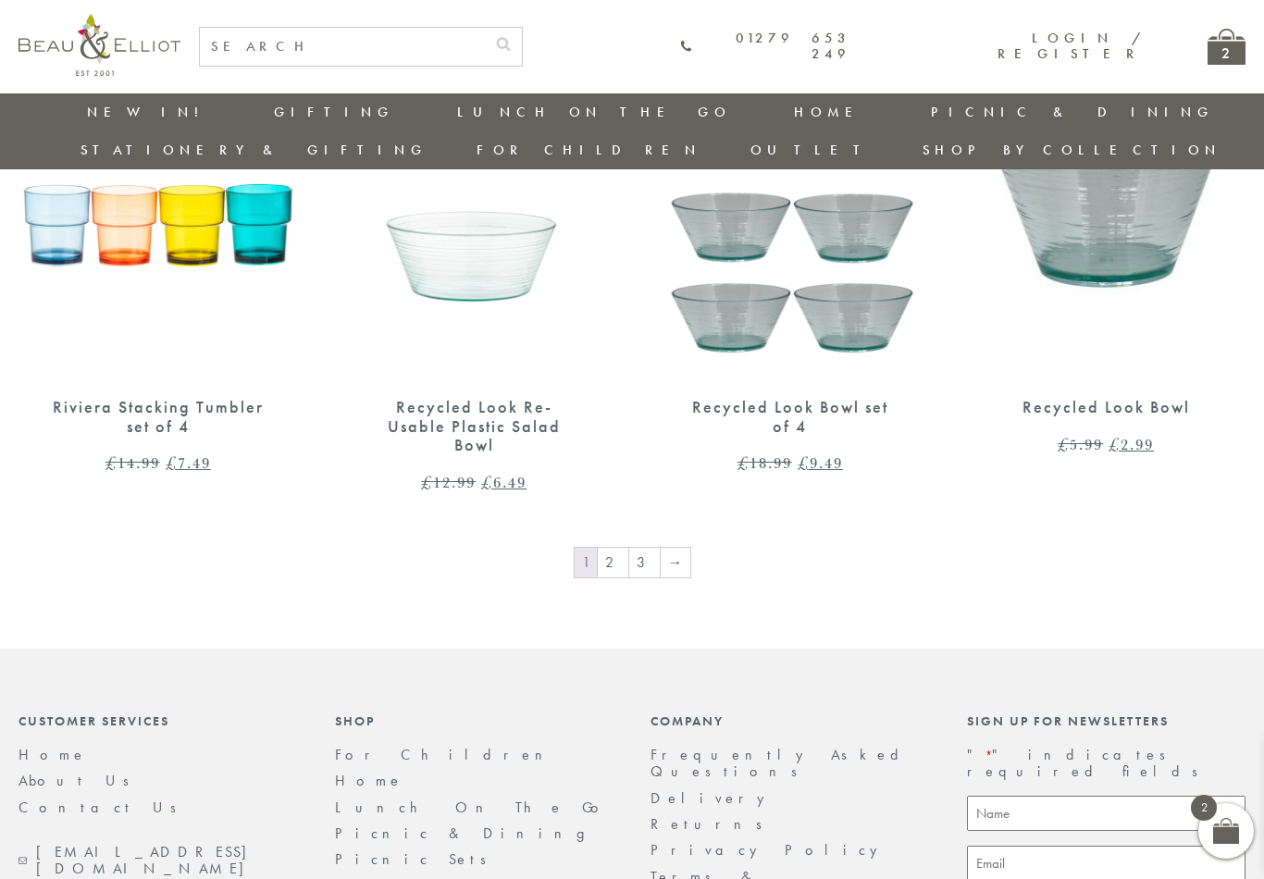
scroll to position [2991, 0]
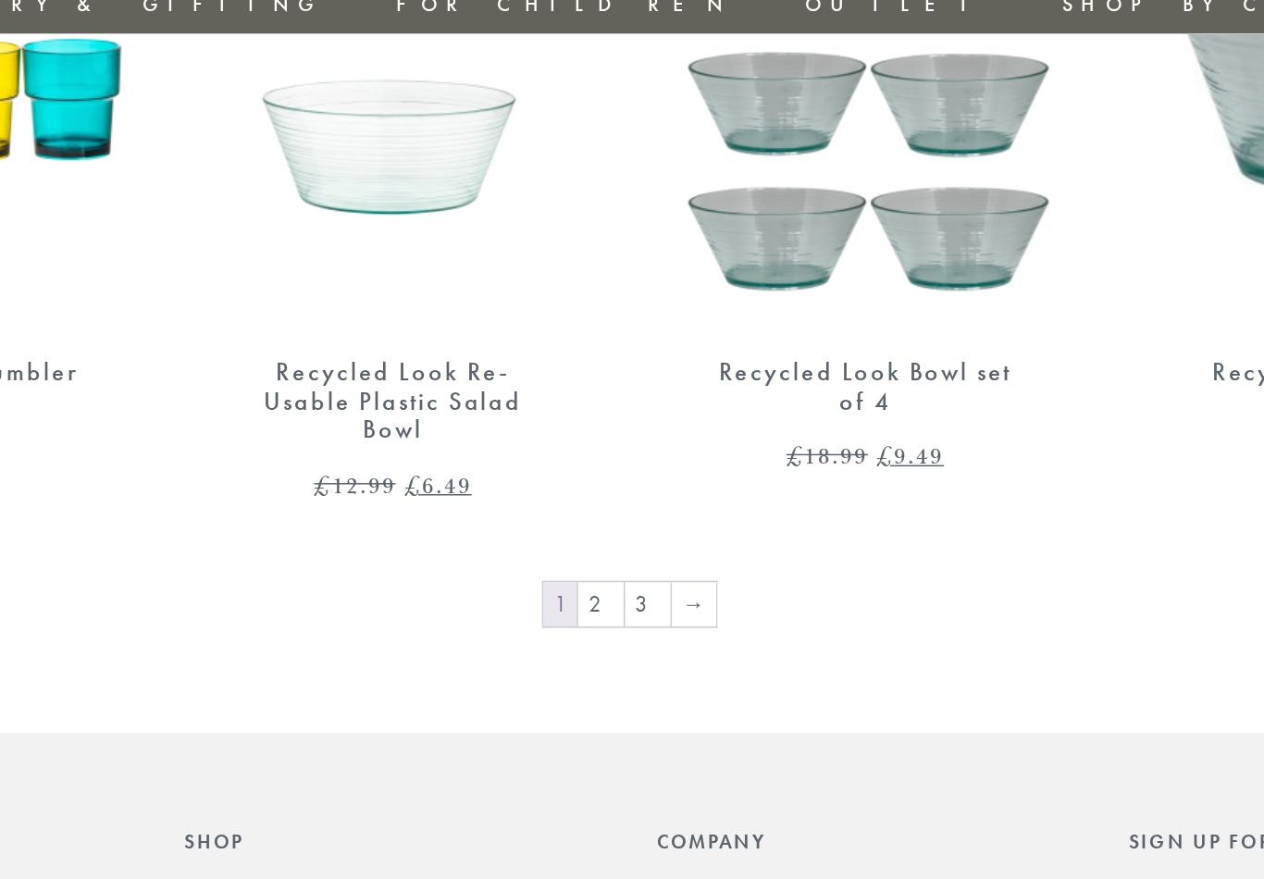
click at [598, 537] on link "2" at bounding box center [613, 552] width 31 height 30
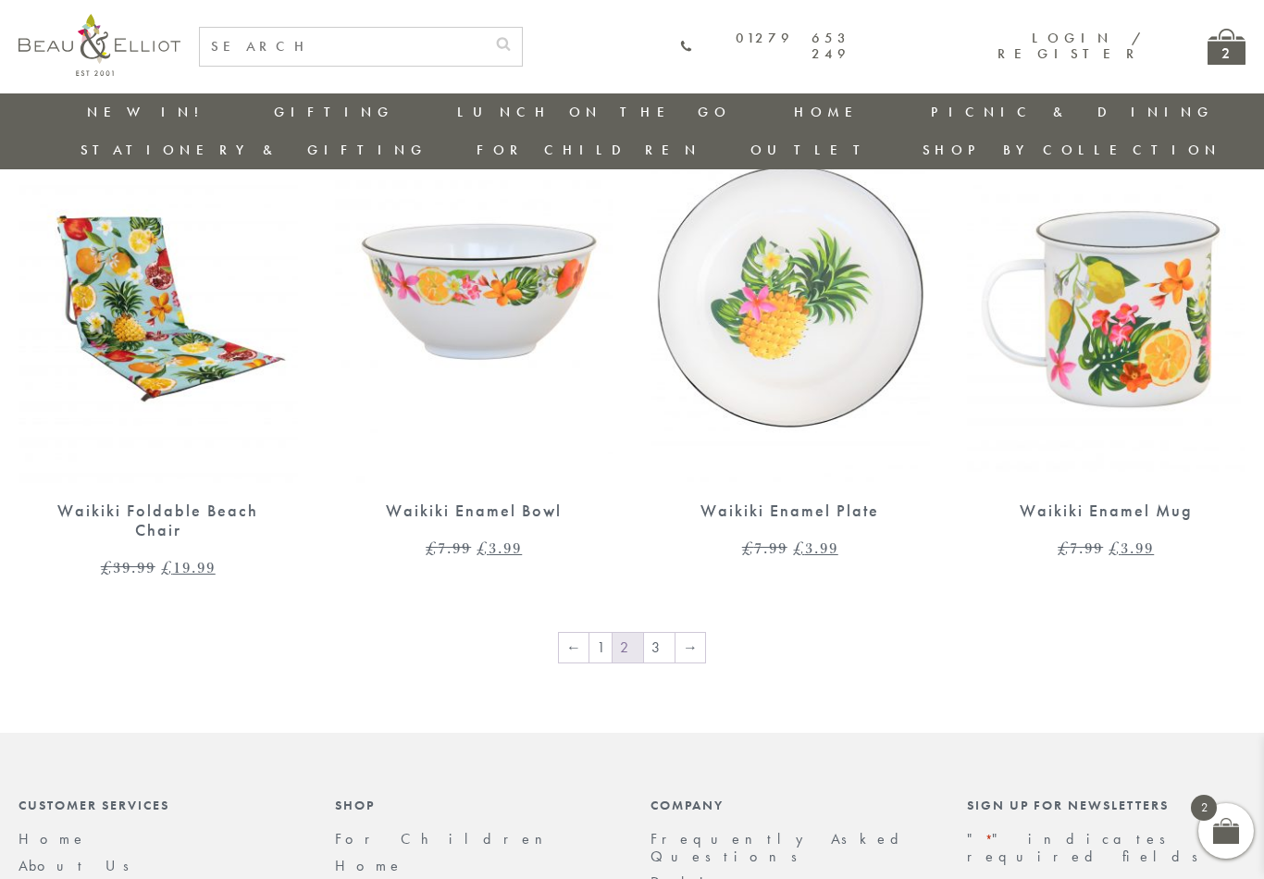
scroll to position [2856, 0]
click at [660, 634] on link "3" at bounding box center [659, 649] width 31 height 30
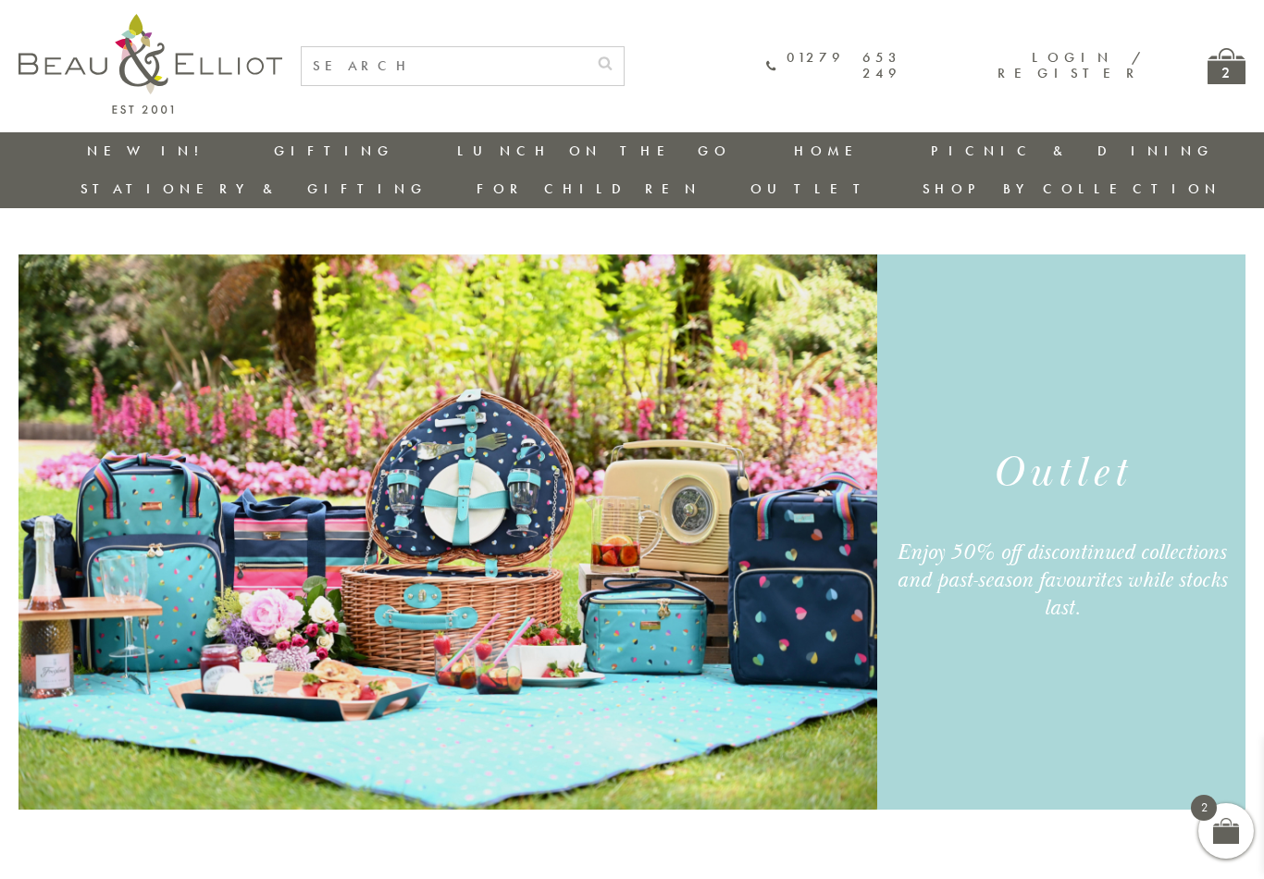
click at [1108, 868] on link "Vibe" at bounding box center [1024, 876] width 167 height 16
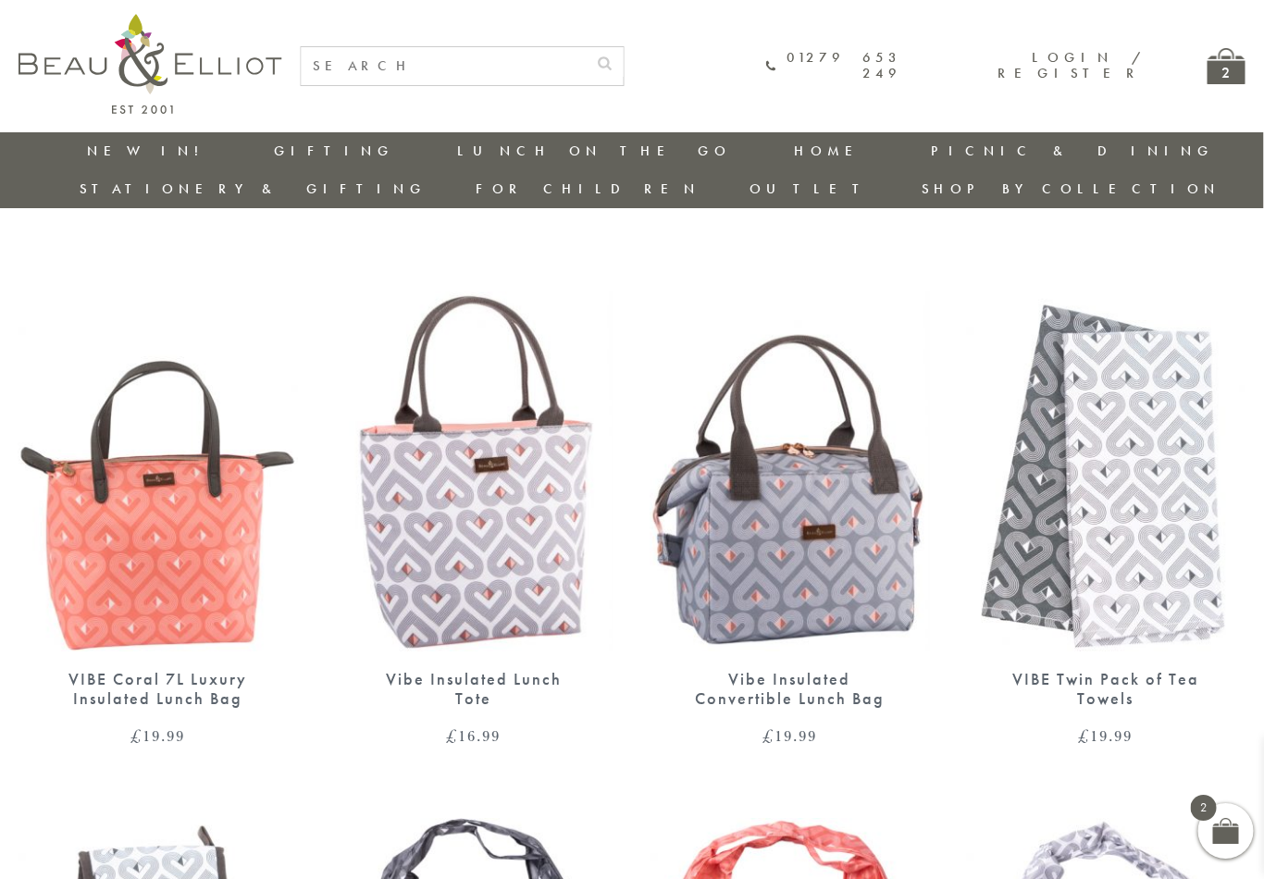
scroll to position [0, 6]
click at [1108, 227] on link "[PERSON_NAME]" at bounding box center [1024, 235] width 167 height 16
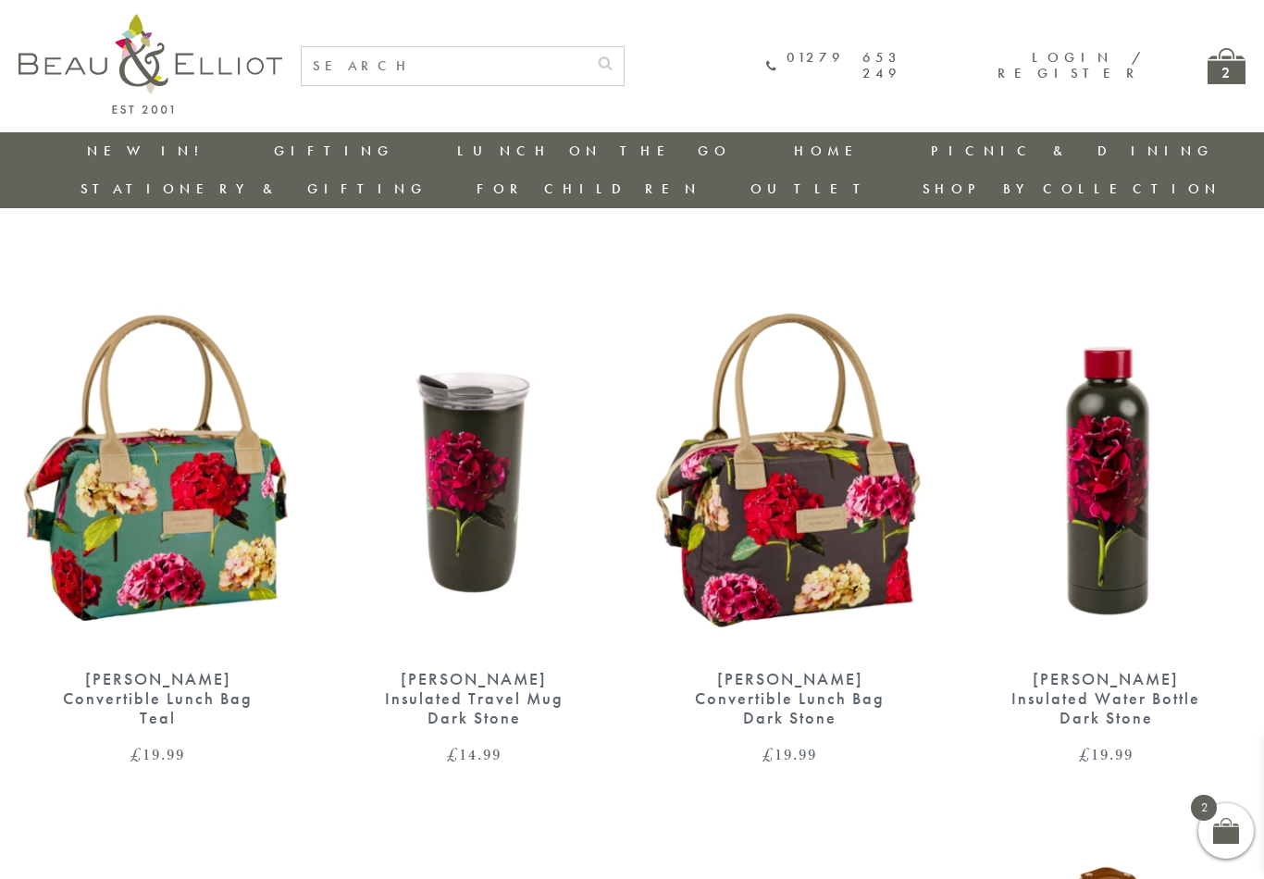
click at [1108, 252] on link "[GEOGRAPHIC_DATA] and [GEOGRAPHIC_DATA]" at bounding box center [1024, 276] width 167 height 48
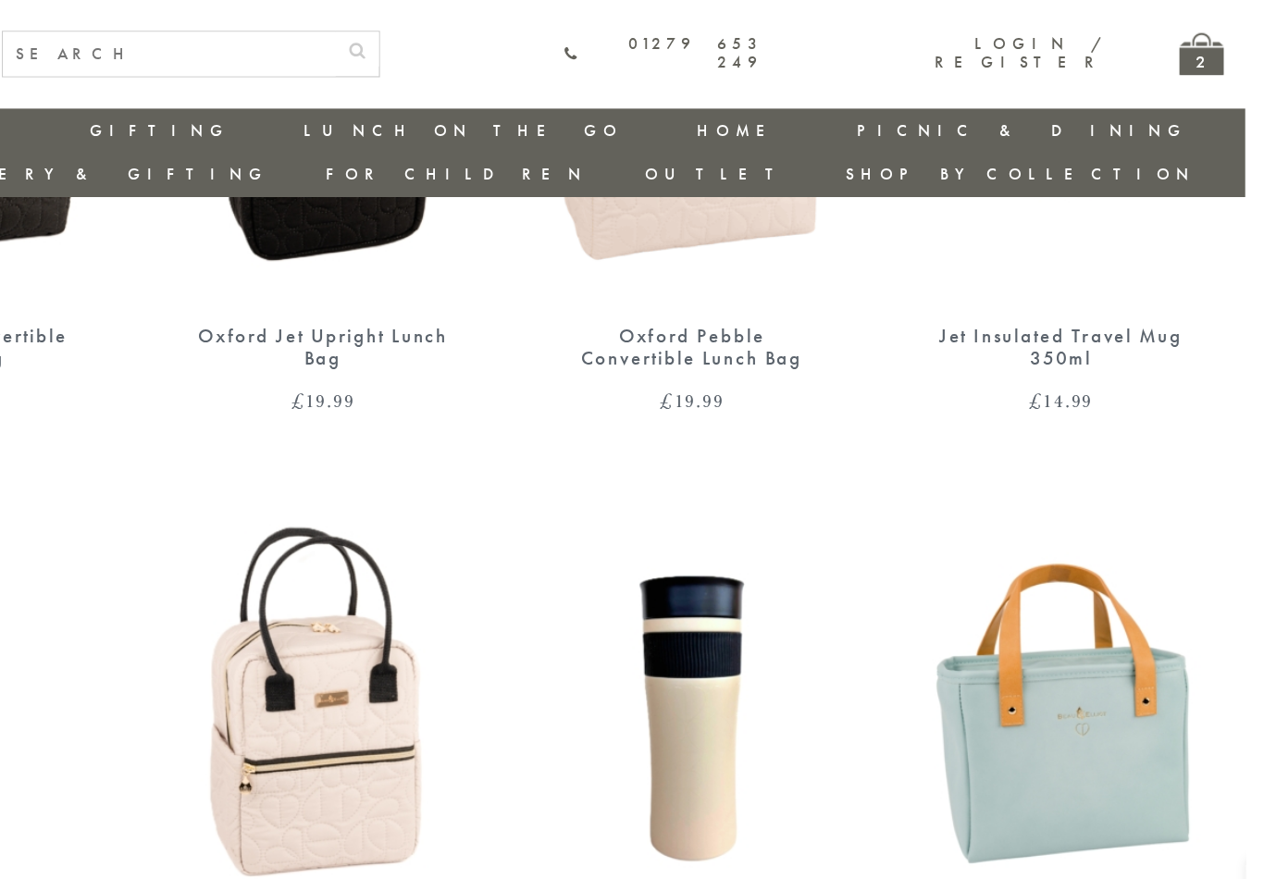
scroll to position [1406, 6]
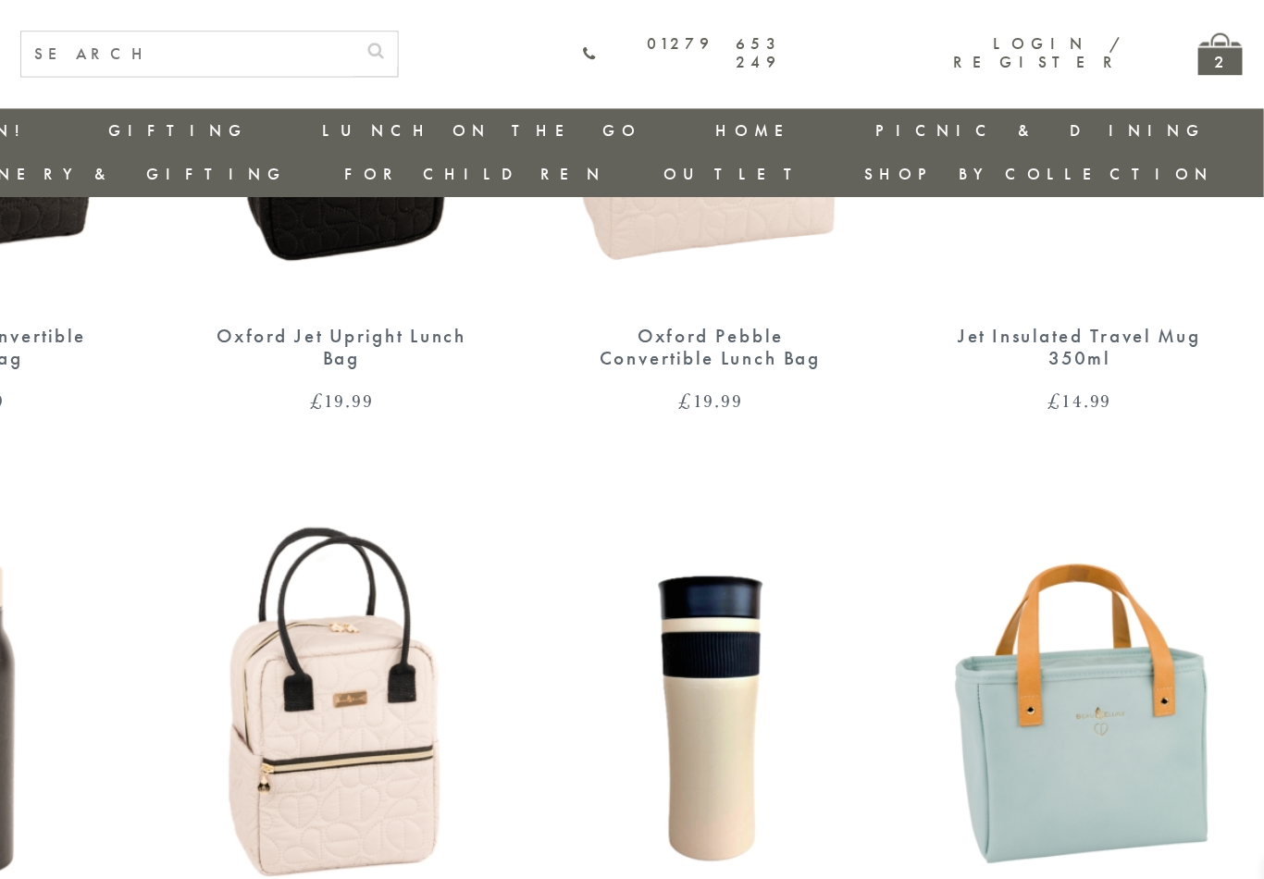
click at [992, 270] on link "[GEOGRAPHIC_DATA]" at bounding box center [1024, 278] width 167 height 16
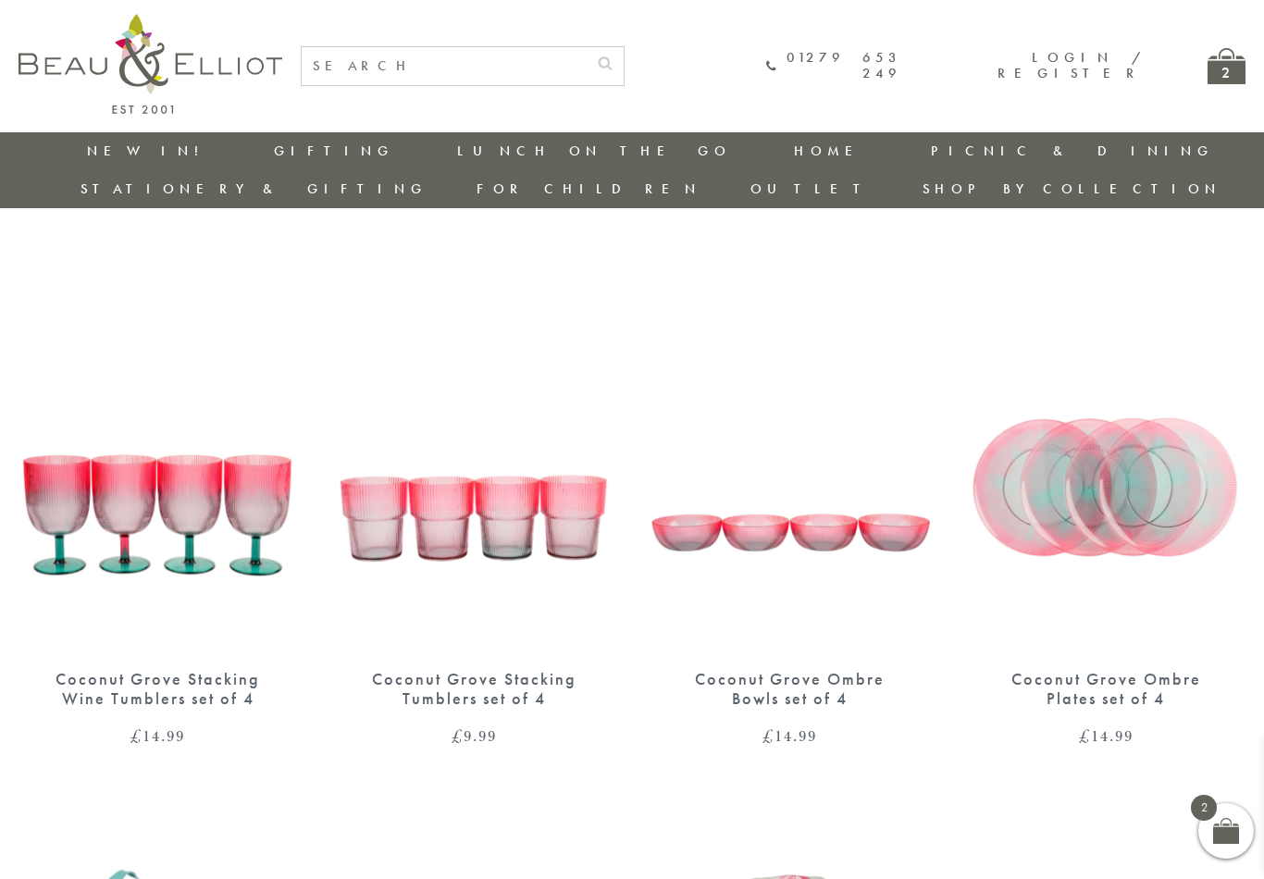
click at [1108, 334] on link "Carnaby" at bounding box center [1024, 342] width 167 height 16
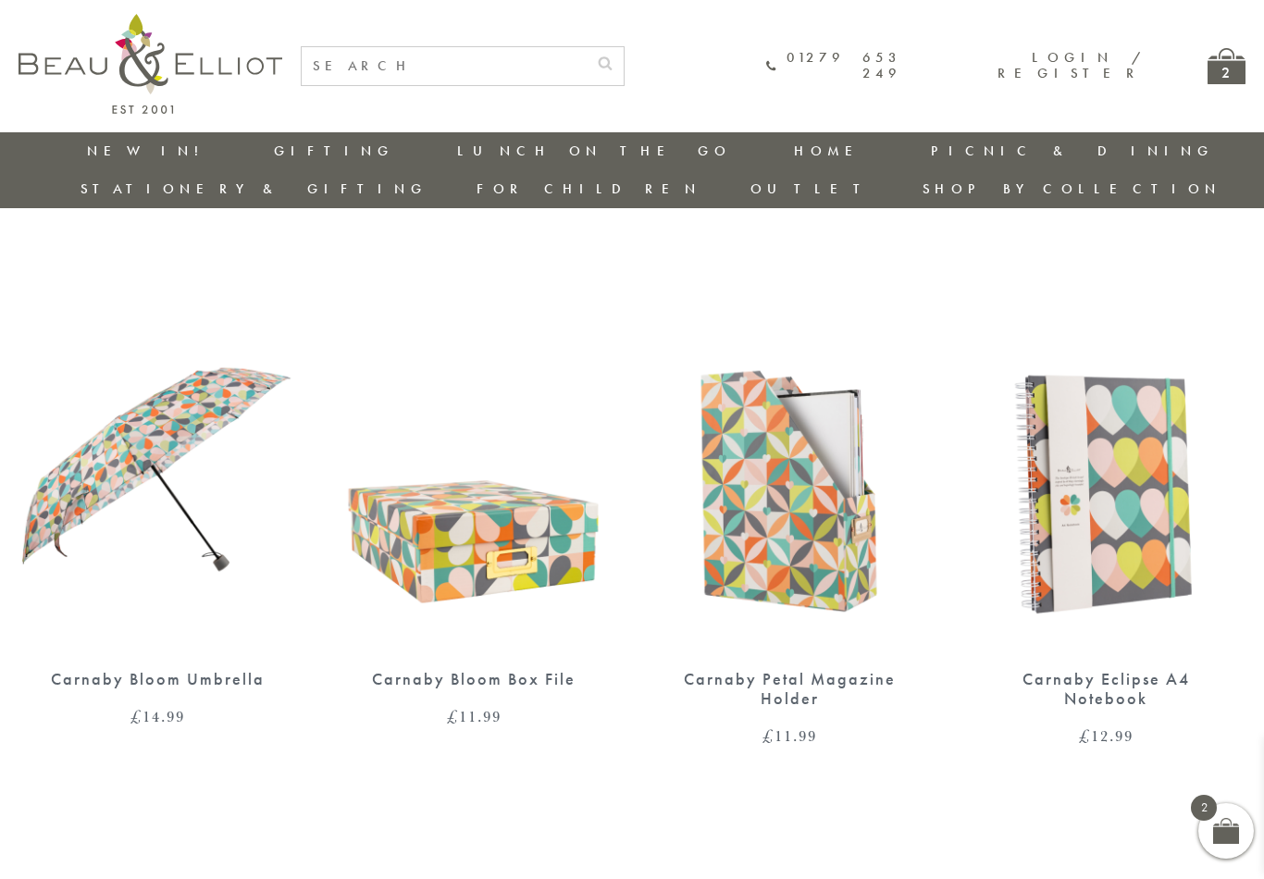
click at [1108, 360] on link "Strawberries & Cream" at bounding box center [1024, 376] width 167 height 32
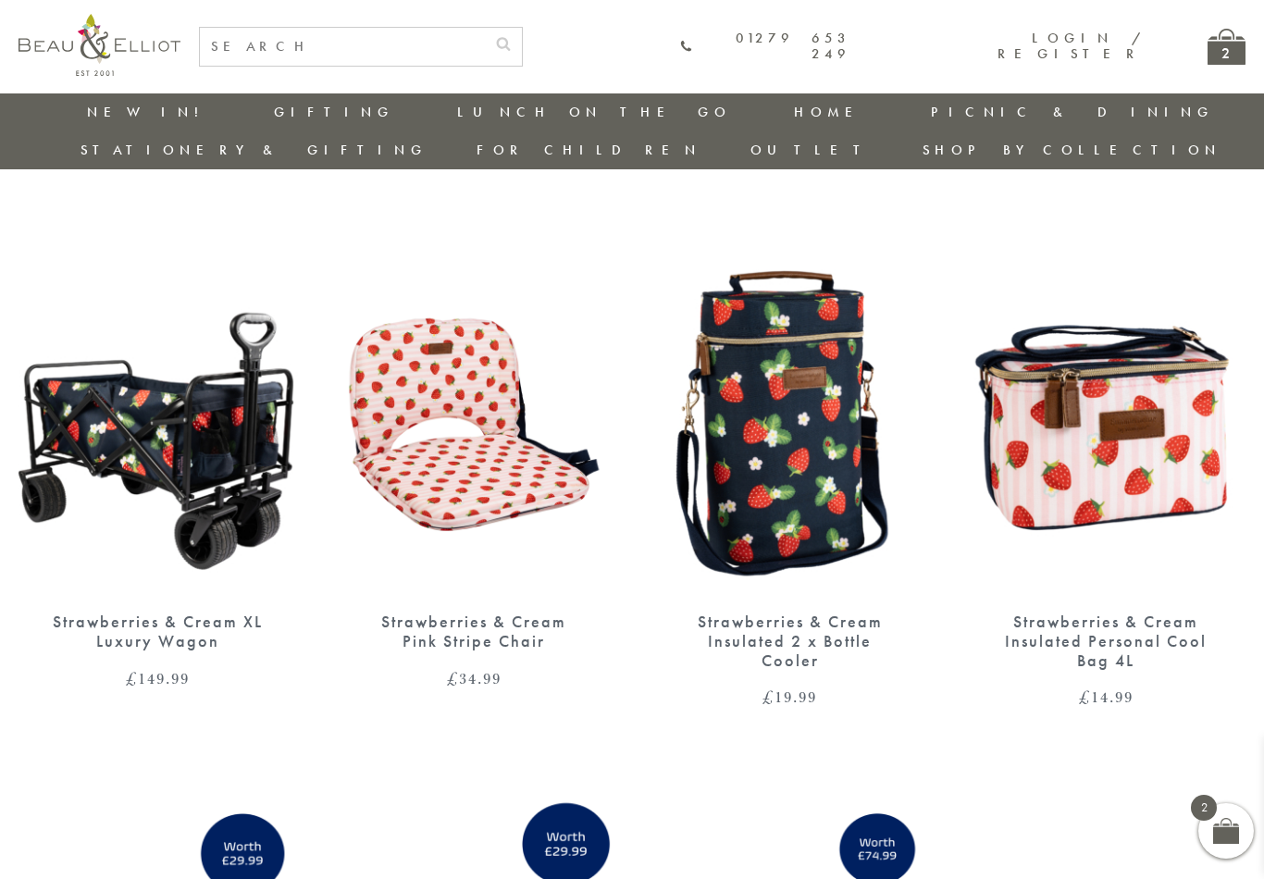
scroll to position [0, 6]
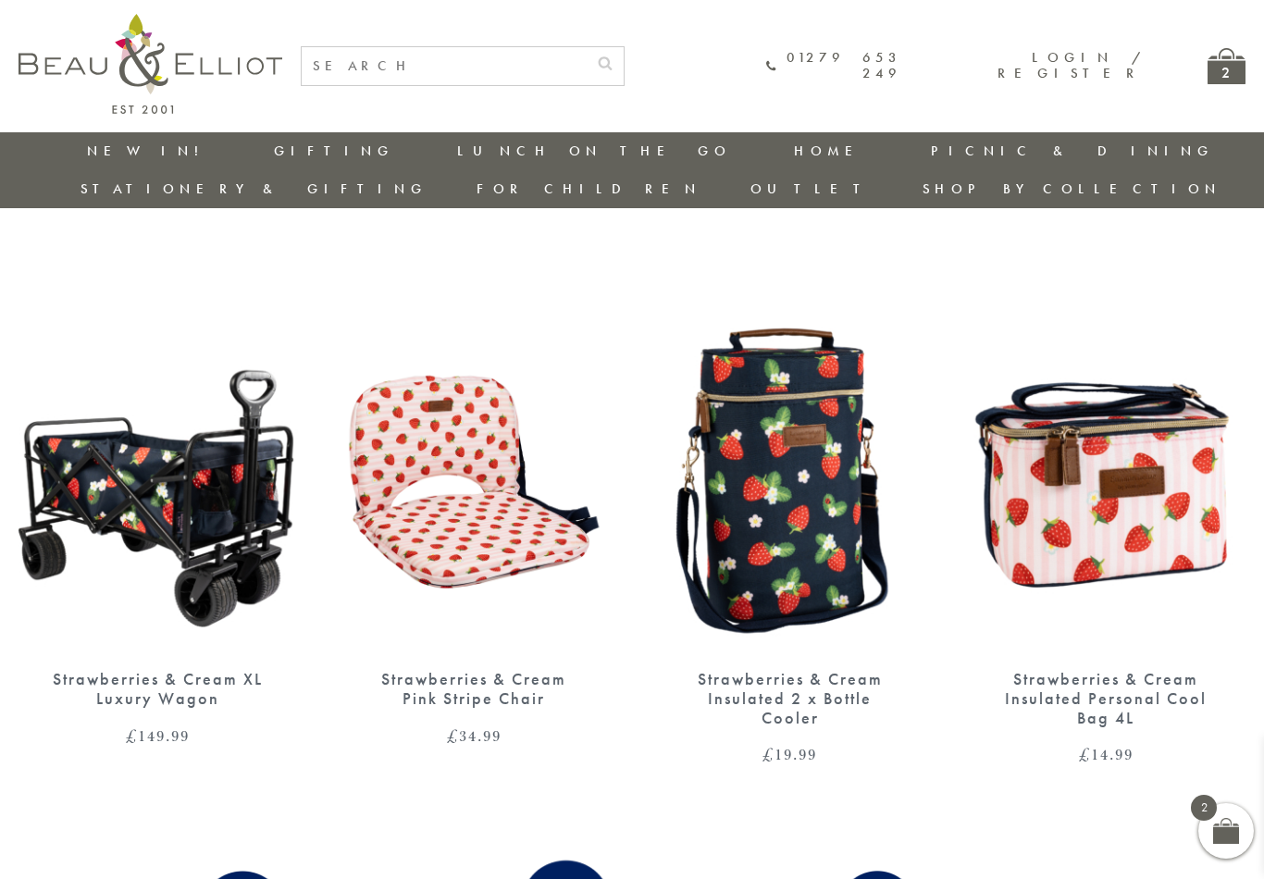
click at [1099, 534] on link "Boho" at bounding box center [1024, 542] width 167 height 16
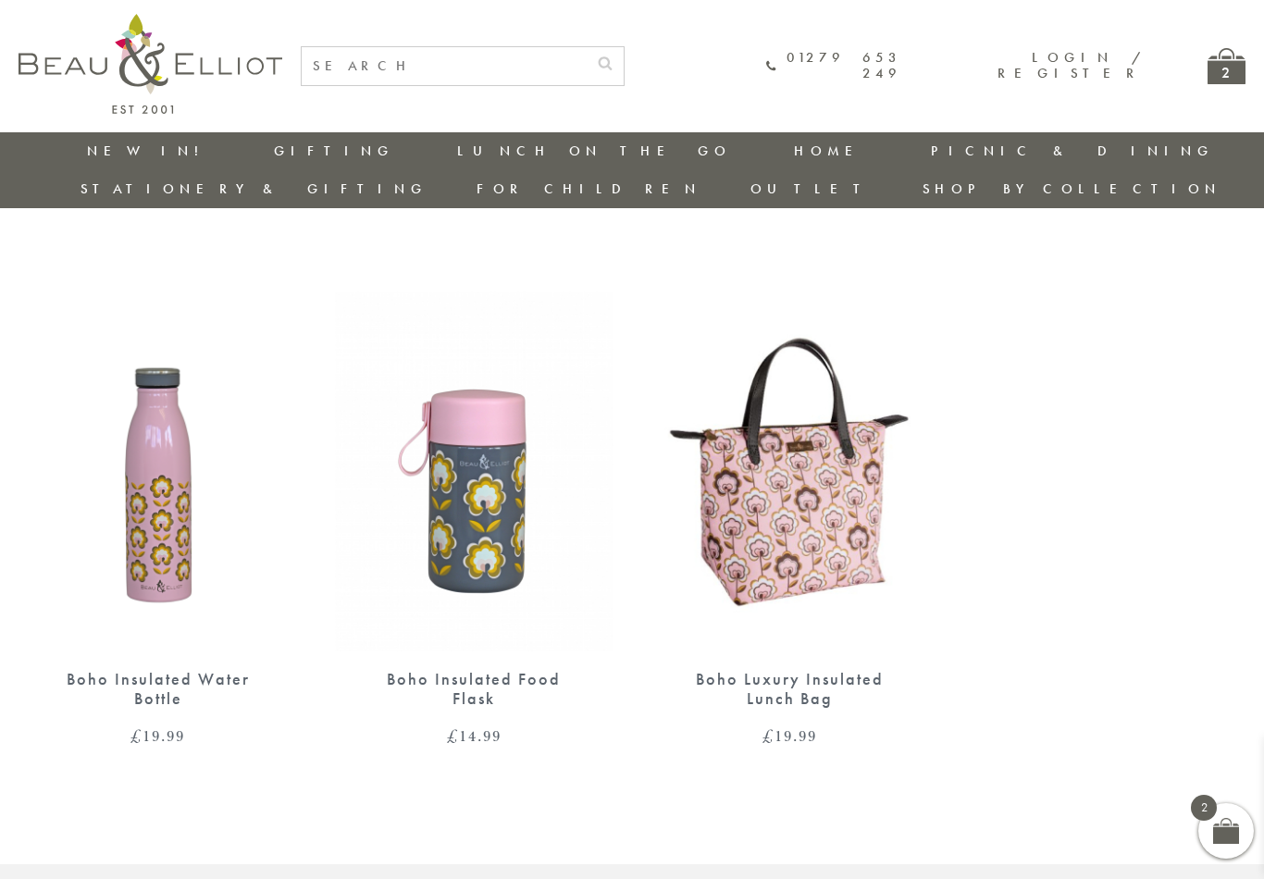
click at [1108, 676] on link "Botanicals" at bounding box center [1024, 684] width 167 height 16
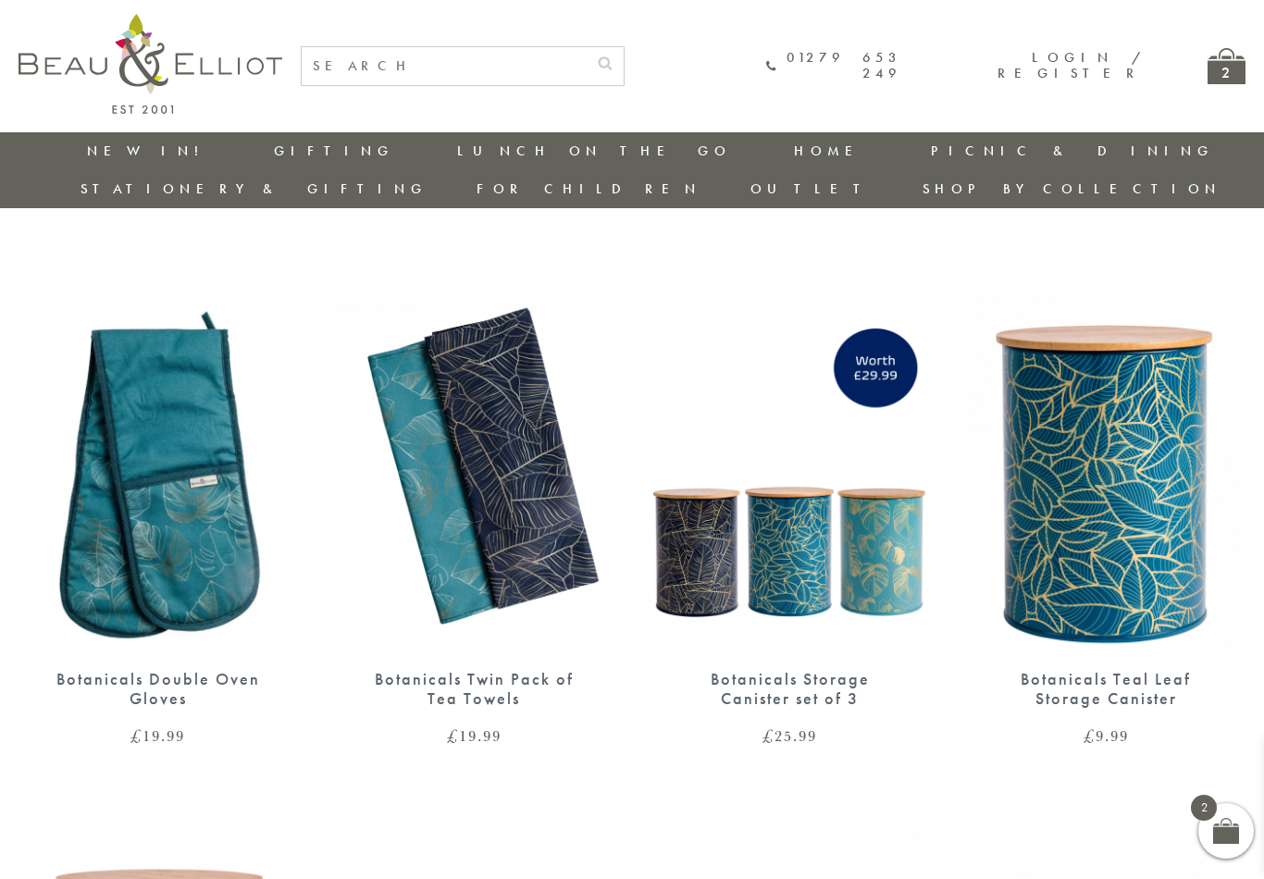
click at [1108, 559] on link "[GEOGRAPHIC_DATA]" at bounding box center [1024, 567] width 167 height 16
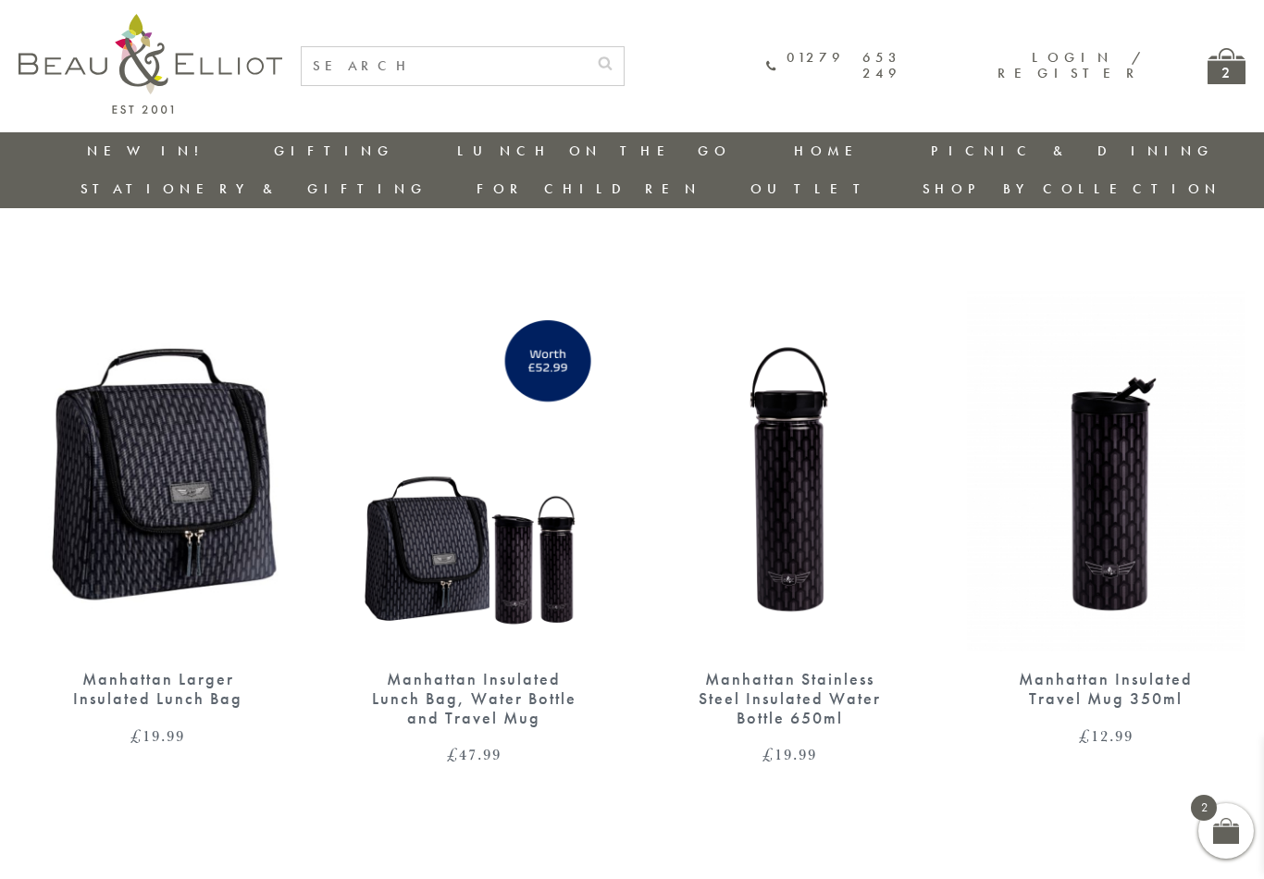
click at [1108, 676] on link "Botanicals" at bounding box center [1024, 684] width 167 height 16
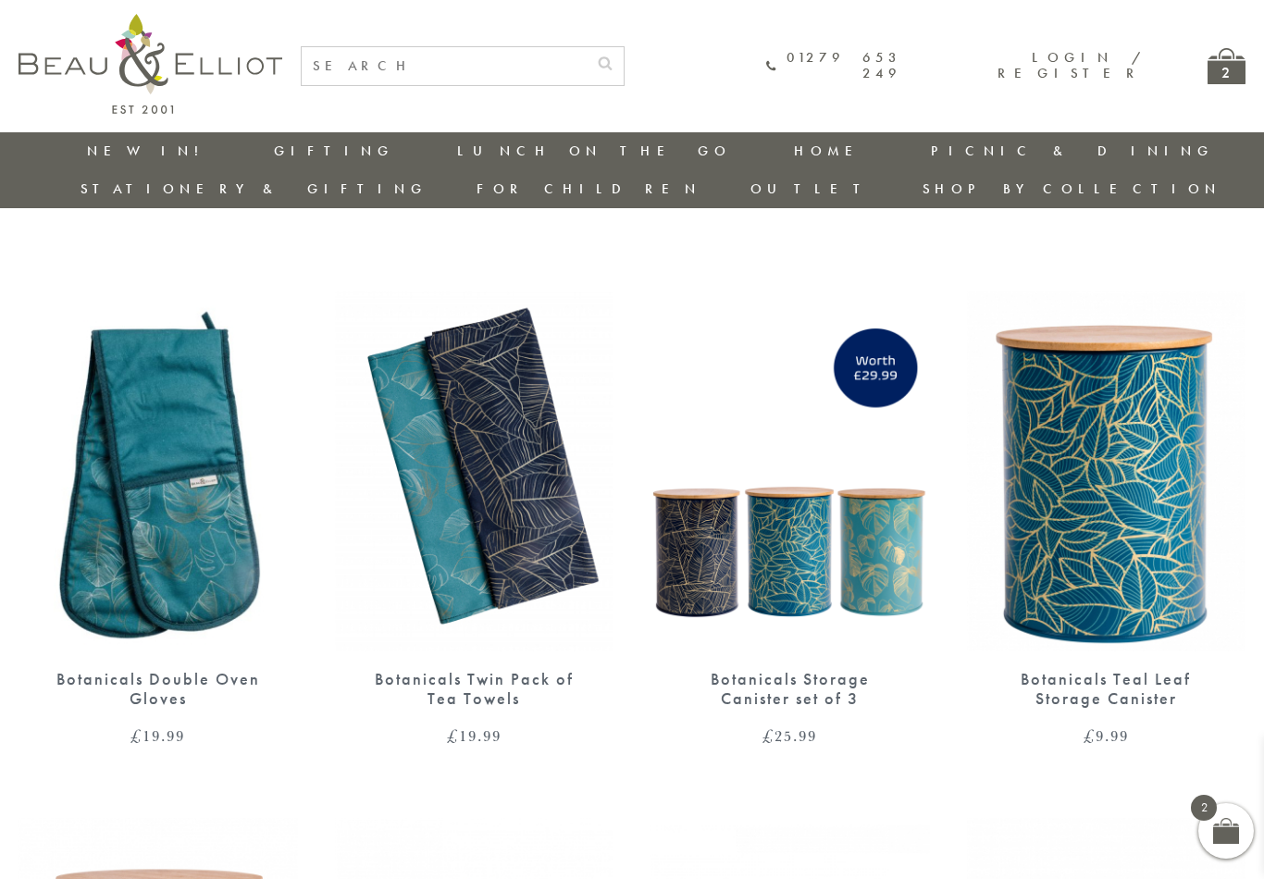
click at [1229, 58] on div "2" at bounding box center [1227, 66] width 38 height 36
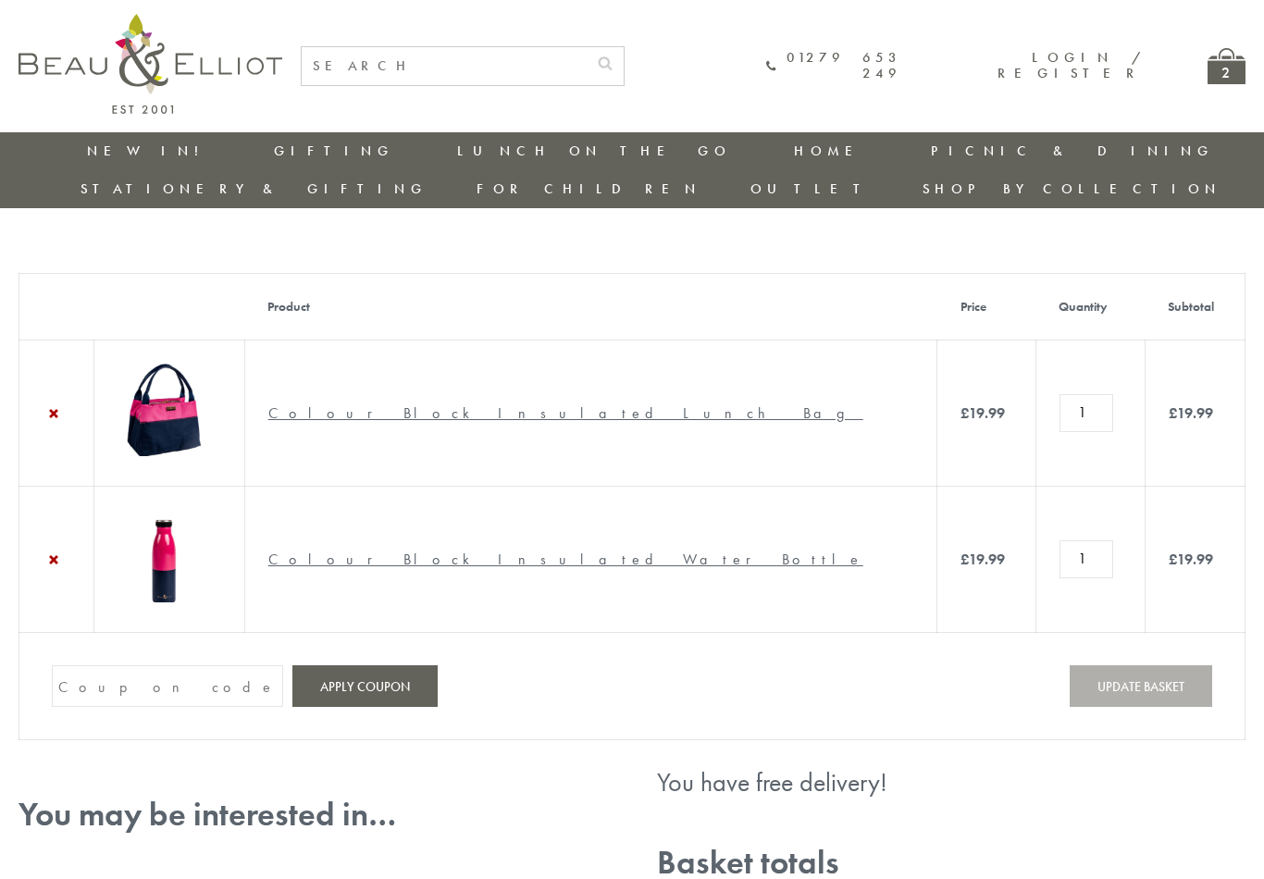
click at [207, 377] on img at bounding box center [164, 410] width 93 height 93
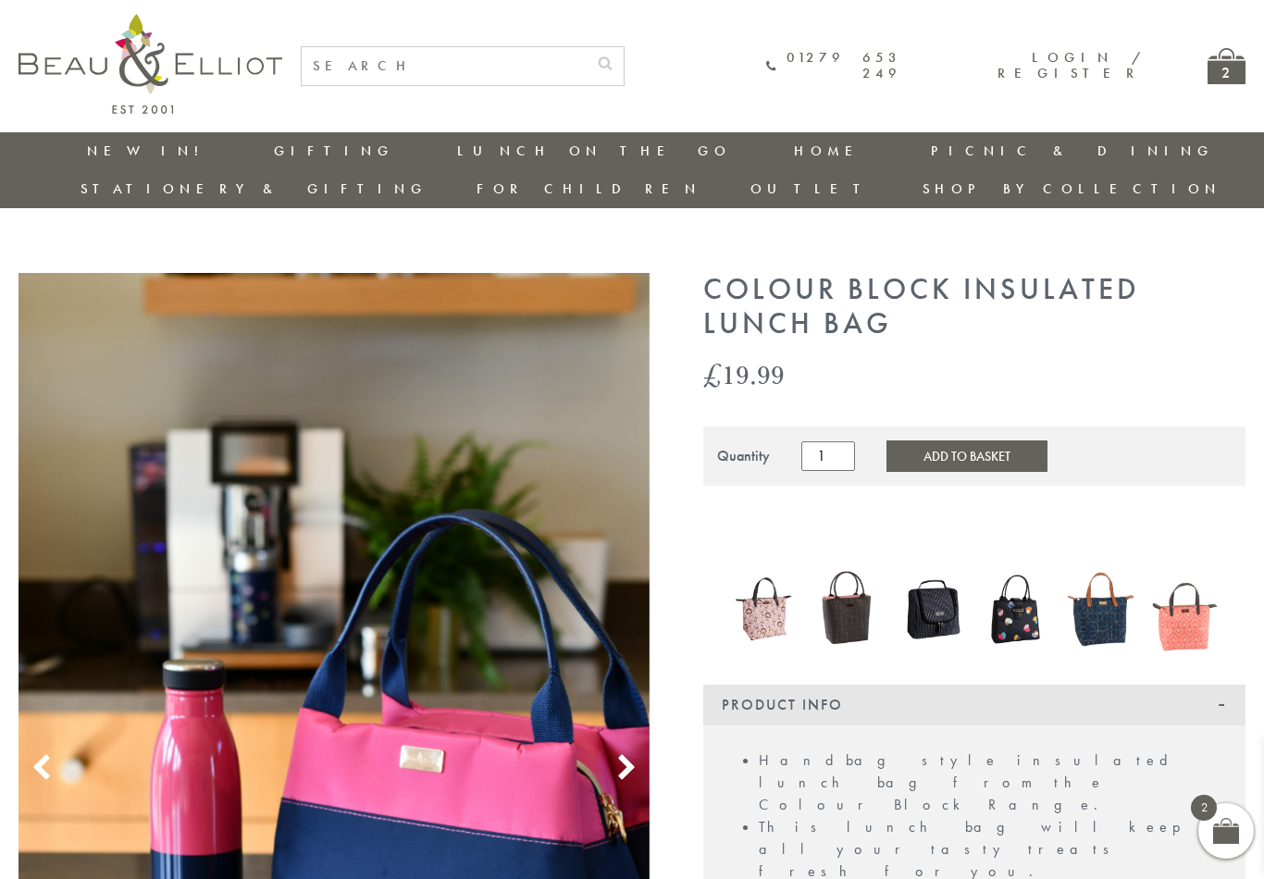
click at [1108, 334] on link "Carnaby" at bounding box center [1024, 342] width 167 height 16
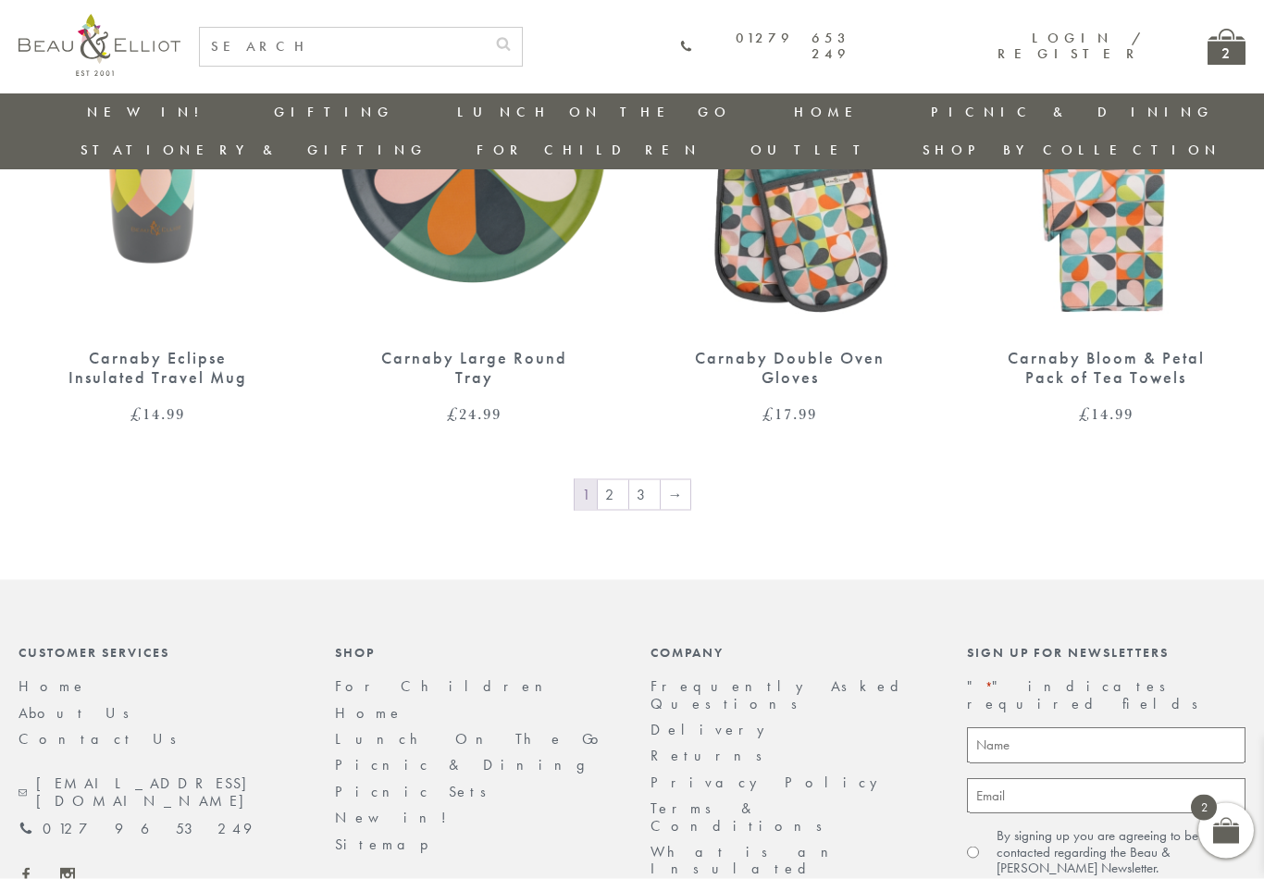
scroll to position [2428, 0]
click at [618, 480] on link "2" at bounding box center [613, 495] width 31 height 30
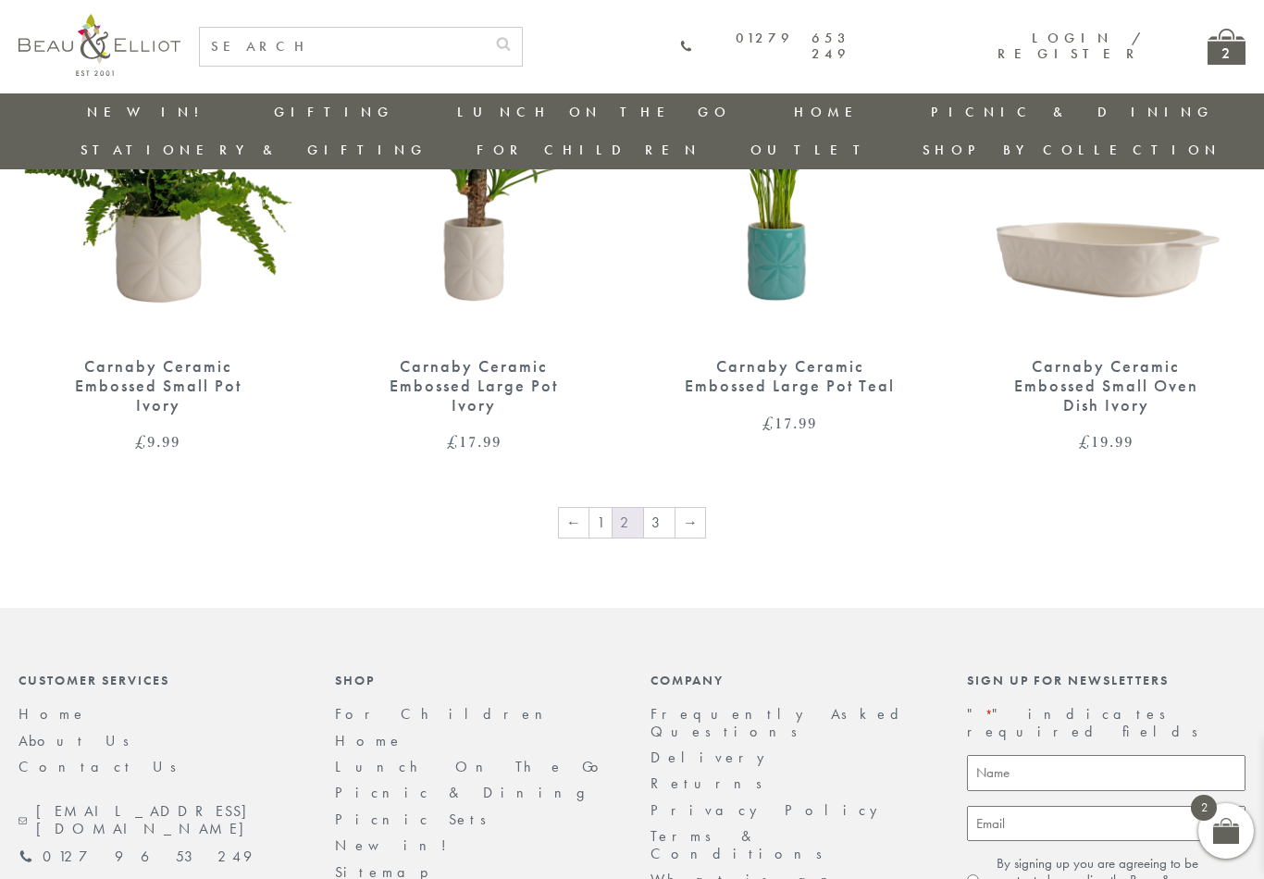
scroll to position [2388, 0]
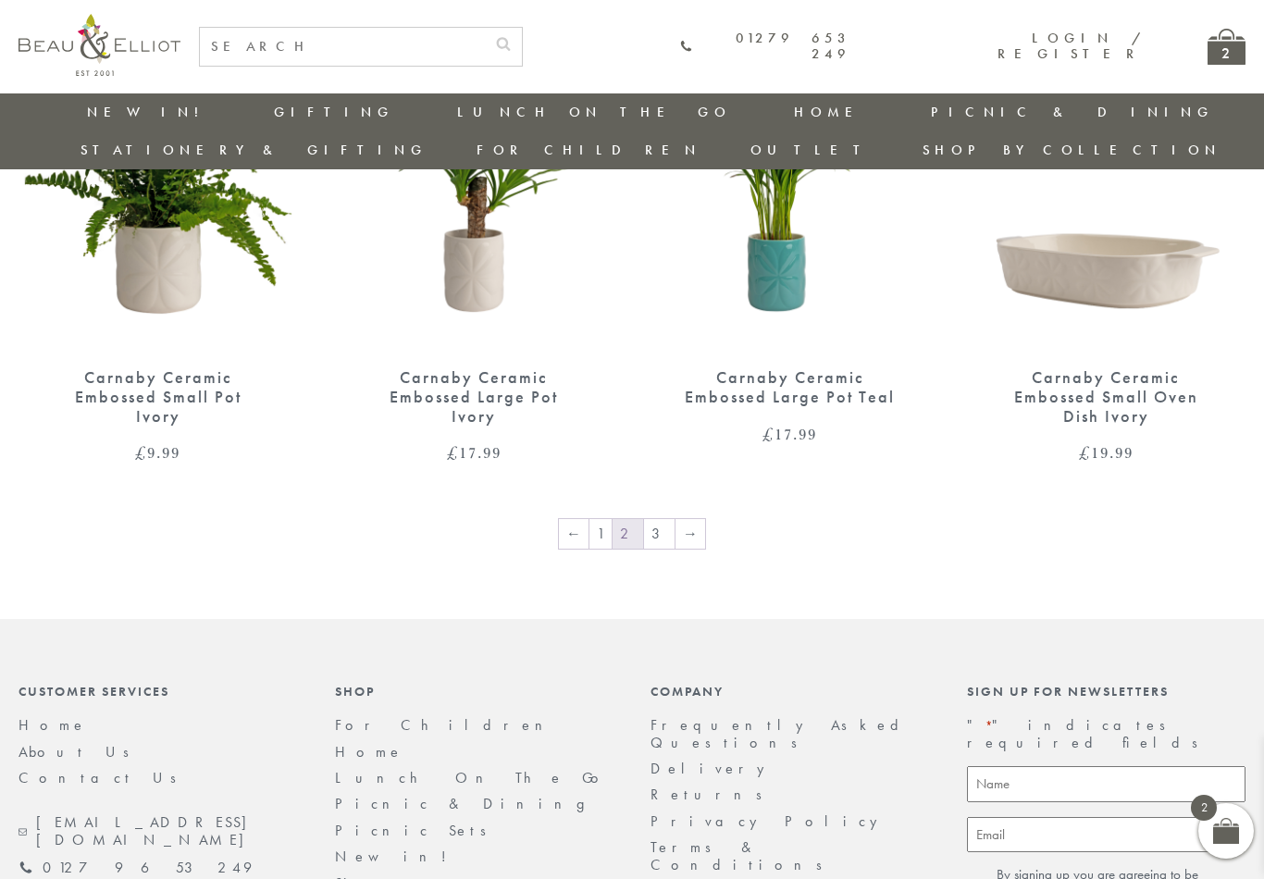
click at [659, 519] on link "3" at bounding box center [659, 534] width 31 height 30
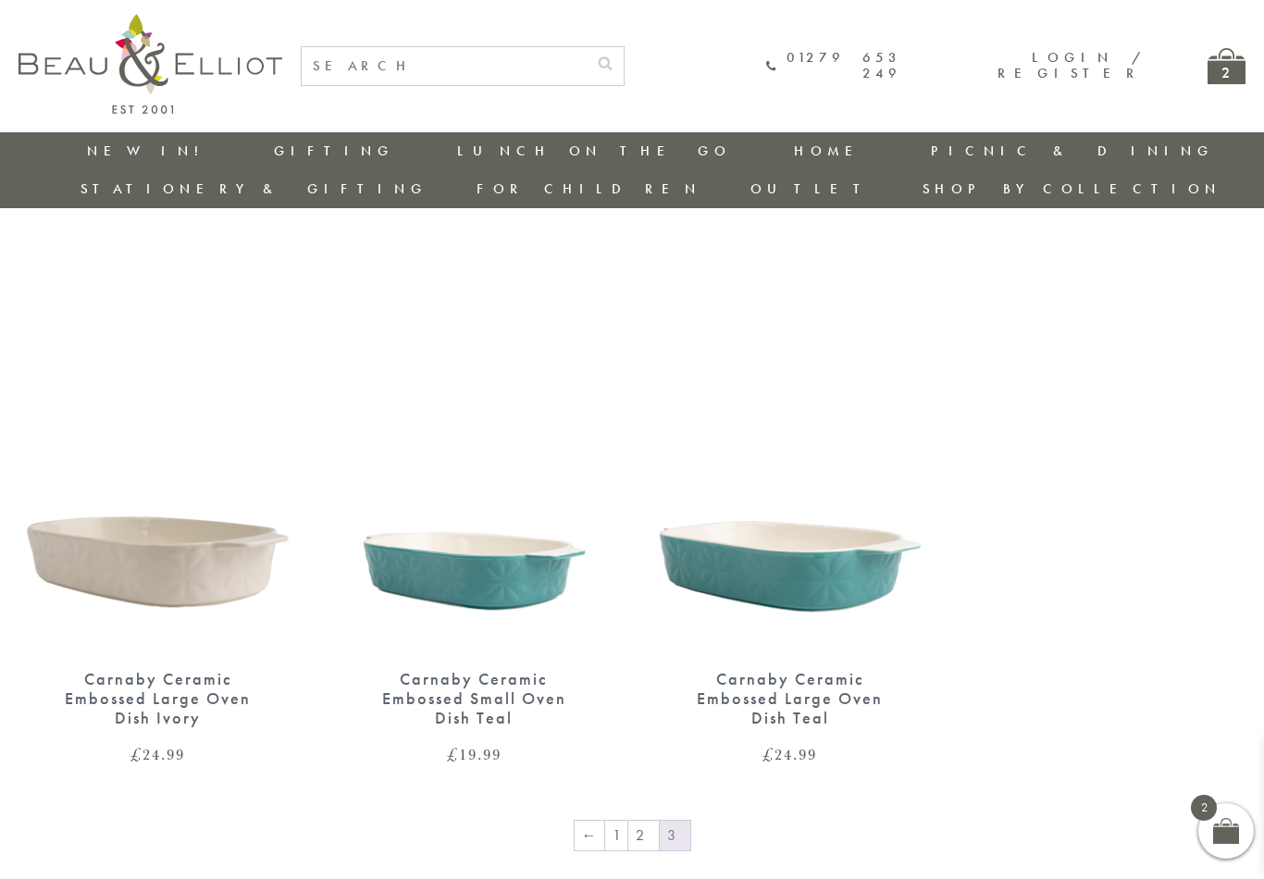
click at [1108, 401] on link "Monogram" at bounding box center [1024, 409] width 167 height 16
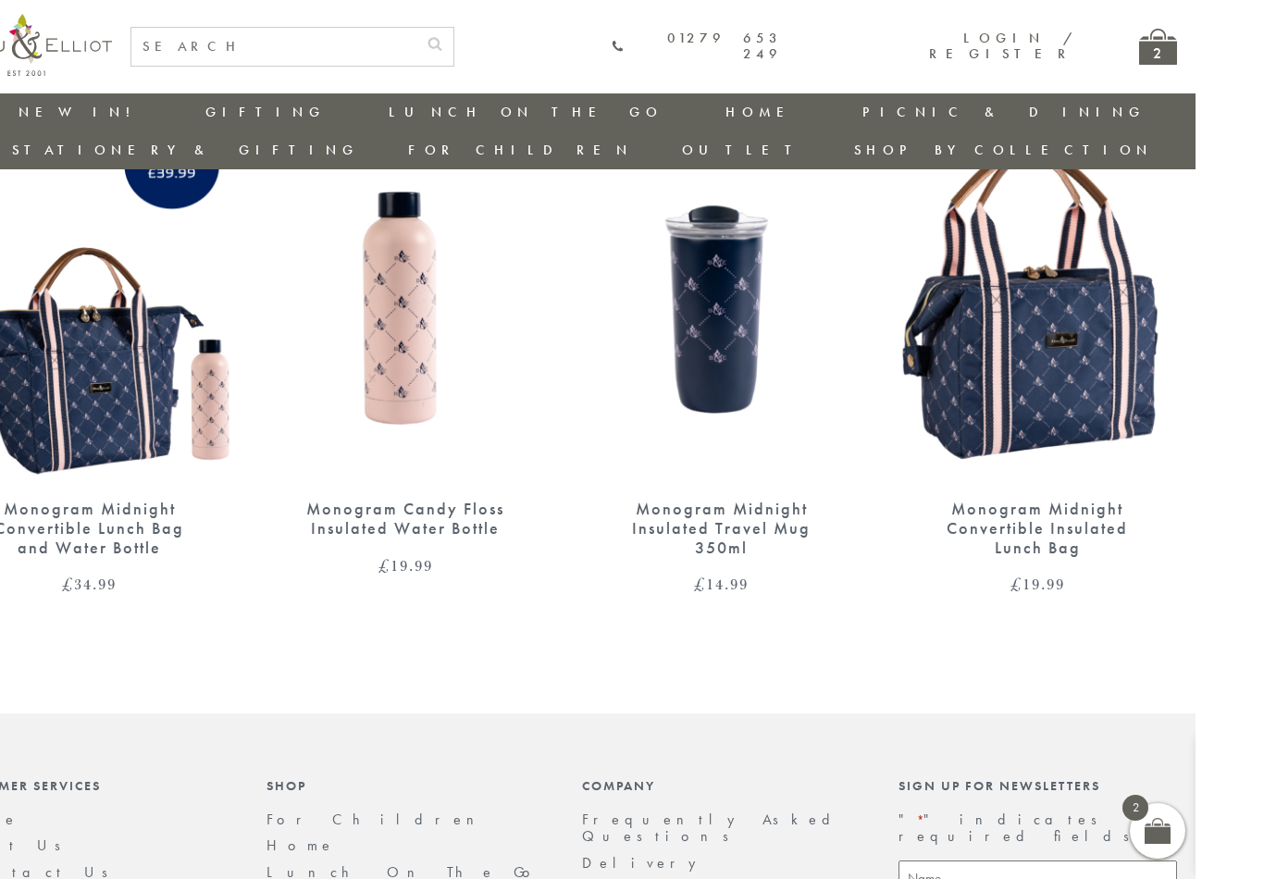
scroll to position [0, 6]
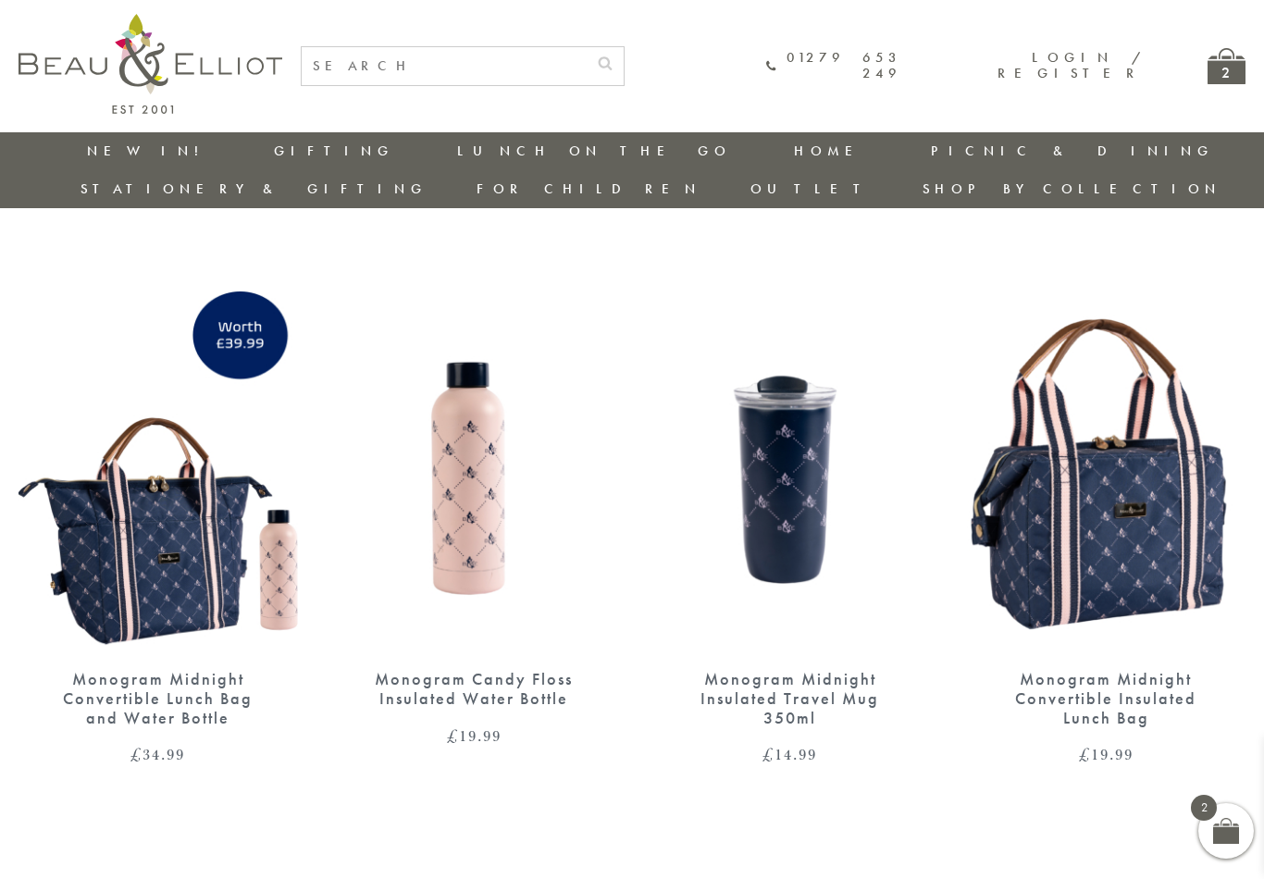
click at [1108, 426] on link "[PERSON_NAME]" at bounding box center [1024, 434] width 167 height 16
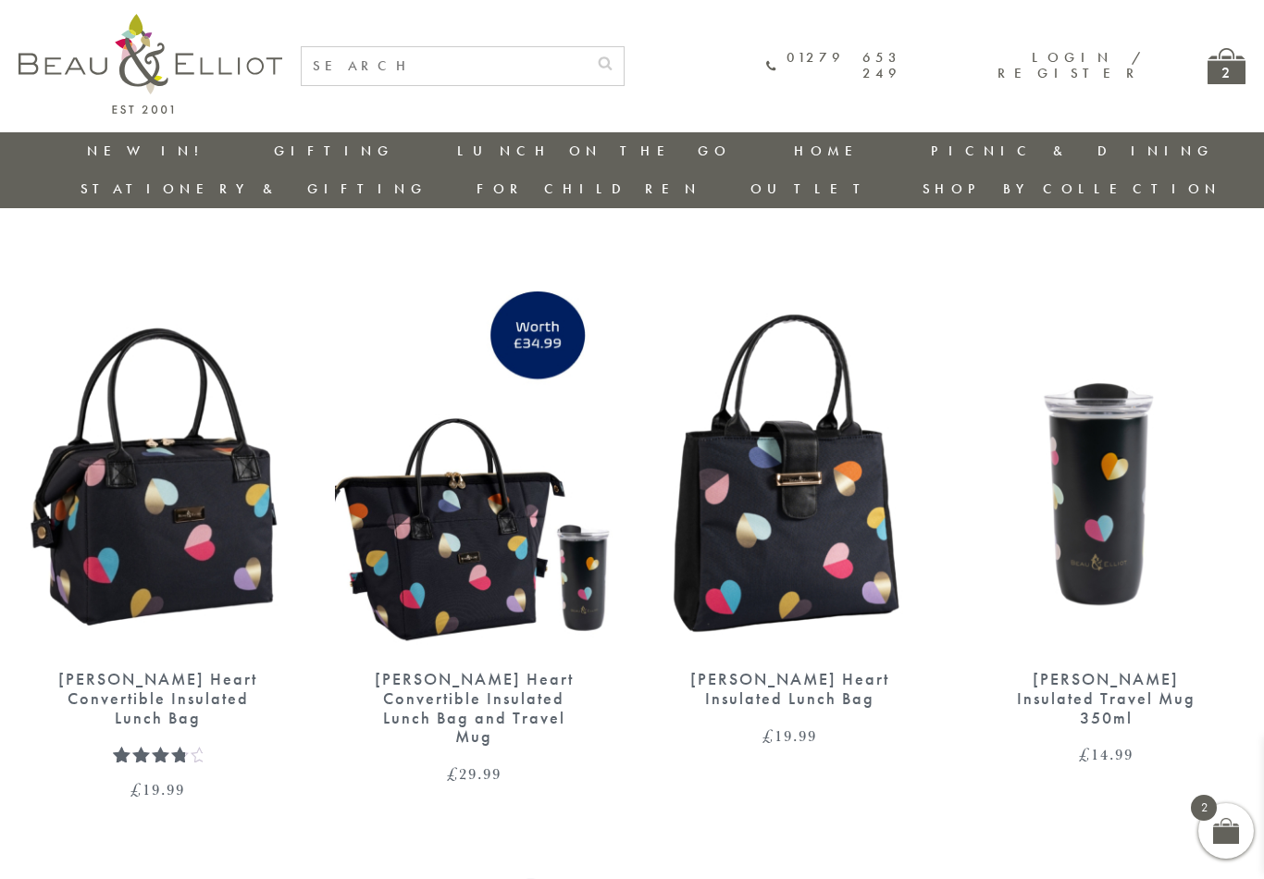
click at [1108, 452] on link "Confetti" at bounding box center [1024, 460] width 167 height 16
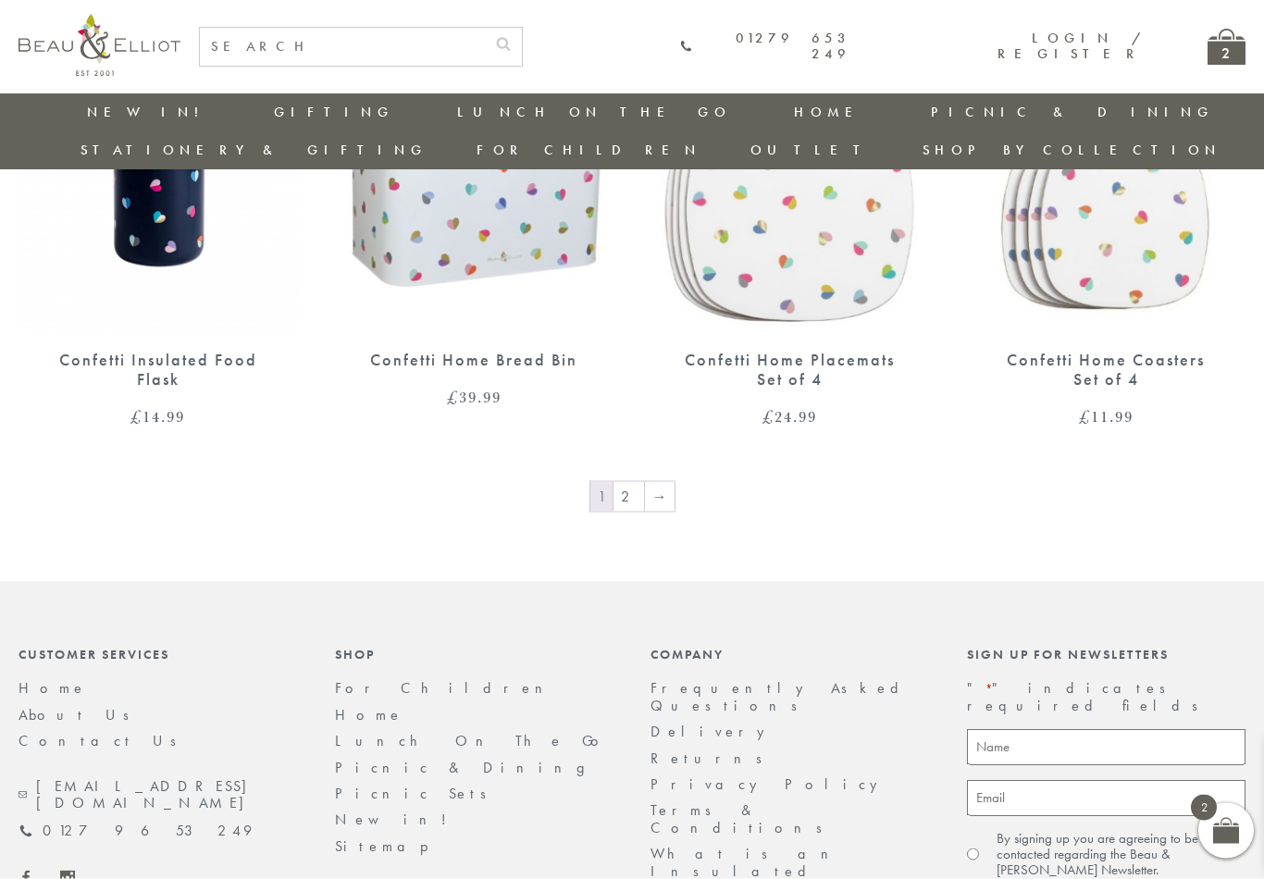
scroll to position [2496, 0]
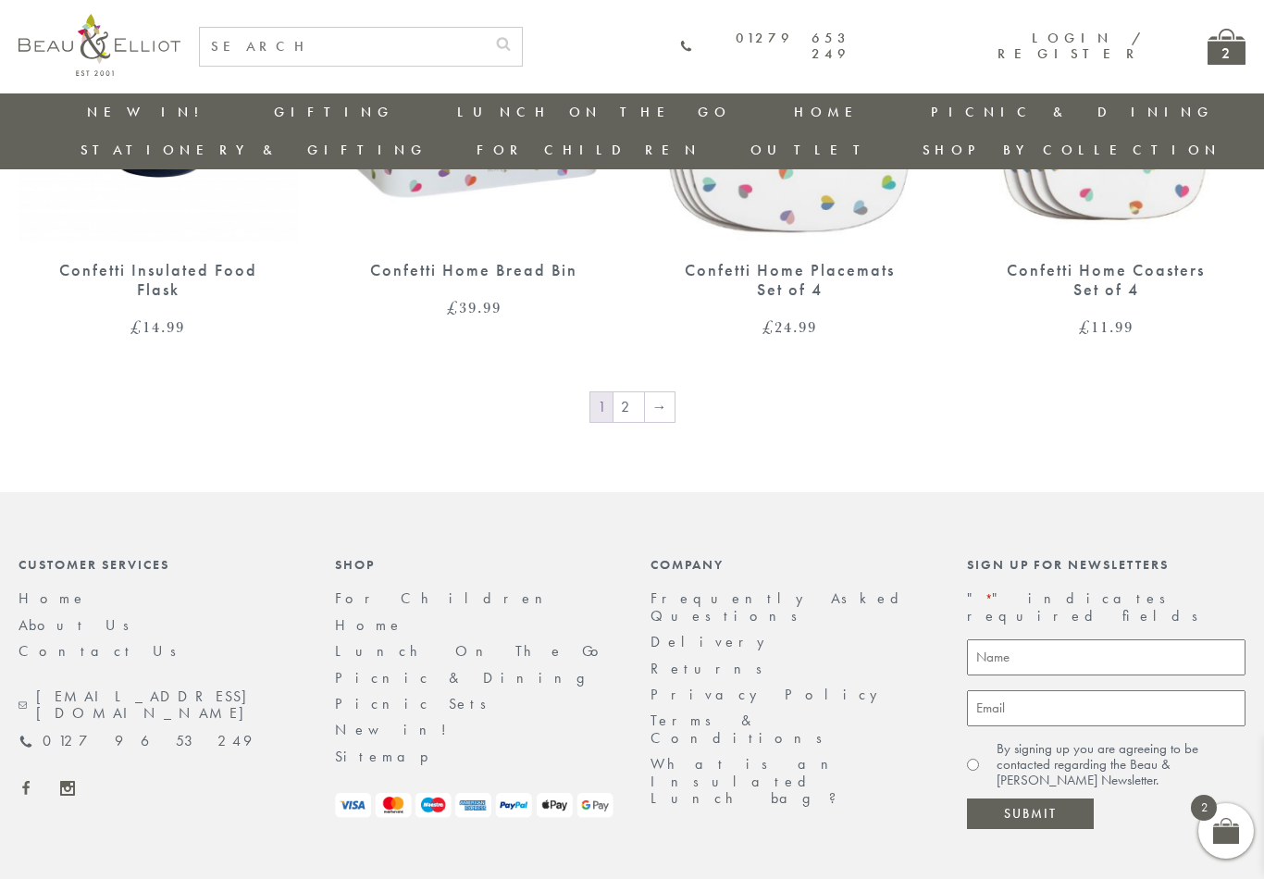
click at [635, 392] on link "2" at bounding box center [629, 407] width 31 height 30
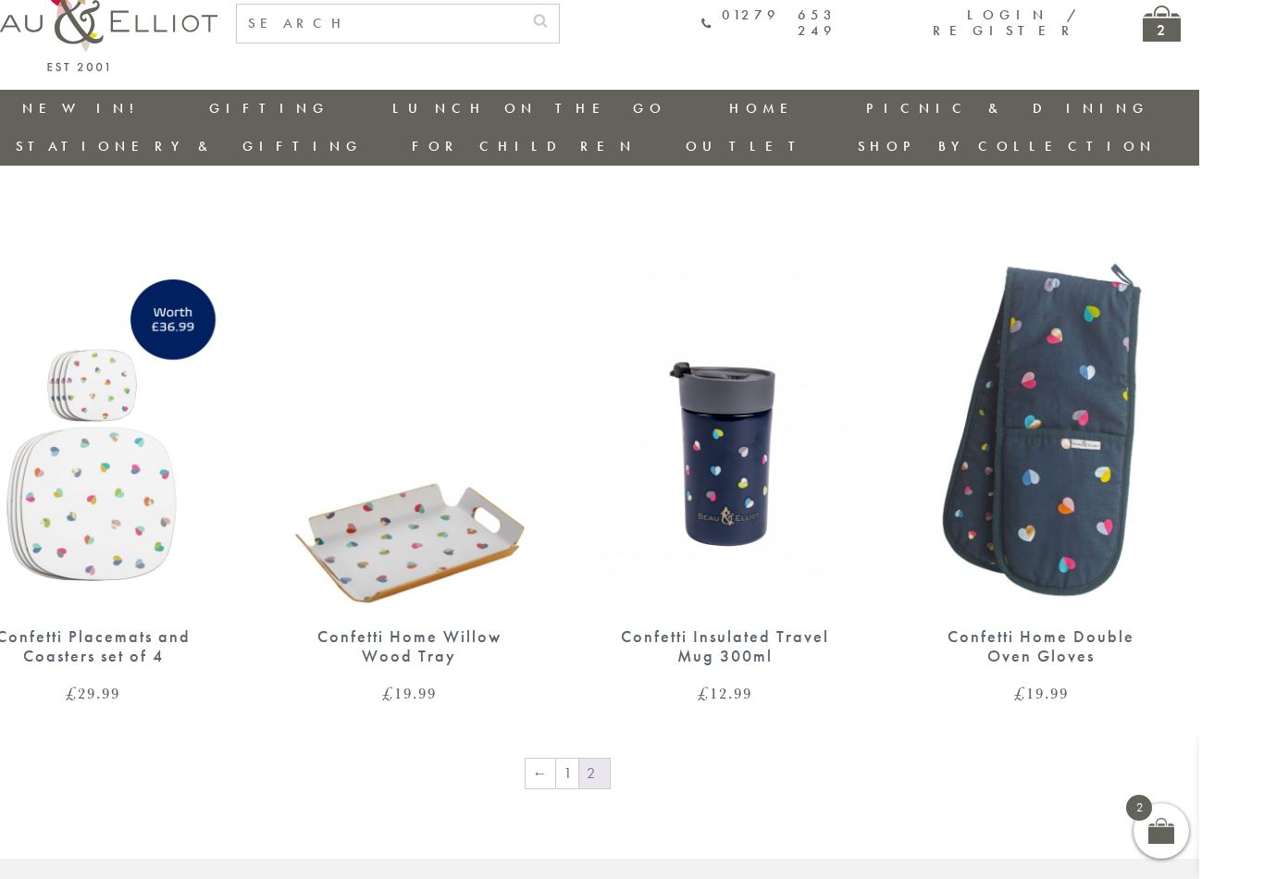
scroll to position [0, 6]
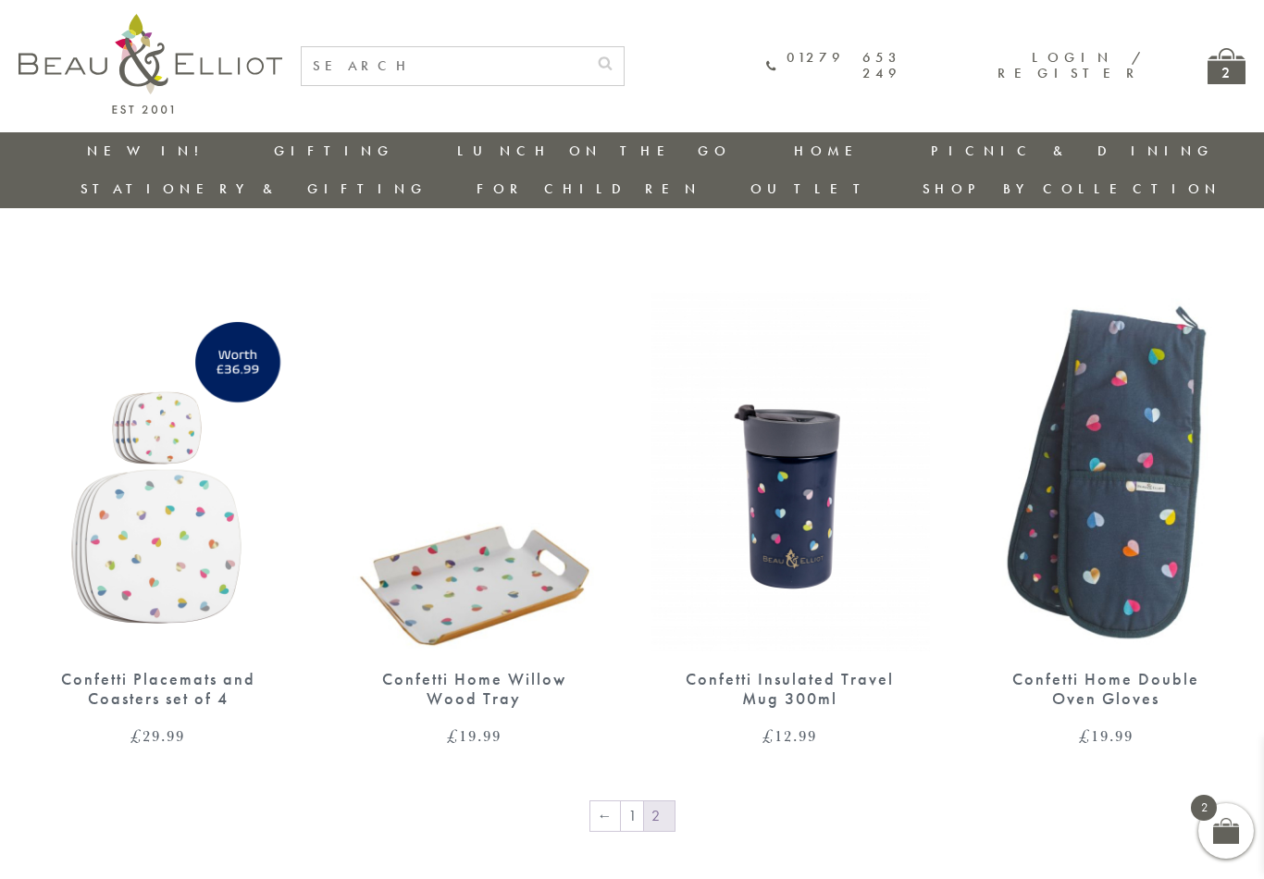
click at [1108, 477] on link "Navy Broken-Hearted" at bounding box center [1024, 501] width 167 height 48
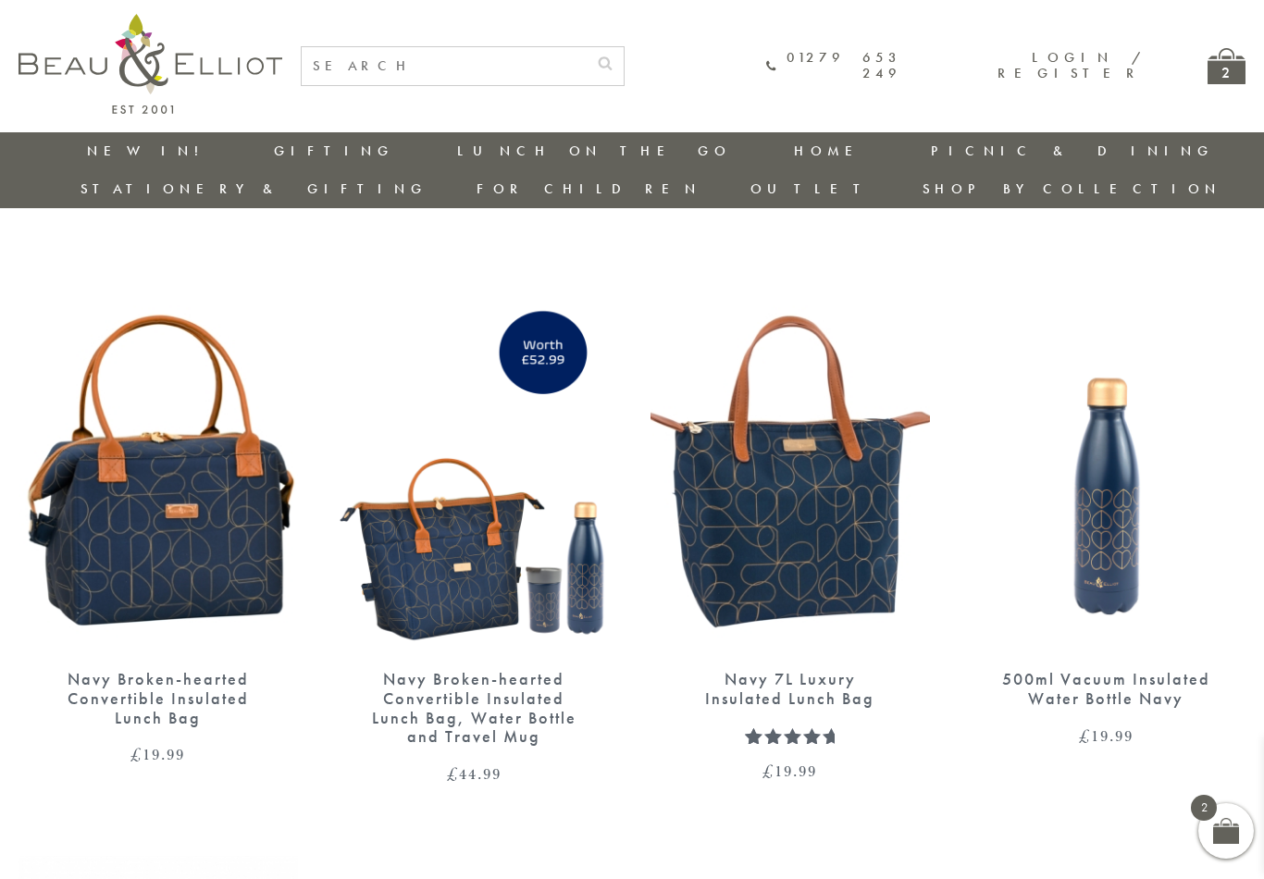
click at [1108, 534] on link "Boho" at bounding box center [1024, 542] width 167 height 16
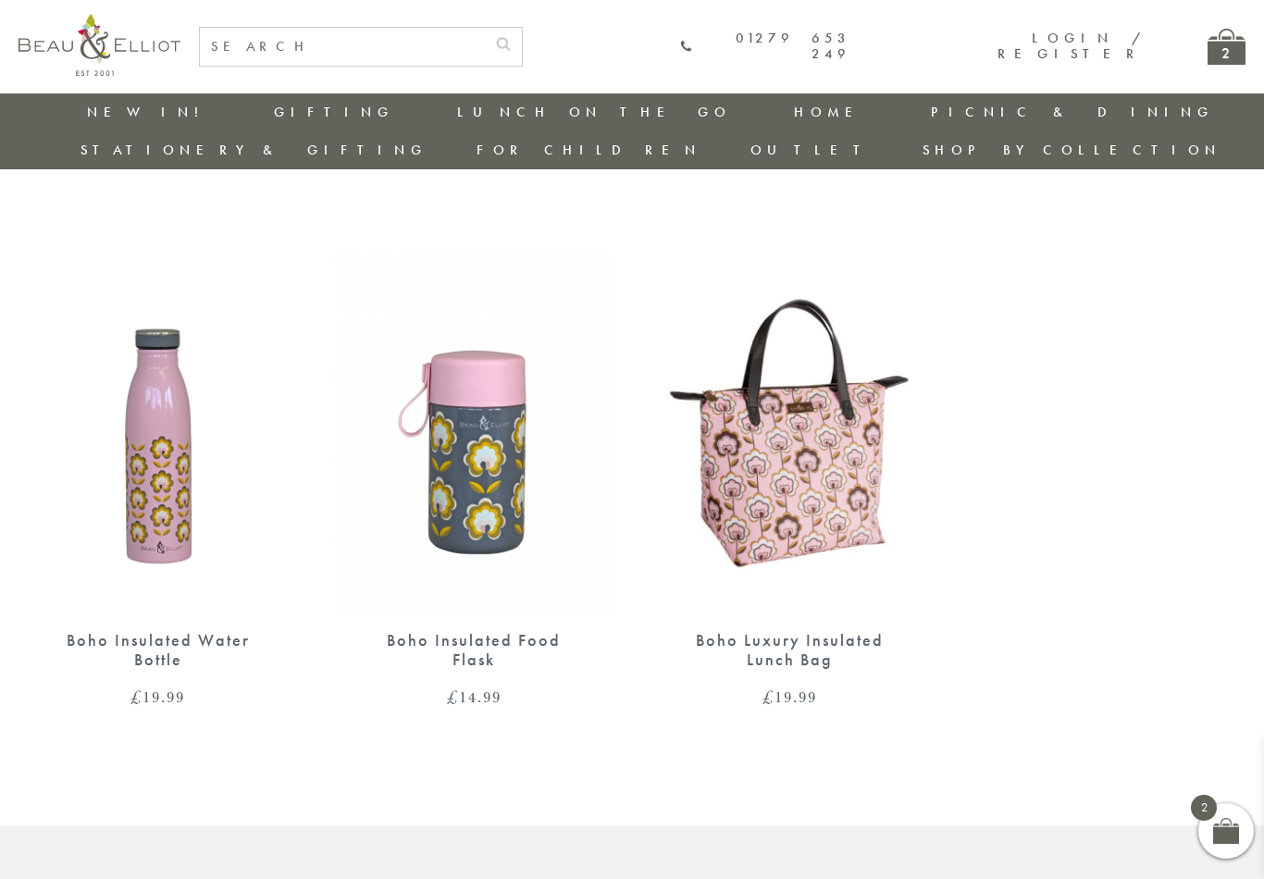
scroll to position [0, 6]
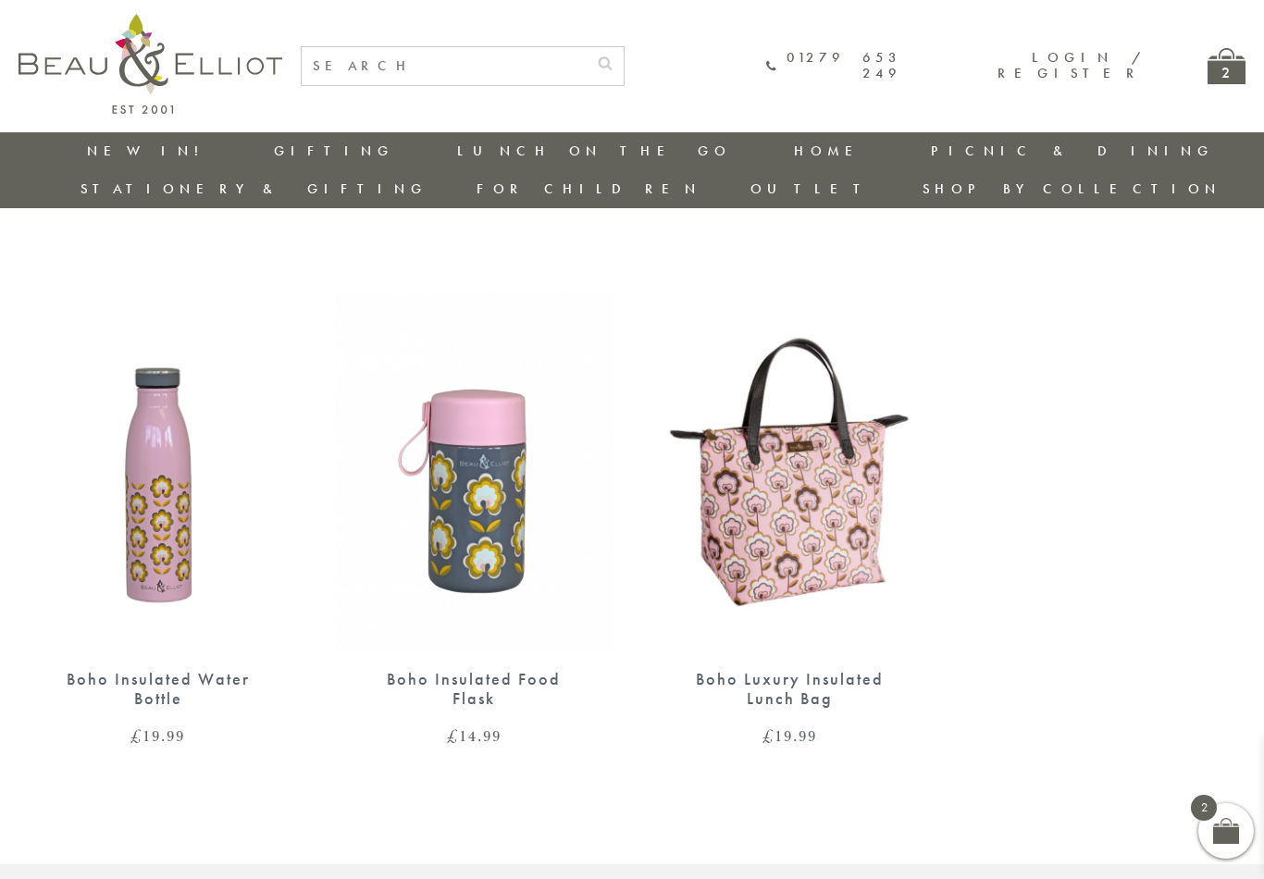
click at [1108, 559] on link "[GEOGRAPHIC_DATA]" at bounding box center [1024, 567] width 167 height 16
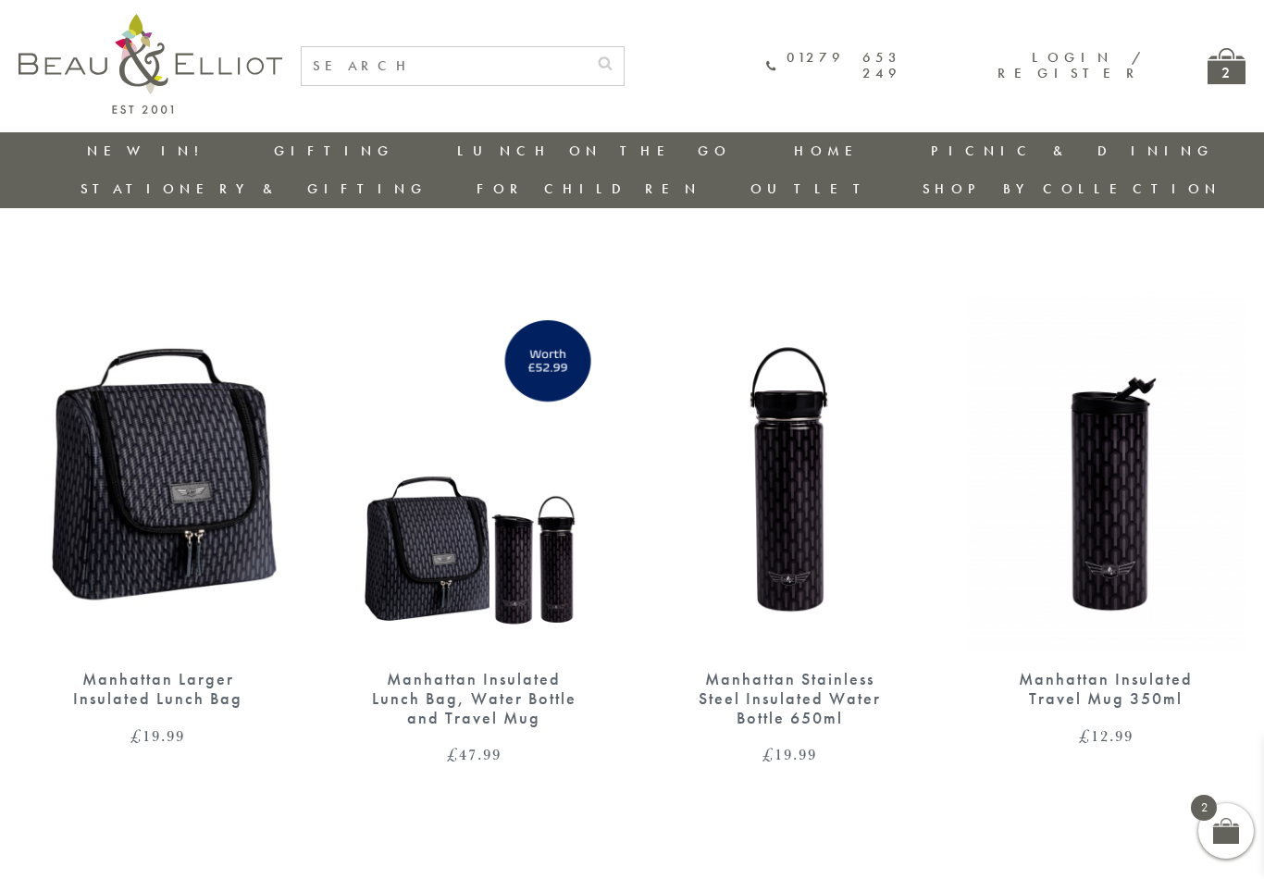
click at [1108, 584] on link "St Ives" at bounding box center [1024, 592] width 167 height 16
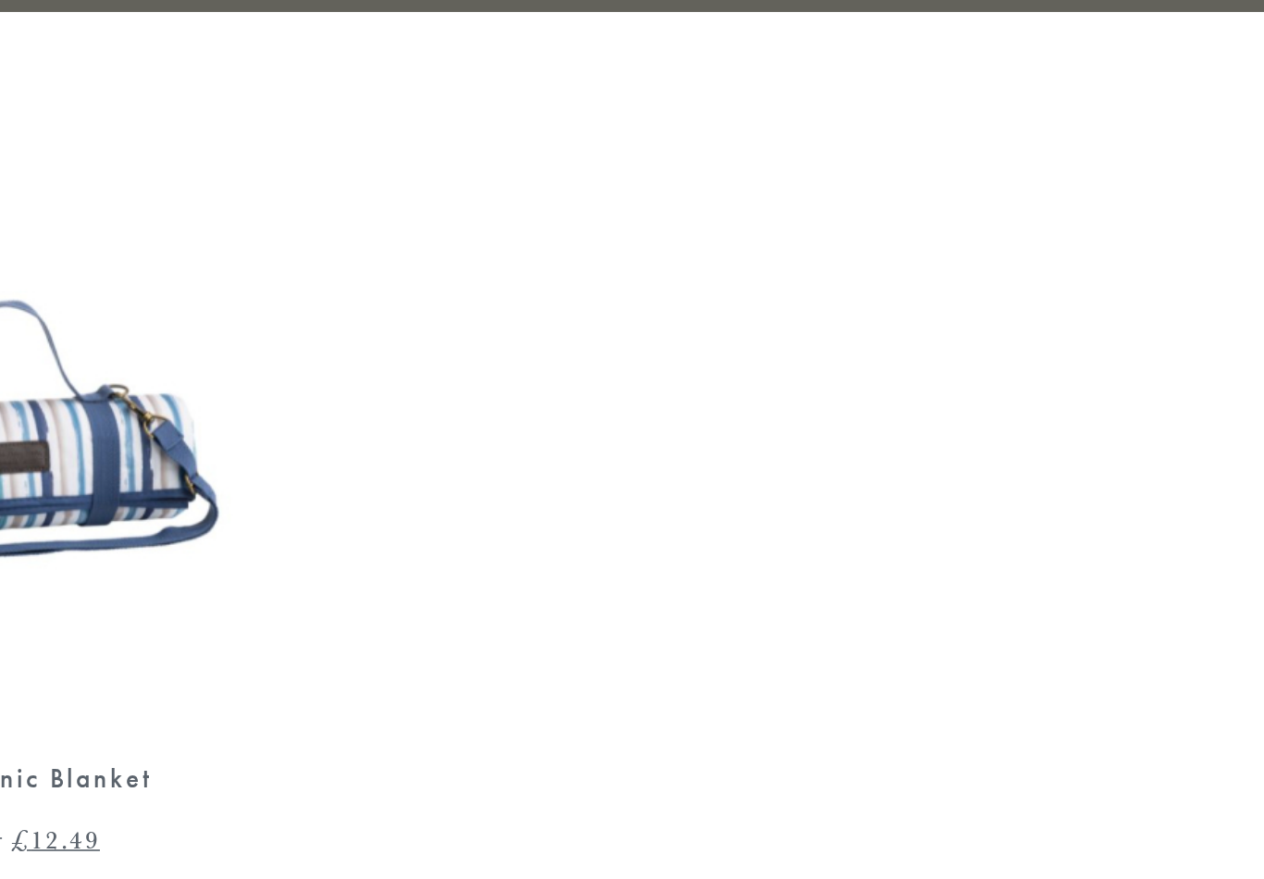
click at [941, 545] on link "St Ives" at bounding box center [1024, 553] width 167 height 16
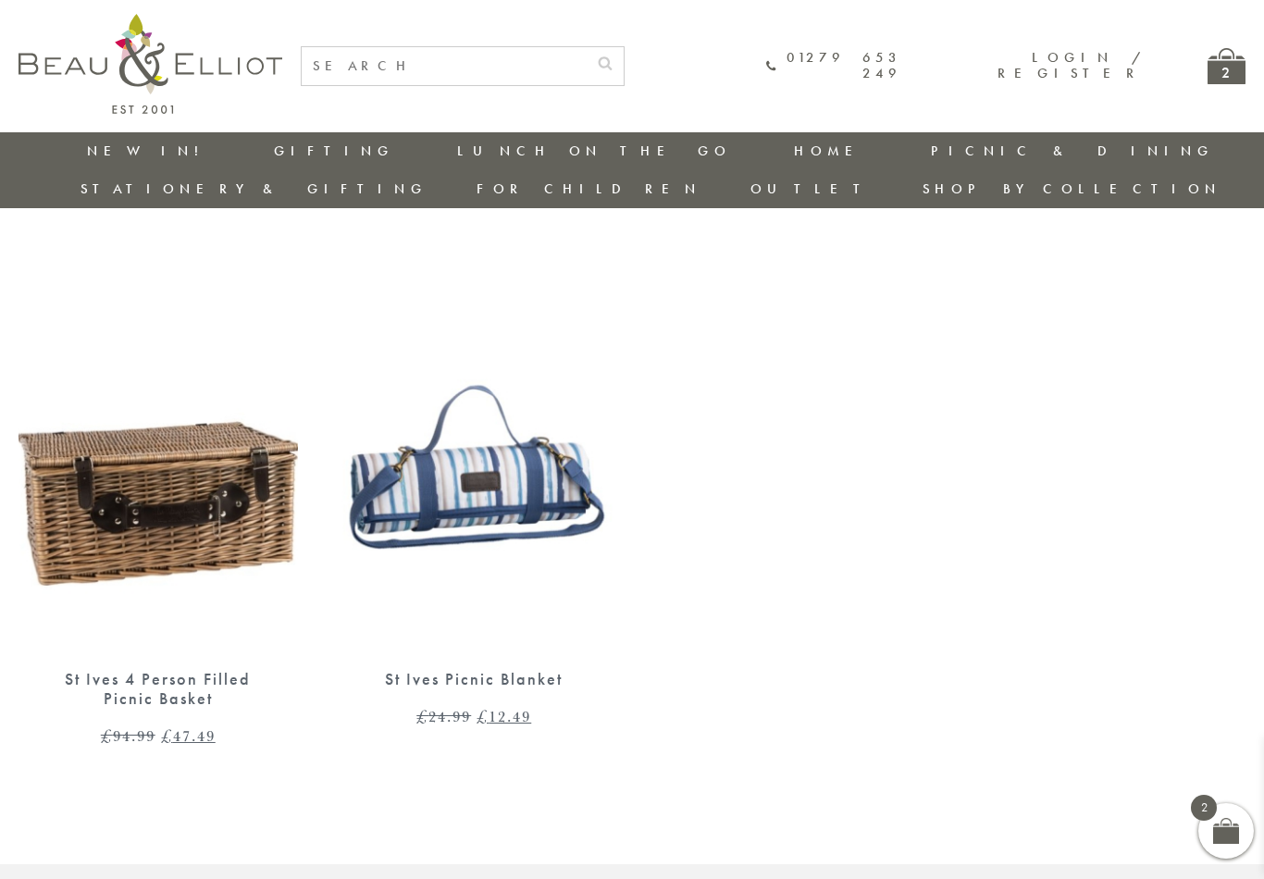
click at [1108, 609] on link "Riviera" at bounding box center [1024, 617] width 167 height 16
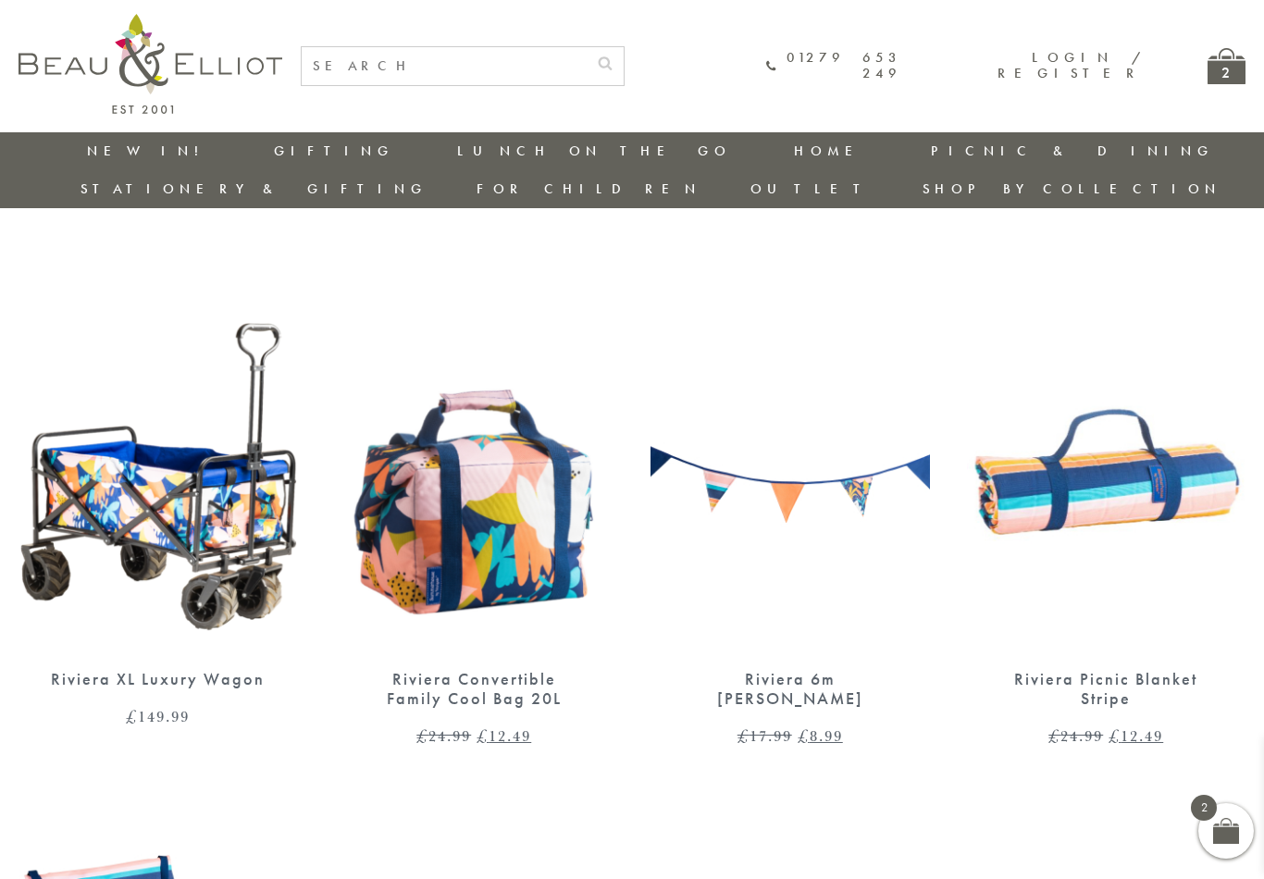
click at [1108, 635] on link "Three Rivers" at bounding box center [1024, 651] width 167 height 32
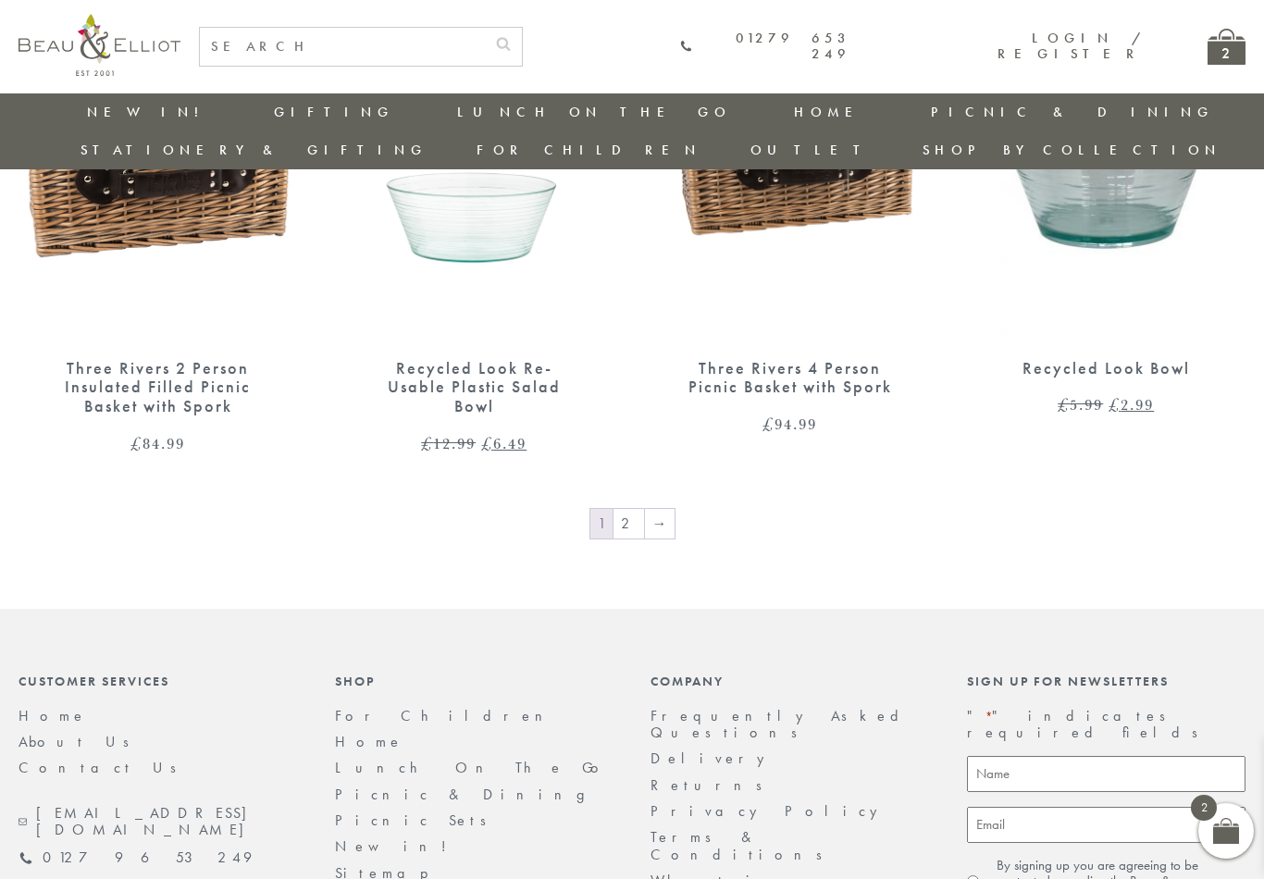
scroll to position [2434, 0]
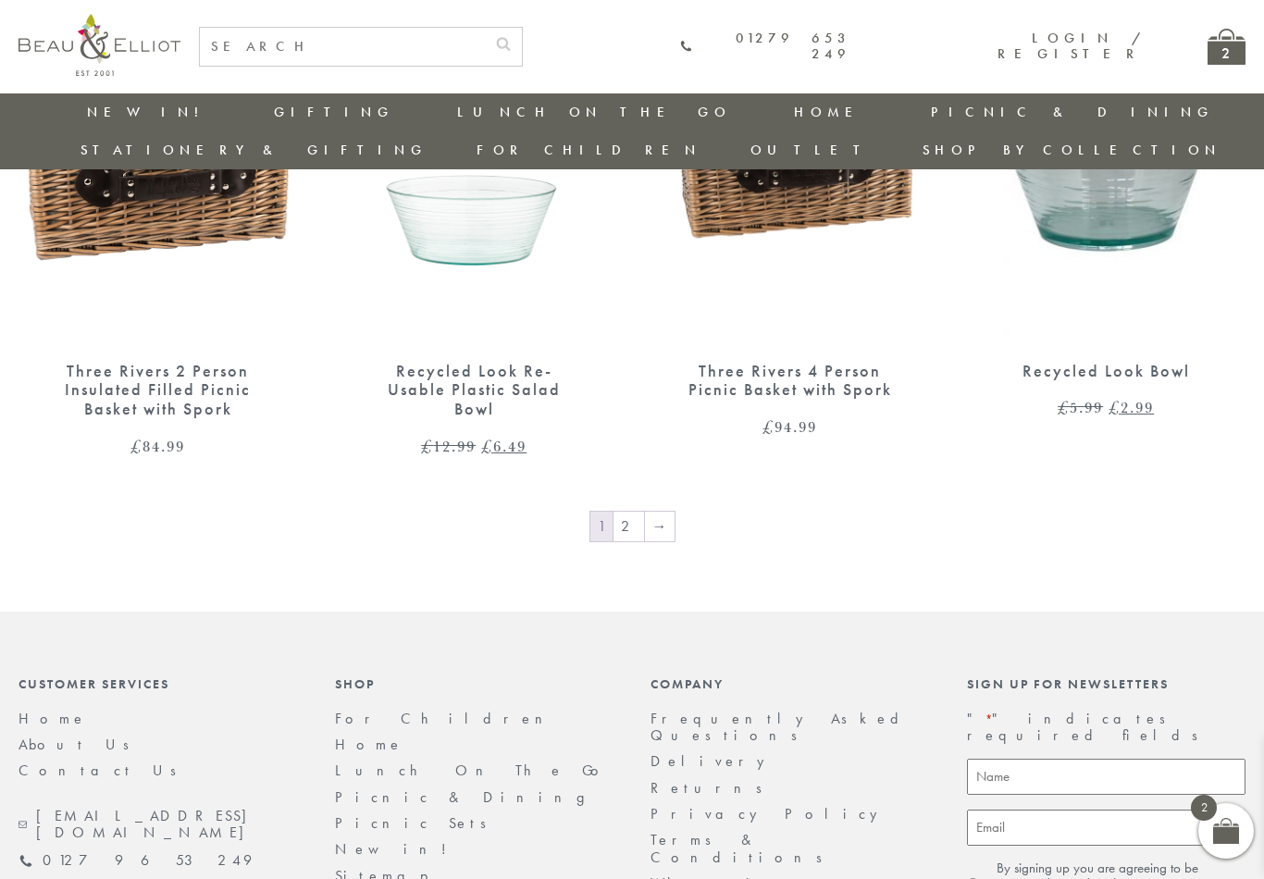
click at [639, 512] on link "2" at bounding box center [629, 527] width 31 height 30
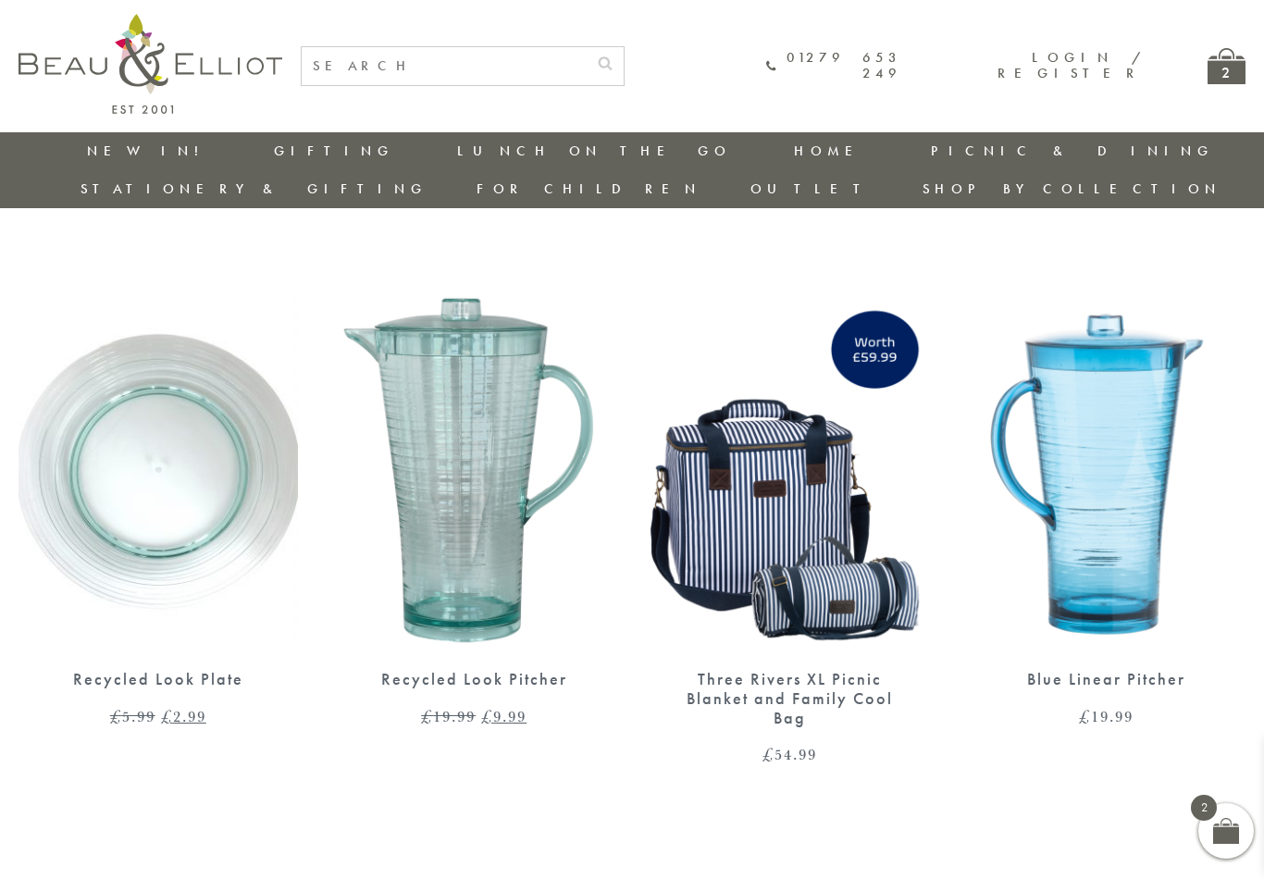
click at [1108, 676] on link "Botanicals" at bounding box center [1024, 684] width 167 height 16
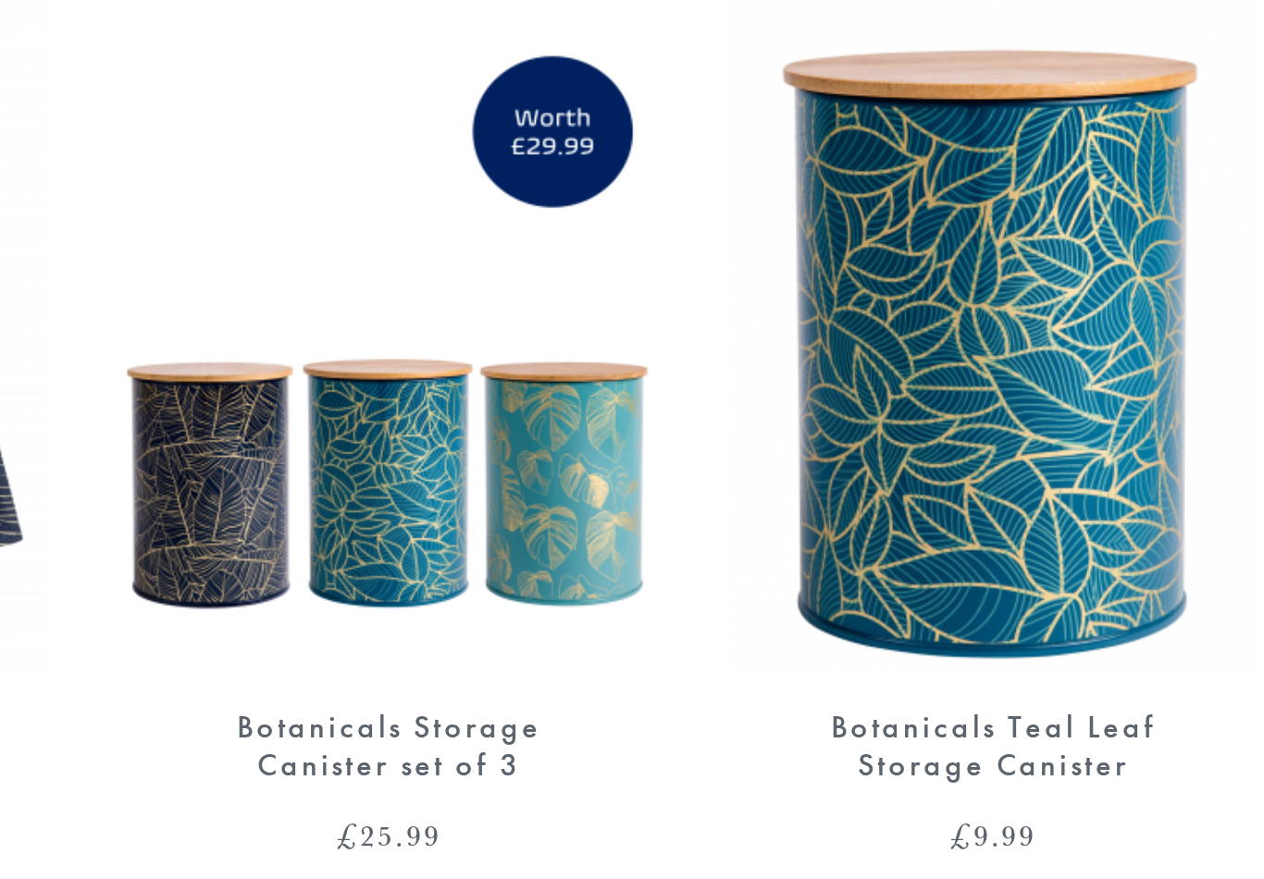
click at [941, 663] on link "Monochrome" at bounding box center [1024, 671] width 167 height 16
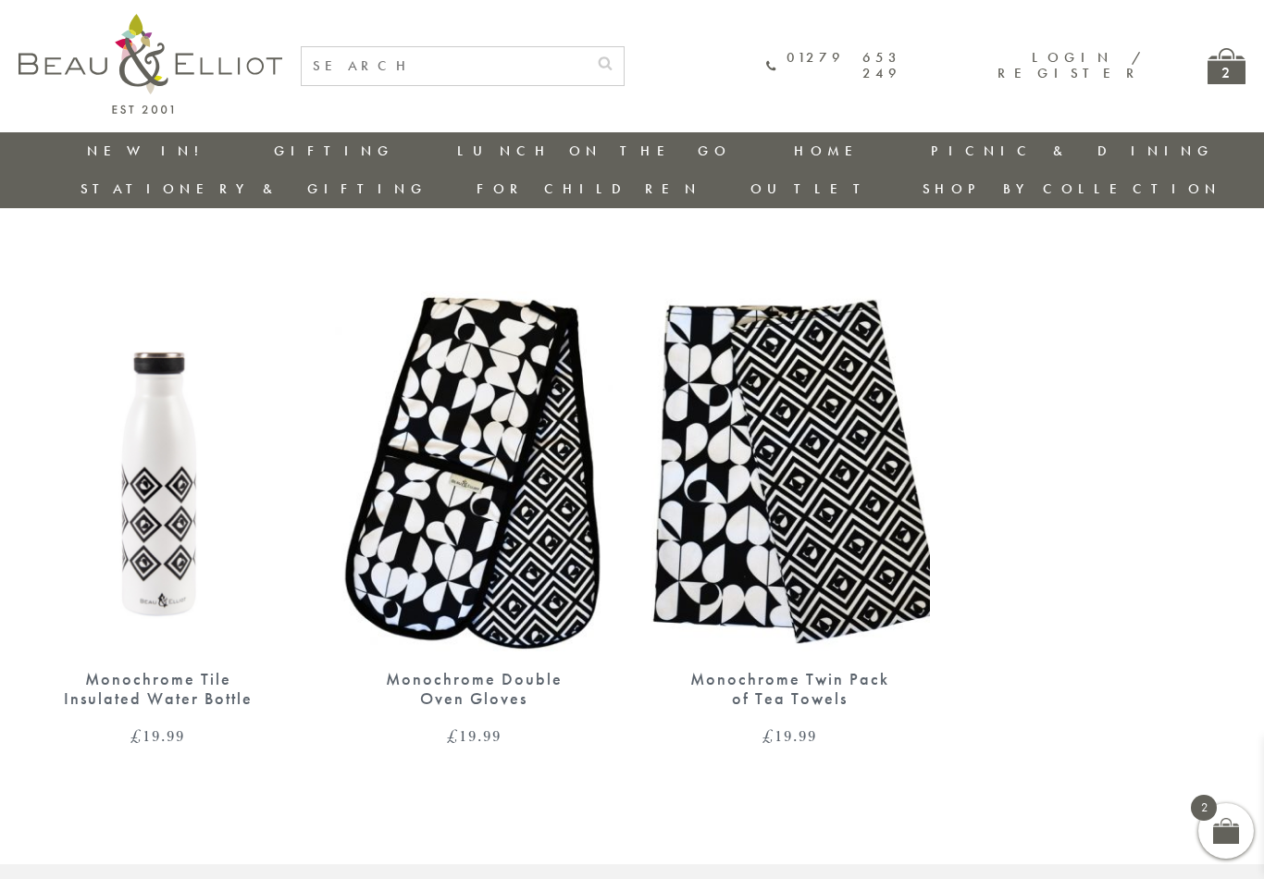
click at [1108, 727] on link "Waikiki" at bounding box center [1024, 735] width 167 height 16
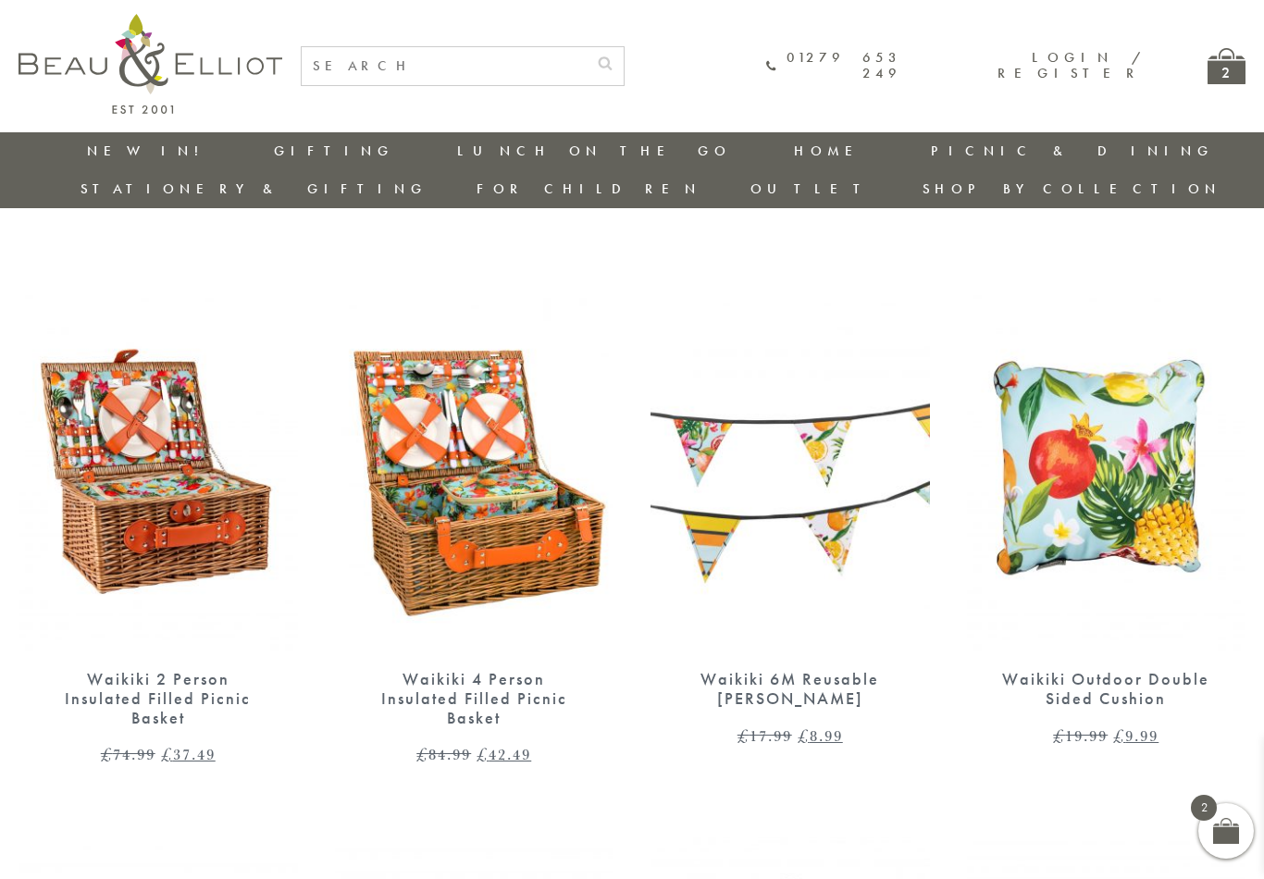
click at [1108, 752] on link "[GEOGRAPHIC_DATA]" at bounding box center [1024, 760] width 167 height 16
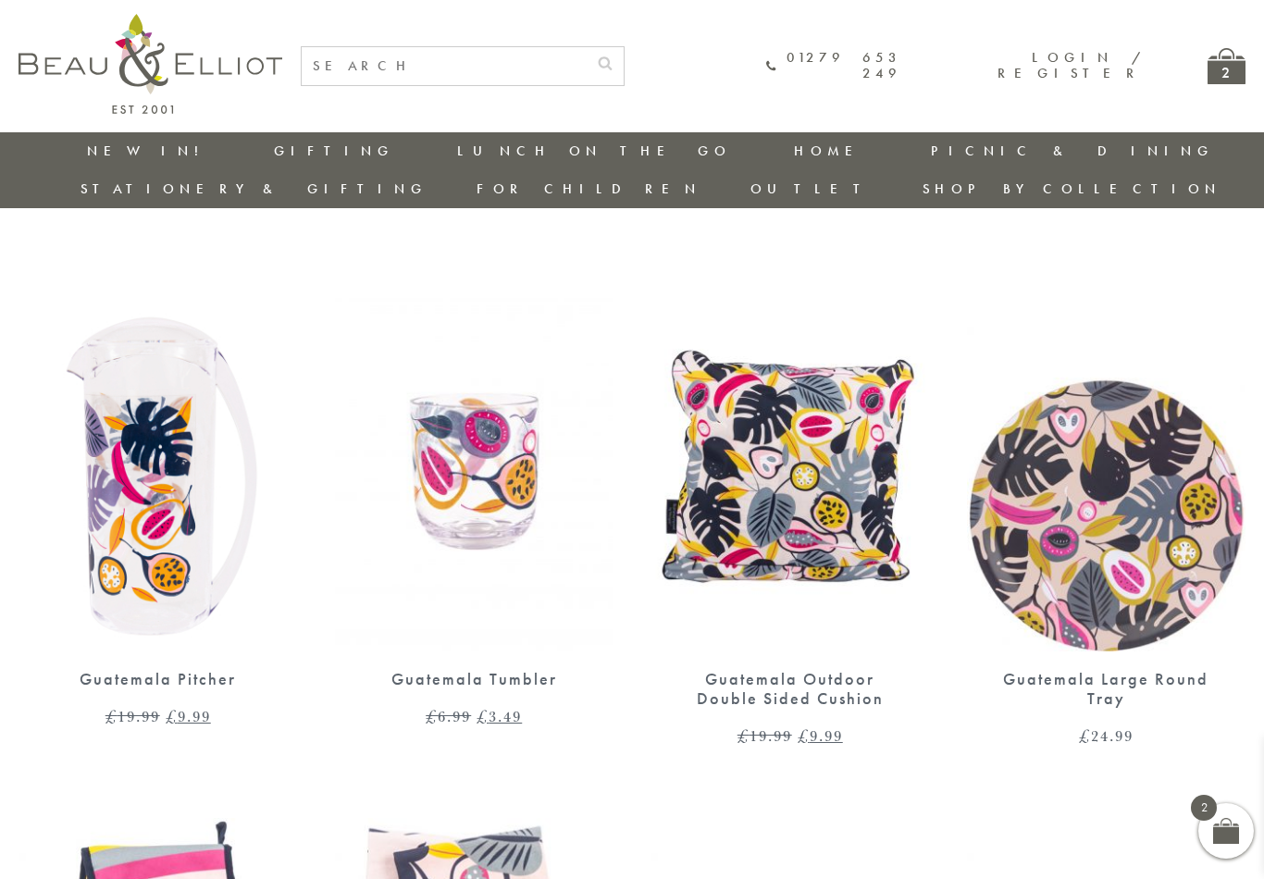
click at [1108, 752] on link "[GEOGRAPHIC_DATA]" at bounding box center [1024, 760] width 167 height 16
click at [1108, 777] on link "Tribal Fusion" at bounding box center [1024, 793] width 167 height 32
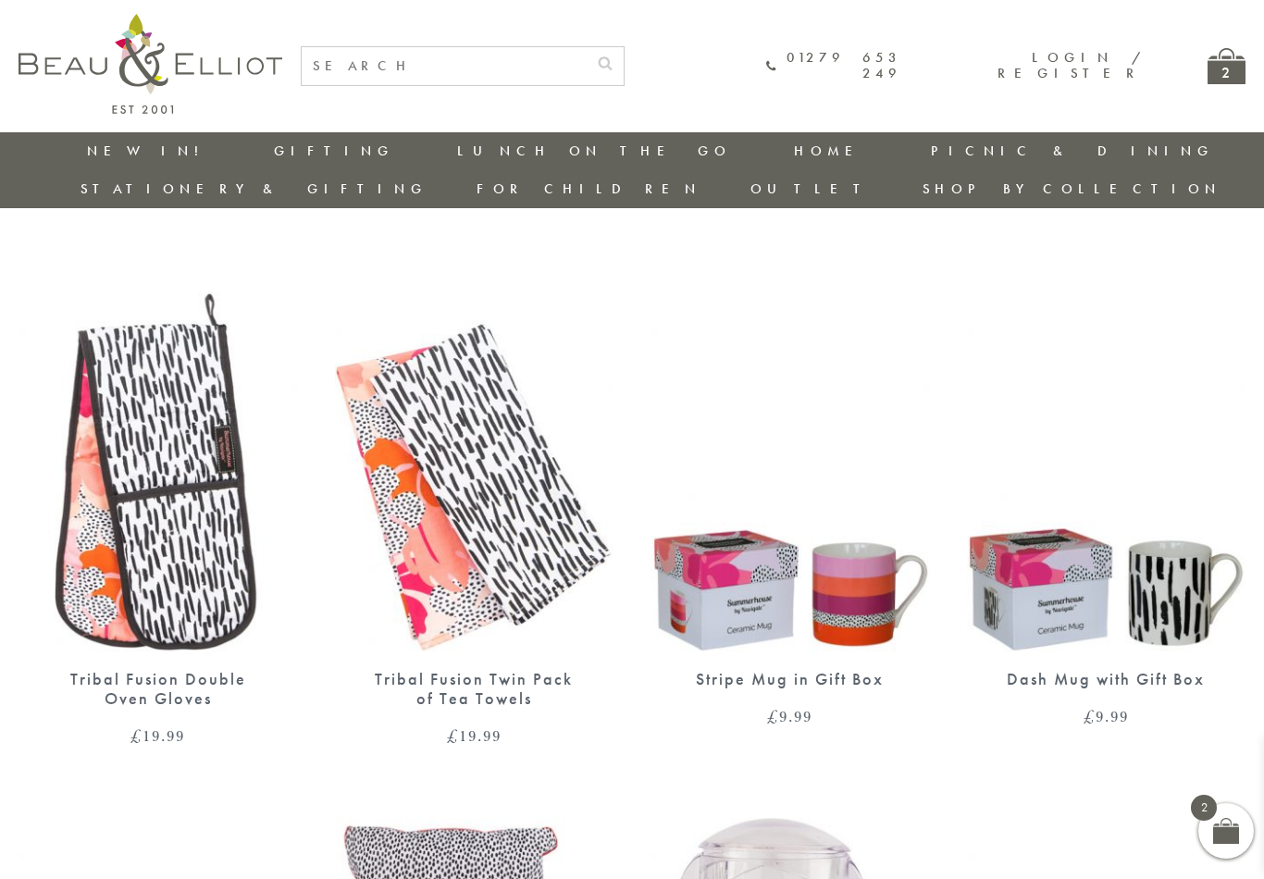
click at [1108, 818] on link "[GEOGRAPHIC_DATA]" at bounding box center [1024, 826] width 167 height 16
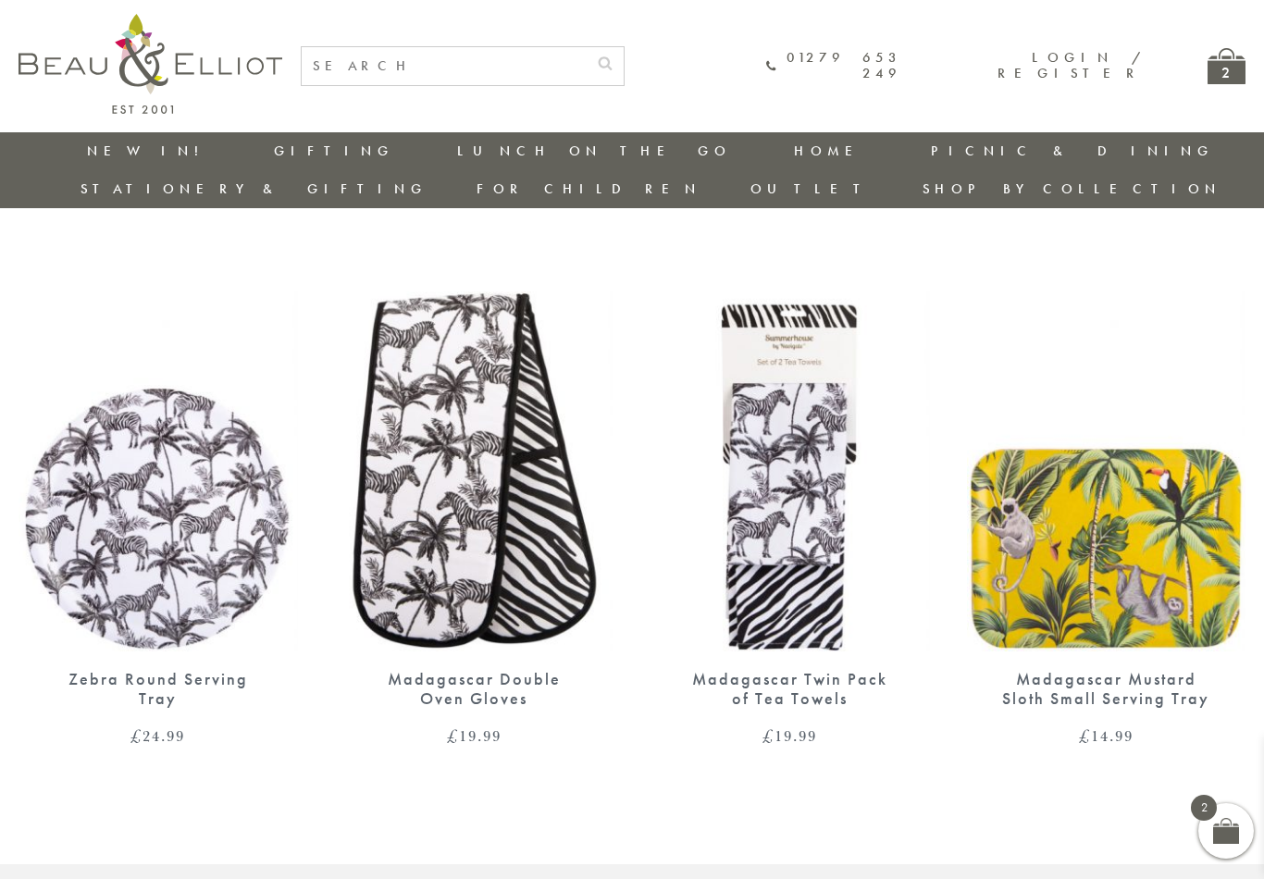
click at [1108, 843] on link "Gardenia" at bounding box center [1024, 851] width 167 height 16
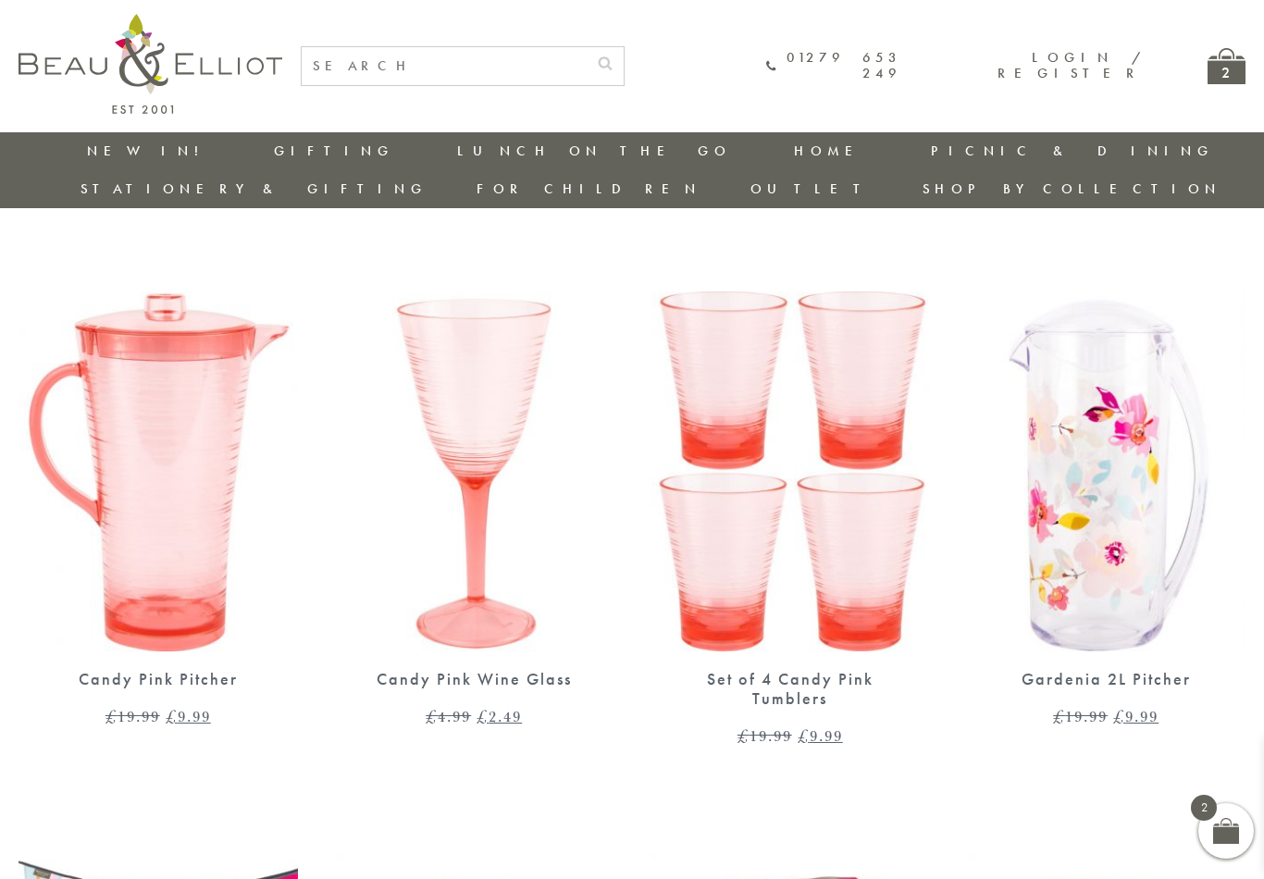
click at [1106, 868] on link "Vibe" at bounding box center [1024, 876] width 167 height 16
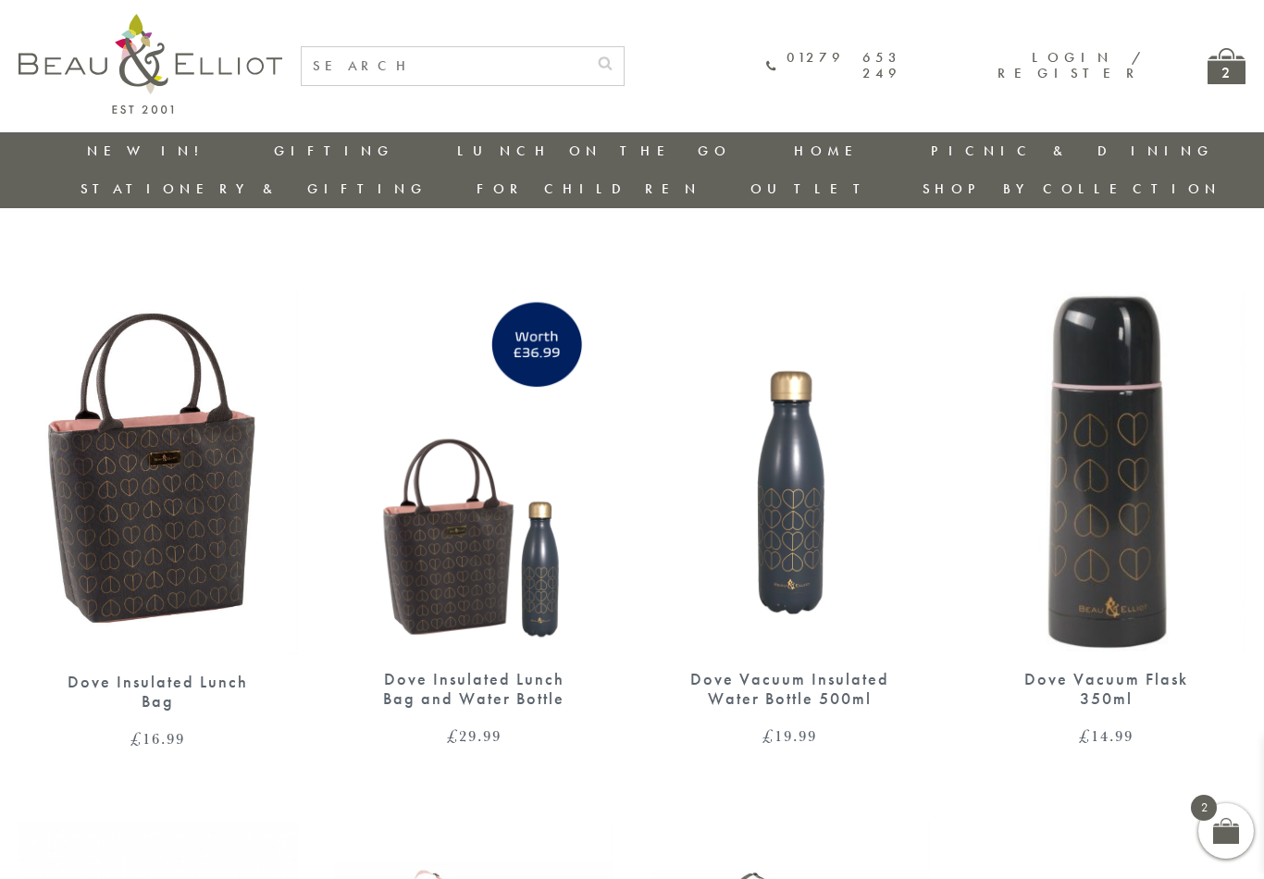
click at [95, 151] on link "New in!" at bounding box center [149, 151] width 124 height 19
